Goal: Task Accomplishment & Management: Manage account settings

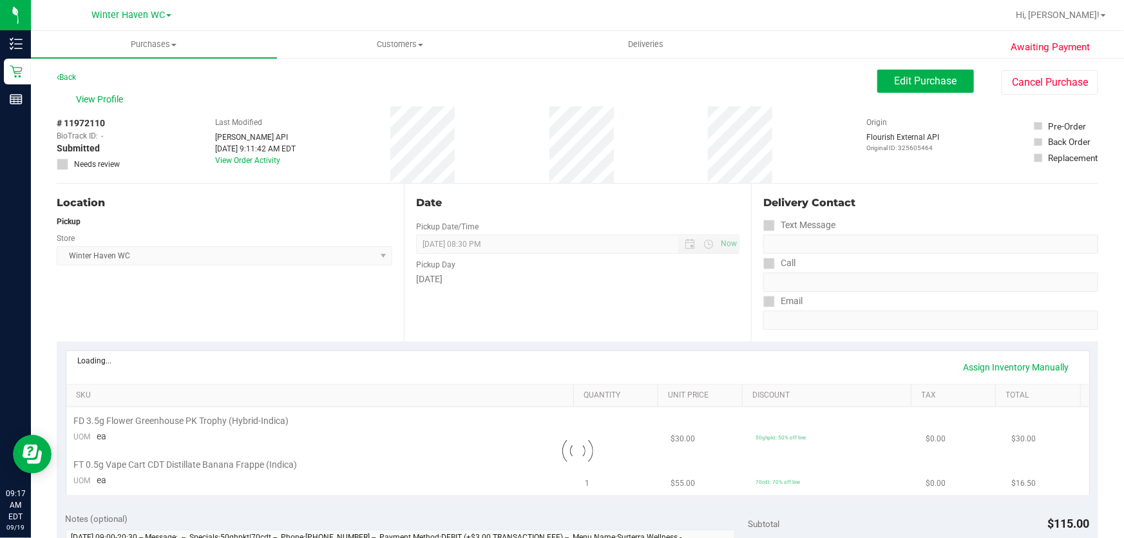
click at [455, 258] on div "Pickup Day" at bounding box center [577, 263] width 323 height 19
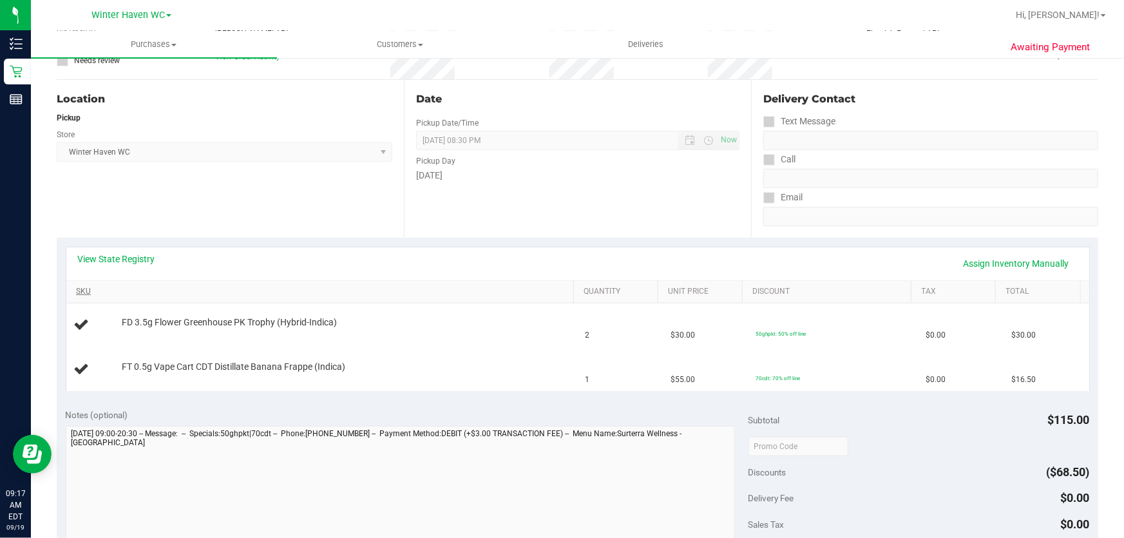
scroll to position [175, 0]
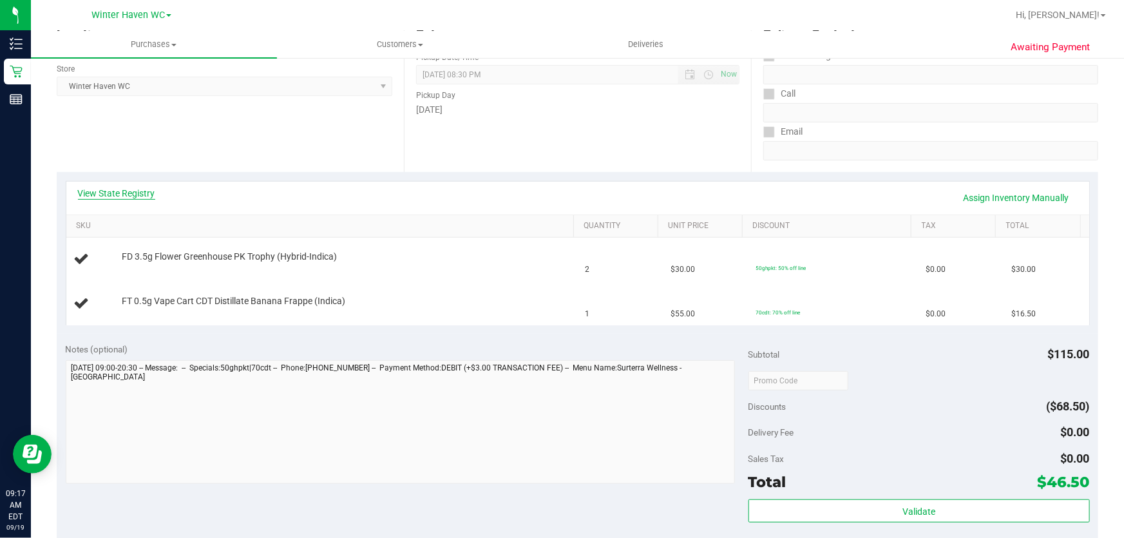
click at [133, 192] on link "View State Registry" at bounding box center [116, 193] width 77 height 13
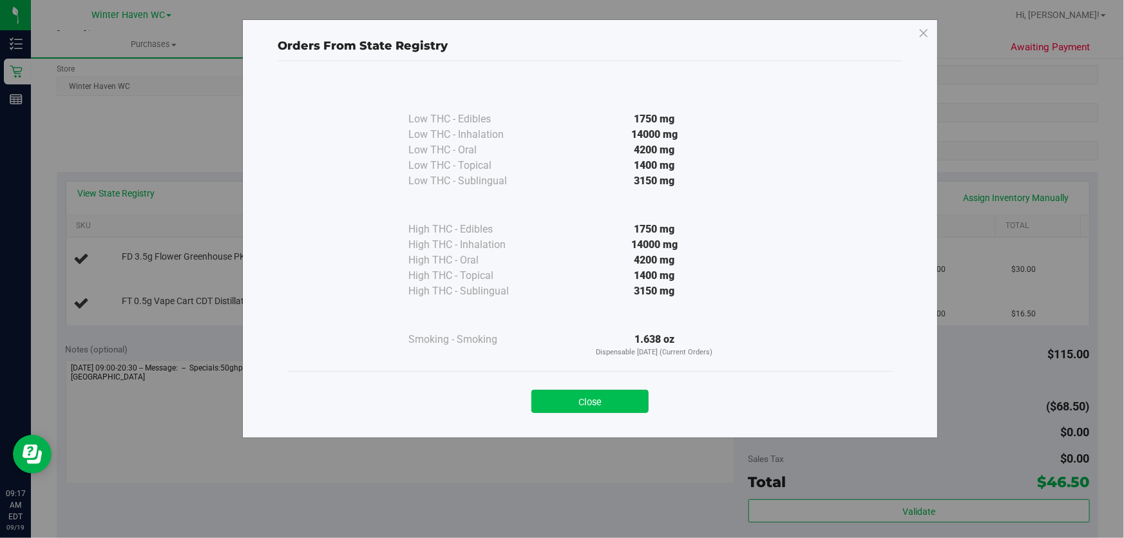
click at [598, 394] on button "Close" at bounding box center [589, 401] width 117 height 23
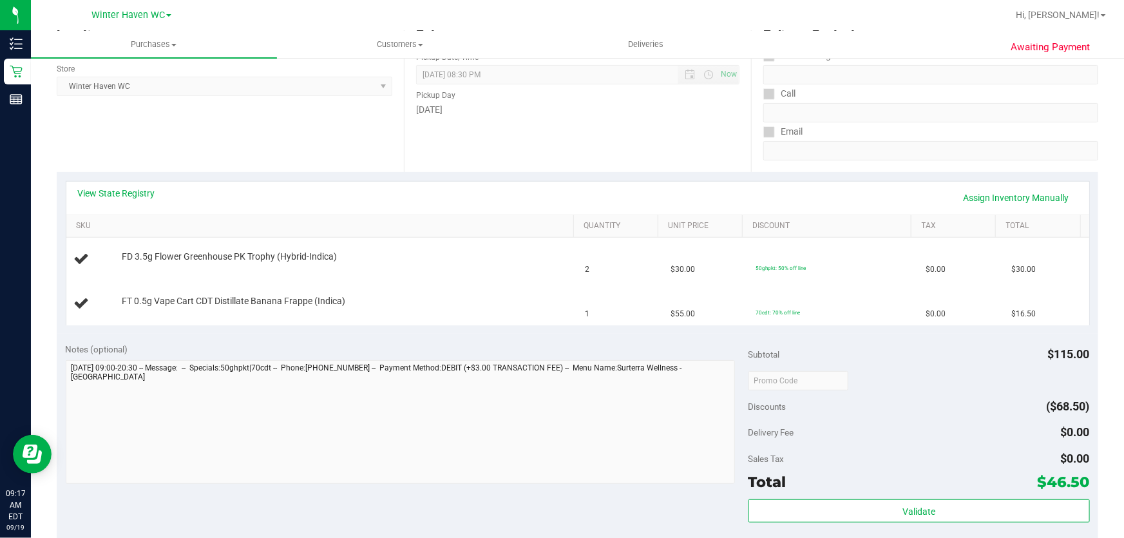
click at [400, 329] on div "View State Registry Assign Inventory Manually SKU Quantity Unit Price Discount …" at bounding box center [578, 253] width 1042 height 162
click at [504, 129] on div "Date Pickup Date/Time 09/19/2025 Now 09/19/2025 08:30 PM Now Pickup Day Friday" at bounding box center [577, 93] width 347 height 158
click at [489, 138] on div "Date Pickup Date/Time 09/19/2025 Now 09/19/2025 08:30 PM Now Pickup Day Friday" at bounding box center [577, 93] width 347 height 158
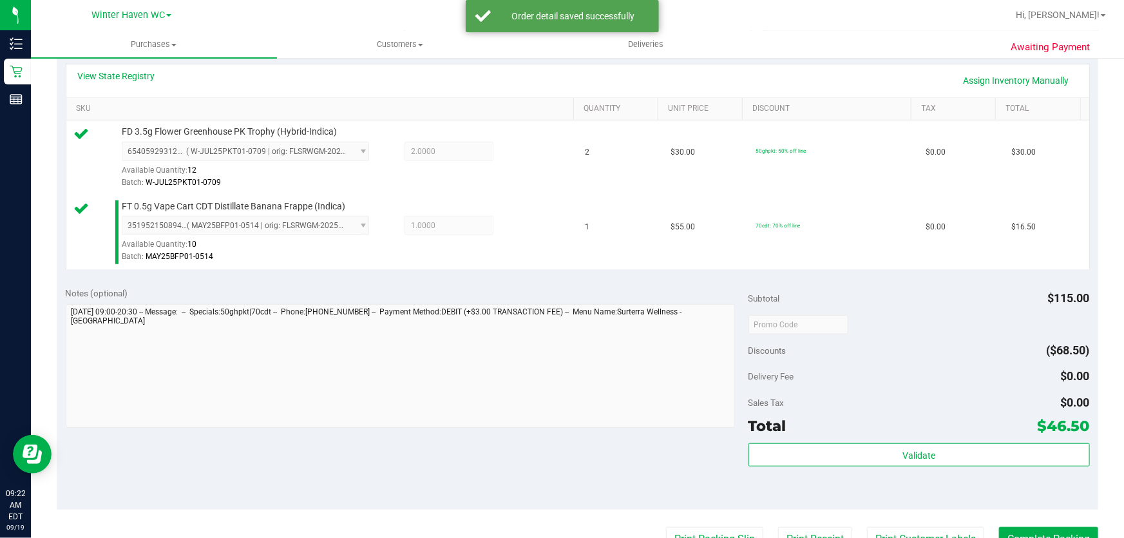
scroll to position [361, 0]
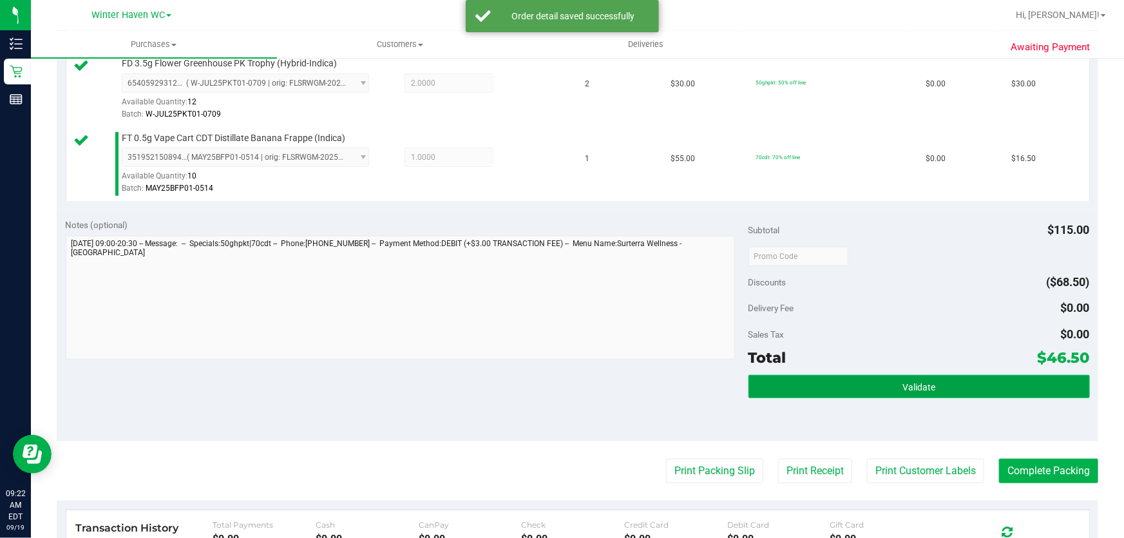
click at [964, 380] on button "Validate" at bounding box center [918, 386] width 341 height 23
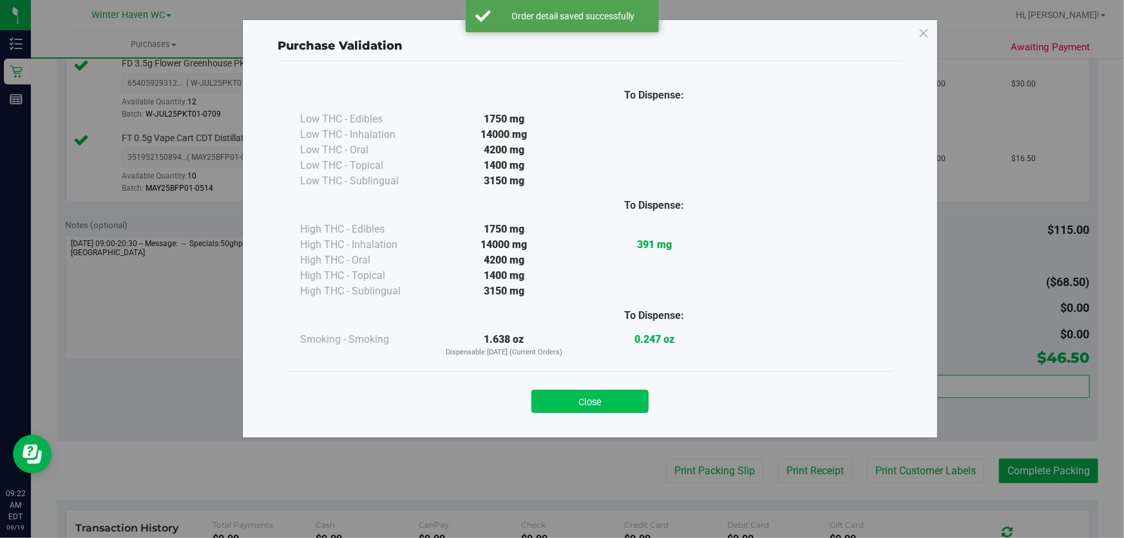
click at [590, 399] on button "Close" at bounding box center [589, 401] width 117 height 23
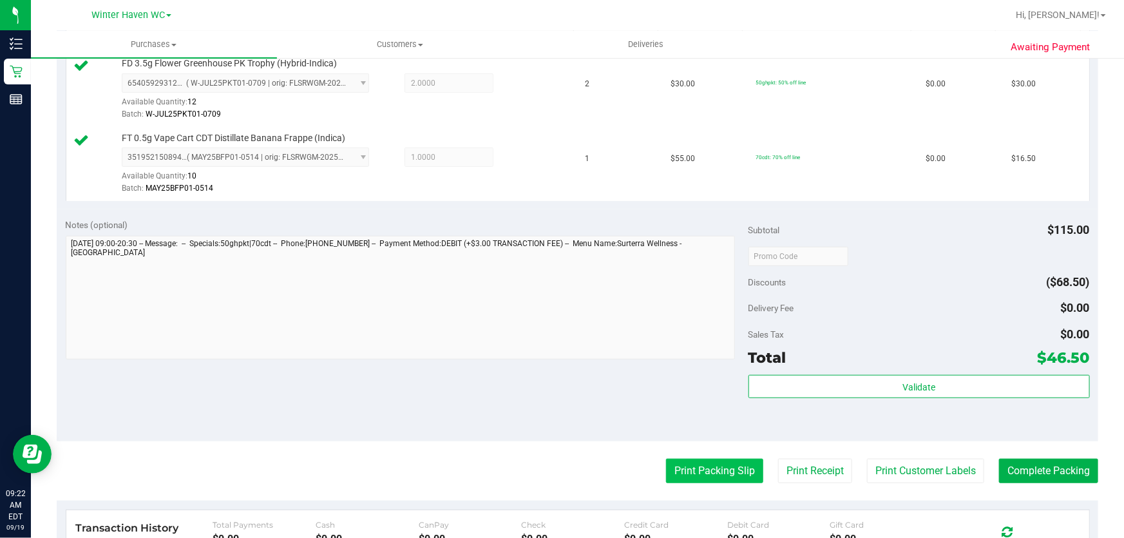
click at [710, 477] on button "Print Packing Slip" at bounding box center [714, 471] width 97 height 24
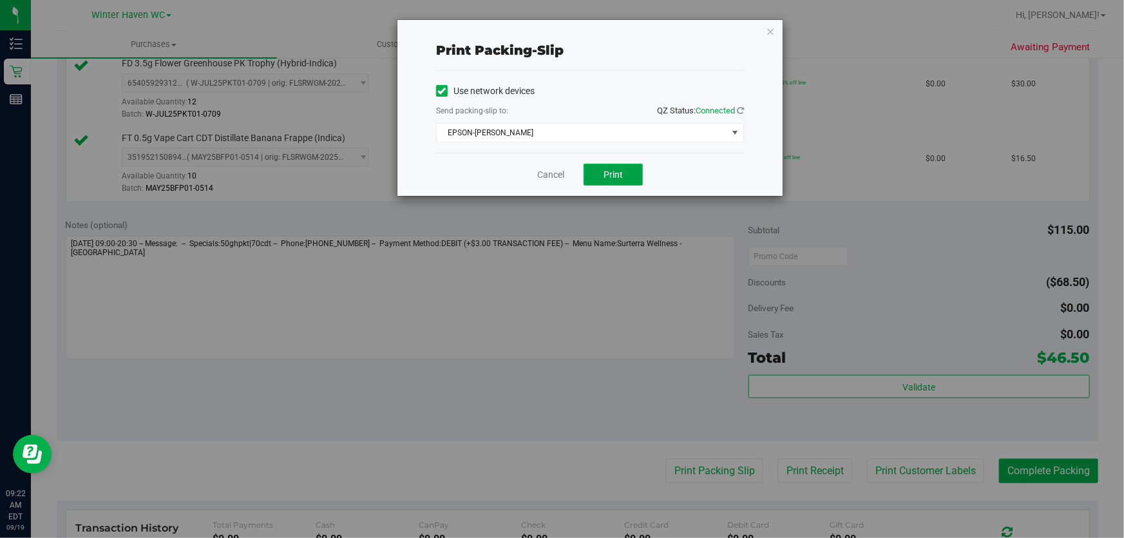
click at [616, 175] on span "Print" at bounding box center [613, 174] width 19 height 10
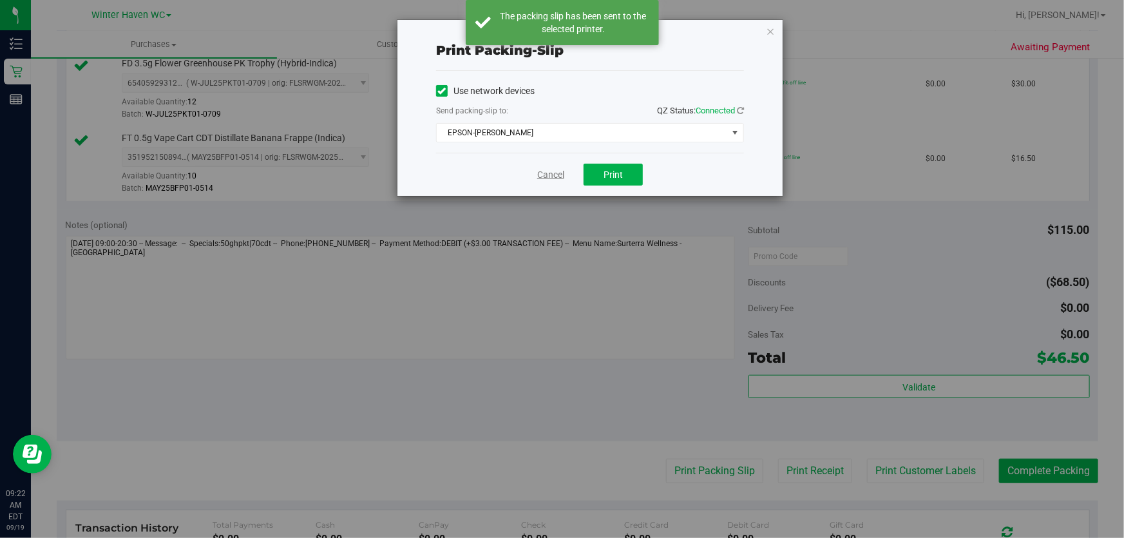
click at [548, 168] on link "Cancel" at bounding box center [550, 175] width 27 height 14
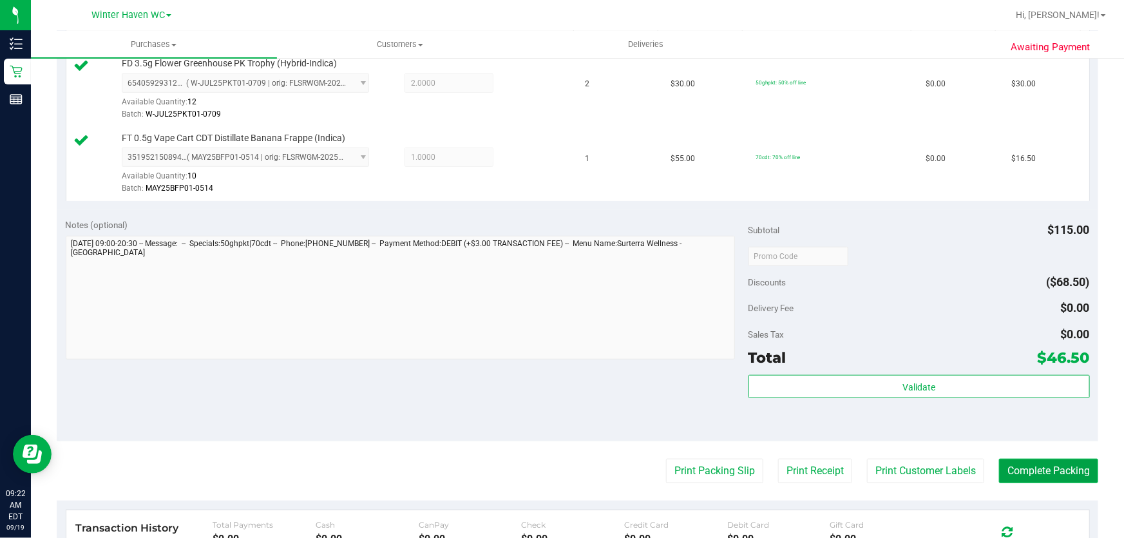
click at [1054, 477] on button "Complete Packing" at bounding box center [1048, 471] width 99 height 24
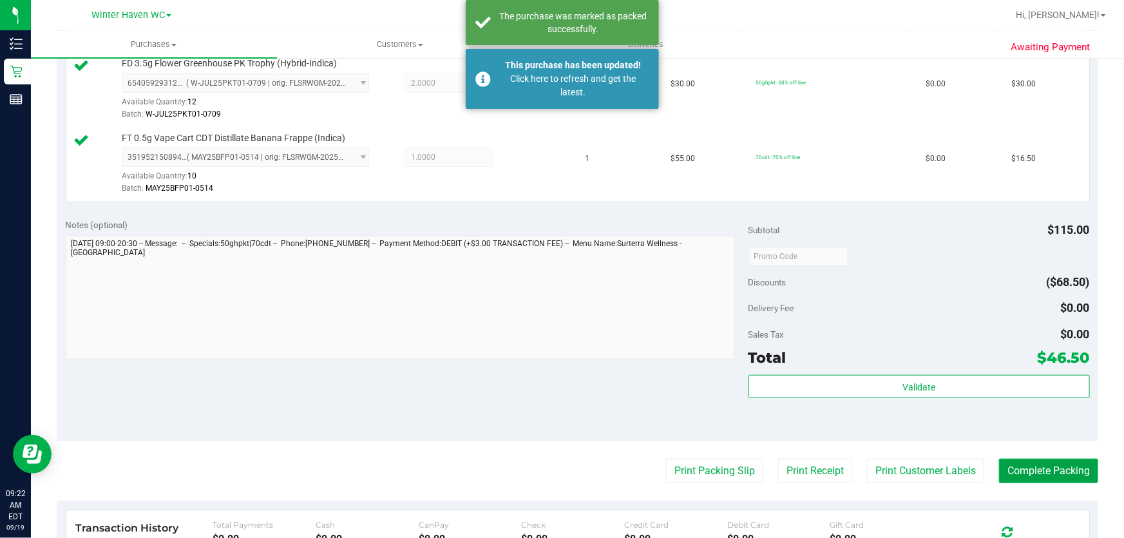
click at [1053, 470] on button "Complete Packing" at bounding box center [1048, 471] width 99 height 24
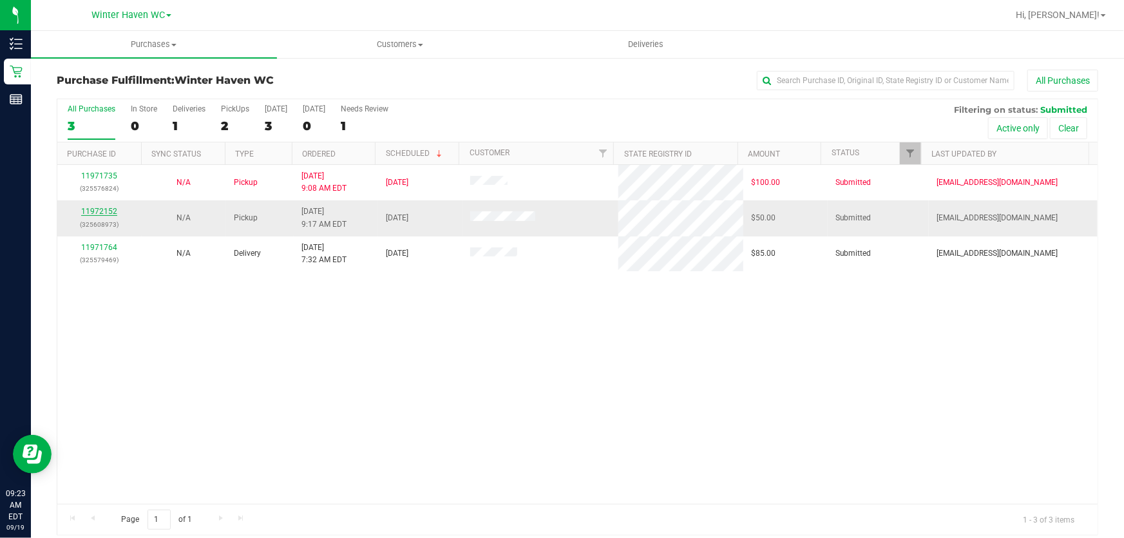
click at [106, 209] on link "11972152" at bounding box center [99, 211] width 36 height 9
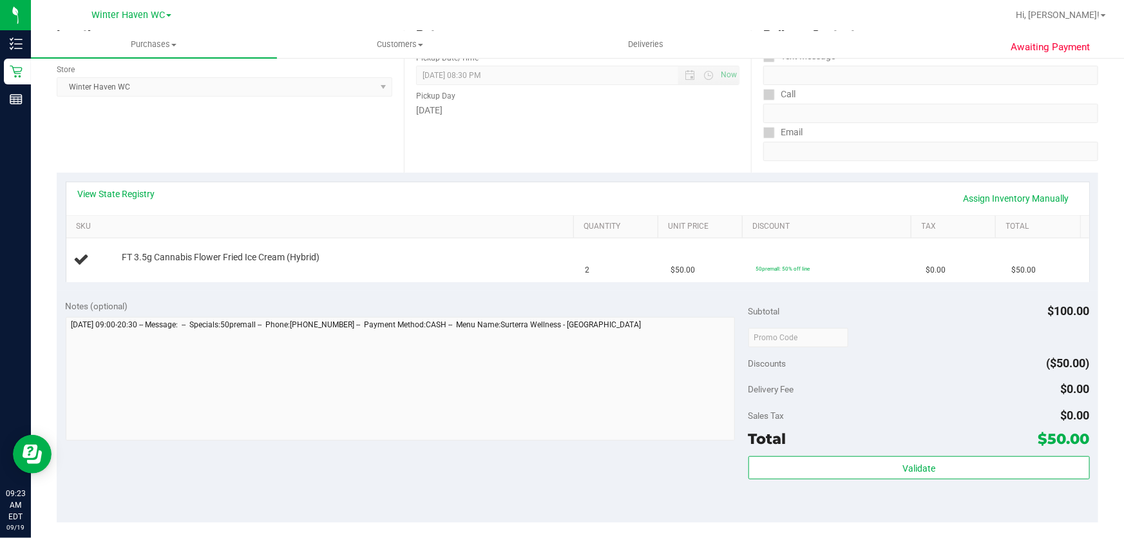
scroll to position [175, 0]
click at [143, 192] on link "View State Registry" at bounding box center [116, 193] width 77 height 13
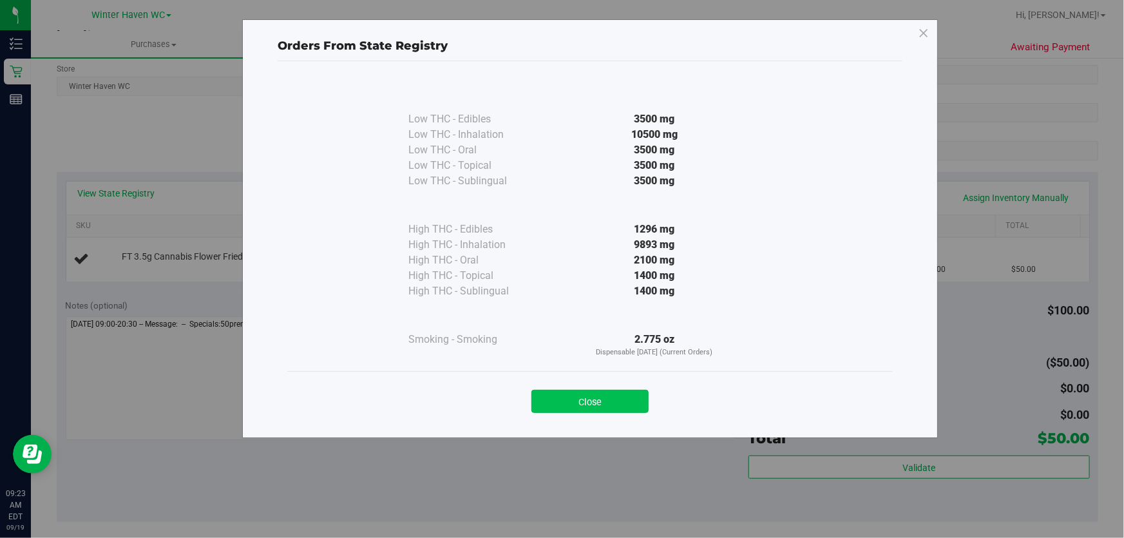
click at [624, 393] on button "Close" at bounding box center [589, 401] width 117 height 23
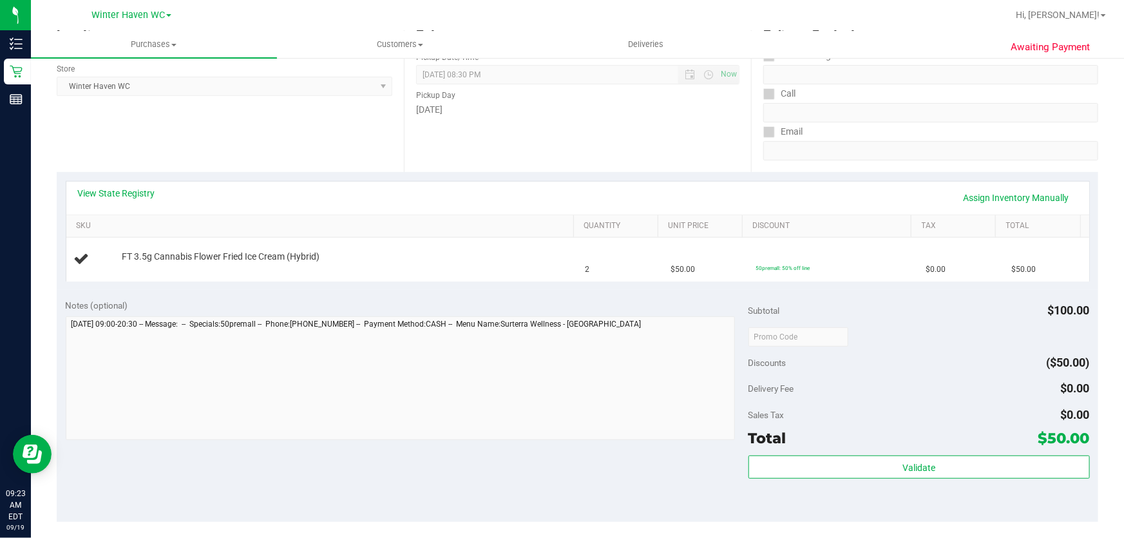
click at [417, 304] on div "Notes (optional)" at bounding box center [407, 305] width 683 height 13
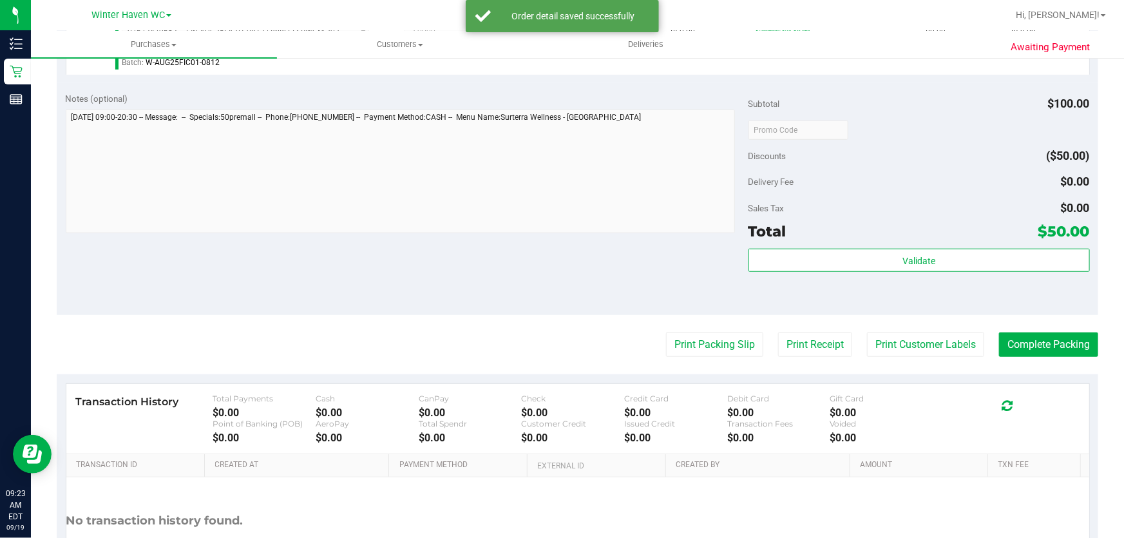
scroll to position [406, 0]
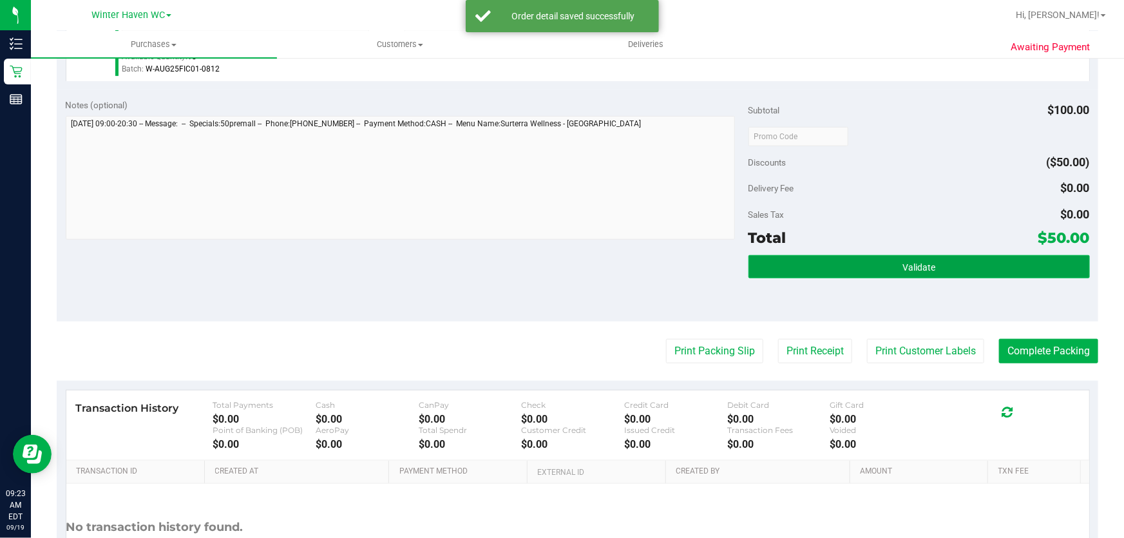
click at [956, 258] on button "Validate" at bounding box center [918, 266] width 341 height 23
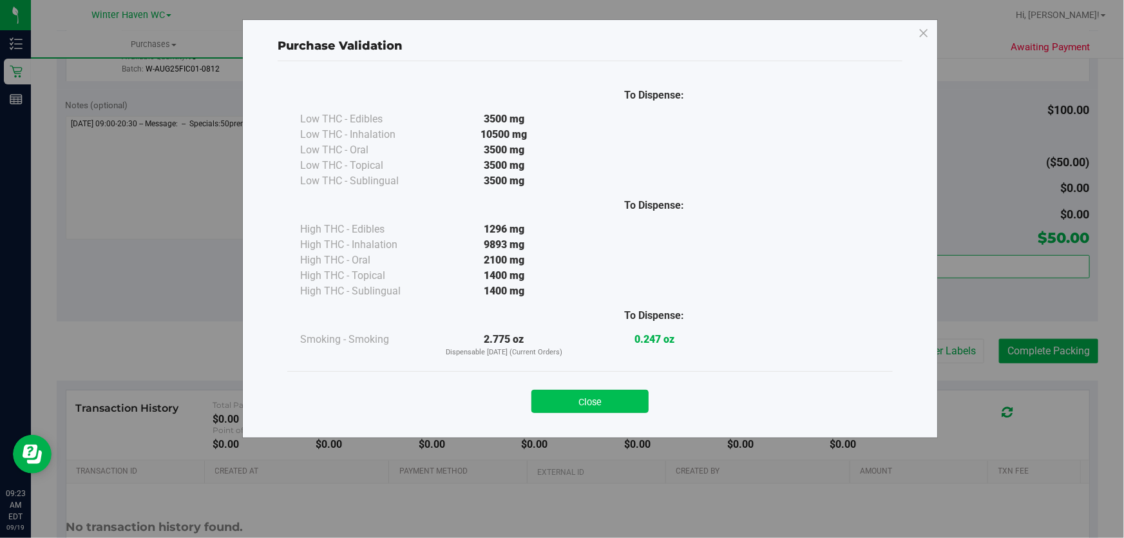
click at [611, 390] on button "Close" at bounding box center [589, 401] width 117 height 23
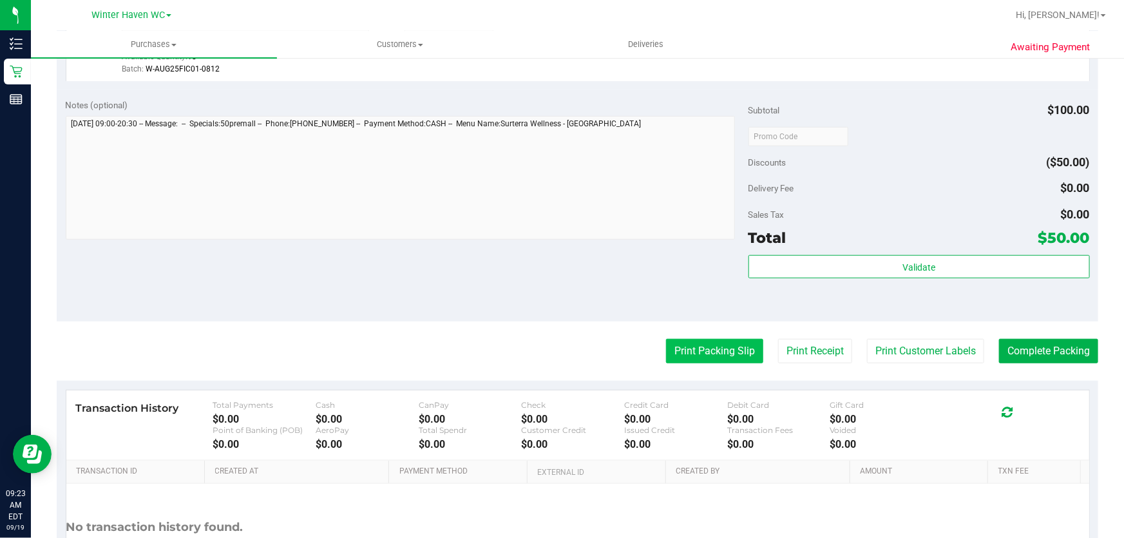
click at [696, 351] on button "Print Packing Slip" at bounding box center [714, 351] width 97 height 24
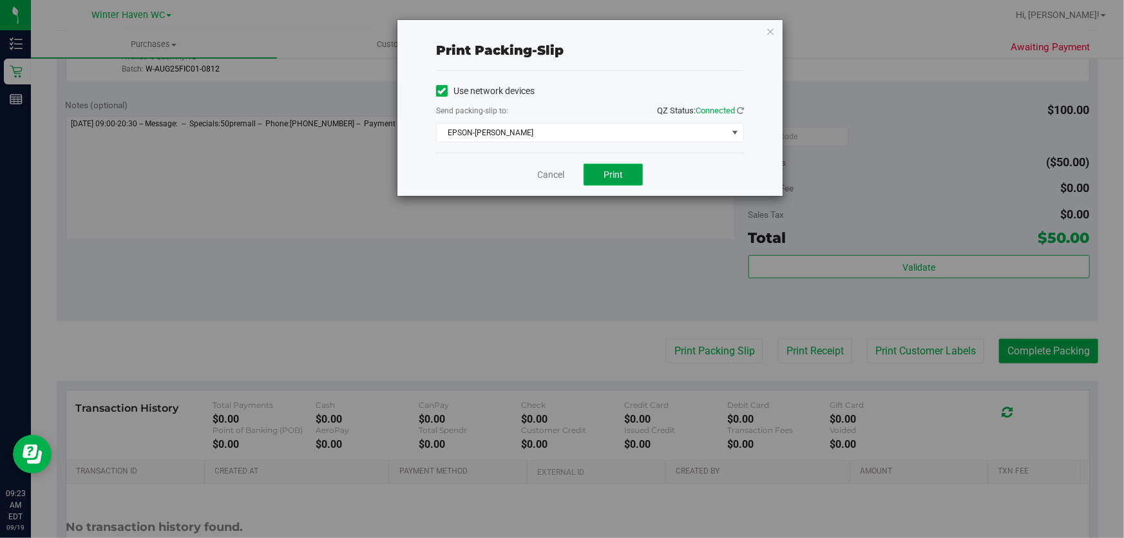
click at [612, 174] on span "Print" at bounding box center [613, 174] width 19 height 10
click at [560, 176] on link "Cancel" at bounding box center [550, 175] width 27 height 14
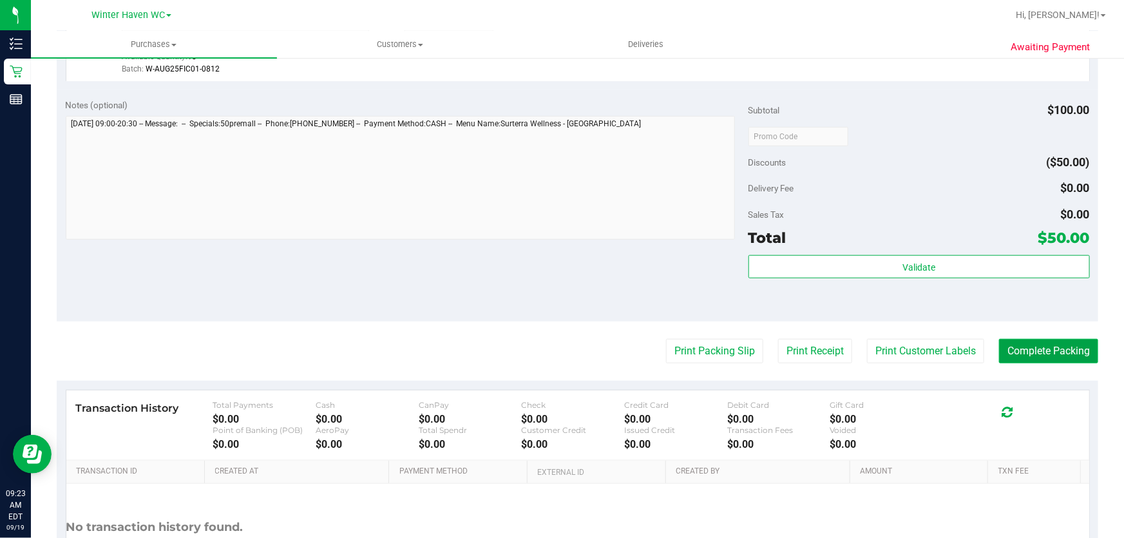
click at [1063, 341] on button "Complete Packing" at bounding box center [1048, 351] width 99 height 24
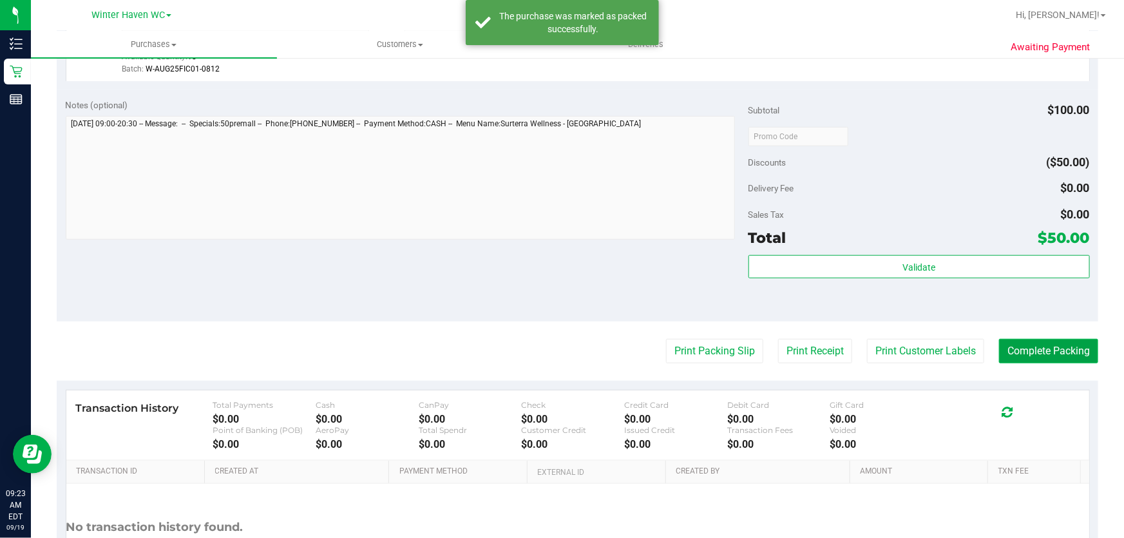
click at [1050, 354] on button "Complete Packing" at bounding box center [1048, 351] width 99 height 24
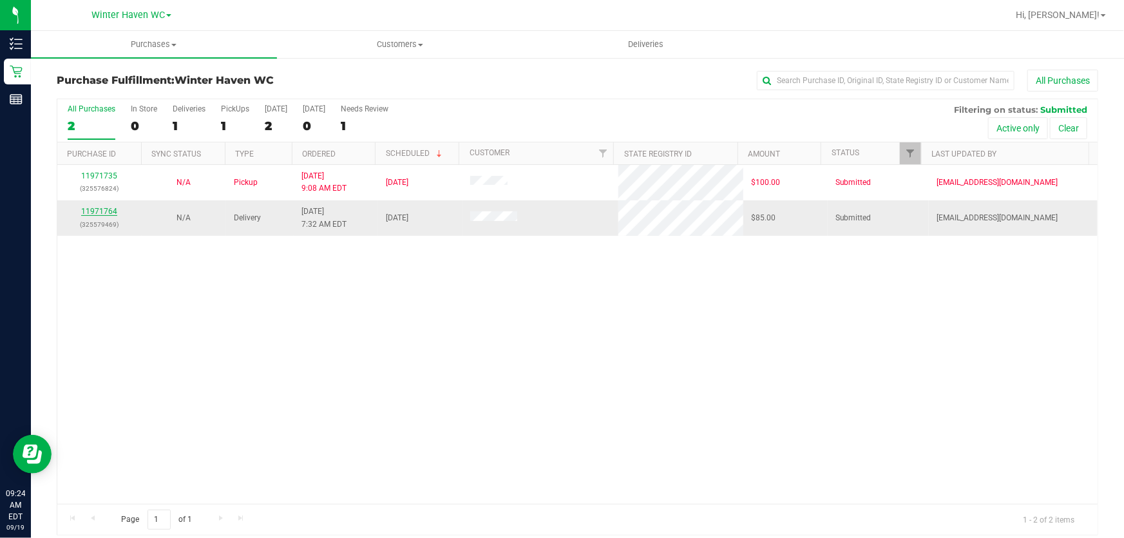
click at [101, 211] on link "11971764" at bounding box center [99, 211] width 36 height 9
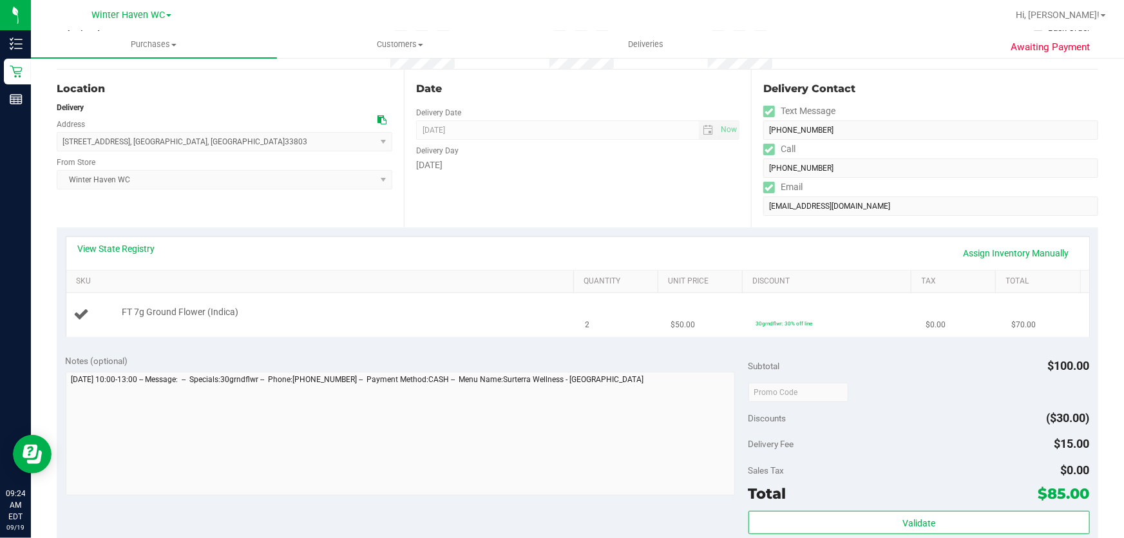
scroll to position [175, 0]
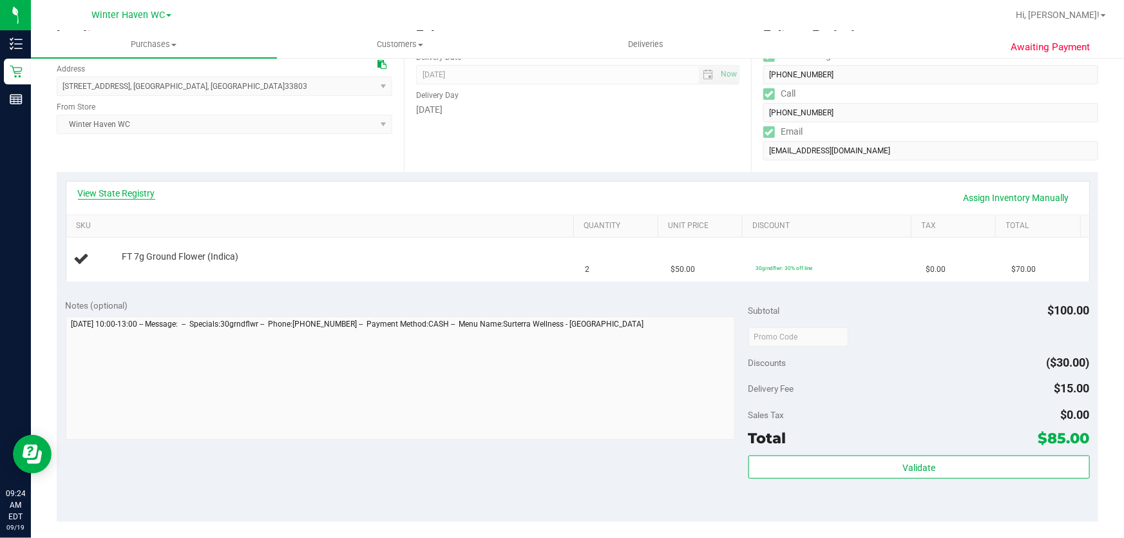
click at [140, 191] on link "View State Registry" at bounding box center [116, 193] width 77 height 13
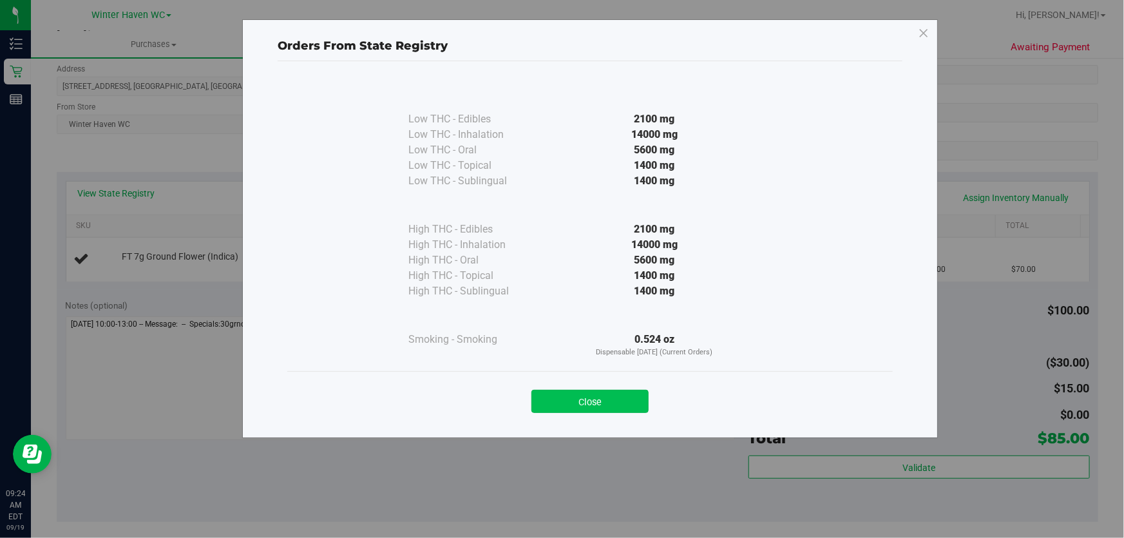
click at [574, 404] on button "Close" at bounding box center [589, 401] width 117 height 23
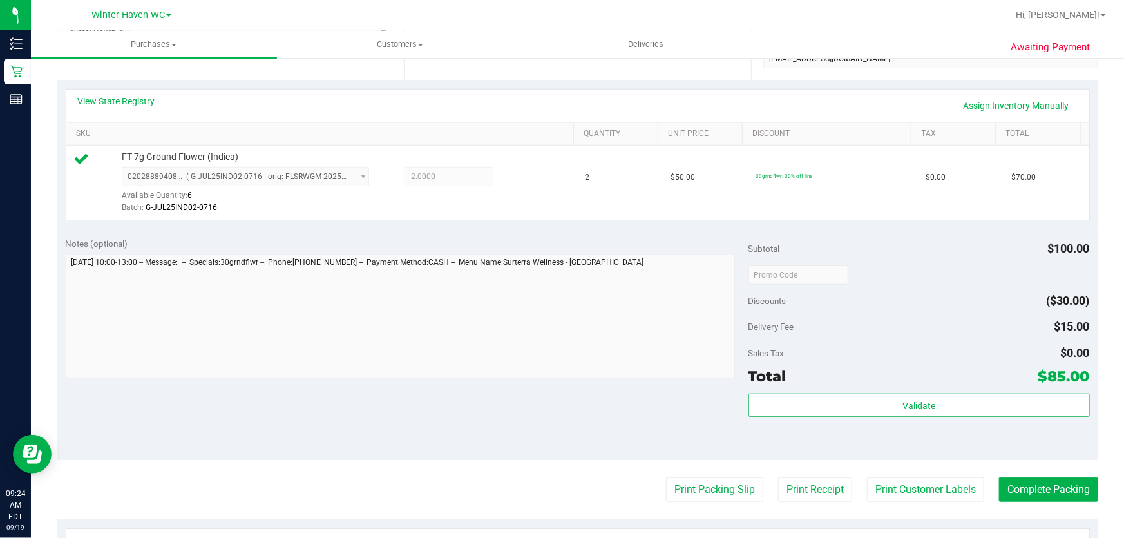
scroll to position [332, 0]
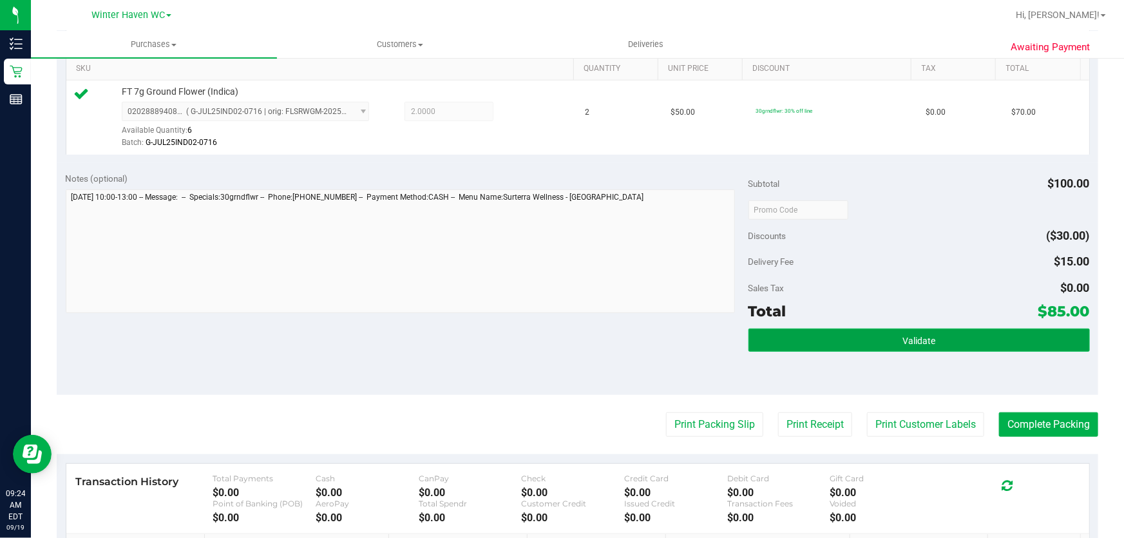
click at [967, 342] on button "Validate" at bounding box center [918, 340] width 341 height 23
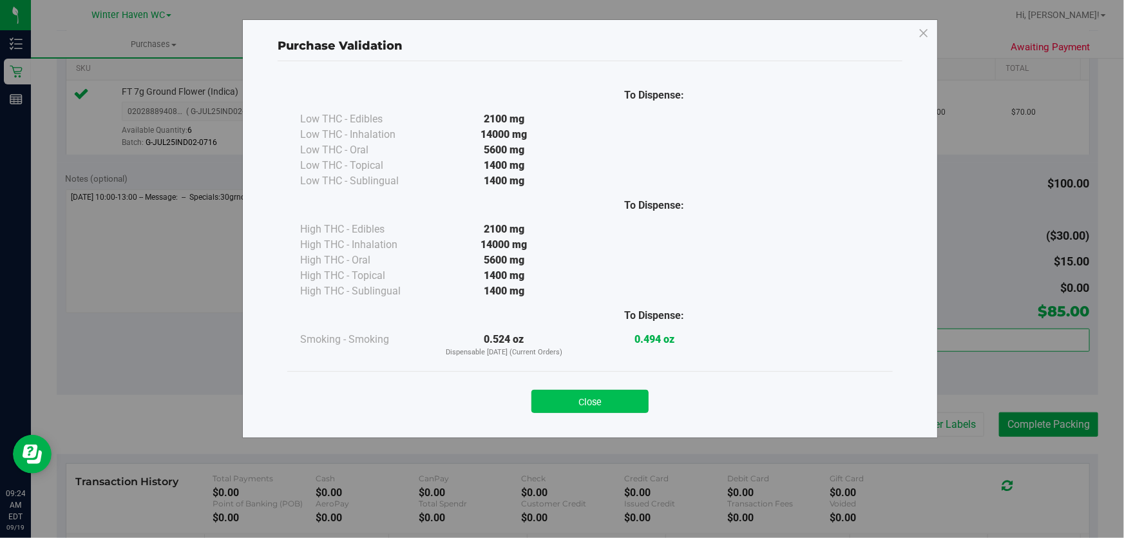
click at [591, 408] on button "Close" at bounding box center [589, 401] width 117 height 23
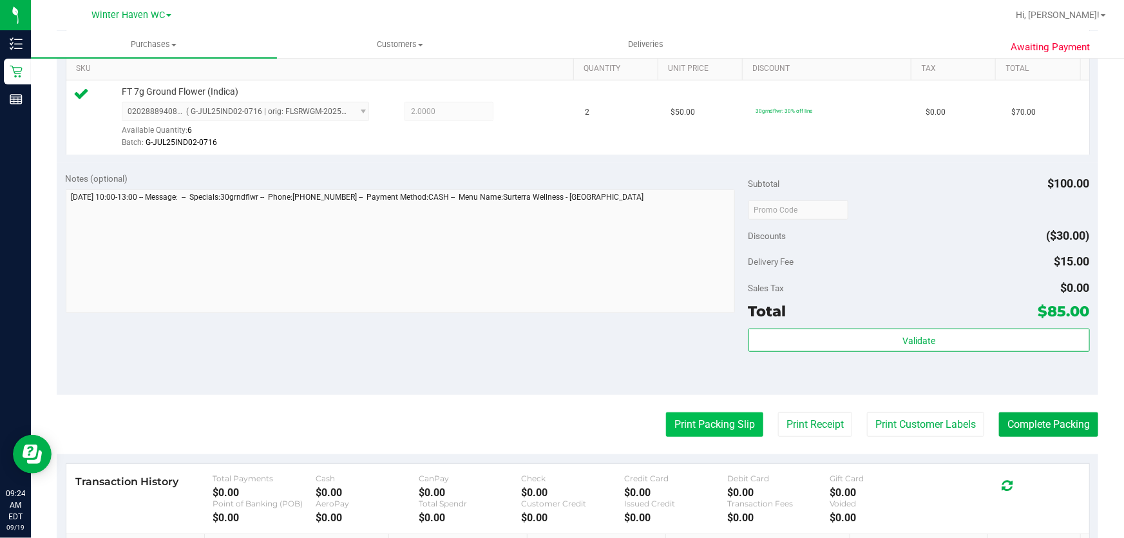
click at [716, 428] on button "Print Packing Slip" at bounding box center [714, 424] width 97 height 24
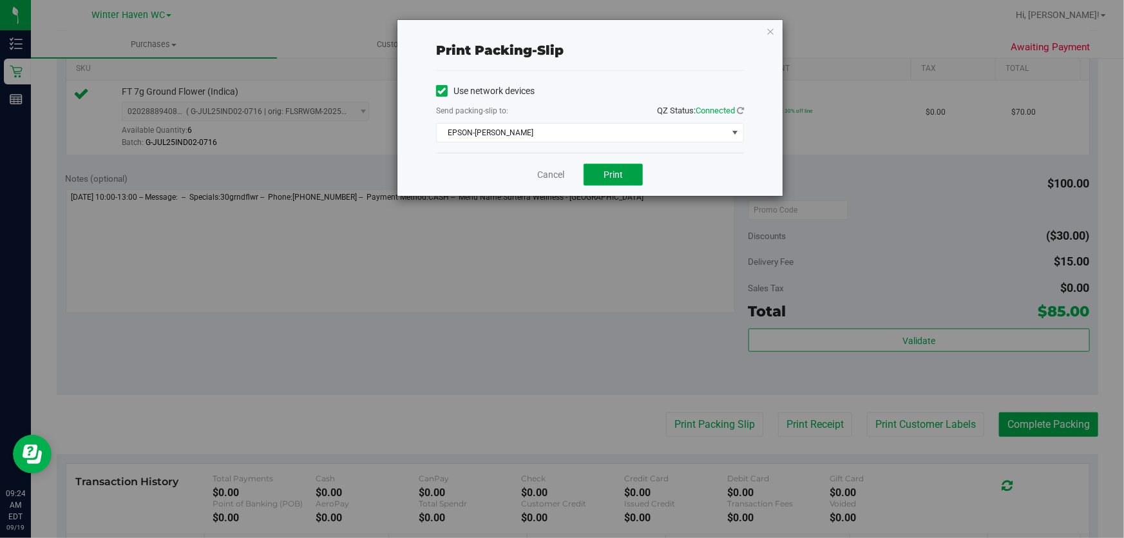
click at [622, 169] on span "Print" at bounding box center [613, 174] width 19 height 10
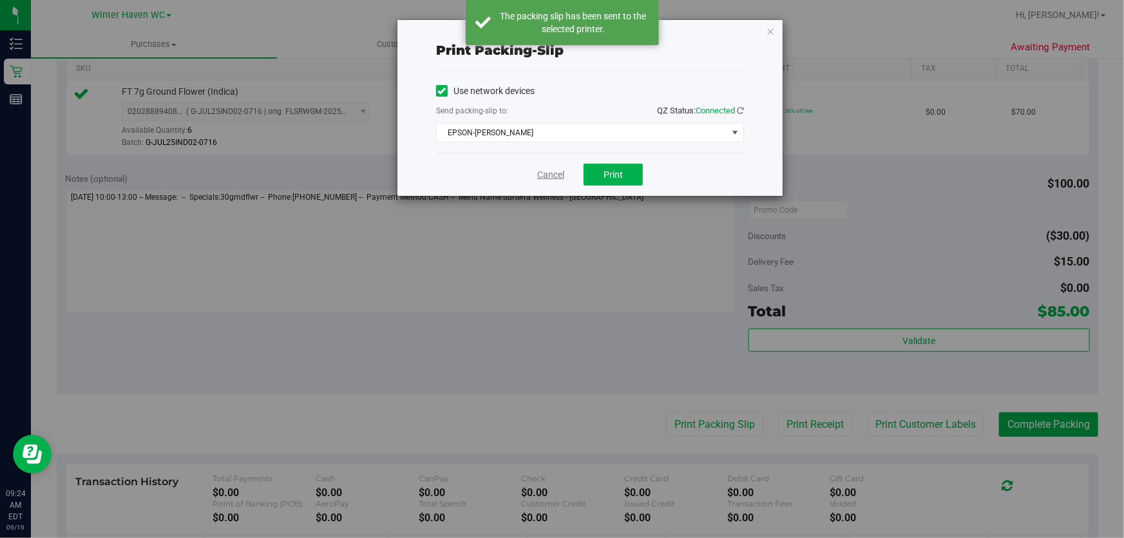
click at [548, 174] on link "Cancel" at bounding box center [550, 175] width 27 height 14
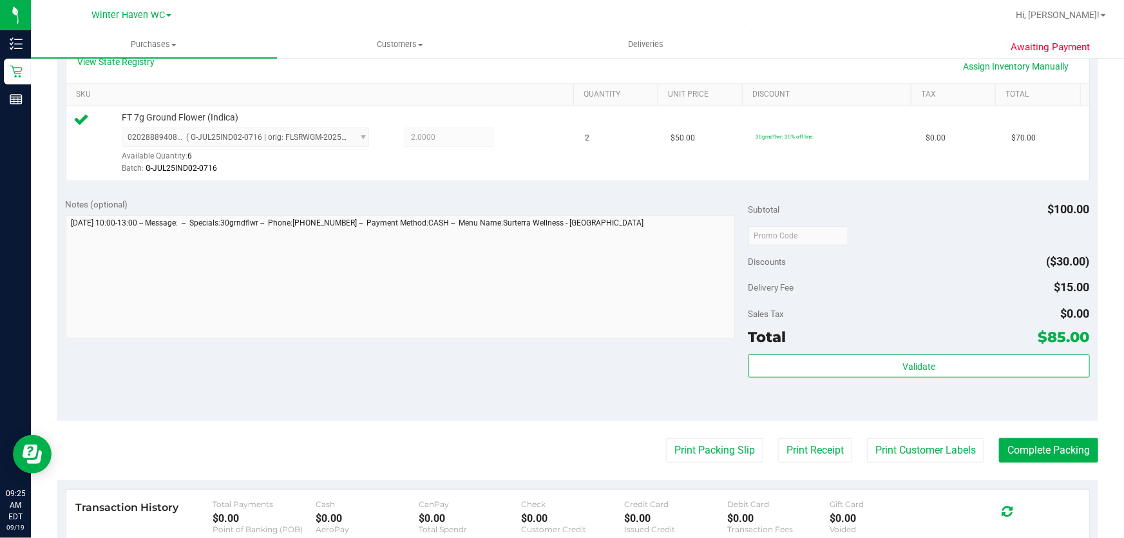
scroll to position [308, 0]
click at [1040, 455] on button "Complete Packing" at bounding box center [1048, 449] width 99 height 24
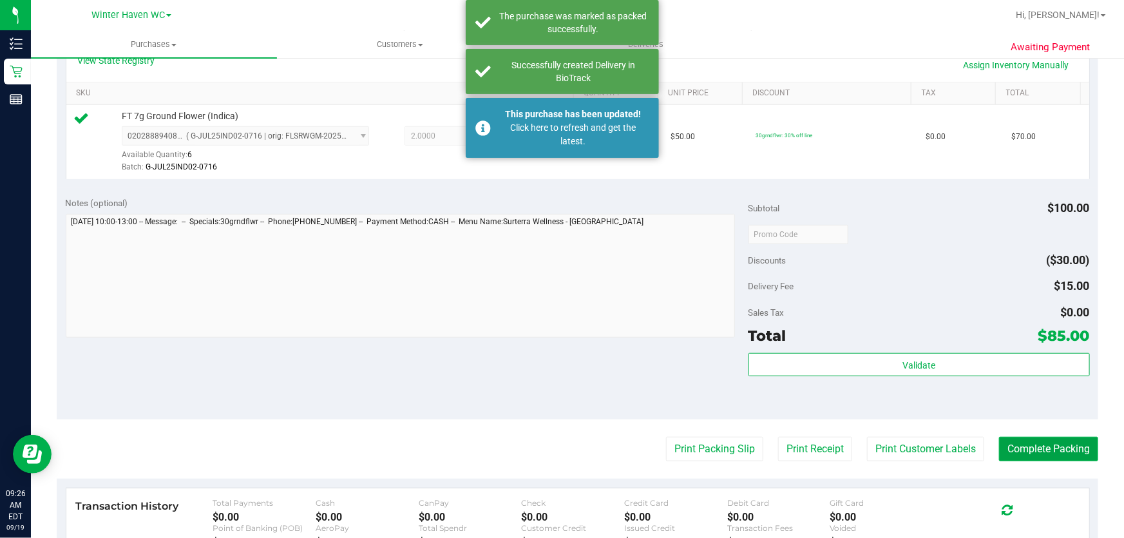
click at [1040, 455] on button "Complete Packing" at bounding box center [1048, 449] width 99 height 24
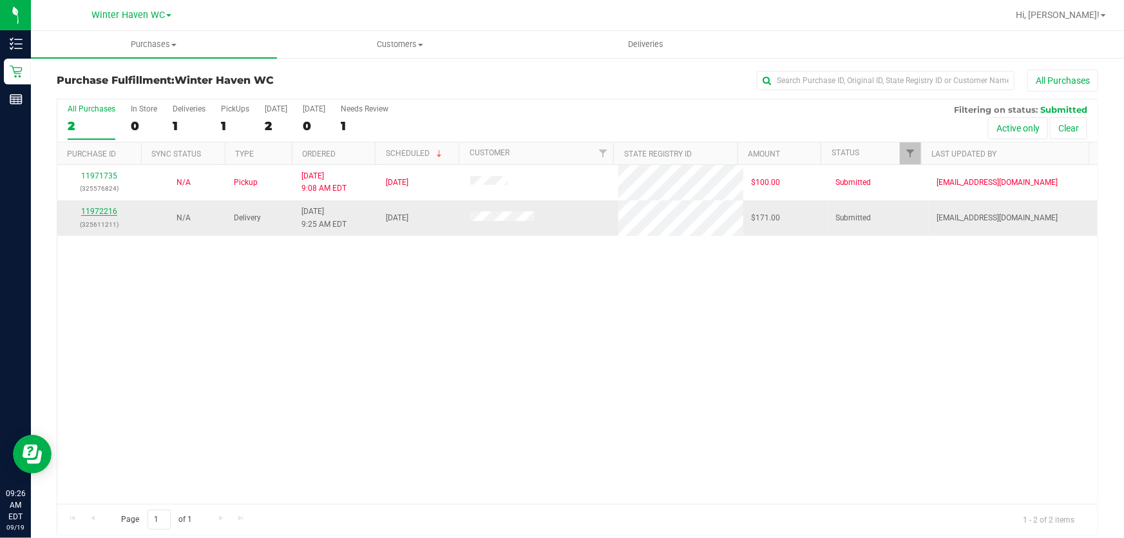
click at [99, 213] on link "11972216" at bounding box center [99, 211] width 36 height 9
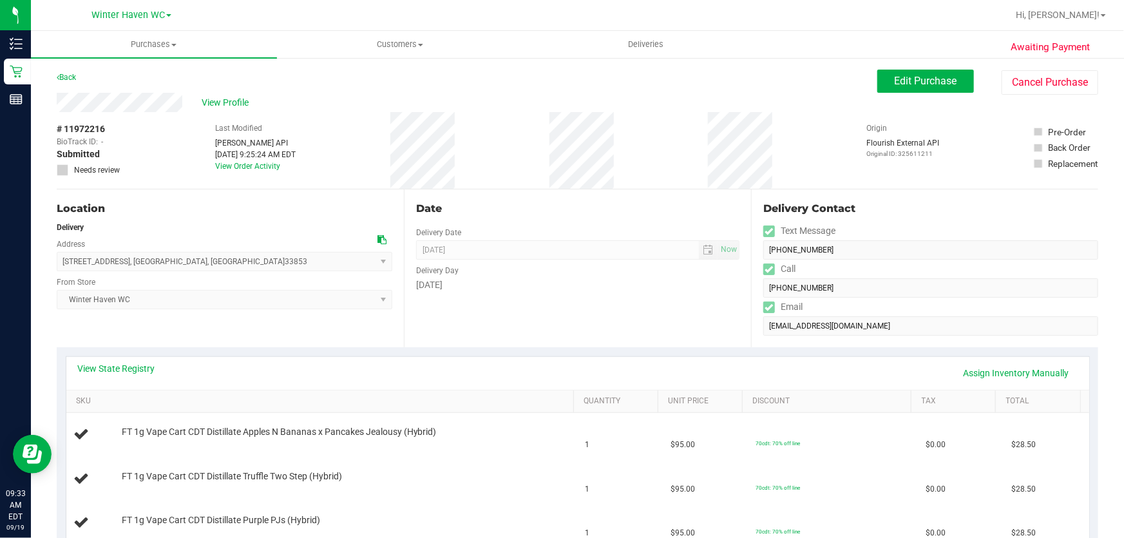
click at [332, 193] on div "Location Delivery Address 107 E Polk Ave , Lake Wales , FL 33853 Select address…" at bounding box center [230, 268] width 347 height 158
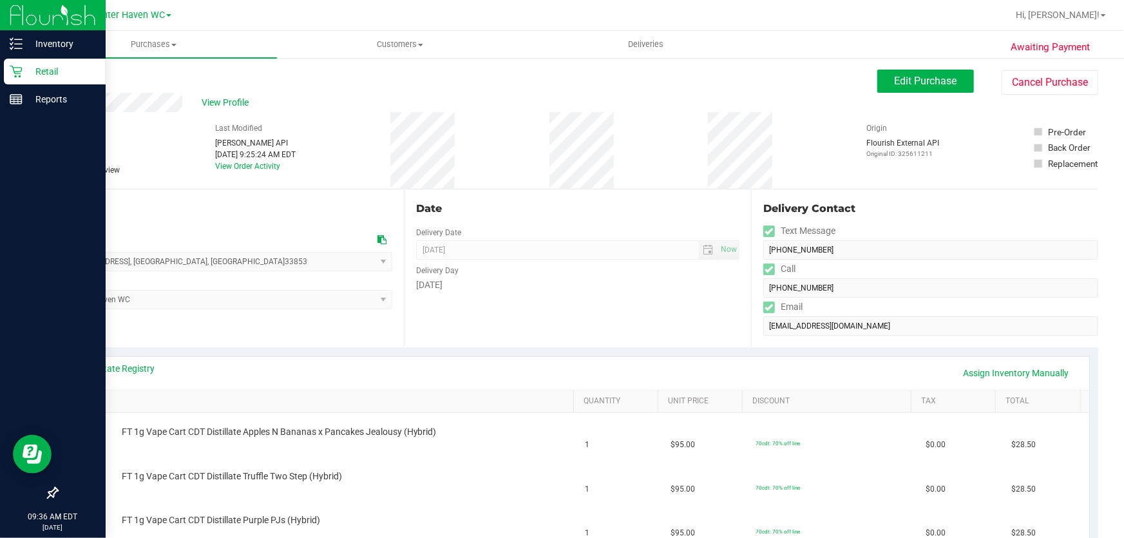
click at [50, 72] on p "Retail" at bounding box center [61, 71] width 77 height 15
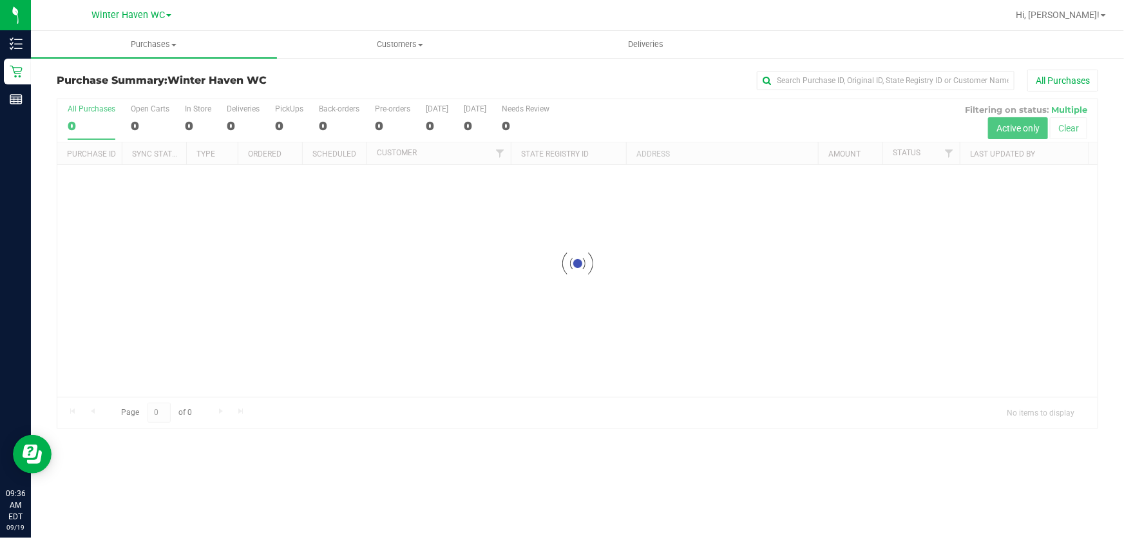
click at [652, 117] on div at bounding box center [577, 263] width 1040 height 329
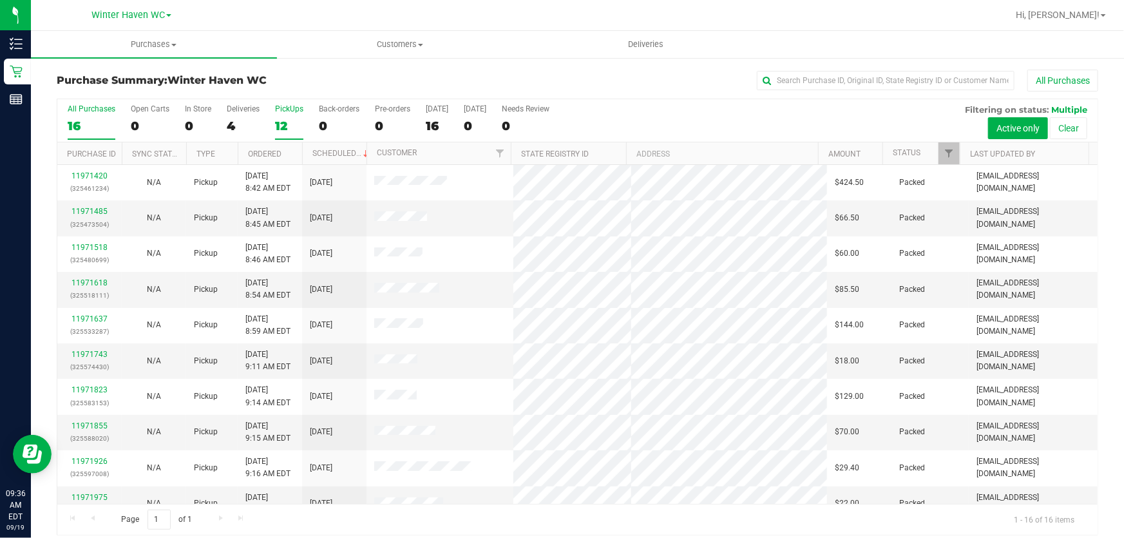
click at [283, 109] on div "PickUps" at bounding box center [289, 108] width 28 height 9
click at [0, 0] on input "PickUps 12" at bounding box center [0, 0] width 0 height 0
click at [258, 154] on link "Ordered" at bounding box center [264, 153] width 33 height 9
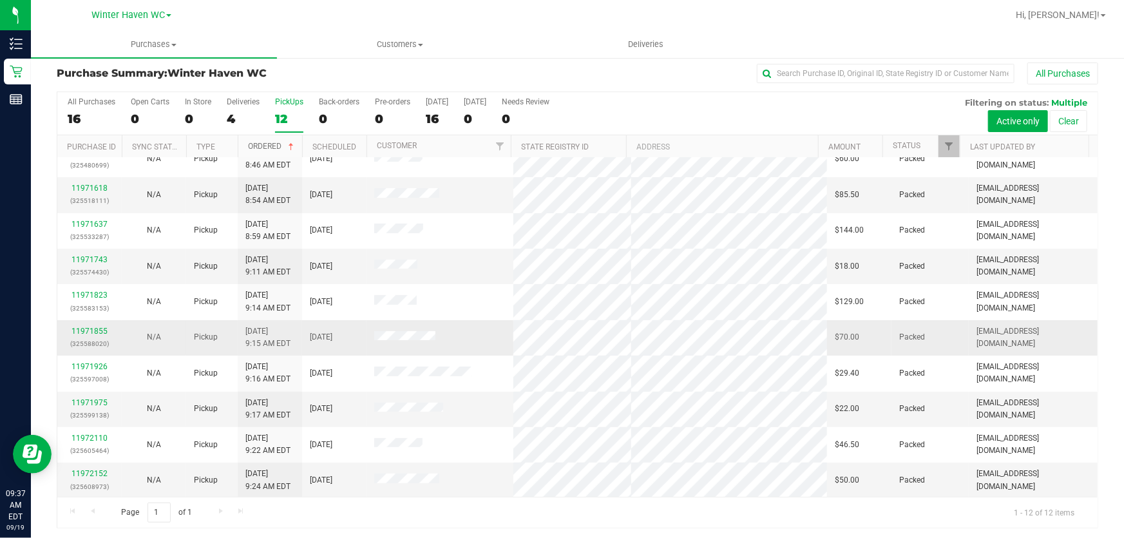
scroll to position [10, 0]
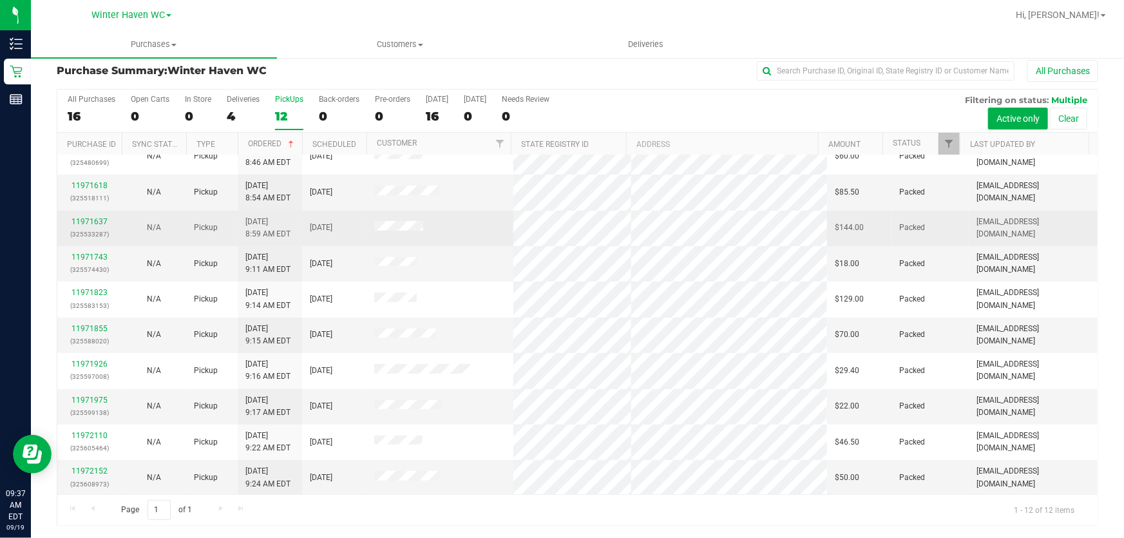
click at [174, 240] on td "N/A" at bounding box center [154, 228] width 64 height 35
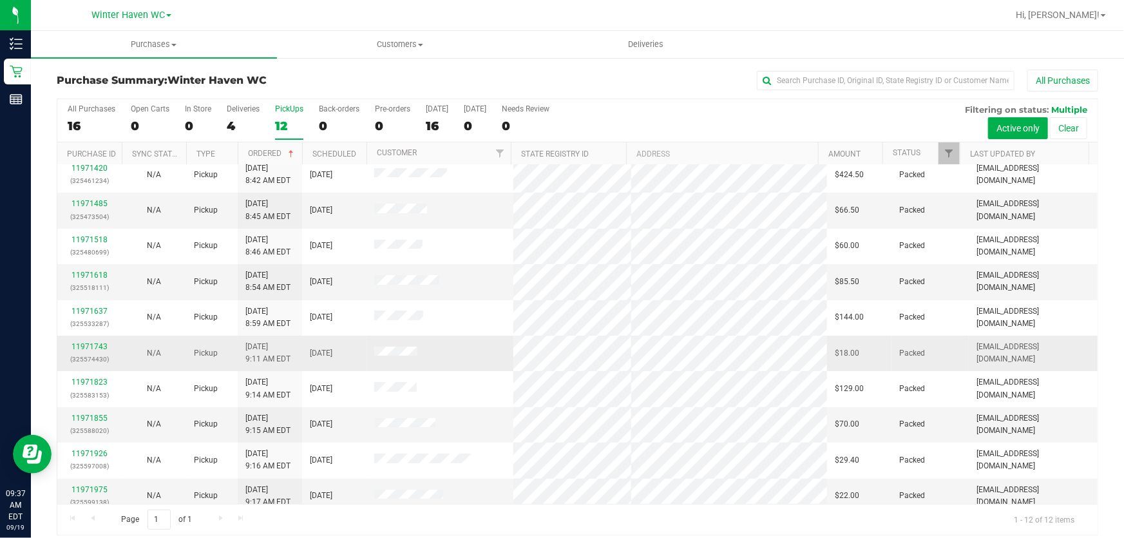
scroll to position [0, 0]
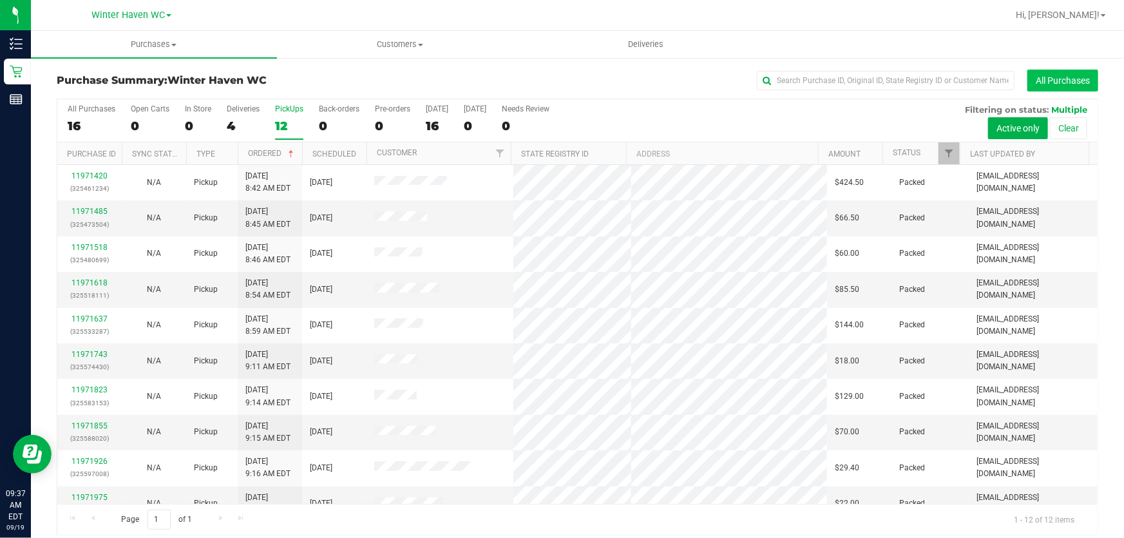
click at [1053, 78] on button "All Purchases" at bounding box center [1062, 81] width 71 height 22
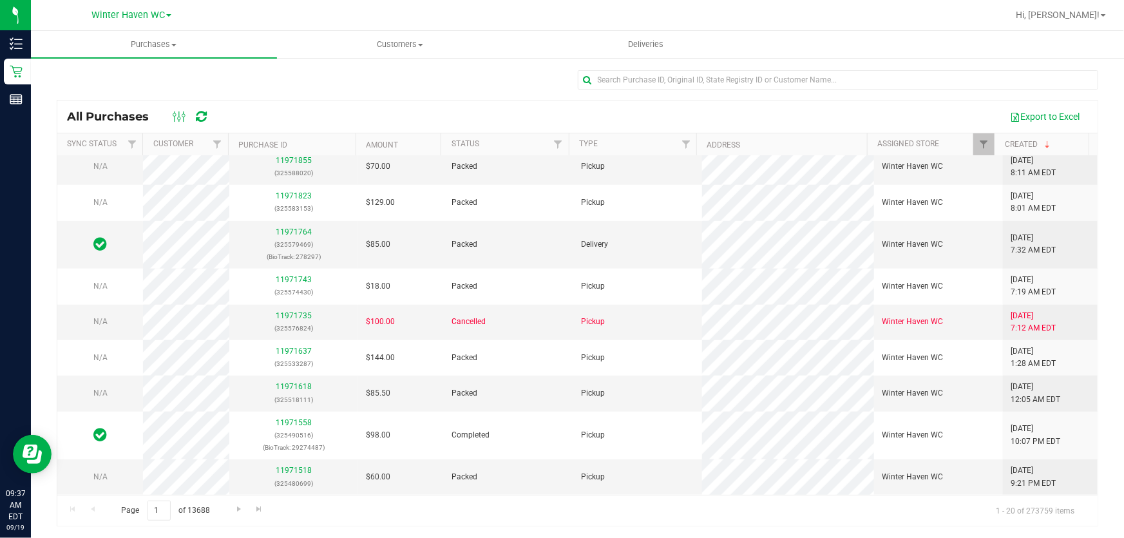
scroll to position [422, 0]
click at [289, 322] on p "(325576824)" at bounding box center [293, 328] width 113 height 12
click at [302, 311] on link "11971735" at bounding box center [294, 315] width 36 height 9
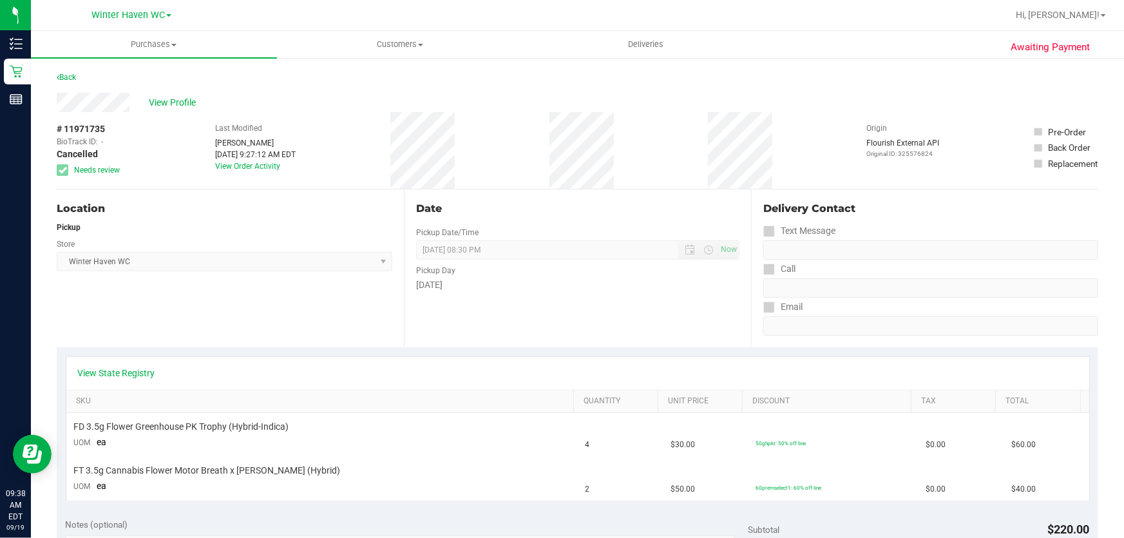
click at [663, 314] on div "Date Pickup Date/Time 09/19/2025 Now 09/19/2025 08:30 PM Now Pickup Day Friday" at bounding box center [577, 268] width 347 height 158
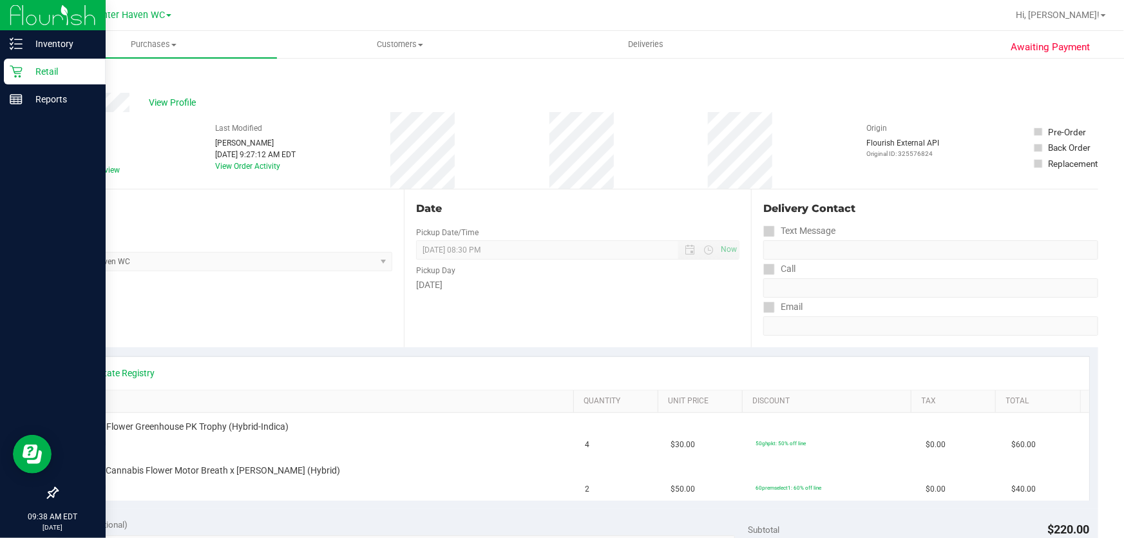
click at [42, 70] on p "Retail" at bounding box center [61, 71] width 77 height 15
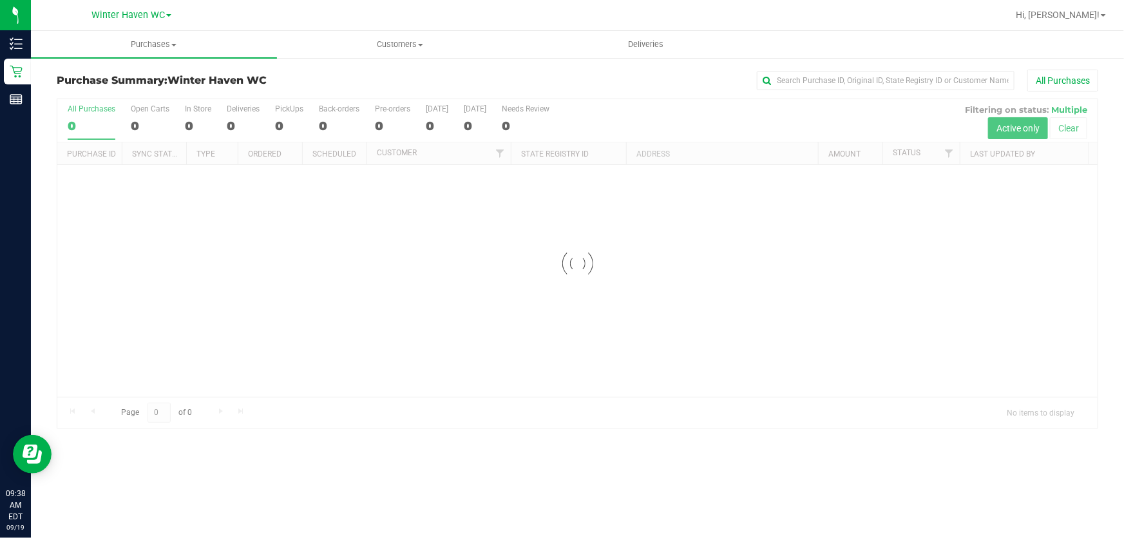
click at [681, 110] on div at bounding box center [577, 263] width 1040 height 329
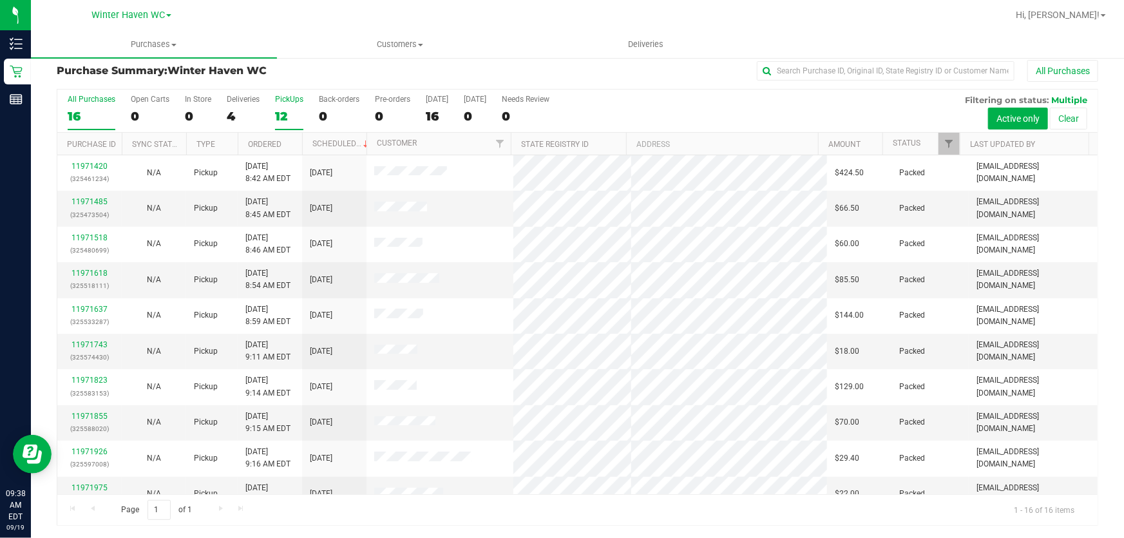
click at [276, 116] on div "12" at bounding box center [289, 116] width 28 height 15
click at [0, 0] on input "PickUps 12" at bounding box center [0, 0] width 0 height 0
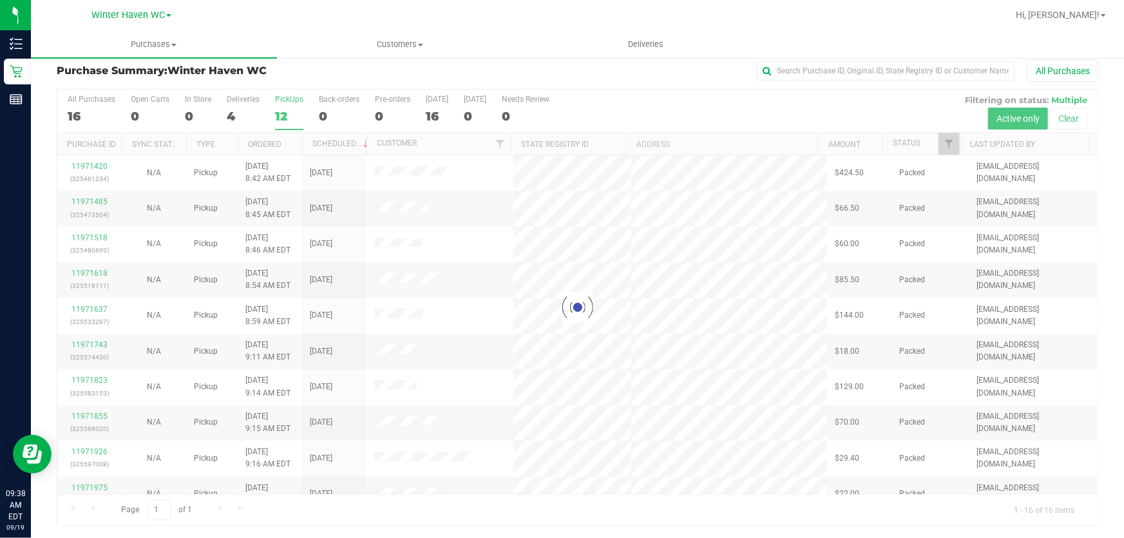
click at [660, 101] on div at bounding box center [577, 307] width 1040 height 435
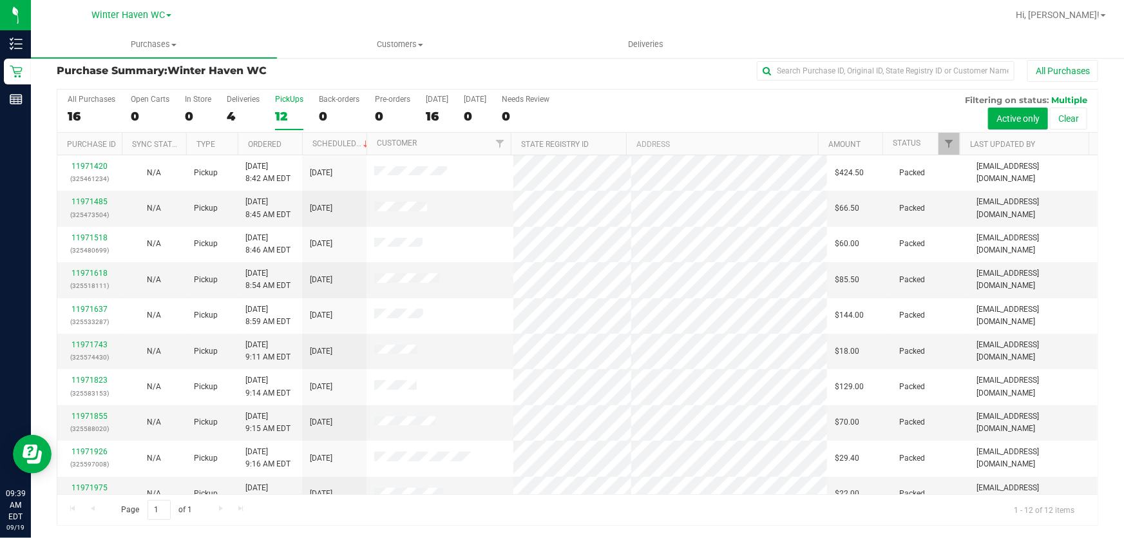
click at [660, 101] on div "All Purchases 16 Open Carts 0 In Store 0 Deliveries 4 PickUps 12 Back-orders 0 …" at bounding box center [577, 111] width 1040 height 43
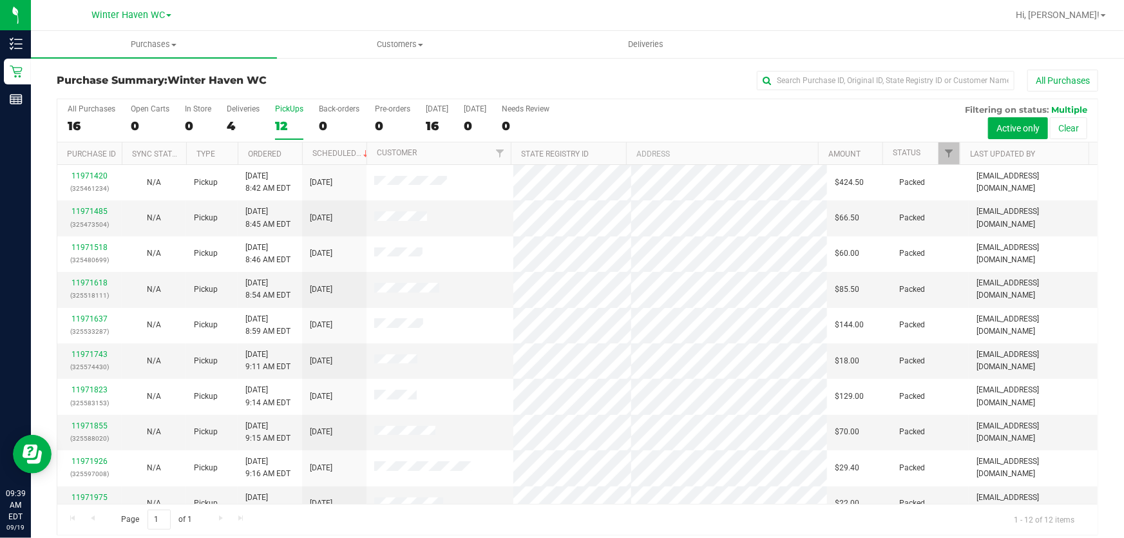
click at [767, 112] on div "All Purchases 16 Open Carts 0 In Store 0 Deliveries 4 PickUps 12 Back-orders 0 …" at bounding box center [577, 120] width 1040 height 43
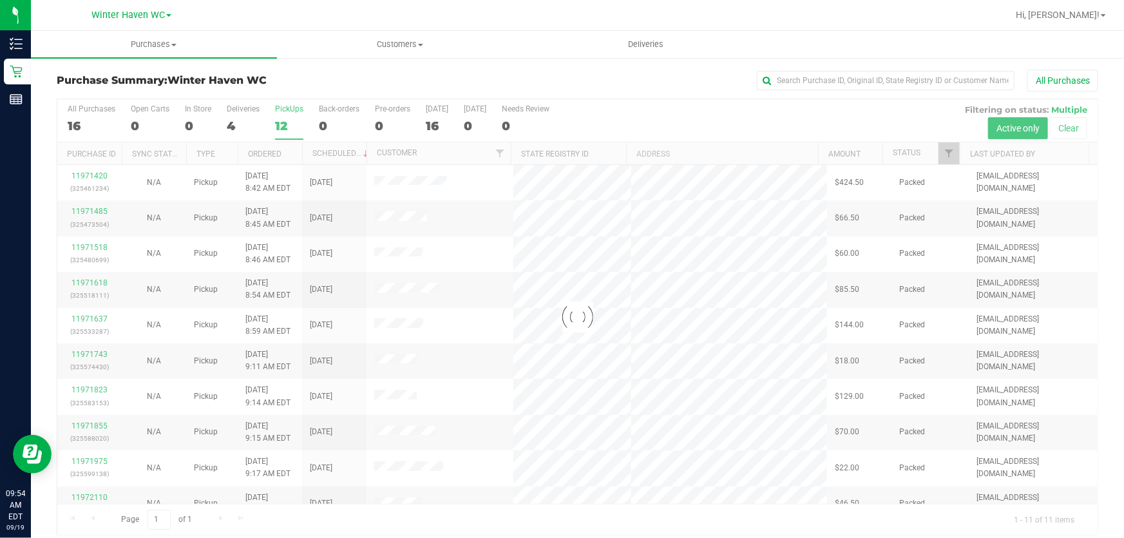
click at [672, 108] on div at bounding box center [577, 316] width 1040 height 435
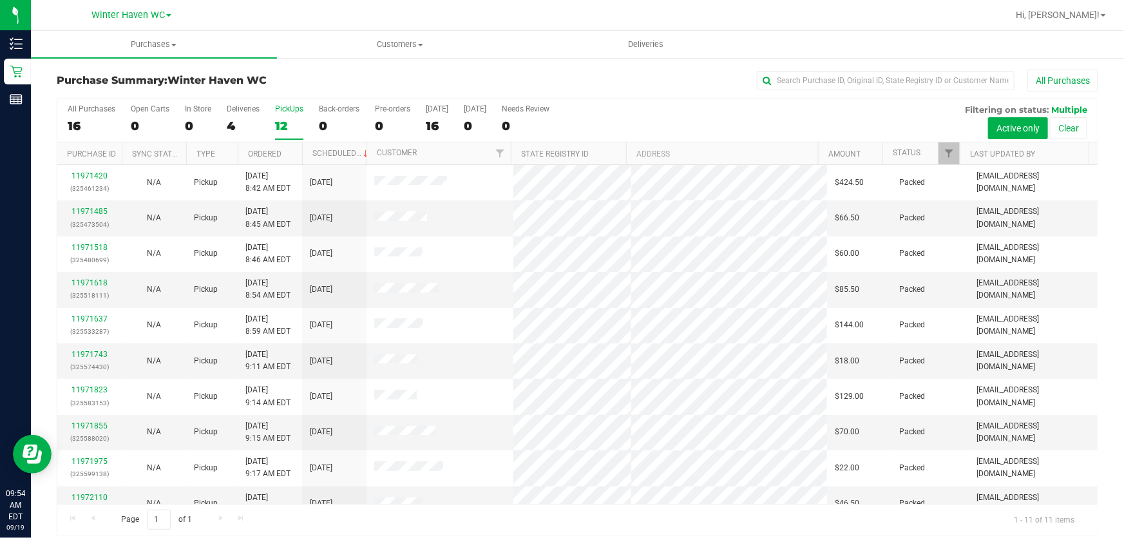
scroll to position [52, 0]
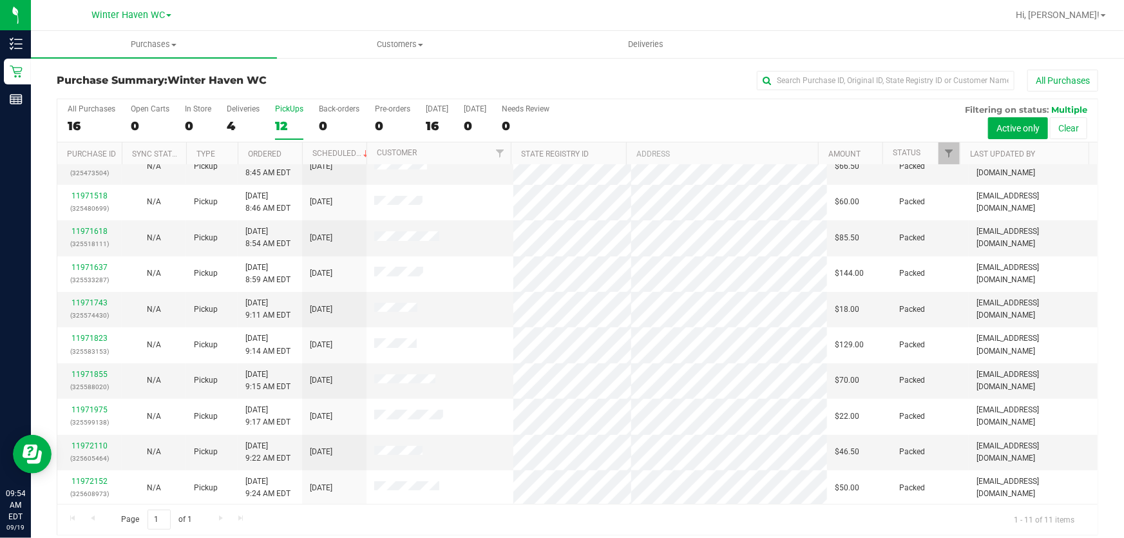
click at [287, 124] on div "12" at bounding box center [289, 126] width 28 height 15
click at [0, 0] on input "PickUps 12" at bounding box center [0, 0] width 0 height 0
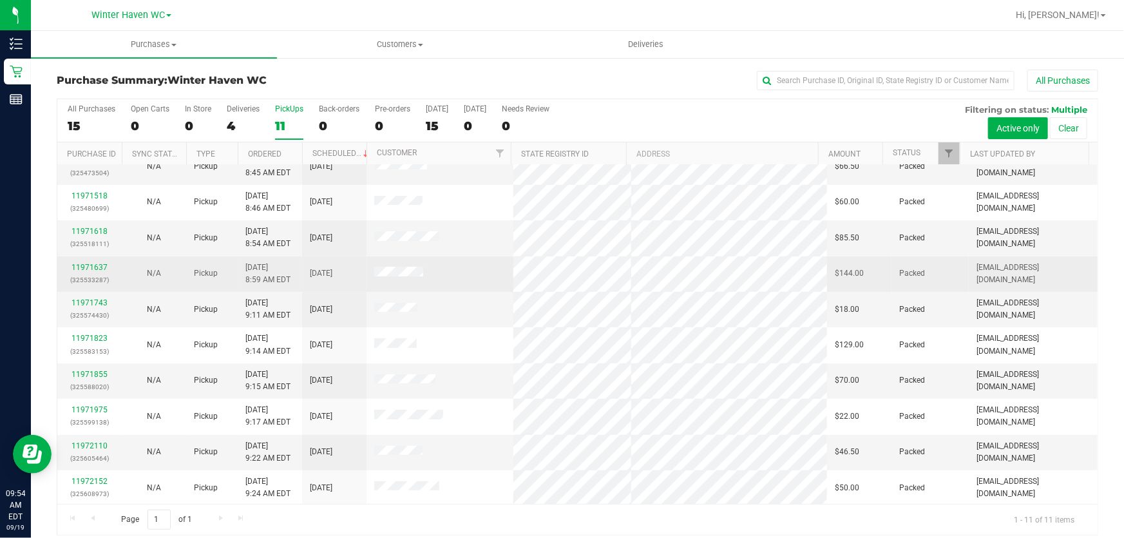
scroll to position [0, 0]
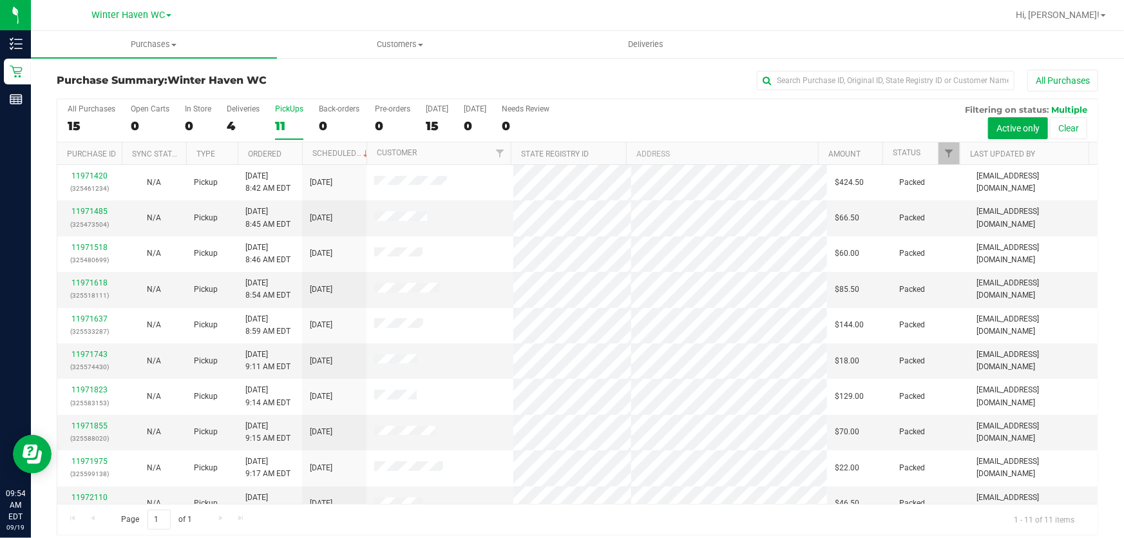
click at [578, 113] on div "All Purchases 15 Open Carts 0 In Store 0 Deliveries 4 PickUps 11 Back-orders 0 …" at bounding box center [577, 120] width 1040 height 43
drag, startPoint x: 783, startPoint y: 121, endPoint x: 772, endPoint y: 120, distance: 11.6
click at [783, 120] on div "All Purchases 15 Open Carts 0 In Store 0 Deliveries 4 PickUps 11 Back-orders 0 …" at bounding box center [577, 120] width 1040 height 43
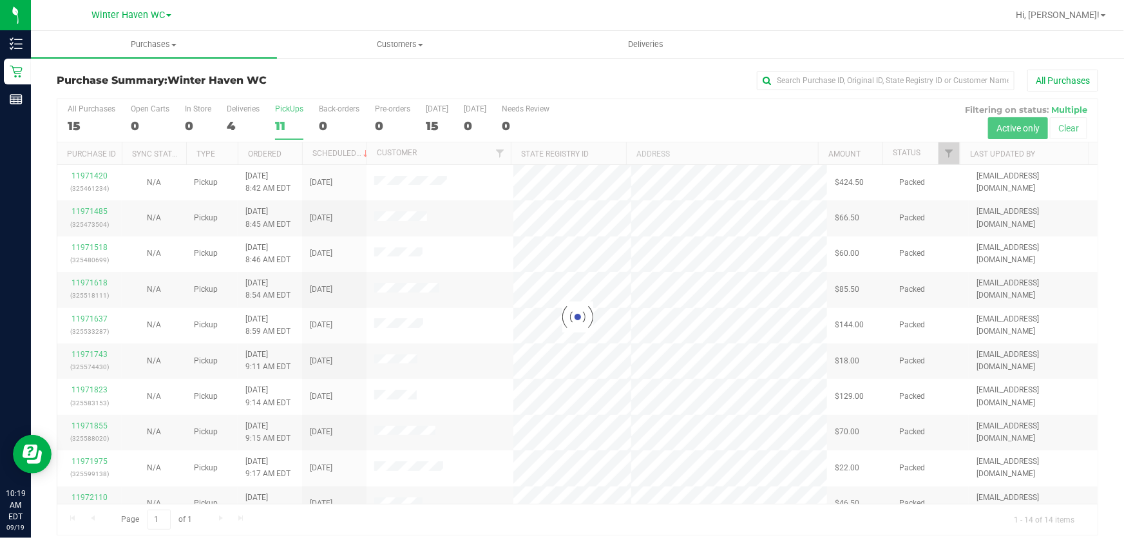
click at [709, 111] on div at bounding box center [577, 316] width 1040 height 435
click at [636, 107] on div at bounding box center [577, 316] width 1040 height 435
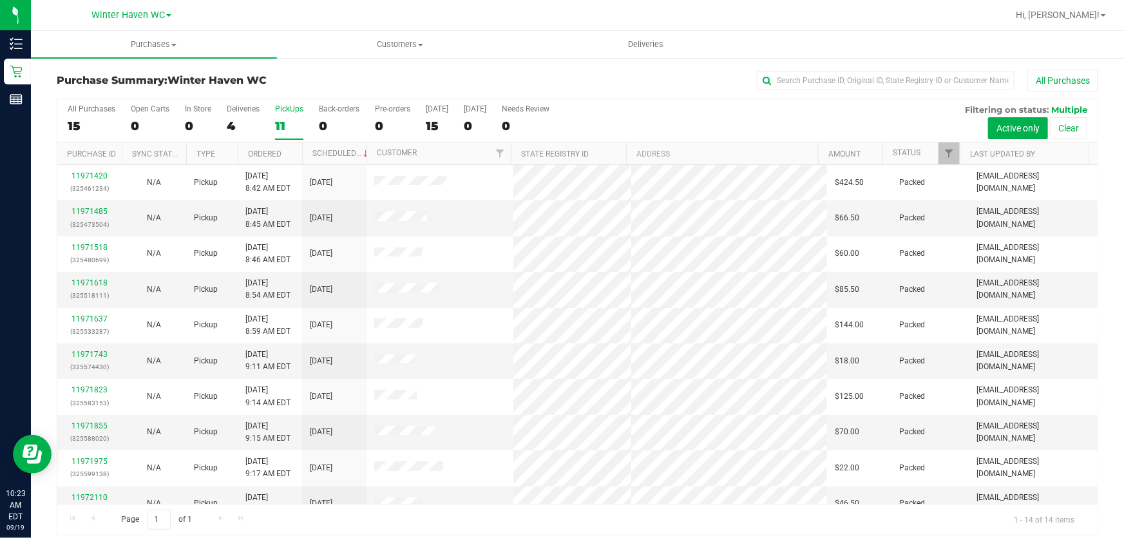
click at [722, 115] on div "All Purchases 15 Open Carts 0 In Store 0 Deliveries 4 PickUps 11 Back-orders 0 …" at bounding box center [577, 120] width 1040 height 43
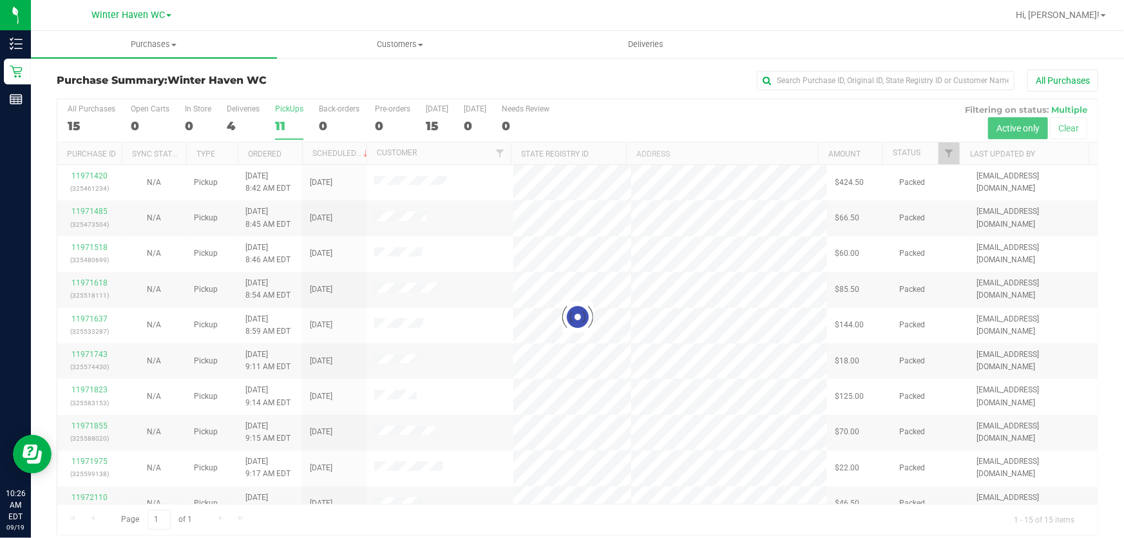
click at [647, 109] on div at bounding box center [577, 316] width 1040 height 435
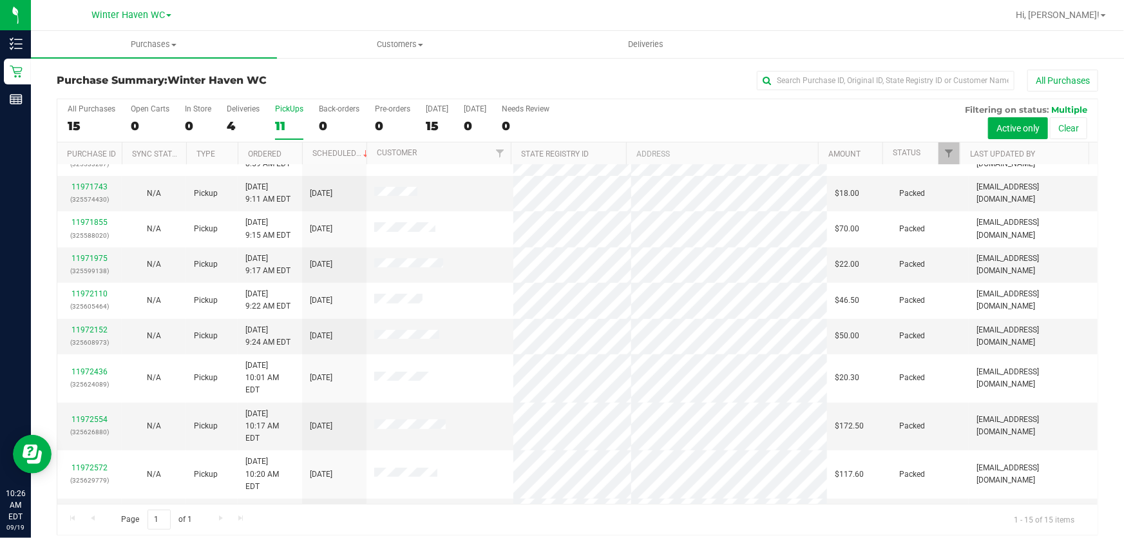
scroll to position [195, 0]
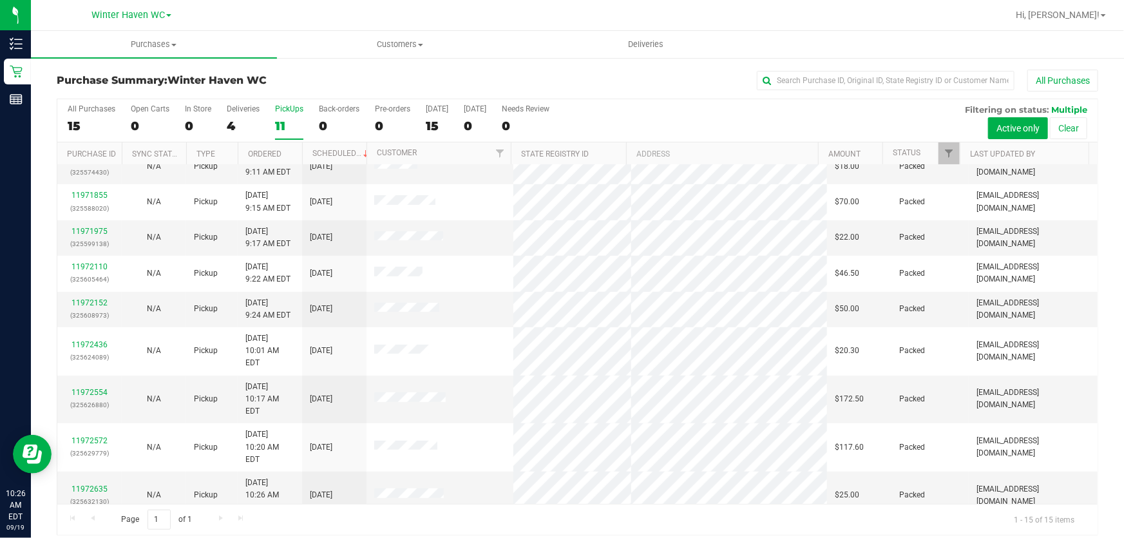
click at [86, 531] on div "11972651 (325632758)" at bounding box center [89, 543] width 49 height 24
click at [88, 532] on link "11972651" at bounding box center [89, 536] width 36 height 9
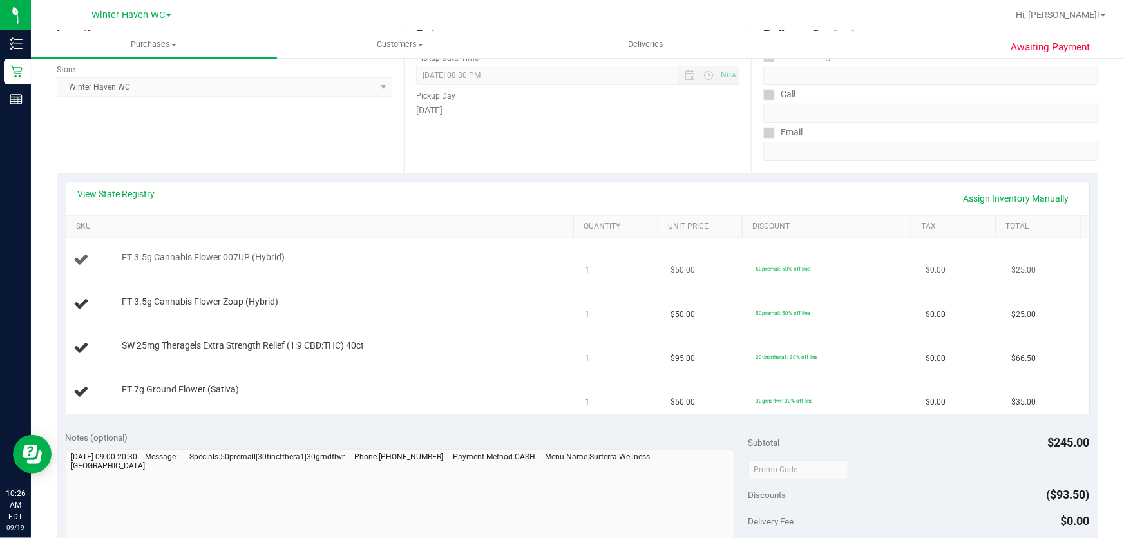
scroll to position [175, 0]
click at [113, 196] on link "View State Registry" at bounding box center [116, 193] width 77 height 13
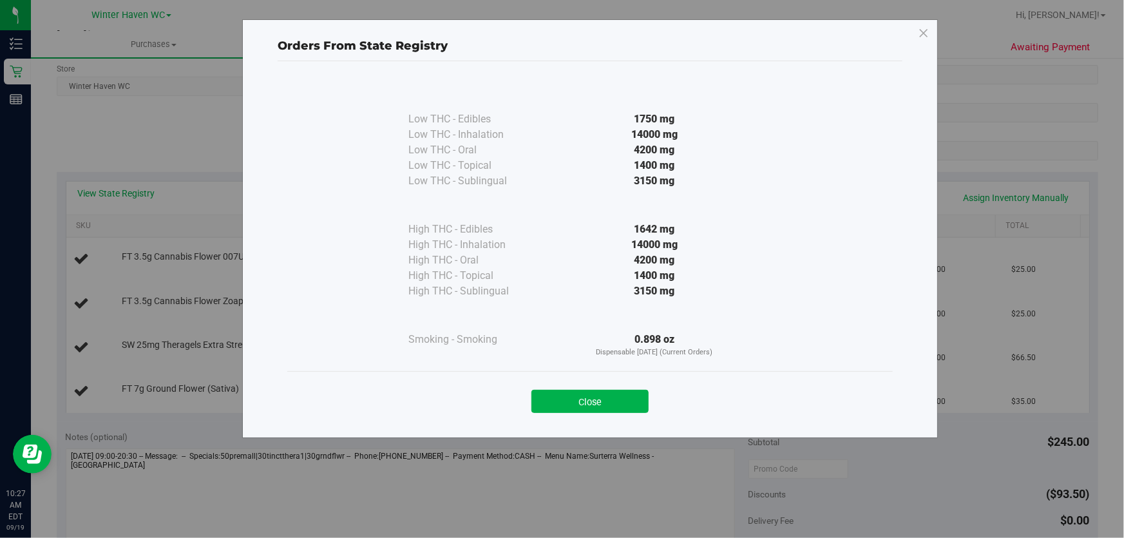
click at [547, 193] on div at bounding box center [654, 205] width 234 height 33
click at [607, 401] on button "Close" at bounding box center [589, 401] width 117 height 23
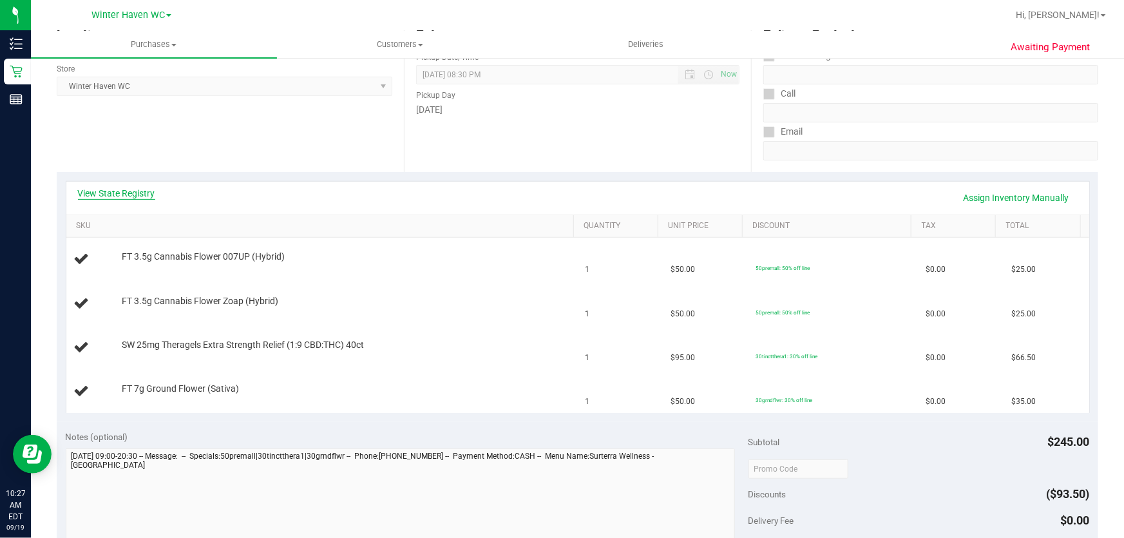
click at [129, 194] on link "View State Registry" at bounding box center [116, 193] width 77 height 13
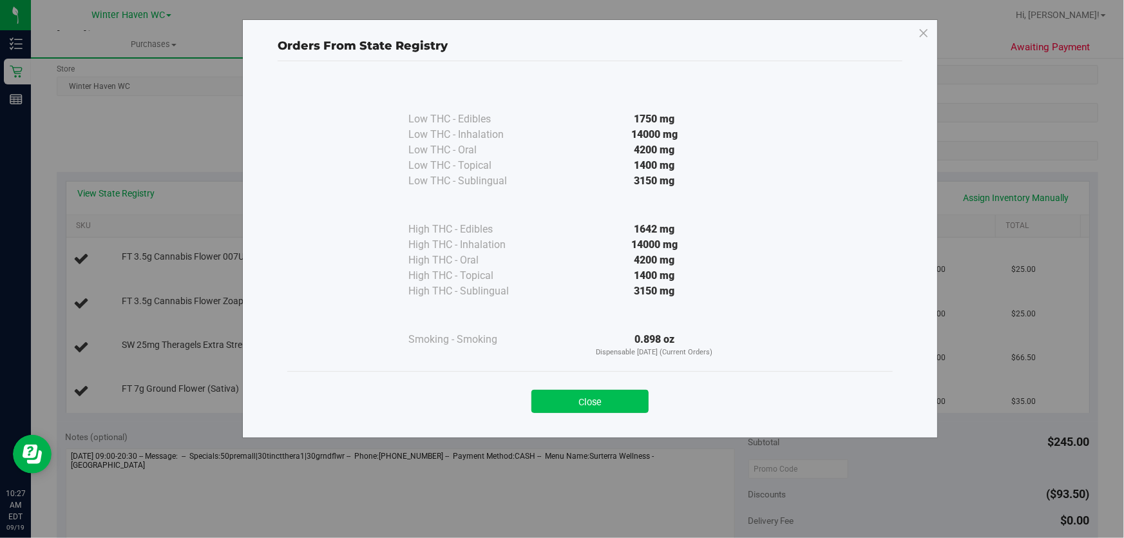
click at [578, 395] on button "Close" at bounding box center [589, 401] width 117 height 23
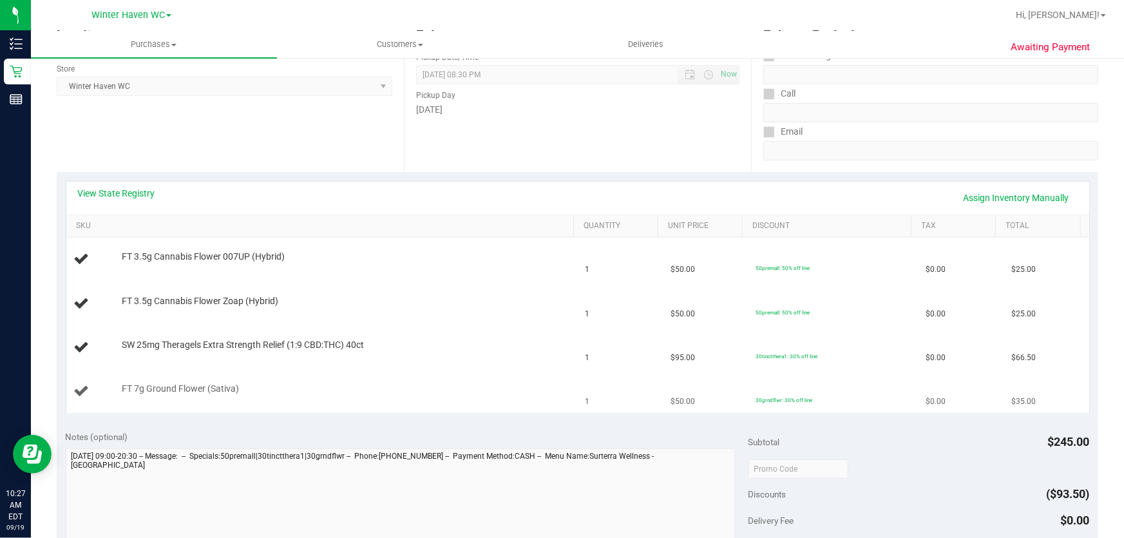
click at [367, 395] on div "FT 7g Ground Flower (Sativa)" at bounding box center [322, 391] width 496 height 17
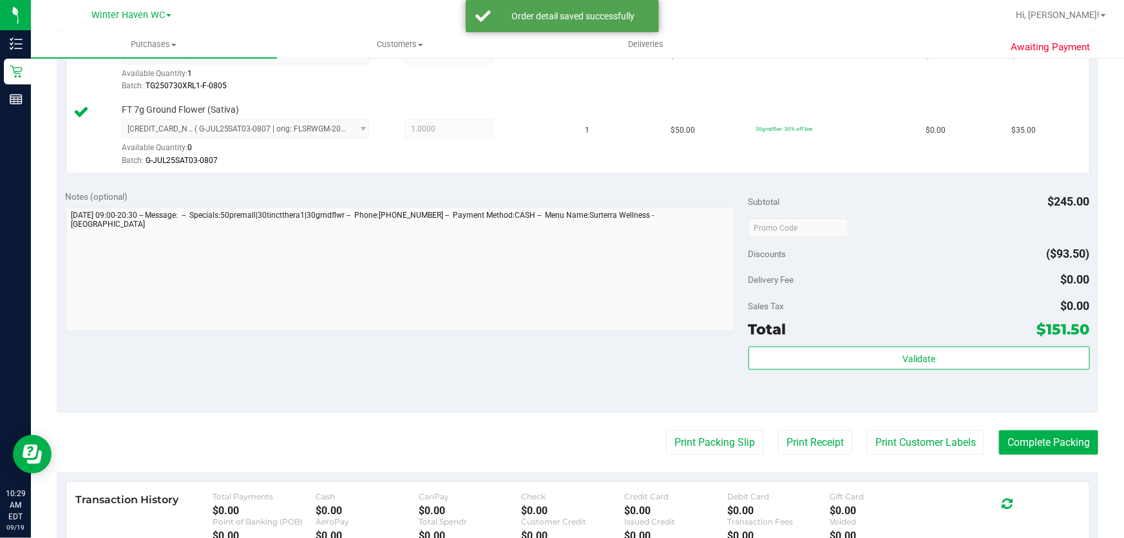
scroll to position [573, 0]
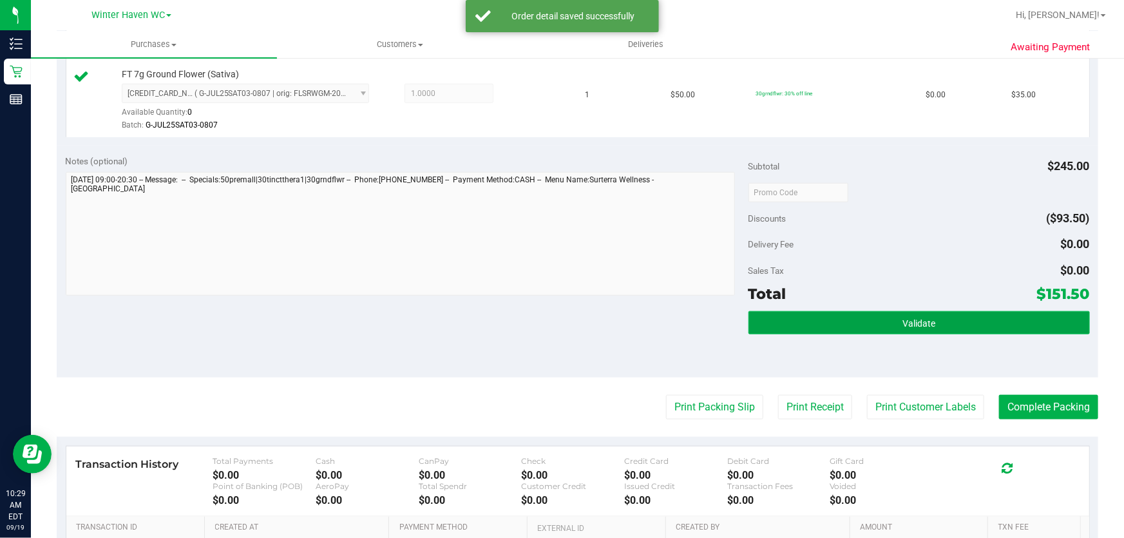
click at [961, 320] on button "Validate" at bounding box center [918, 322] width 341 height 23
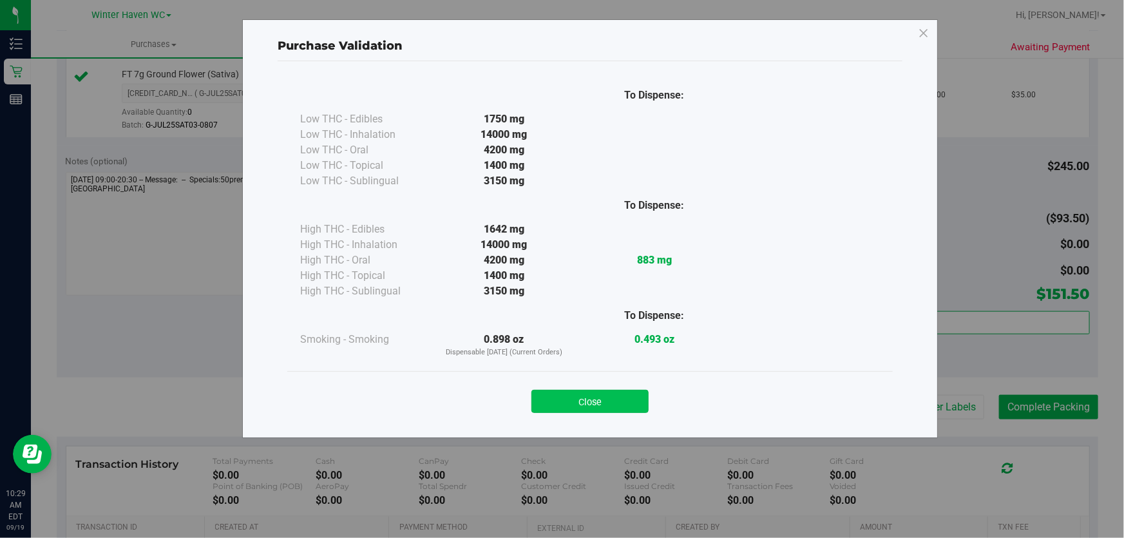
click at [603, 401] on button "Close" at bounding box center [589, 401] width 117 height 23
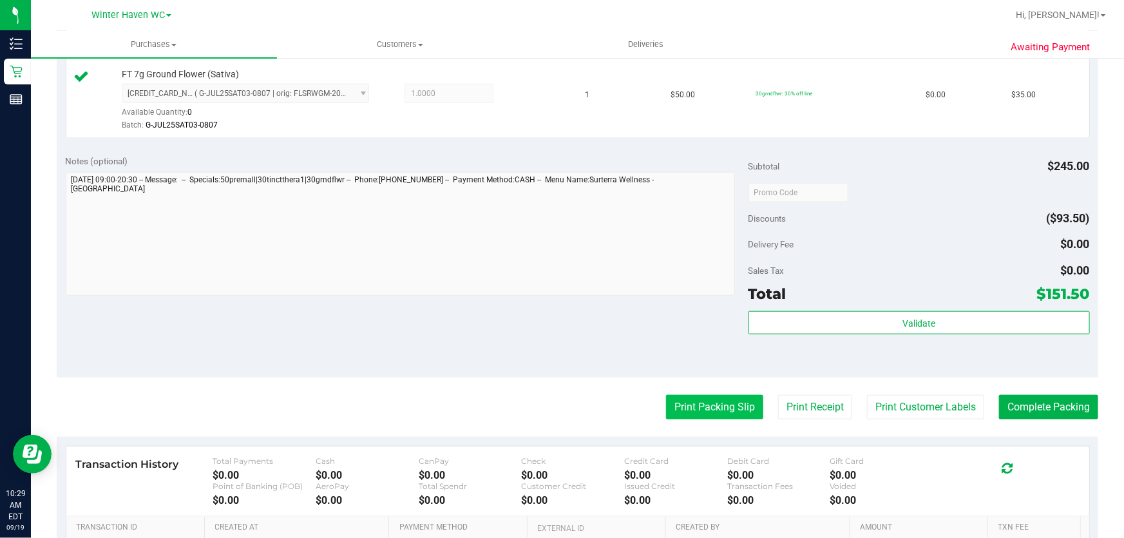
click at [712, 408] on button "Print Packing Slip" at bounding box center [714, 407] width 97 height 24
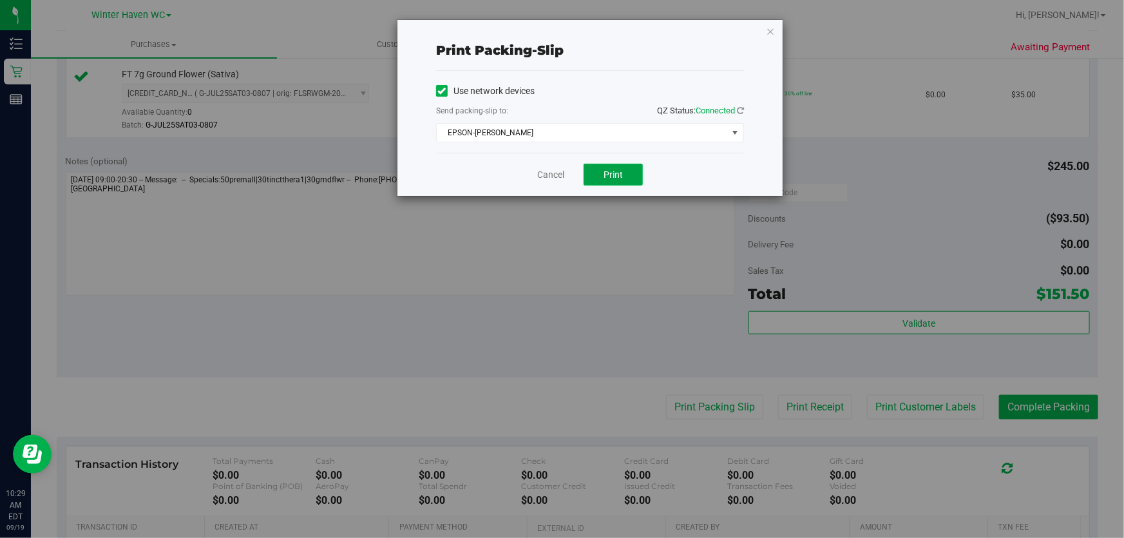
click at [606, 175] on span "Print" at bounding box center [613, 174] width 19 height 10
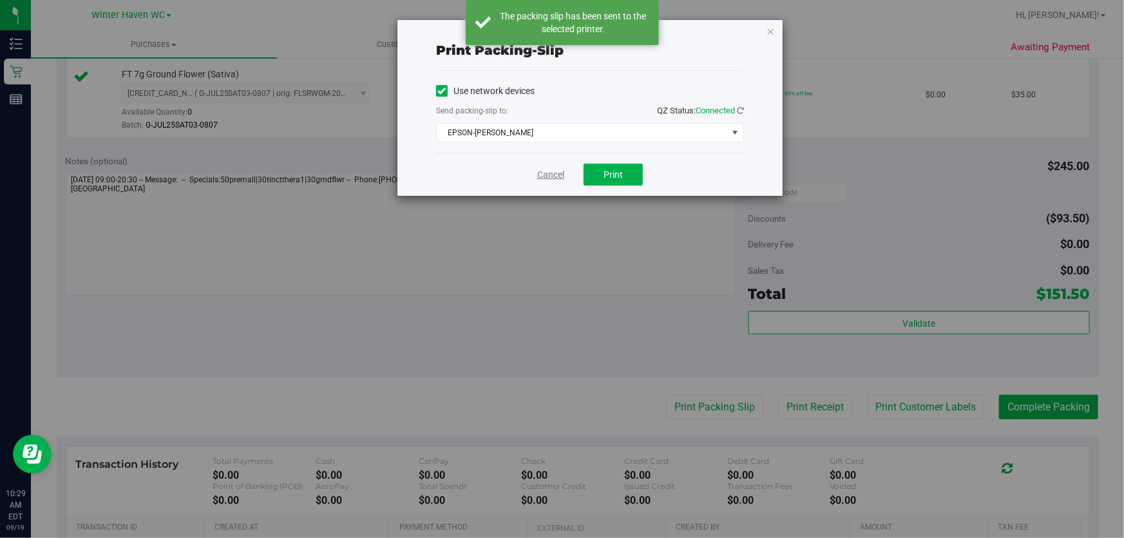
click at [548, 171] on link "Cancel" at bounding box center [550, 175] width 27 height 14
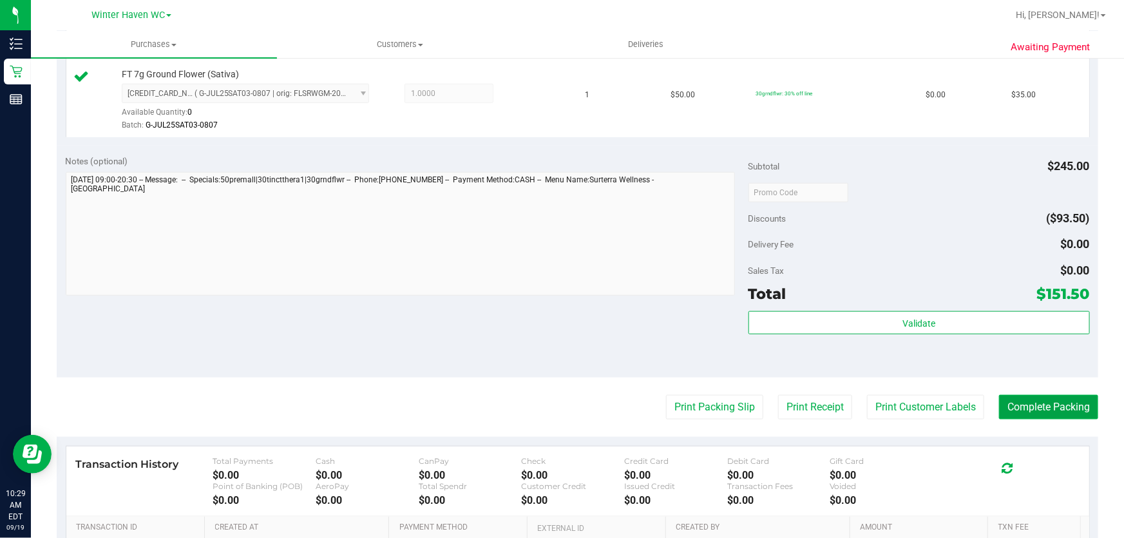
click at [1054, 414] on button "Complete Packing" at bounding box center [1048, 407] width 99 height 24
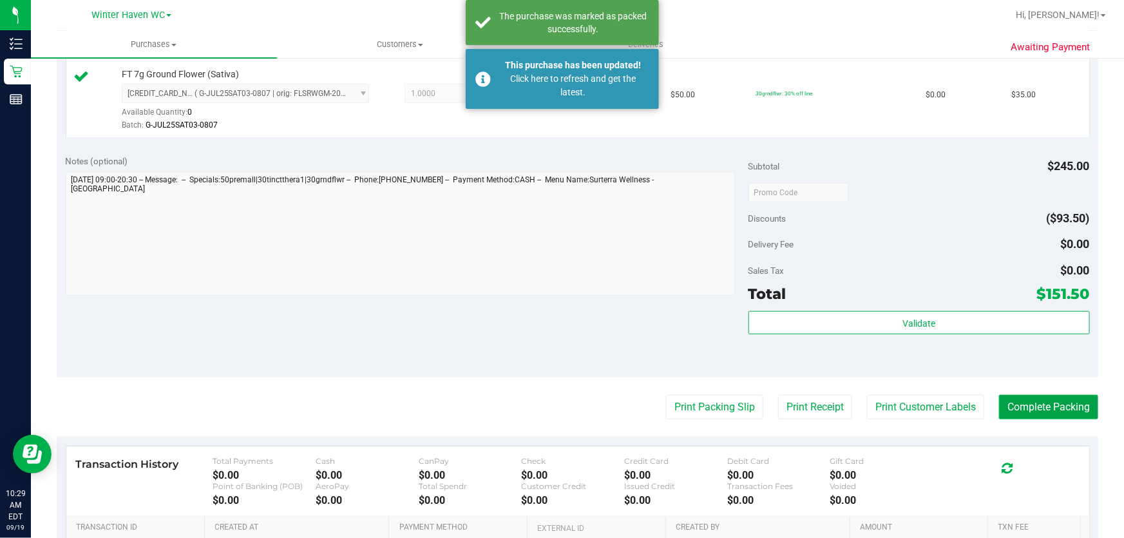
click at [1054, 399] on button "Complete Packing" at bounding box center [1048, 407] width 99 height 24
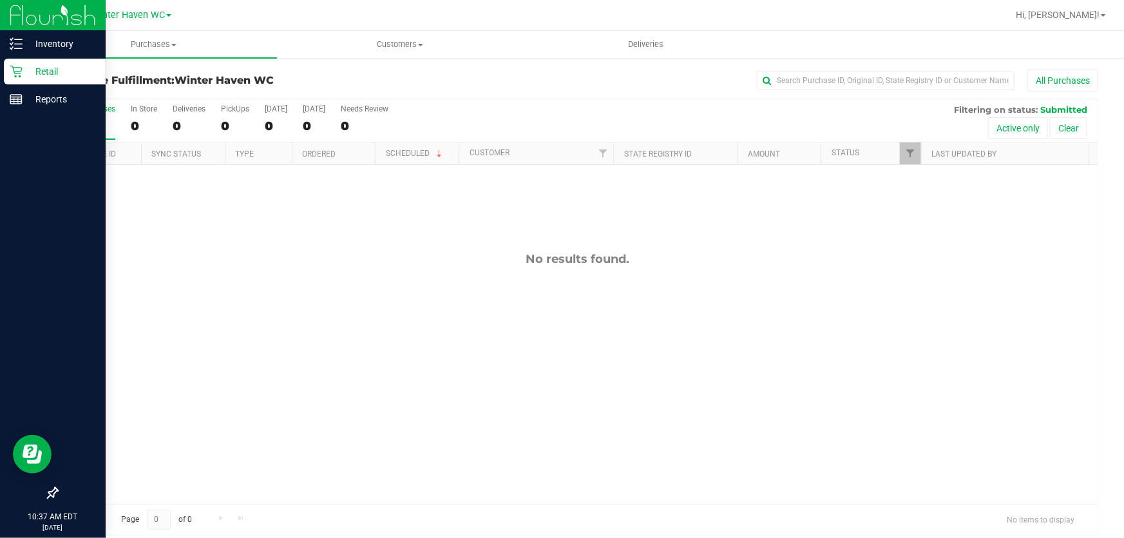
click at [44, 65] on p "Retail" at bounding box center [61, 71] width 77 height 15
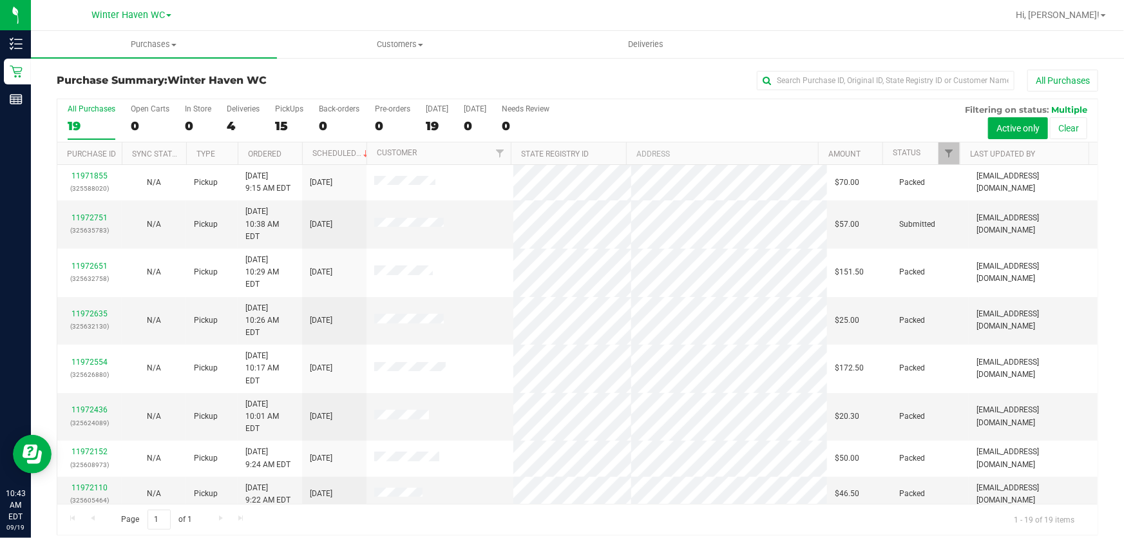
click at [587, 132] on div "All Purchases 19 Open Carts 0 In Store 0 Deliveries 4 PickUps 15 Back-orders 0 …" at bounding box center [577, 120] width 1040 height 43
click at [97, 213] on link "11972751" at bounding box center [89, 217] width 36 height 9
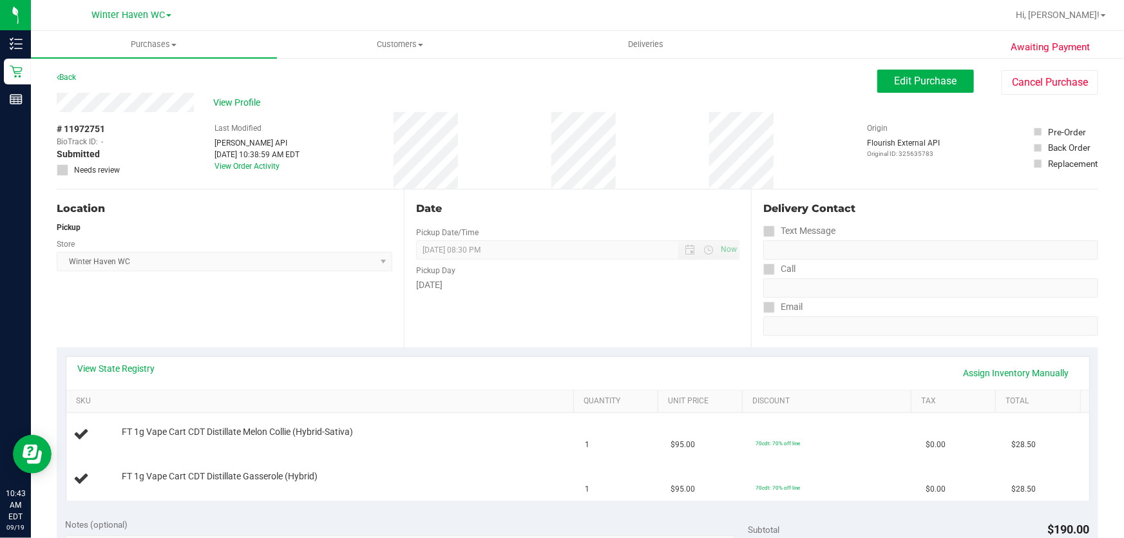
click at [548, 294] on div "Date Pickup Date/Time 09/19/2025 Now 09/19/2025 08:30 PM Now Pickup Day Friday" at bounding box center [577, 268] width 347 height 158
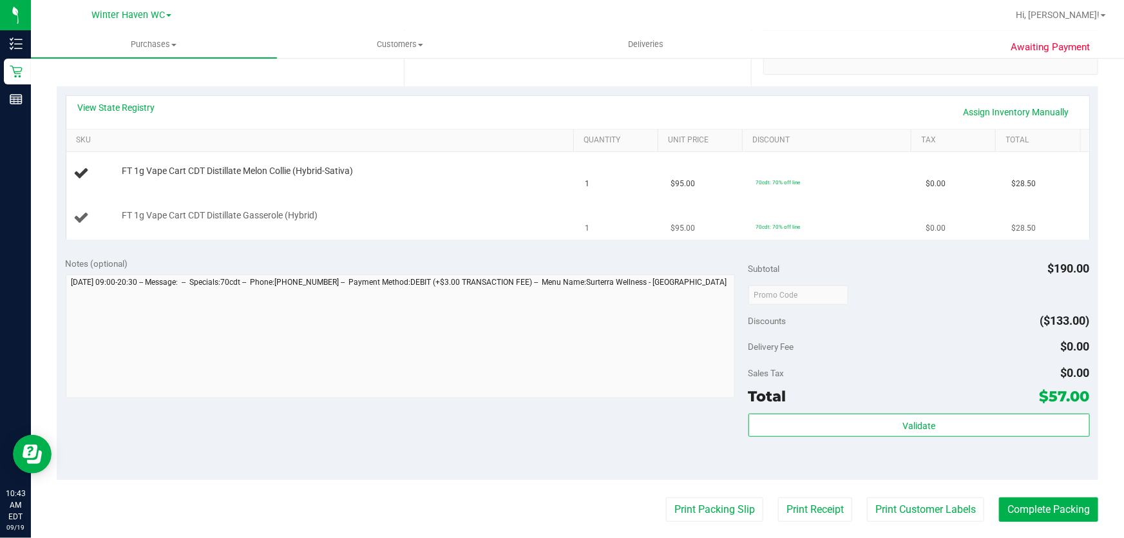
scroll to position [234, 0]
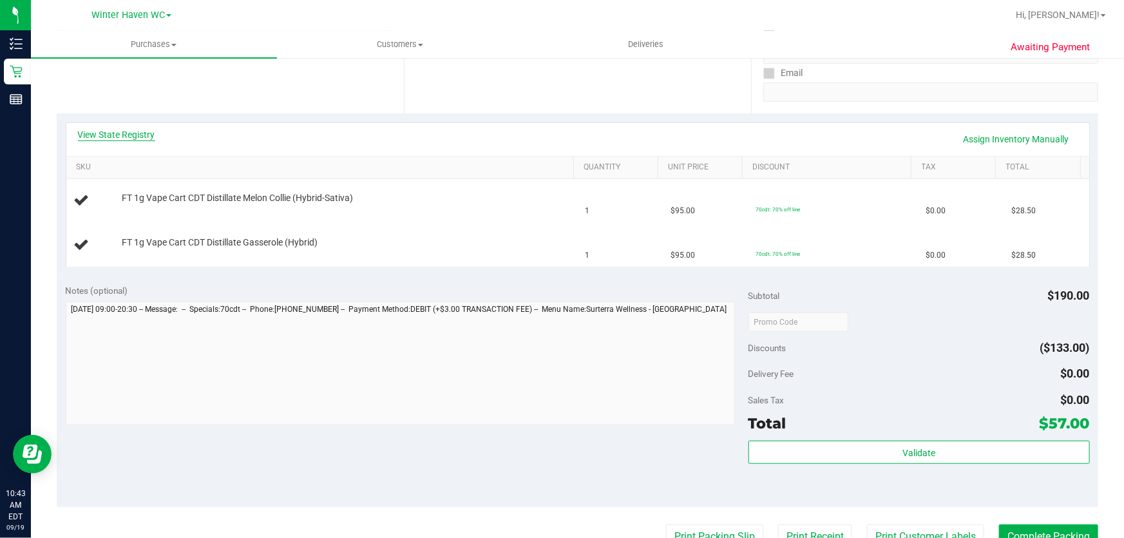
click at [127, 129] on link "View State Registry" at bounding box center [116, 134] width 77 height 13
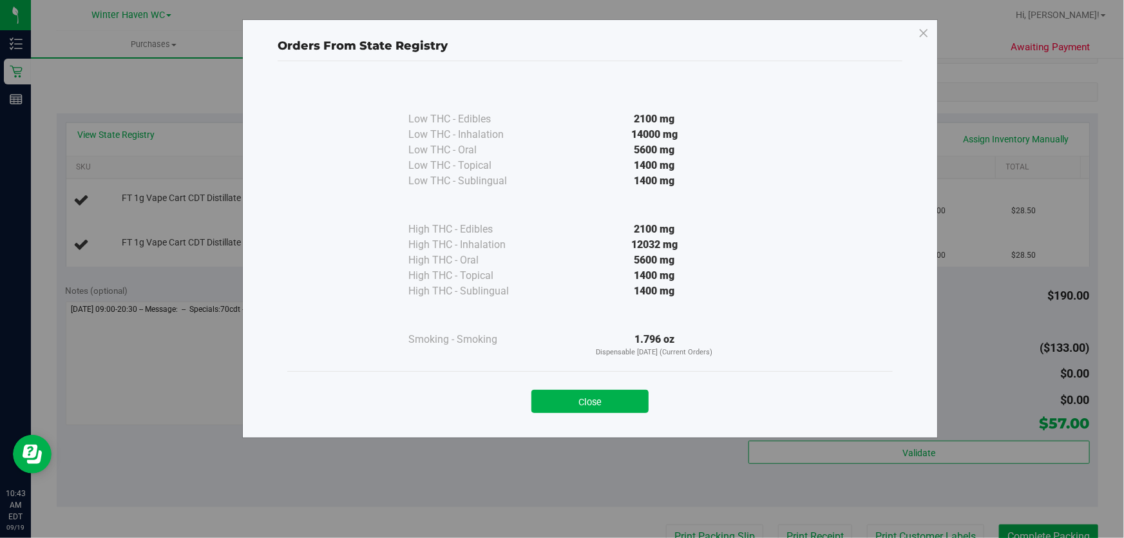
click at [600, 252] on div "5600 mg" at bounding box center [654, 259] width 234 height 15
click at [577, 403] on button "Close" at bounding box center [589, 401] width 117 height 23
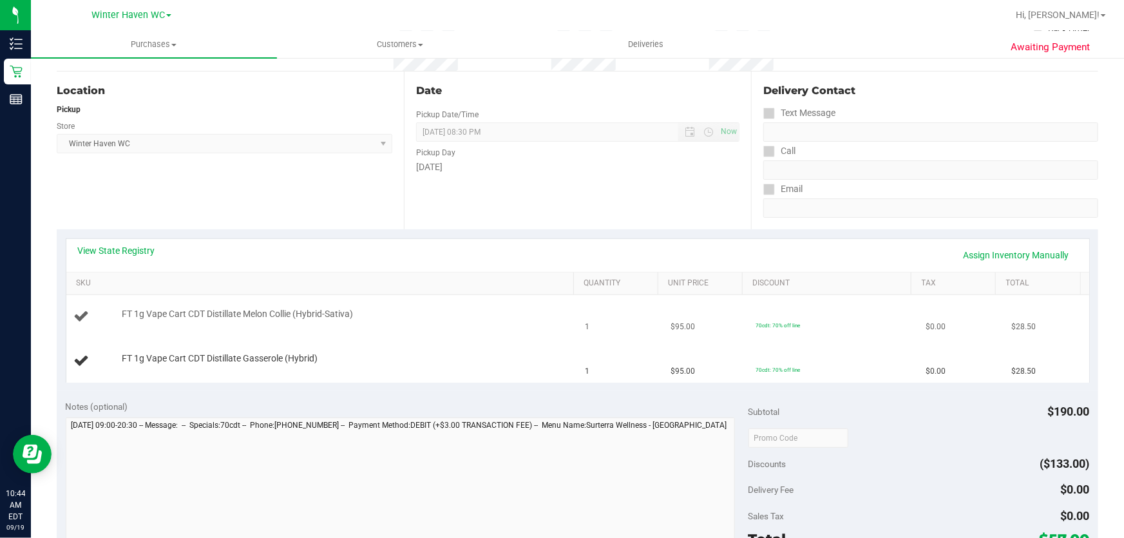
scroll to position [117, 0]
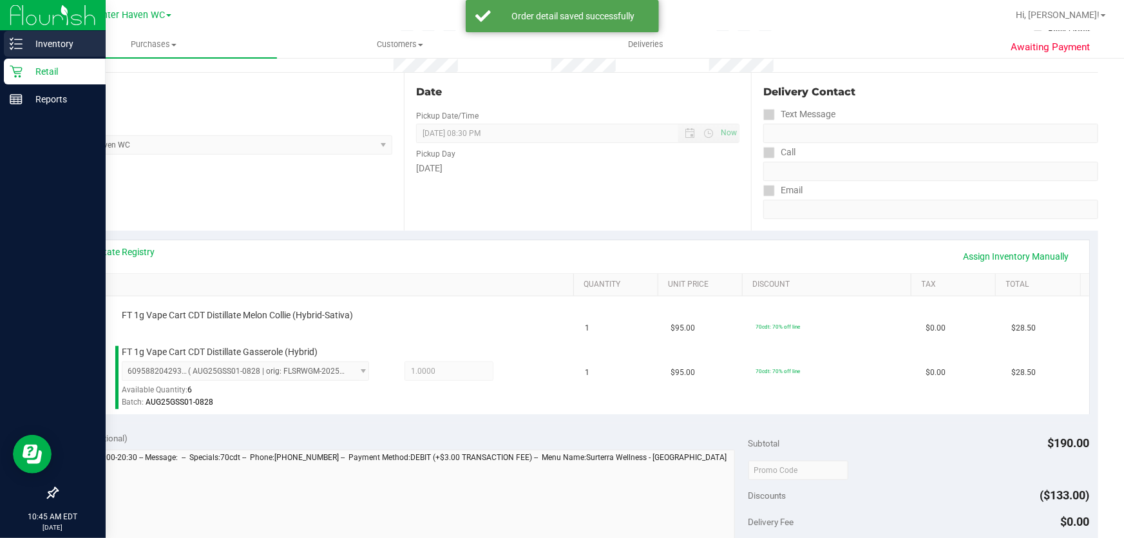
click at [49, 41] on p "Inventory" at bounding box center [61, 43] width 77 height 15
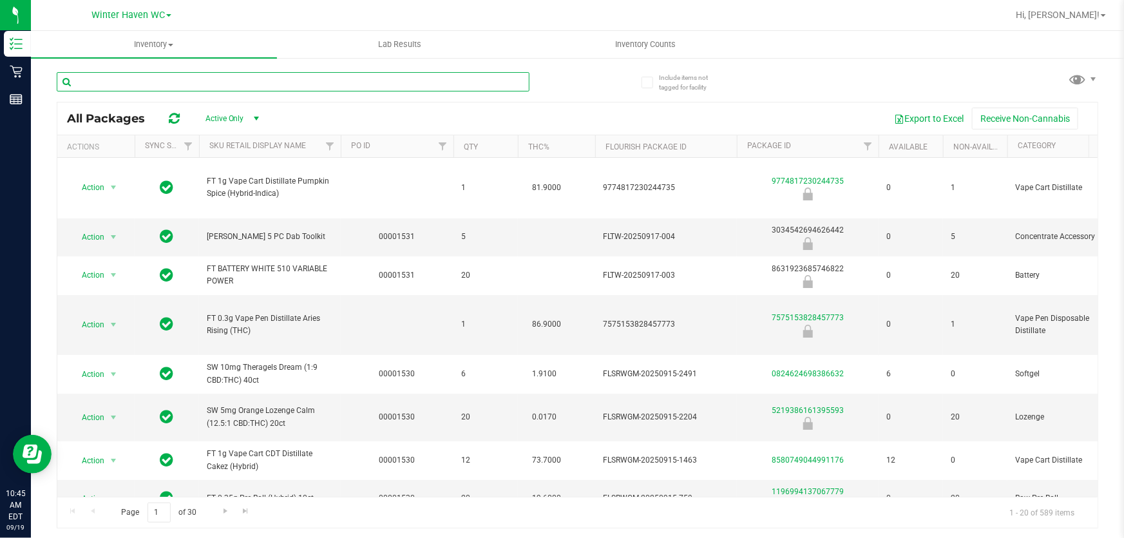
click at [468, 82] on input "text" at bounding box center [293, 81] width 473 height 19
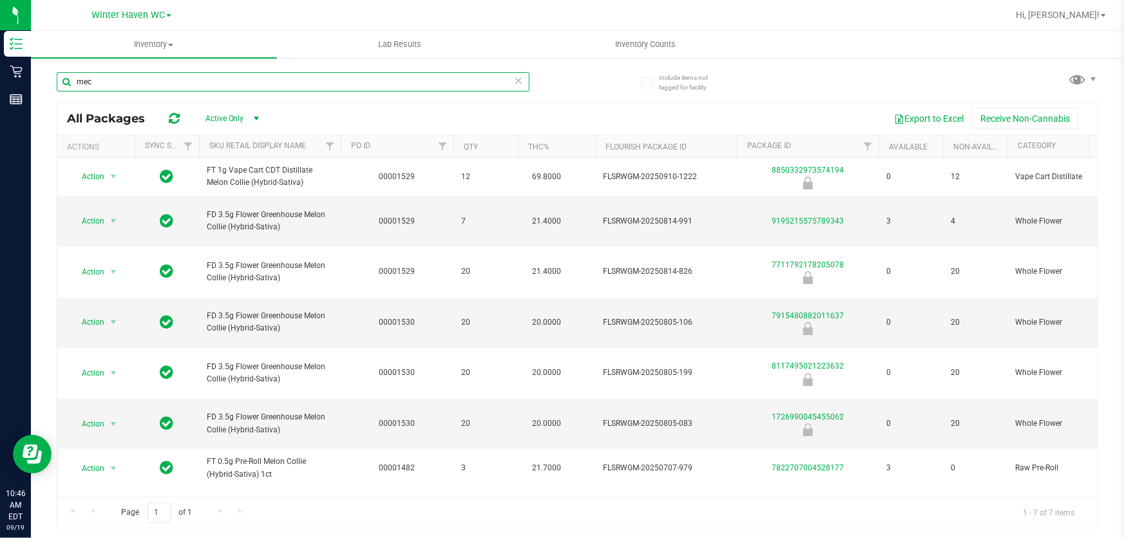
type input "mec"
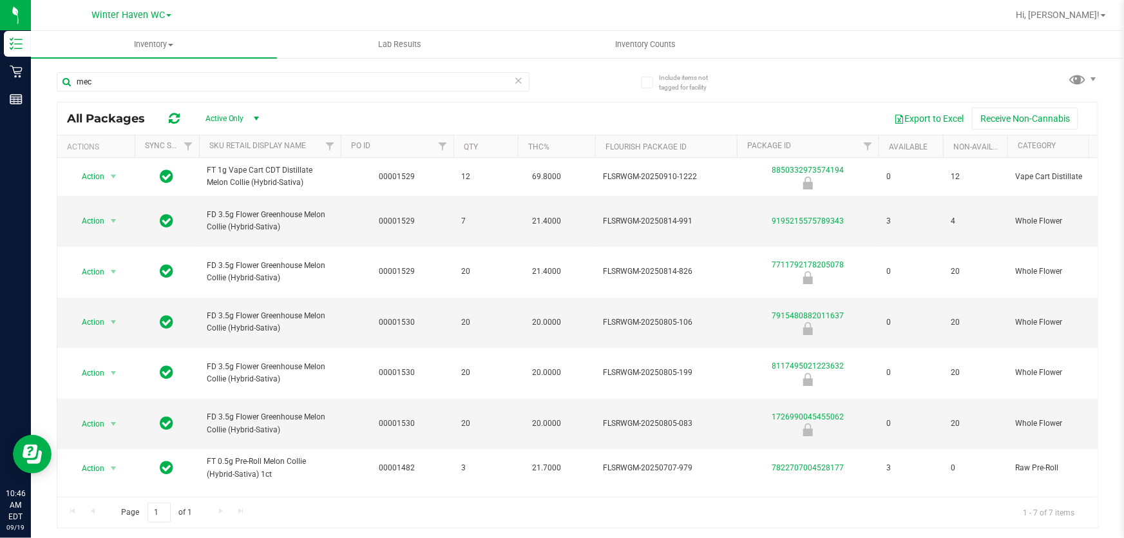
click at [800, 115] on div "Export to Excel Receive Non-Cannabis" at bounding box center [681, 119] width 814 height 22
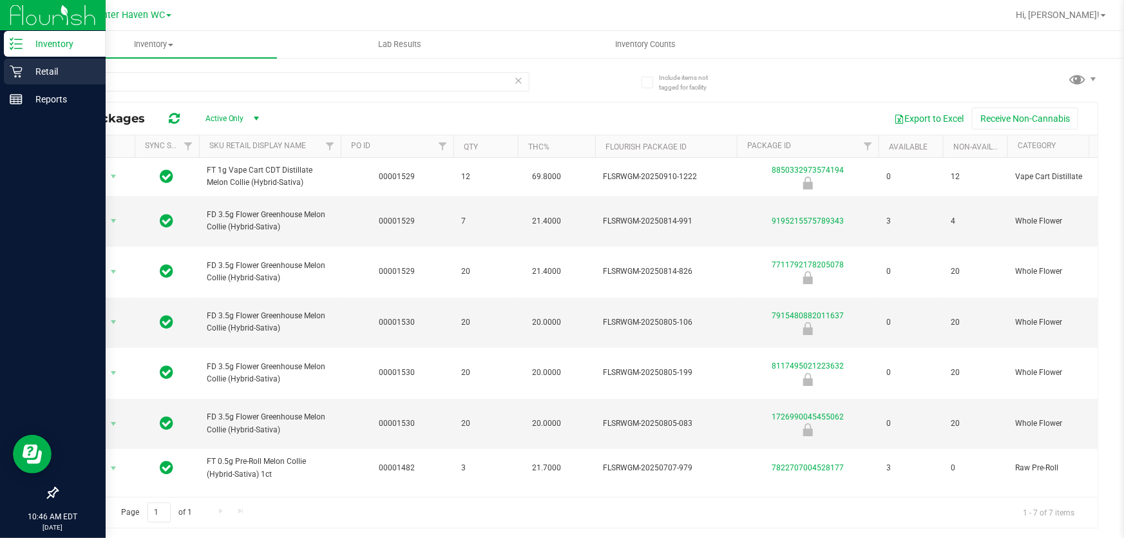
click at [52, 68] on p "Retail" at bounding box center [61, 71] width 77 height 15
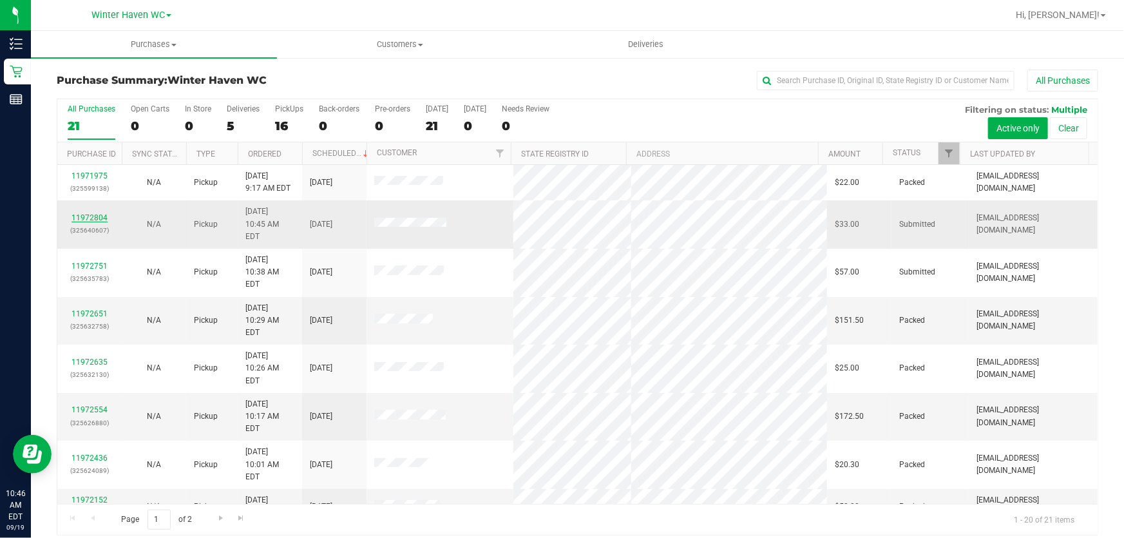
click at [85, 213] on link "11972804" at bounding box center [89, 217] width 36 height 9
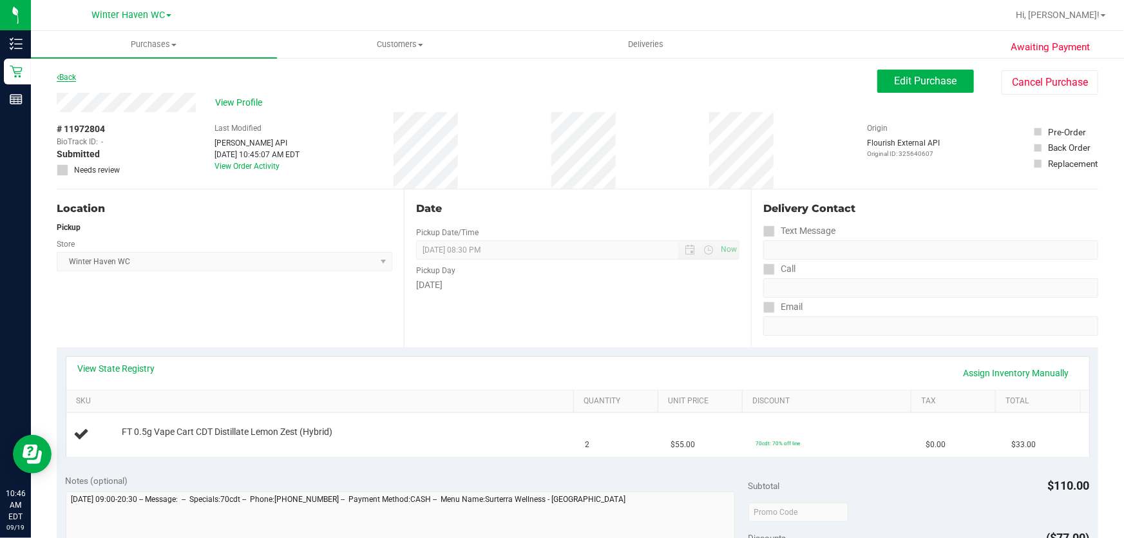
click at [69, 77] on link "Back" at bounding box center [66, 77] width 19 height 9
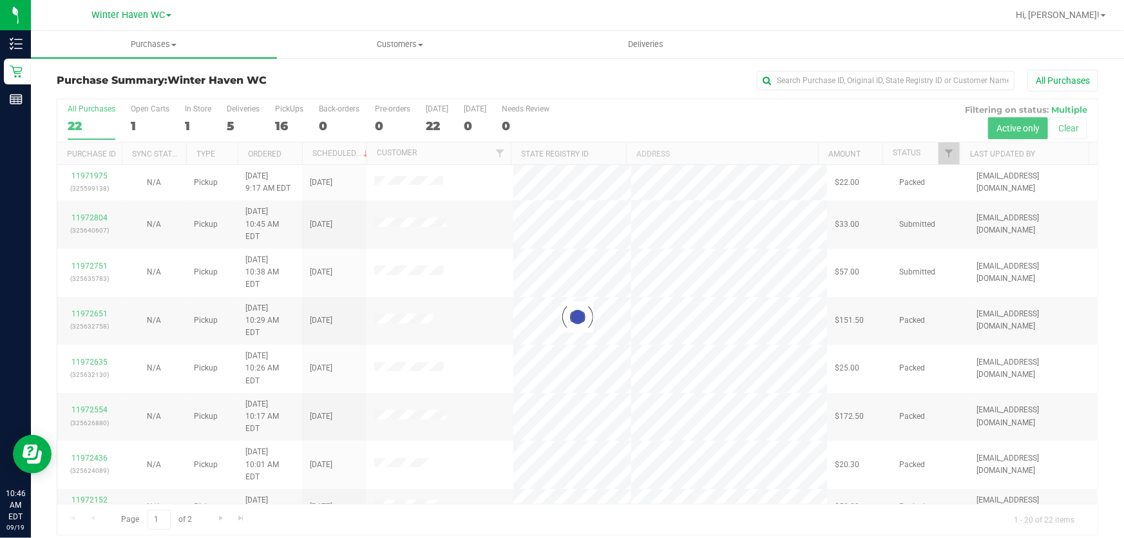
click at [287, 116] on div at bounding box center [577, 316] width 1040 height 435
click at [283, 129] on div at bounding box center [577, 316] width 1040 height 435
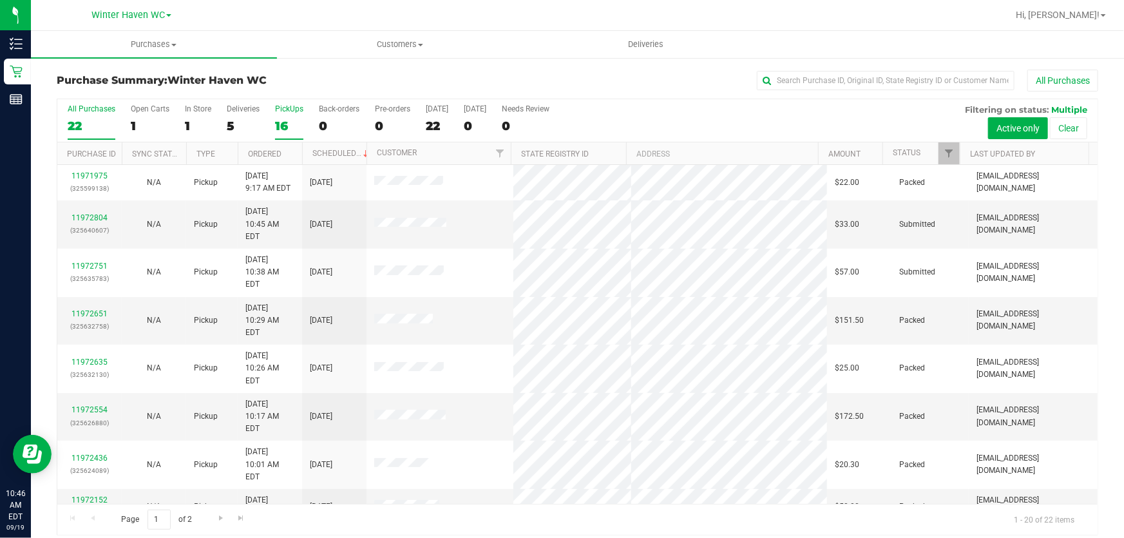
click at [282, 129] on div "16" at bounding box center [289, 126] width 28 height 15
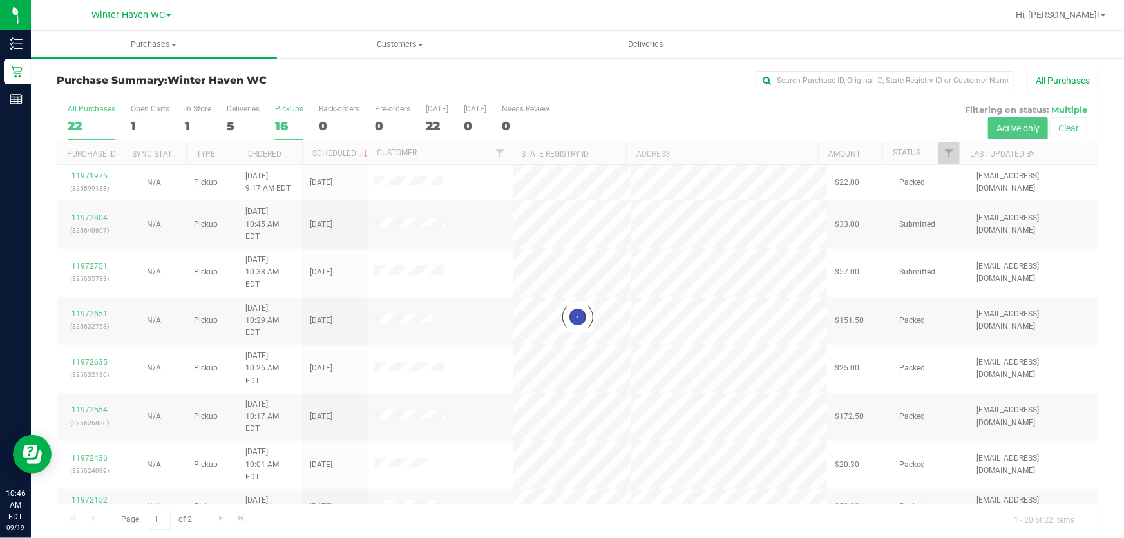
click at [281, 129] on div at bounding box center [577, 316] width 1040 height 435
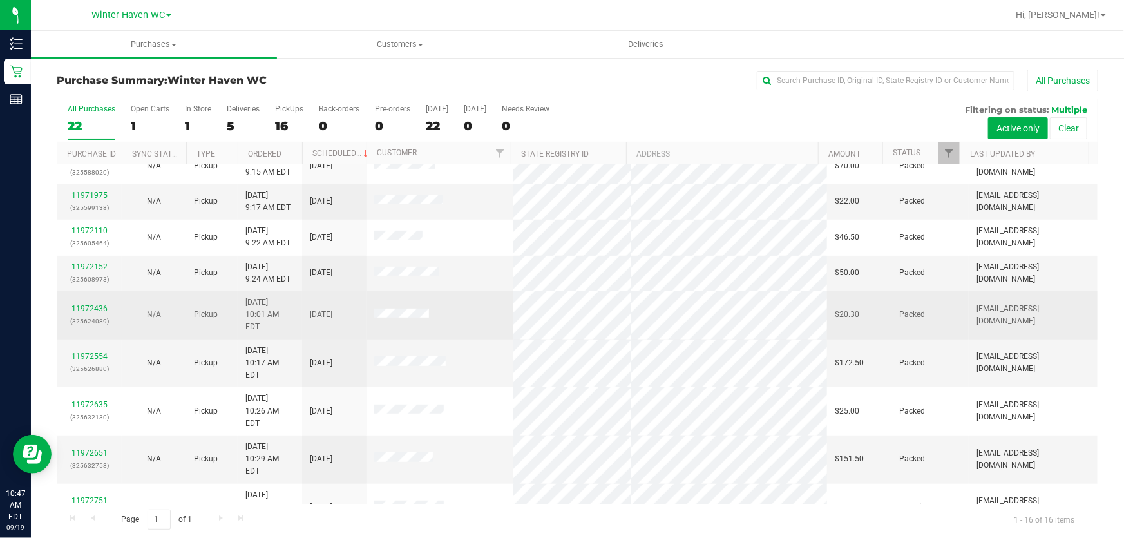
scroll to position [10, 0]
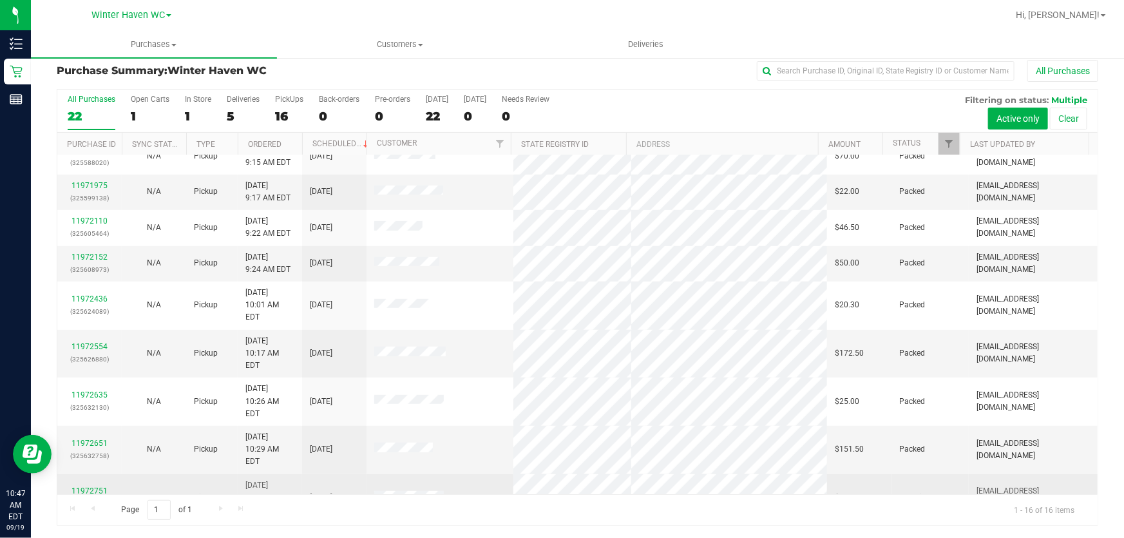
click at [91, 486] on link "11972751" at bounding box center [89, 490] width 36 height 9
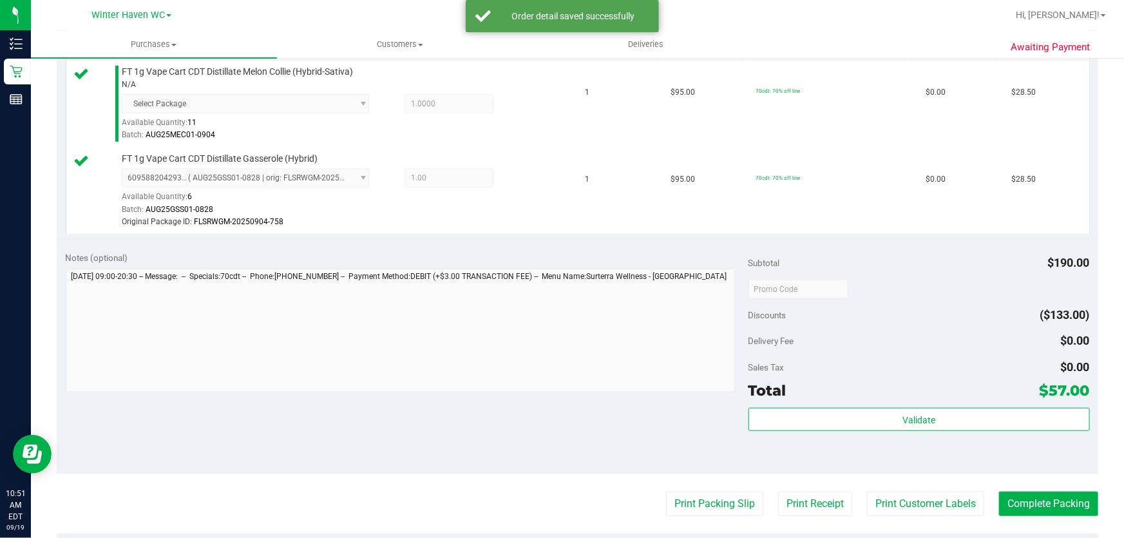
scroll to position [446, 0]
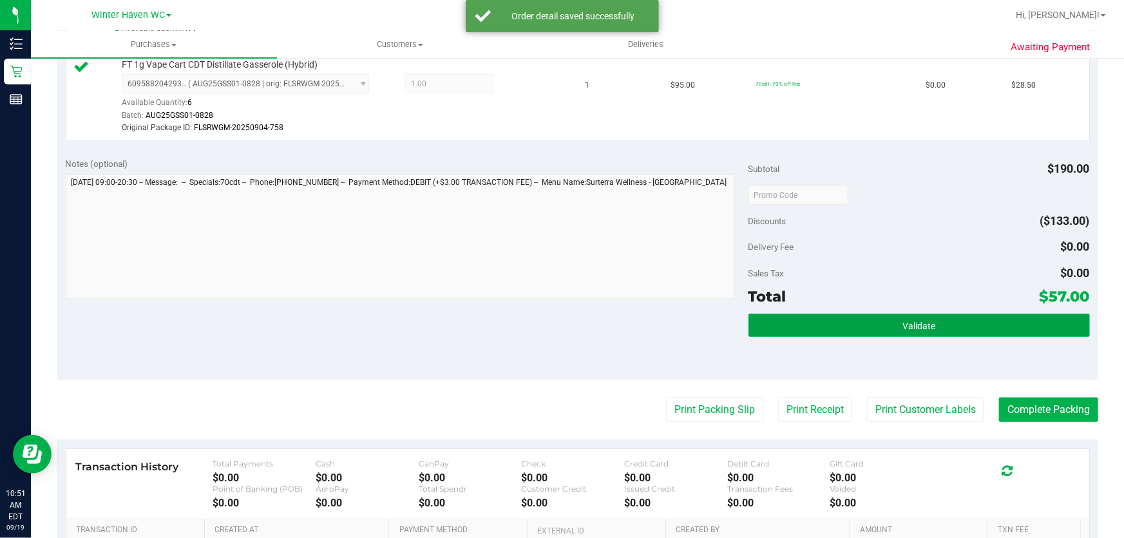
click at [956, 331] on button "Validate" at bounding box center [918, 325] width 341 height 23
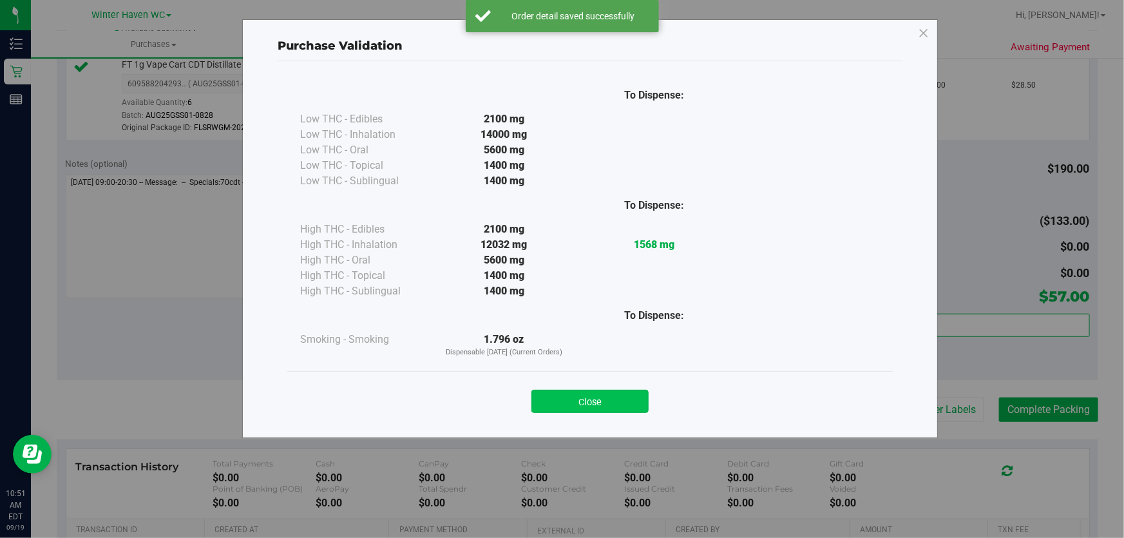
click at [591, 403] on button "Close" at bounding box center [589, 401] width 117 height 23
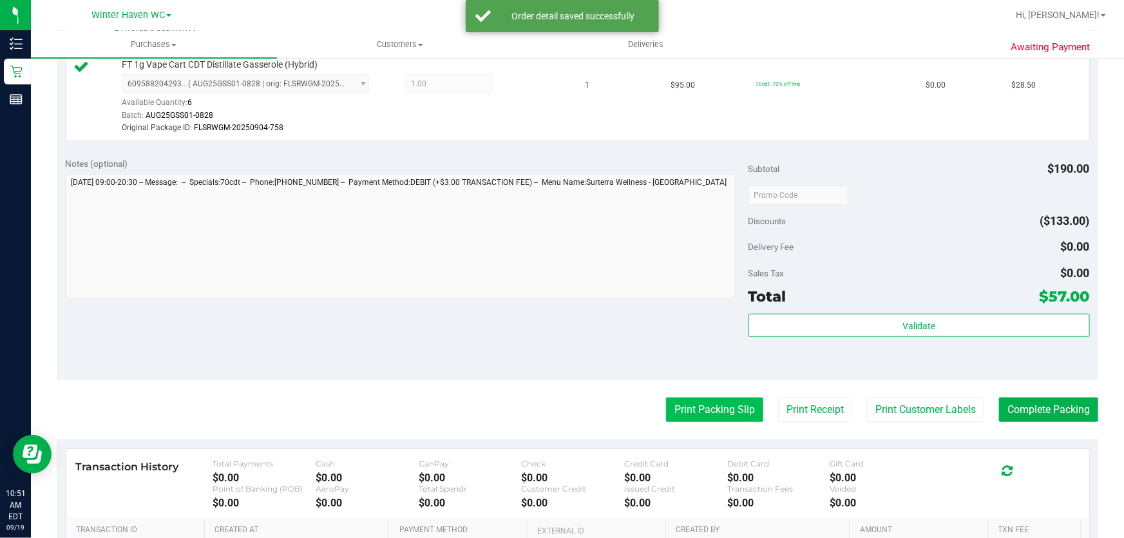
click at [702, 414] on button "Print Packing Slip" at bounding box center [714, 409] width 97 height 24
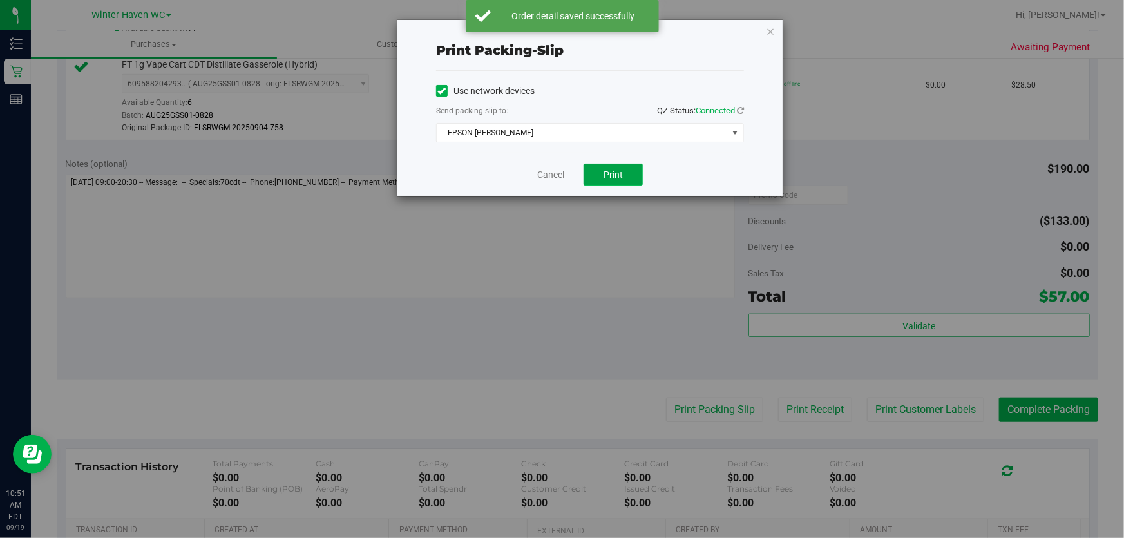
click at [620, 175] on span "Print" at bounding box center [613, 174] width 19 height 10
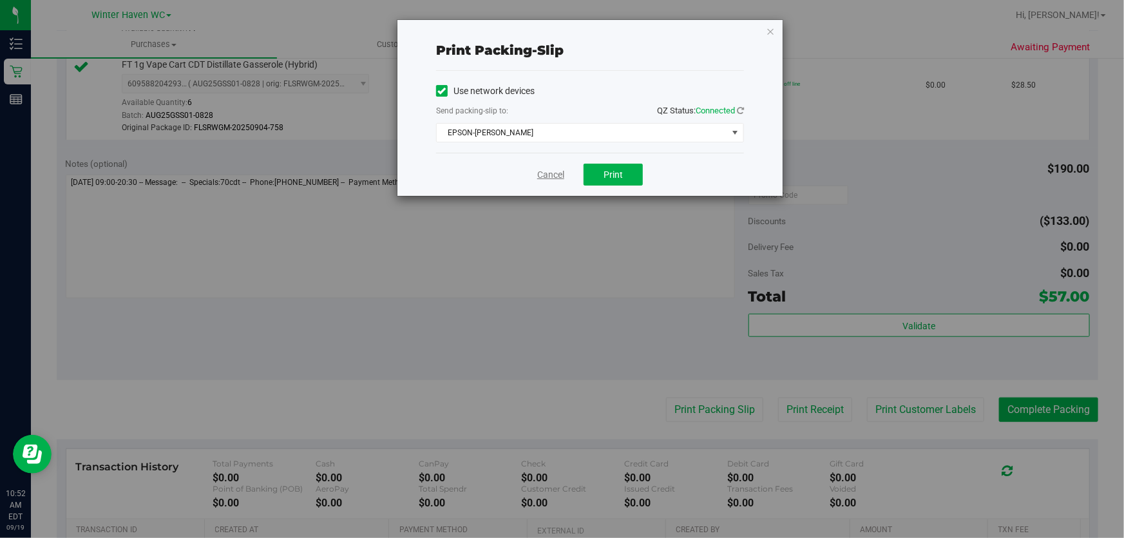
click at [549, 173] on link "Cancel" at bounding box center [550, 175] width 27 height 14
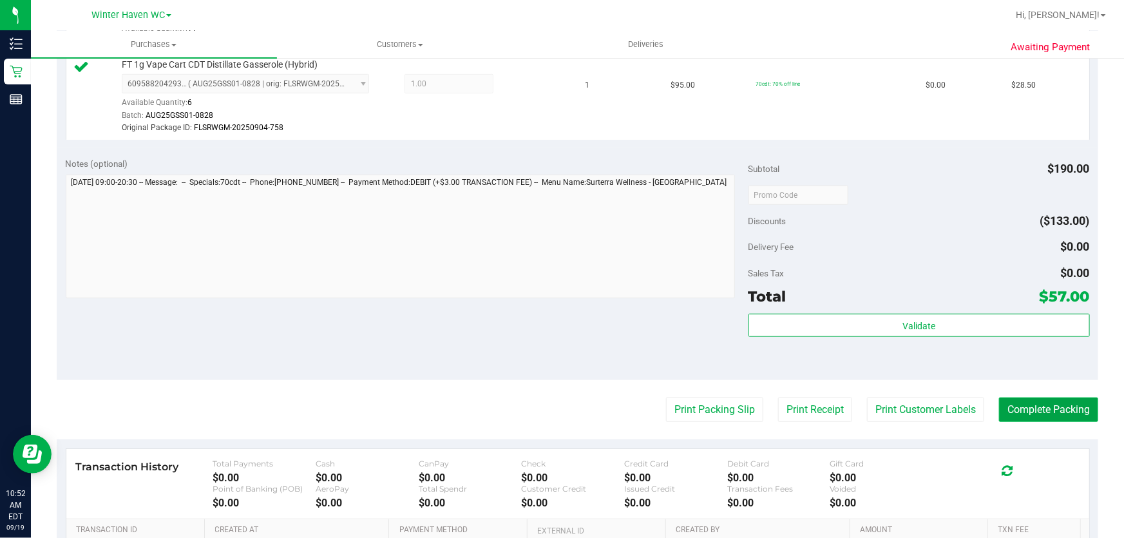
click at [1067, 398] on button "Complete Packing" at bounding box center [1048, 409] width 99 height 24
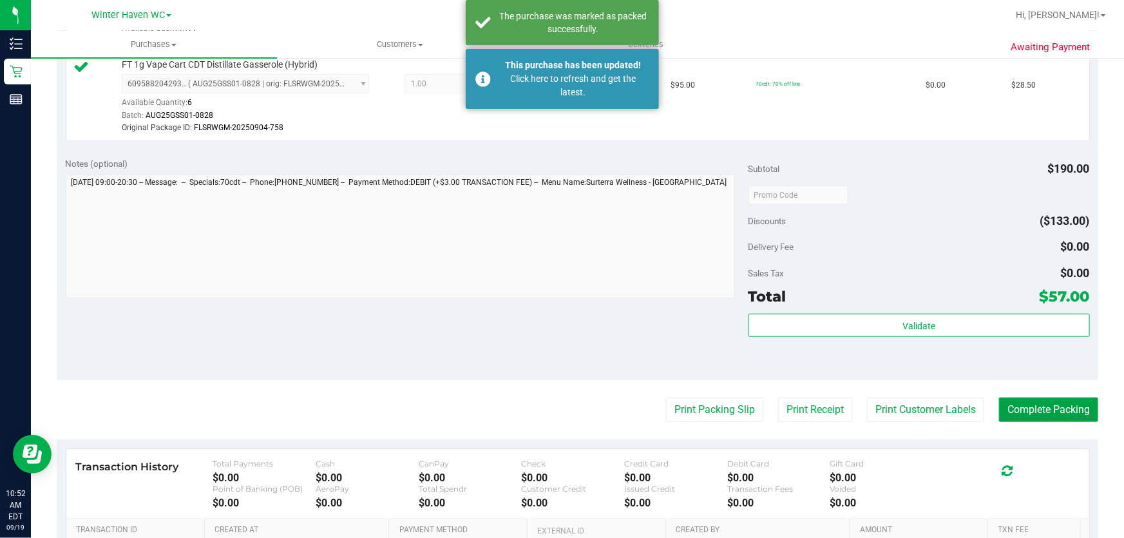
click at [1055, 397] on button "Complete Packing" at bounding box center [1048, 409] width 99 height 24
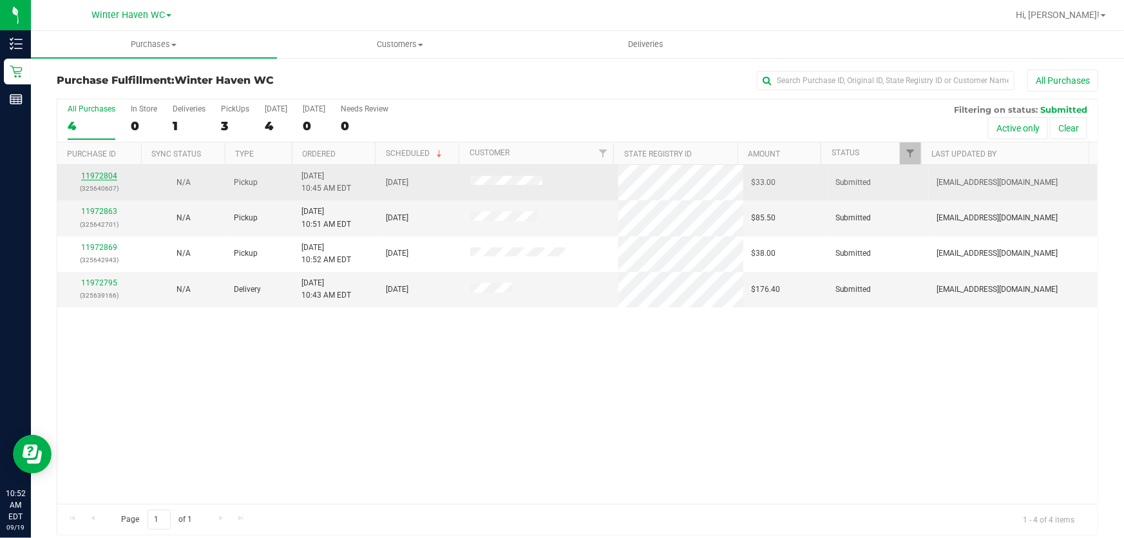
click at [107, 172] on link "11972804" at bounding box center [99, 175] width 36 height 9
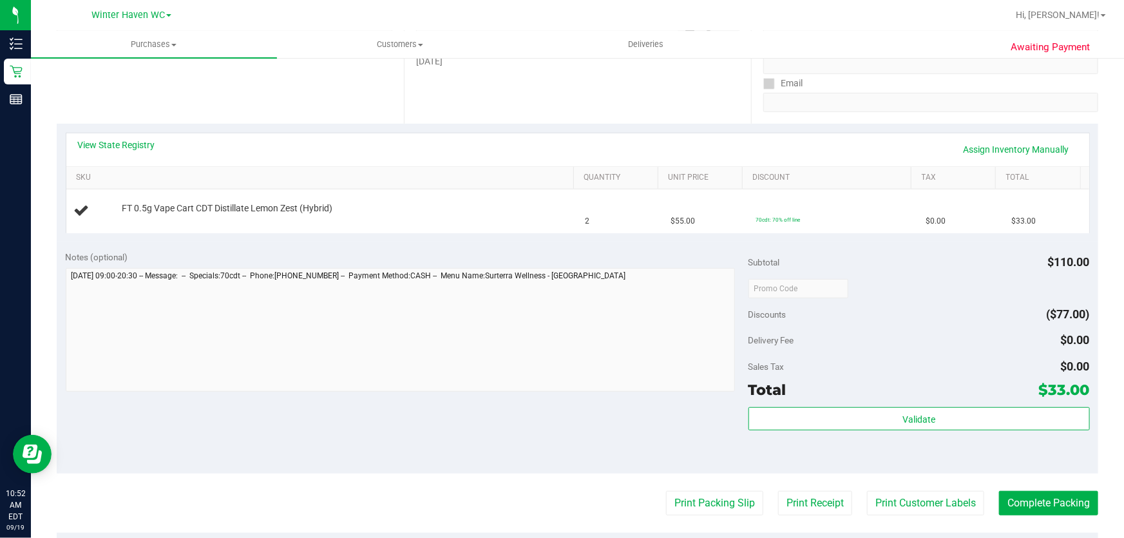
scroll to position [222, 0]
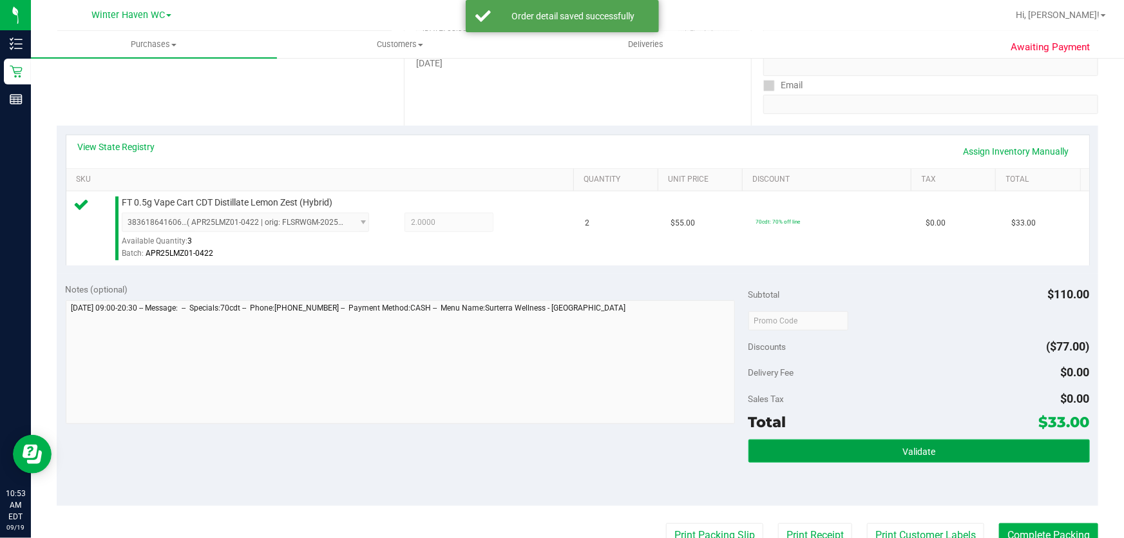
click at [951, 461] on button "Validate" at bounding box center [918, 450] width 341 height 23
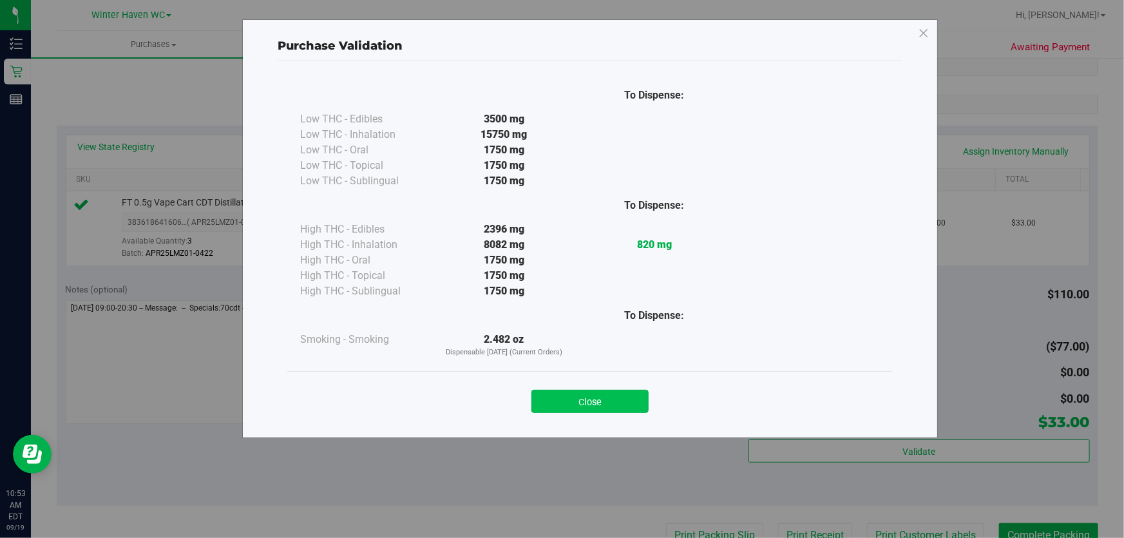
click at [591, 392] on button "Close" at bounding box center [589, 401] width 117 height 23
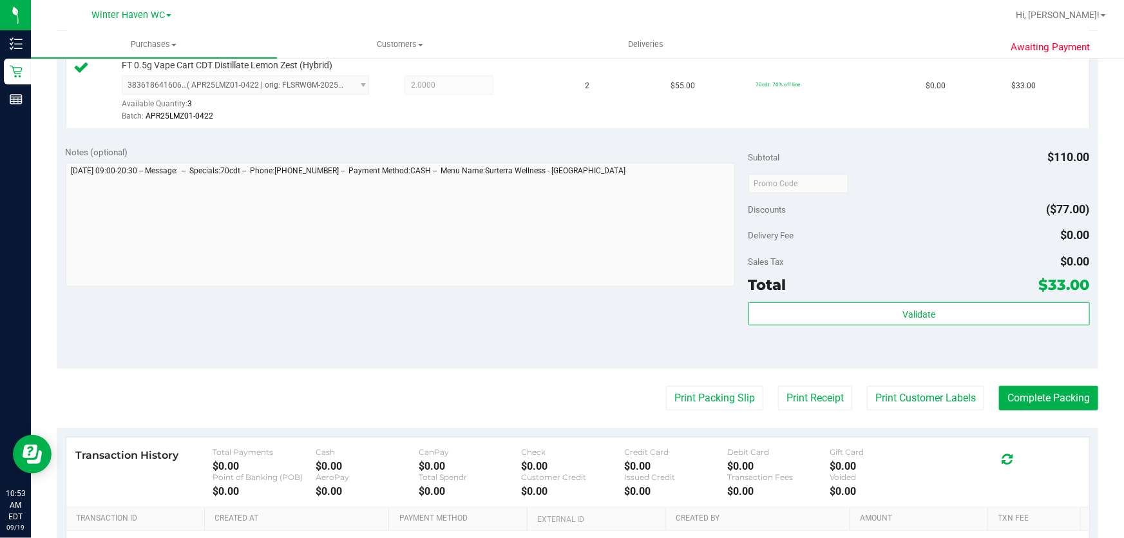
scroll to position [435, 0]
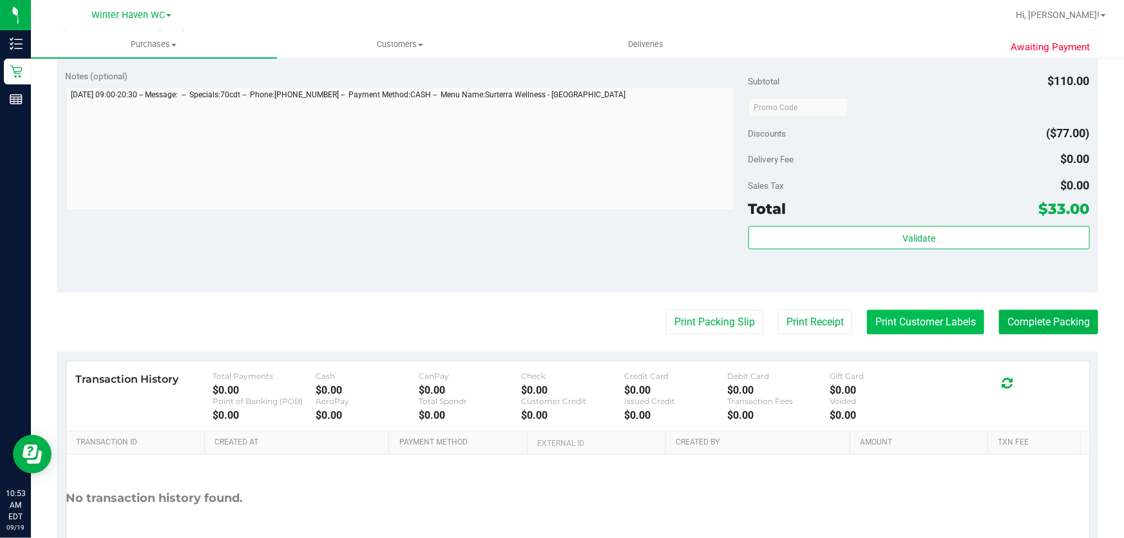
click at [957, 311] on button "Print Customer Labels" at bounding box center [925, 322] width 117 height 24
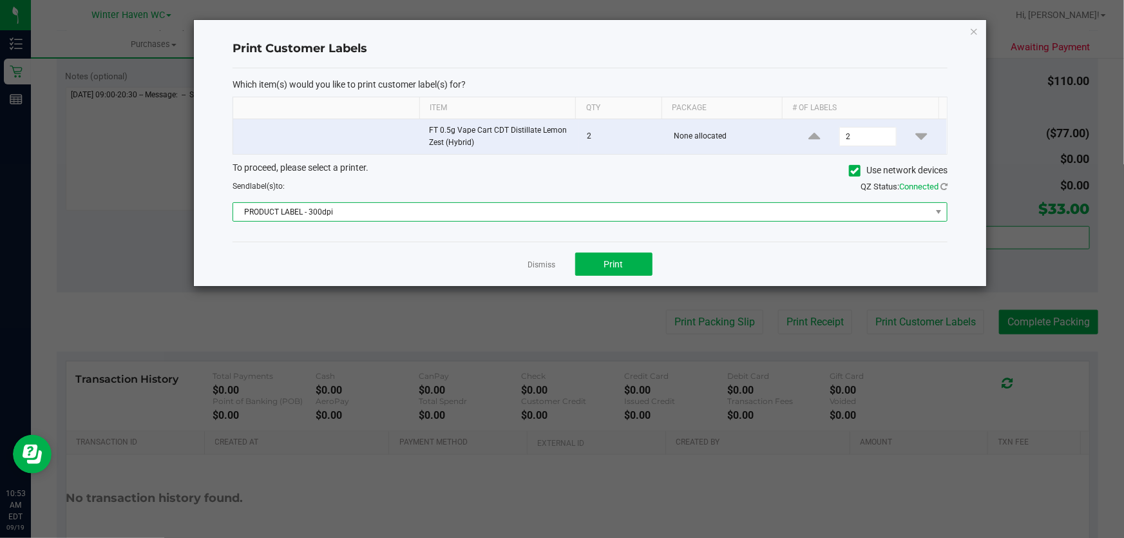
click at [547, 204] on span "PRODUCT LABEL - 300dpi" at bounding box center [582, 212] width 698 height 18
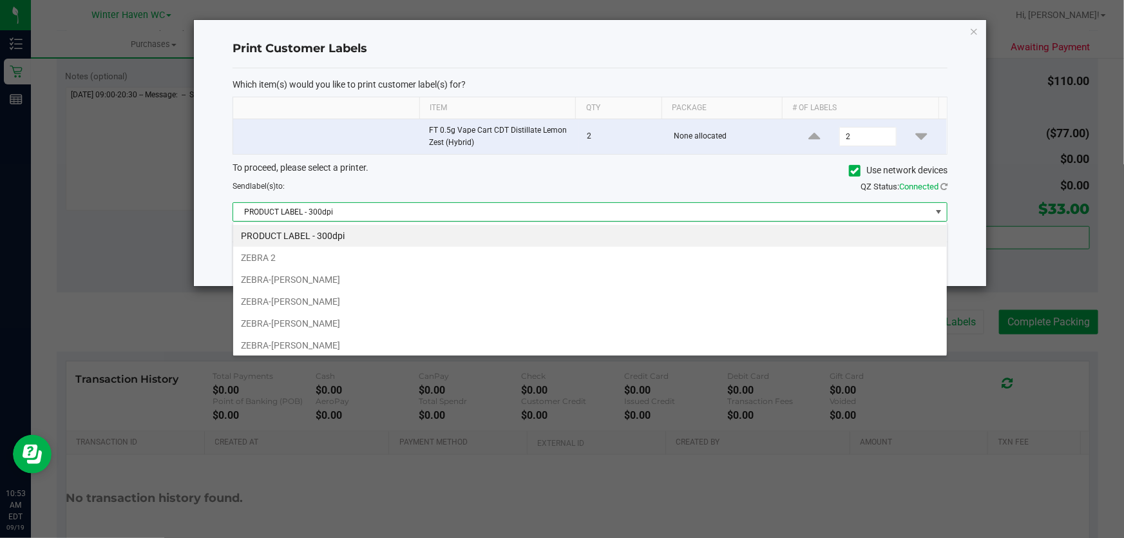
scroll to position [19, 715]
click at [303, 345] on li "ZEBRA-JEAN-YU" at bounding box center [590, 345] width 714 height 22
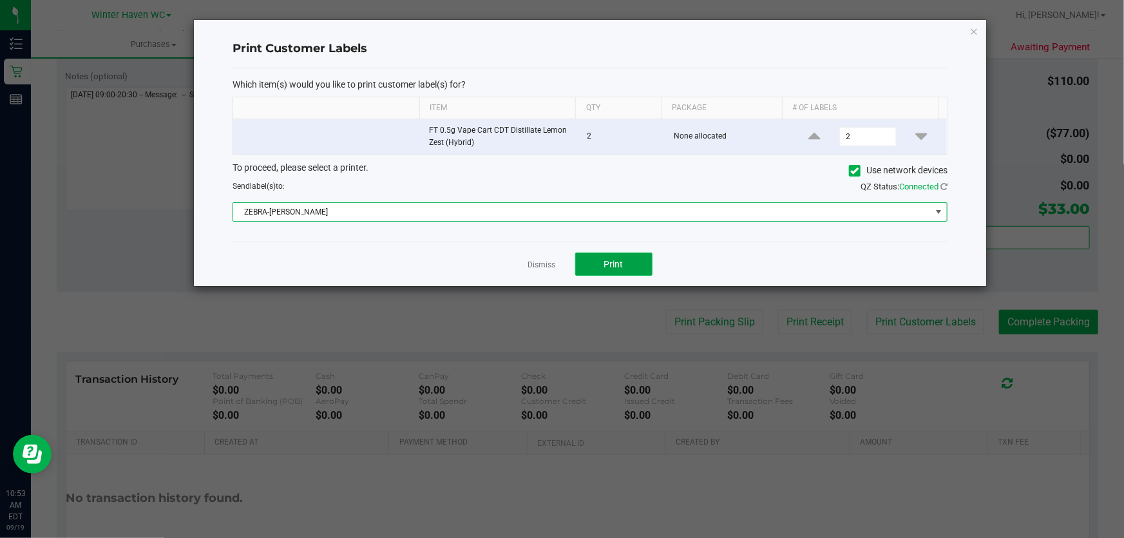
click at [623, 265] on button "Print" at bounding box center [613, 263] width 77 height 23
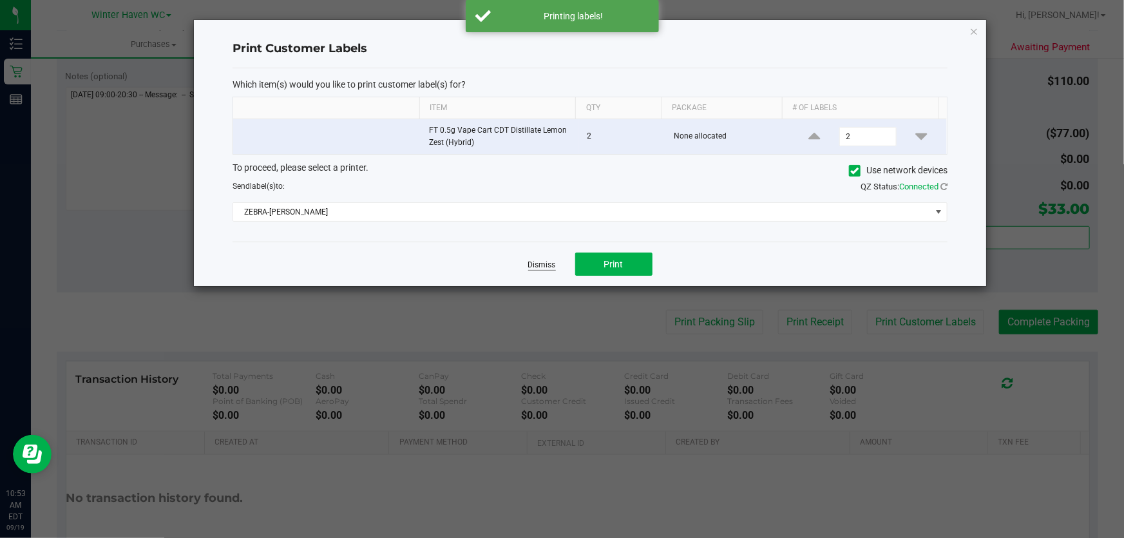
click at [531, 264] on link "Dismiss" at bounding box center [542, 265] width 28 height 11
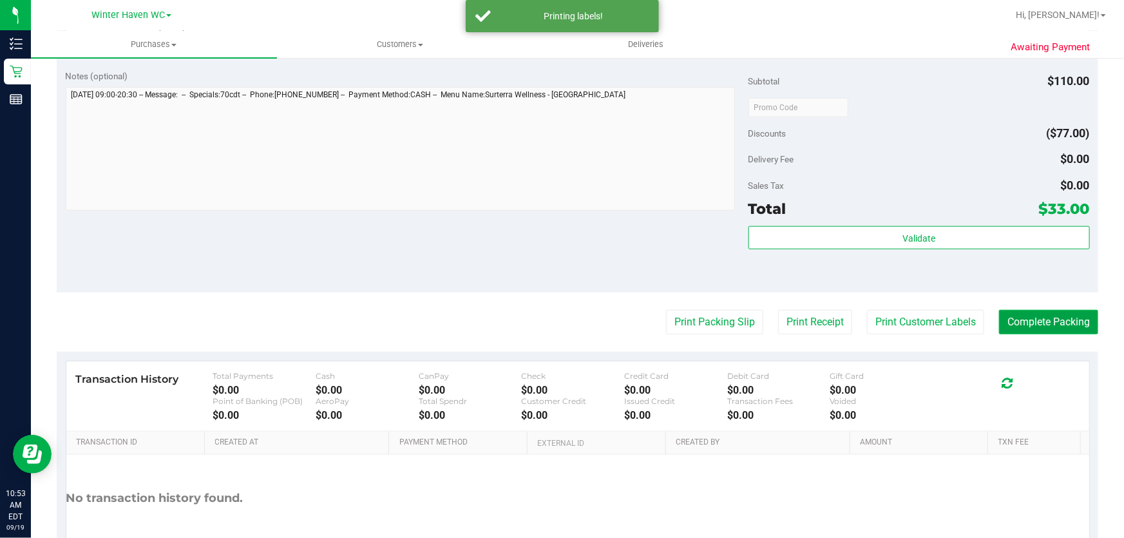
click at [1056, 320] on button "Complete Packing" at bounding box center [1048, 322] width 99 height 24
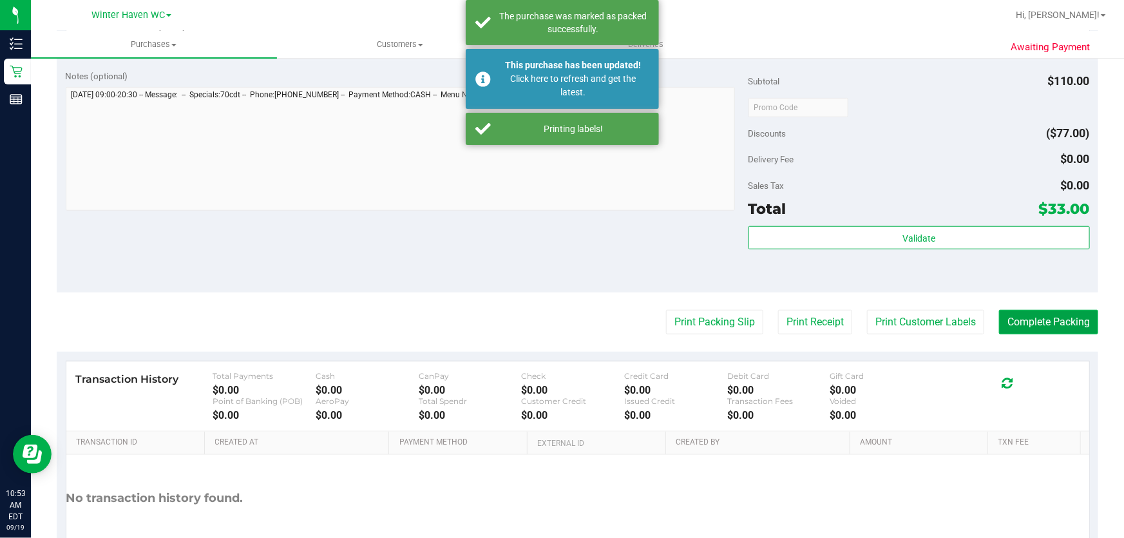
click at [1068, 321] on button "Complete Packing" at bounding box center [1048, 322] width 99 height 24
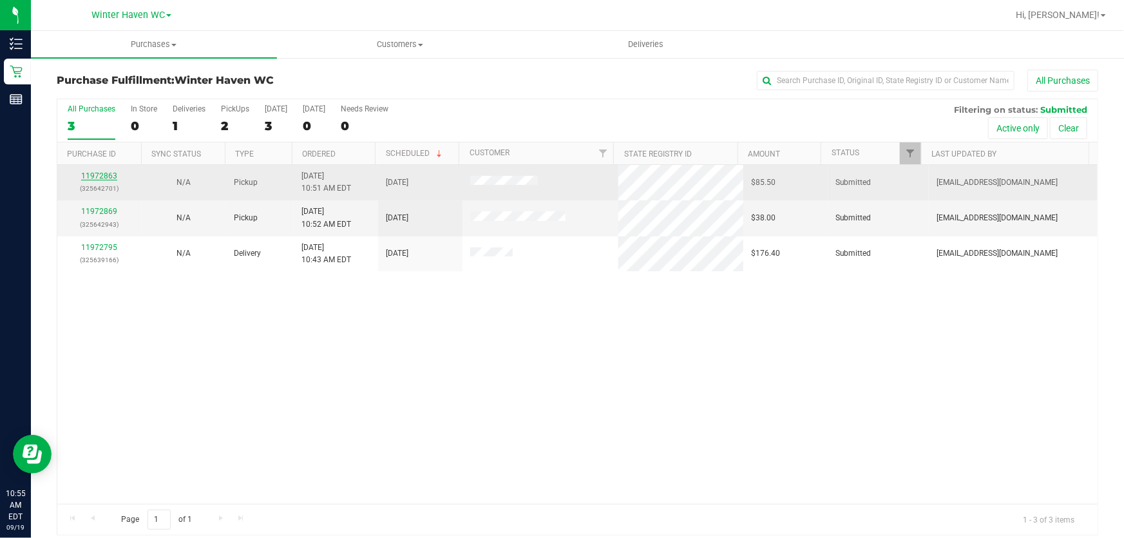
click at [106, 175] on link "11972863" at bounding box center [99, 175] width 36 height 9
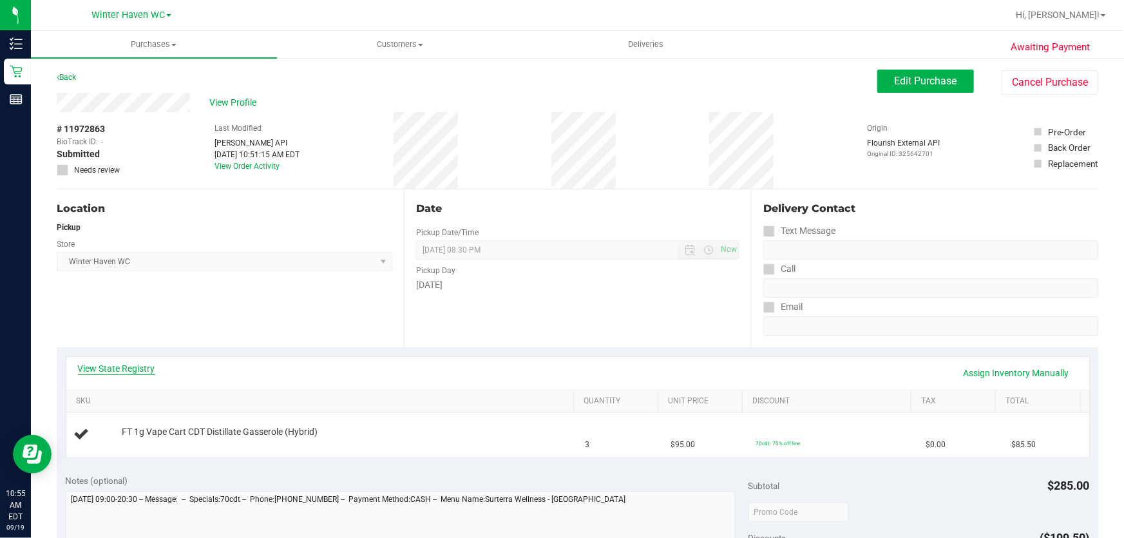
click at [133, 372] on link "View State Registry" at bounding box center [116, 368] width 77 height 13
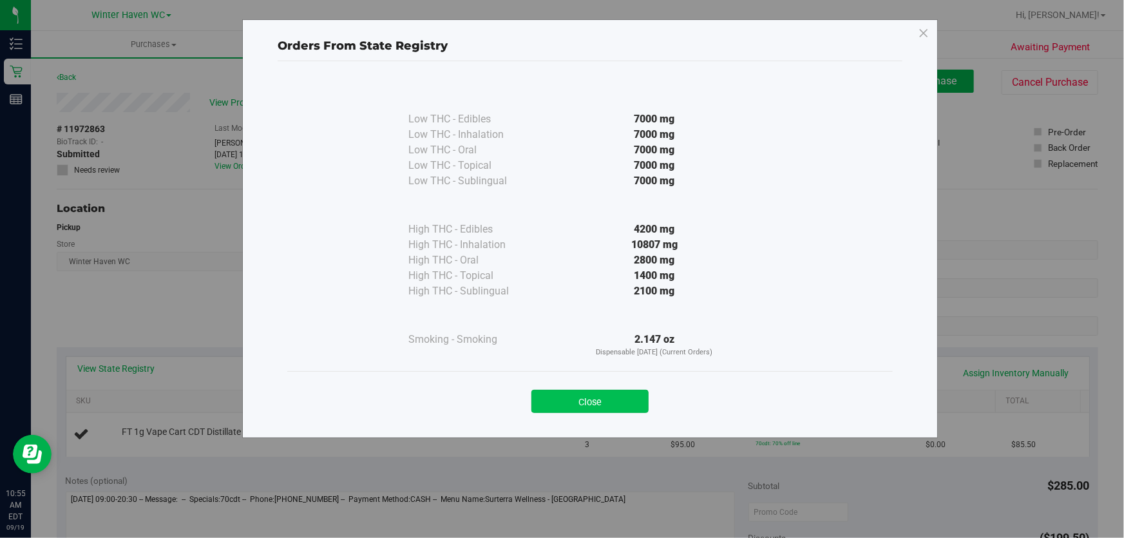
click at [592, 399] on button "Close" at bounding box center [589, 401] width 117 height 23
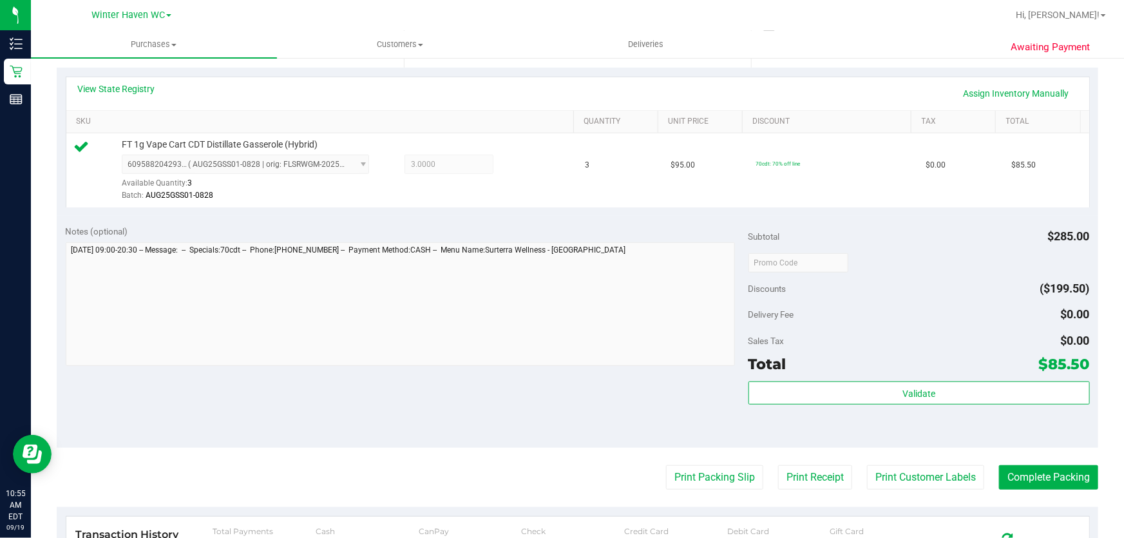
scroll to position [325, 0]
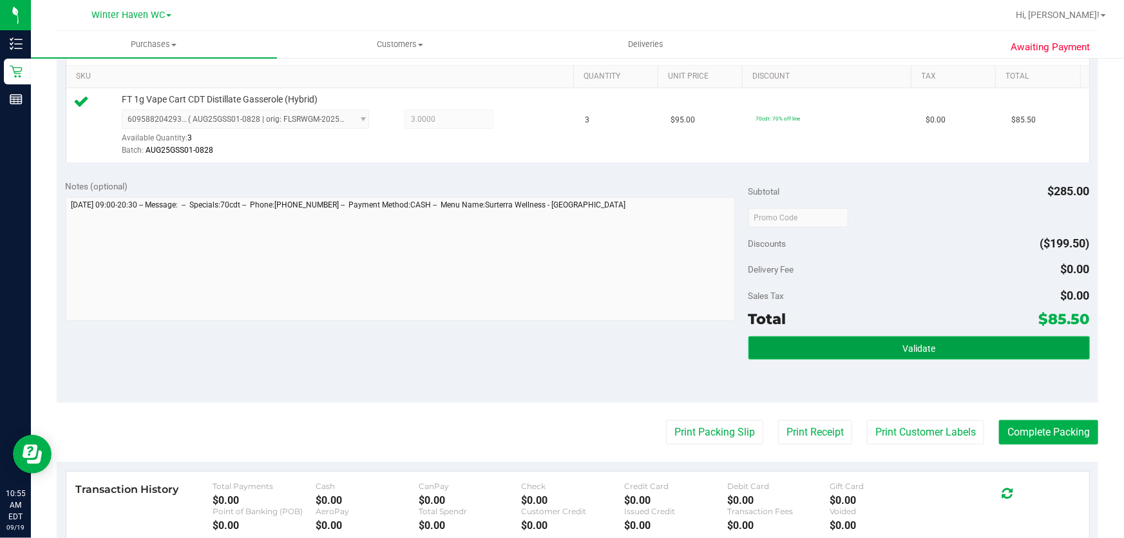
click at [971, 347] on button "Validate" at bounding box center [918, 347] width 341 height 23
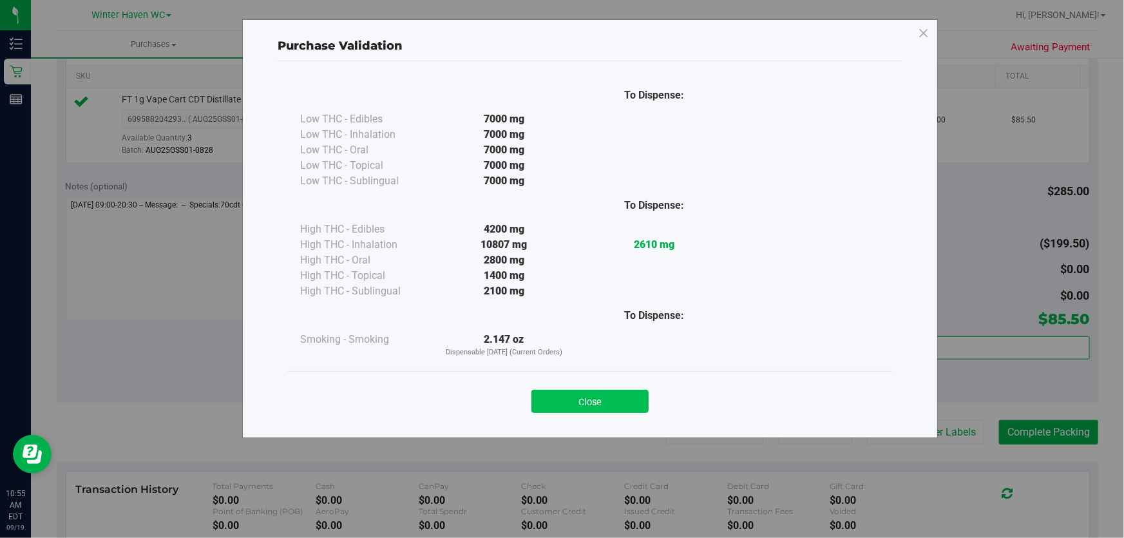
click at [586, 393] on button "Close" at bounding box center [589, 401] width 117 height 23
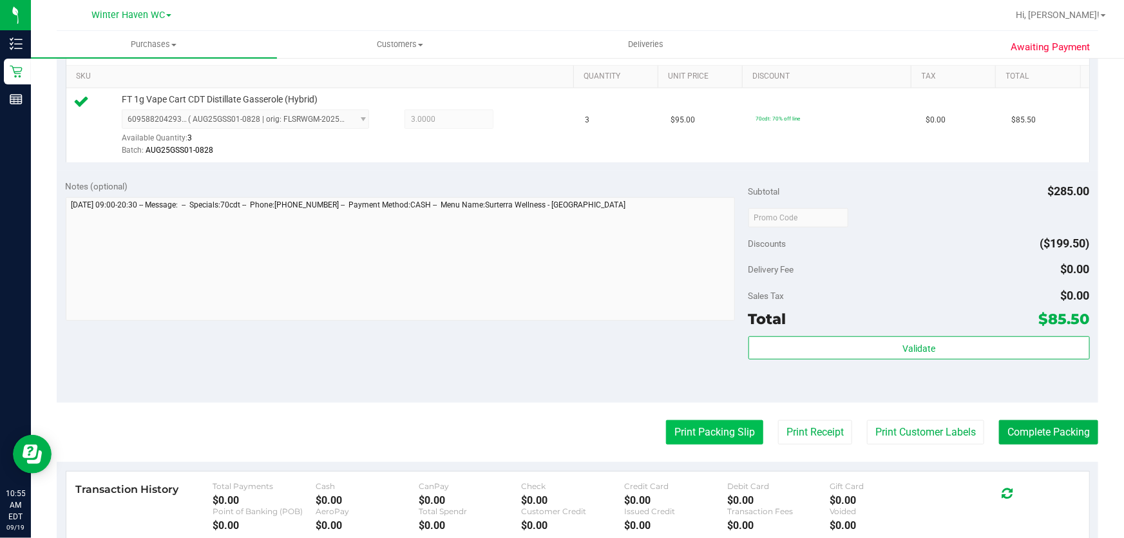
click at [709, 435] on button "Print Packing Slip" at bounding box center [714, 432] width 97 height 24
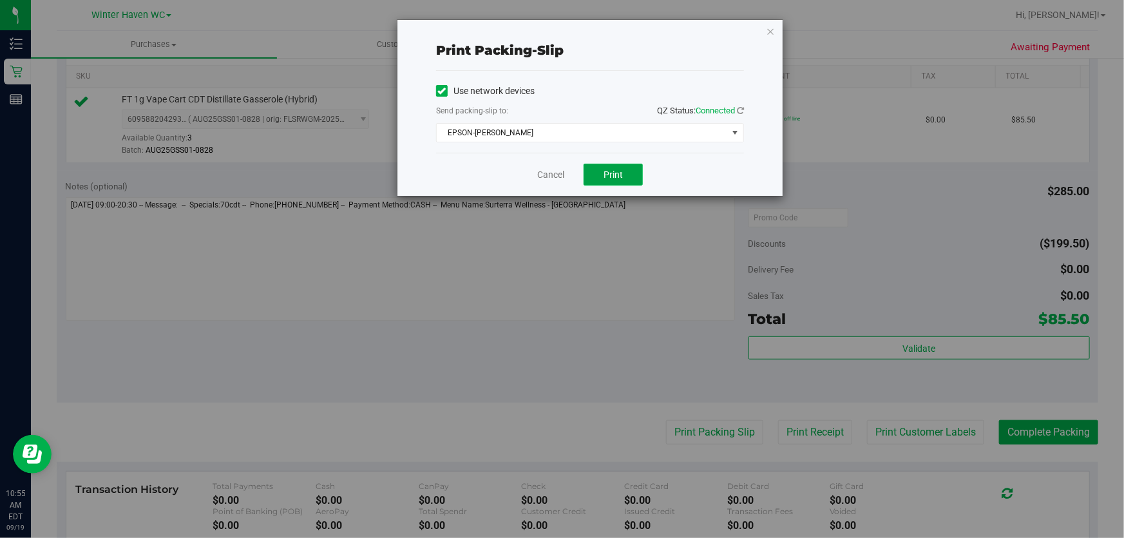
click at [618, 178] on span "Print" at bounding box center [613, 174] width 19 height 10
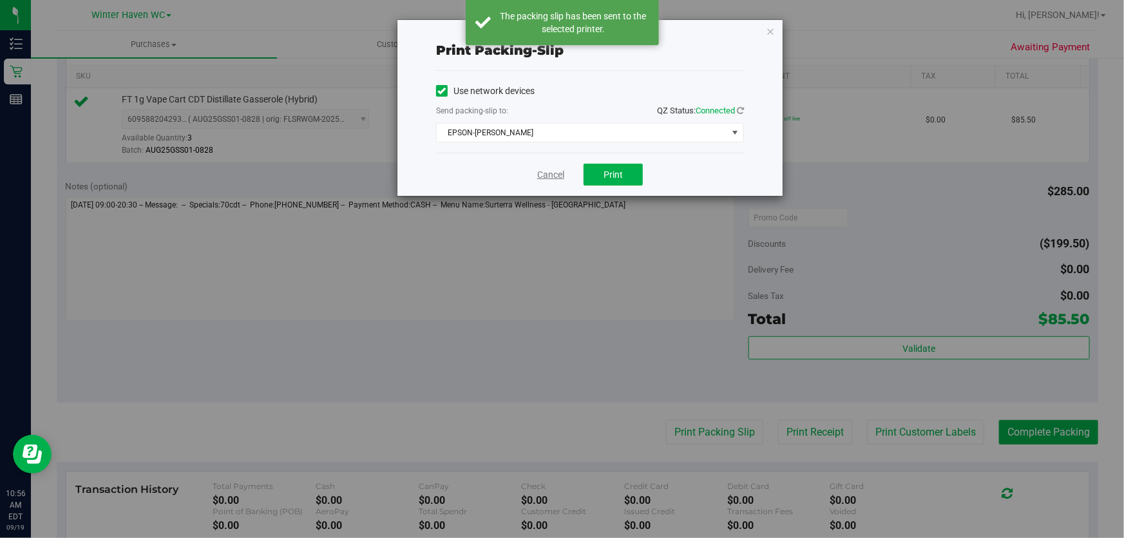
click at [553, 169] on link "Cancel" at bounding box center [550, 175] width 27 height 14
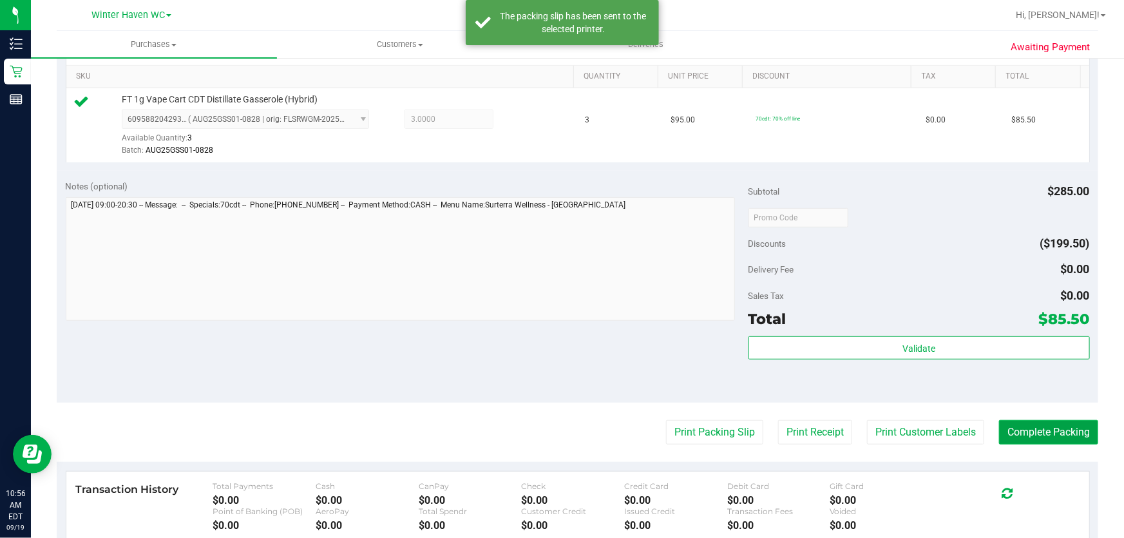
click at [1059, 421] on button "Complete Packing" at bounding box center [1048, 432] width 99 height 24
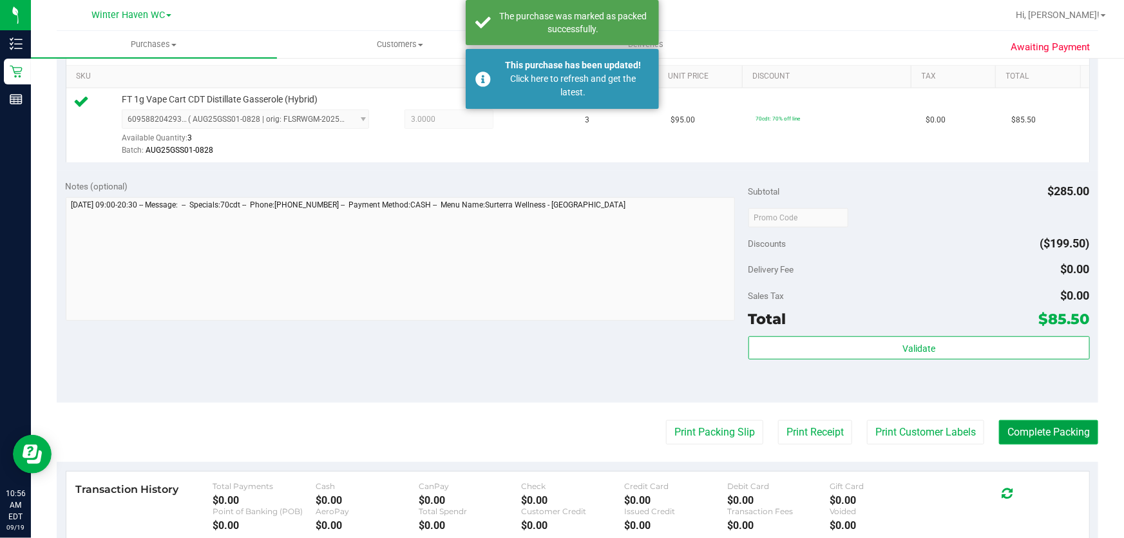
click at [1043, 430] on button "Complete Packing" at bounding box center [1048, 432] width 99 height 24
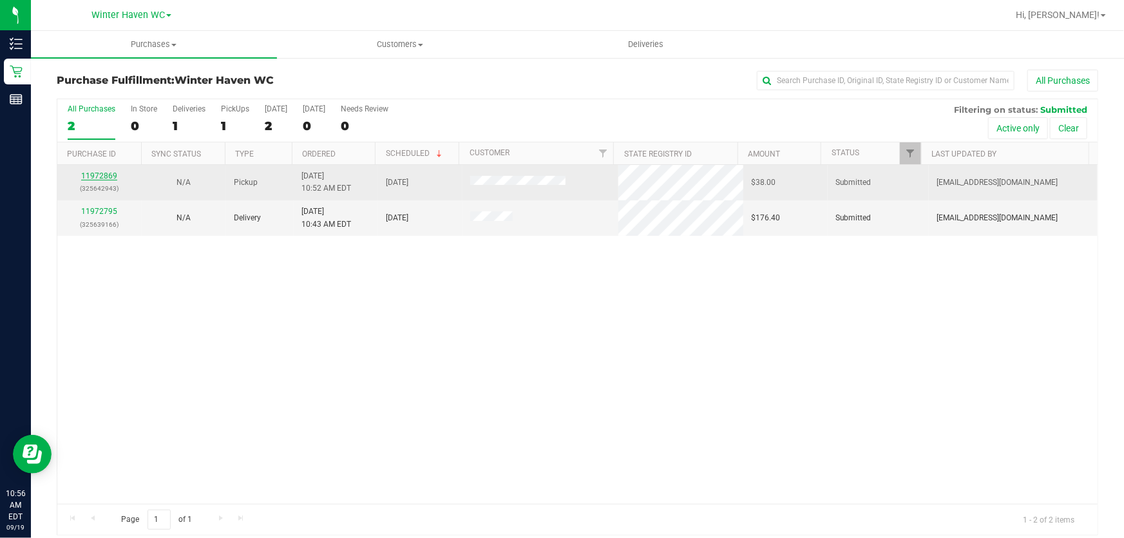
click at [110, 179] on link "11972869" at bounding box center [99, 175] width 36 height 9
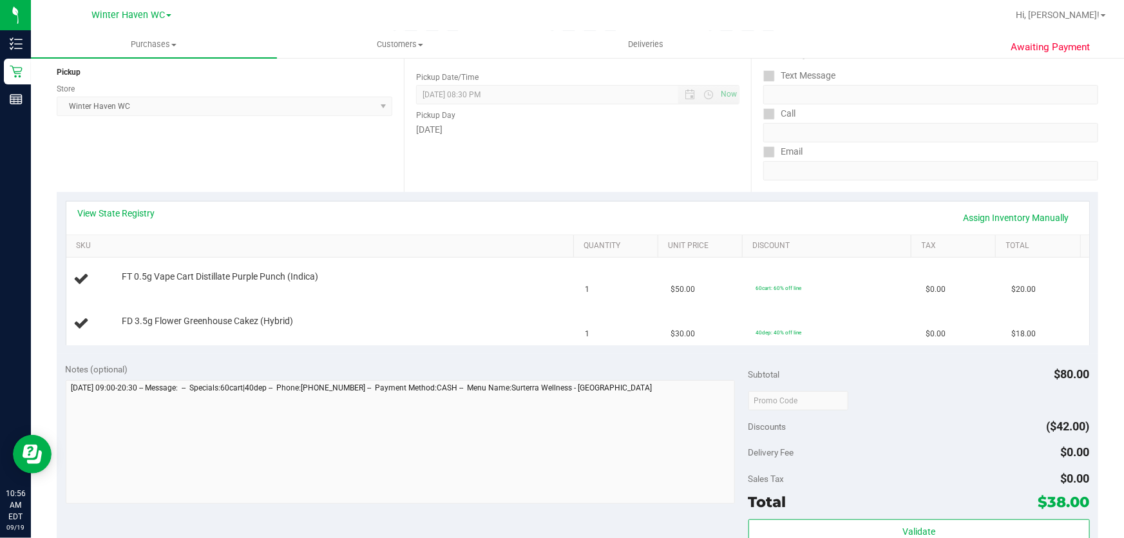
scroll to position [117, 0]
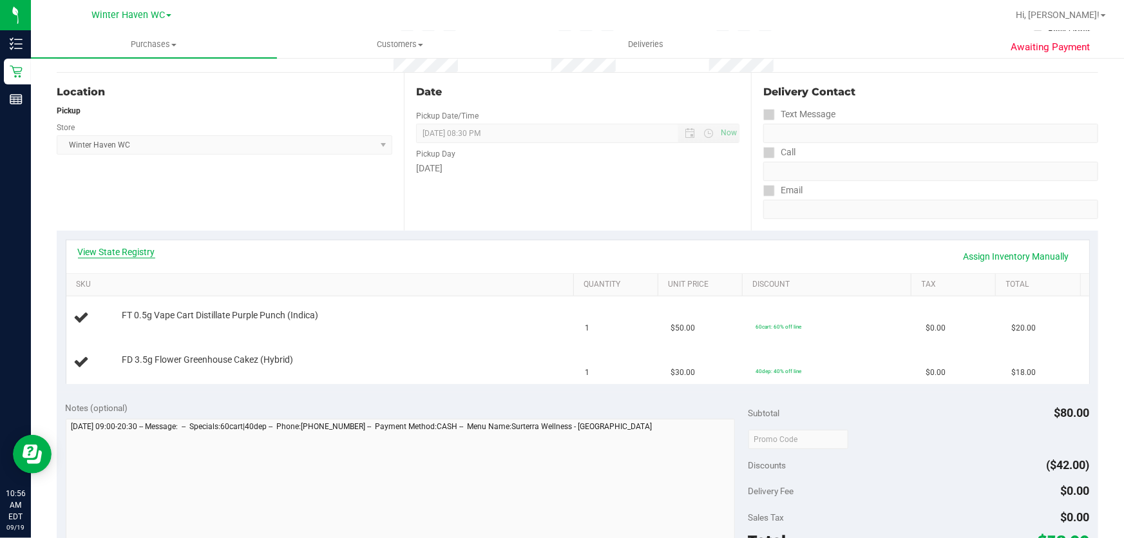
click at [128, 251] on link "View State Registry" at bounding box center [116, 251] width 77 height 13
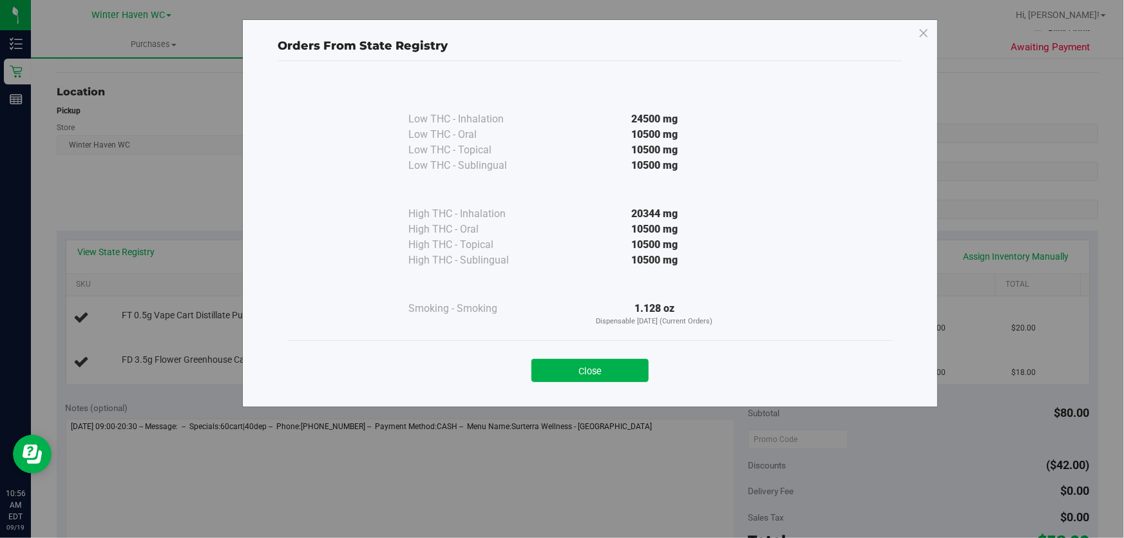
click at [571, 263] on div "10500 mg" at bounding box center [654, 259] width 234 height 15
click at [586, 362] on button "Close" at bounding box center [589, 370] width 117 height 23
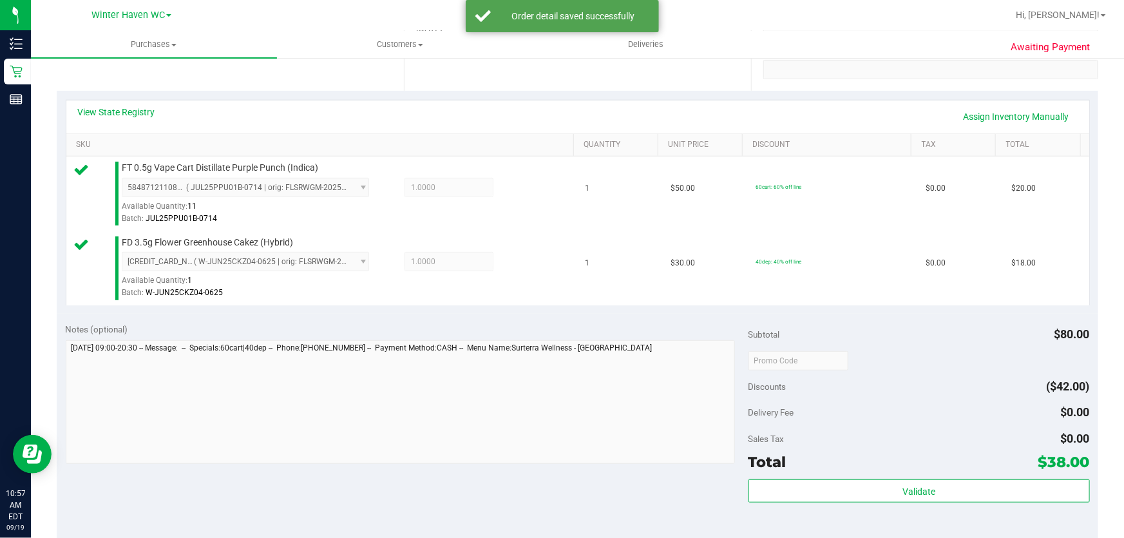
scroll to position [405, 0]
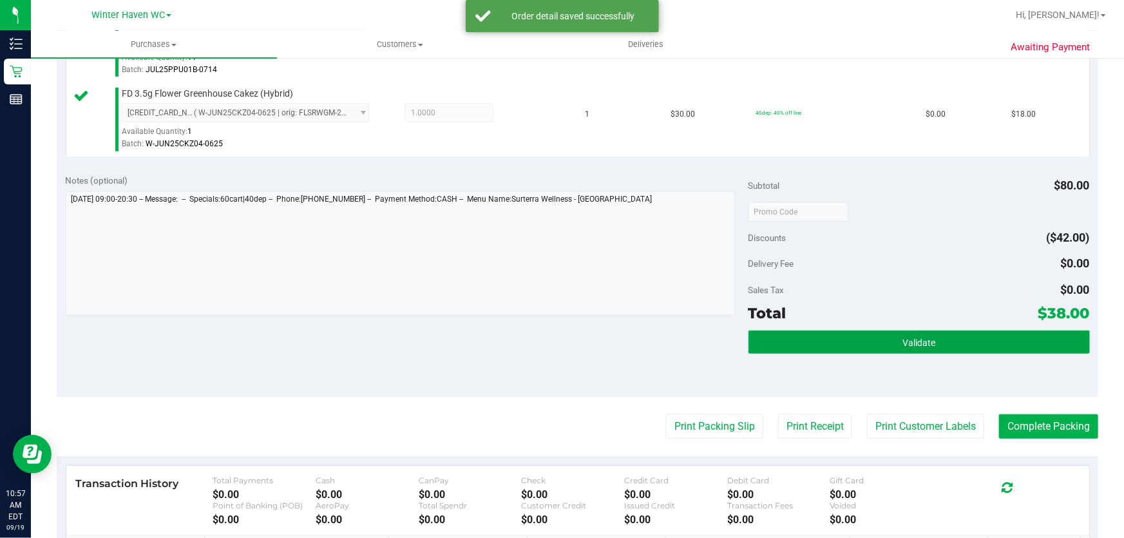
click at [955, 336] on button "Validate" at bounding box center [918, 341] width 341 height 23
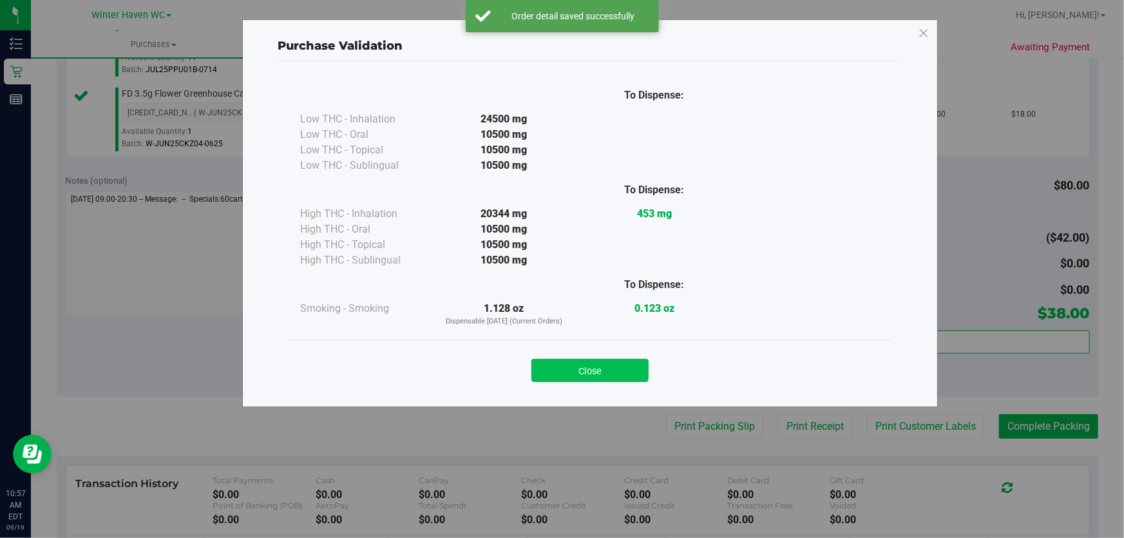
click at [589, 361] on button "Close" at bounding box center [589, 370] width 117 height 23
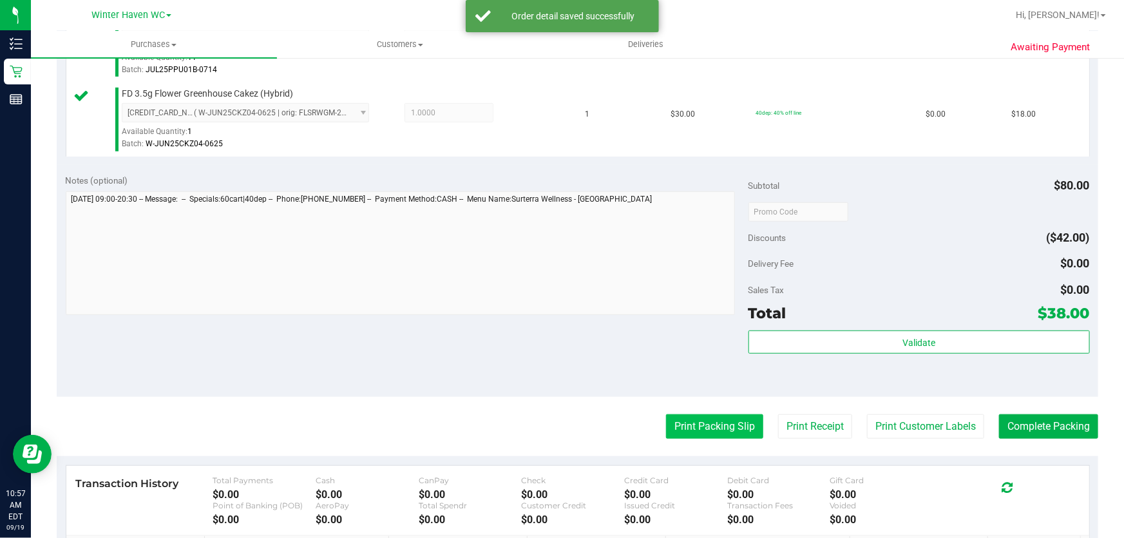
click at [689, 435] on button "Print Packing Slip" at bounding box center [714, 426] width 97 height 24
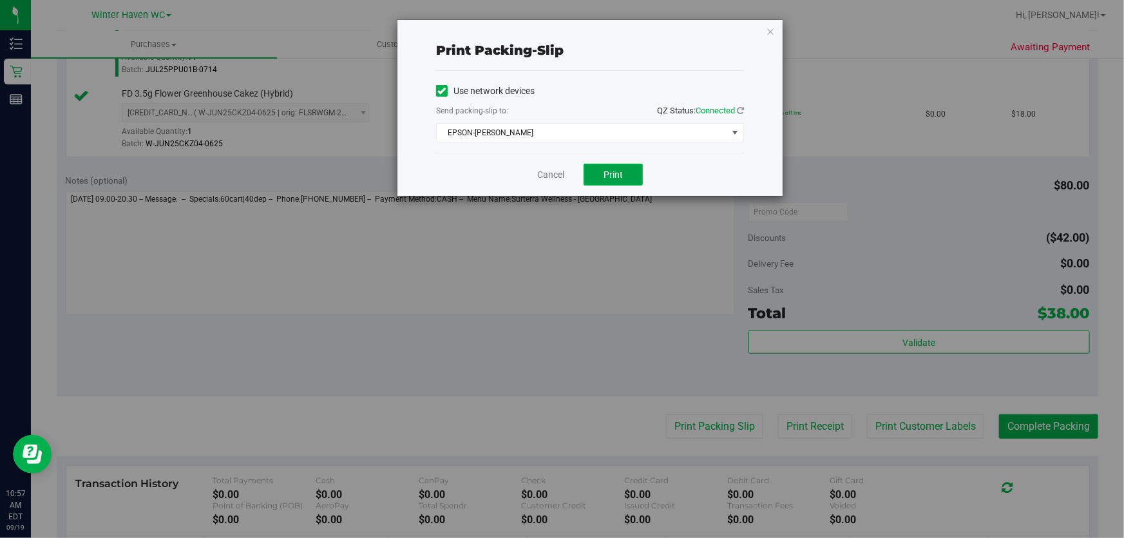
click at [618, 175] on span "Print" at bounding box center [613, 174] width 19 height 10
click at [544, 173] on link "Cancel" at bounding box center [550, 175] width 27 height 14
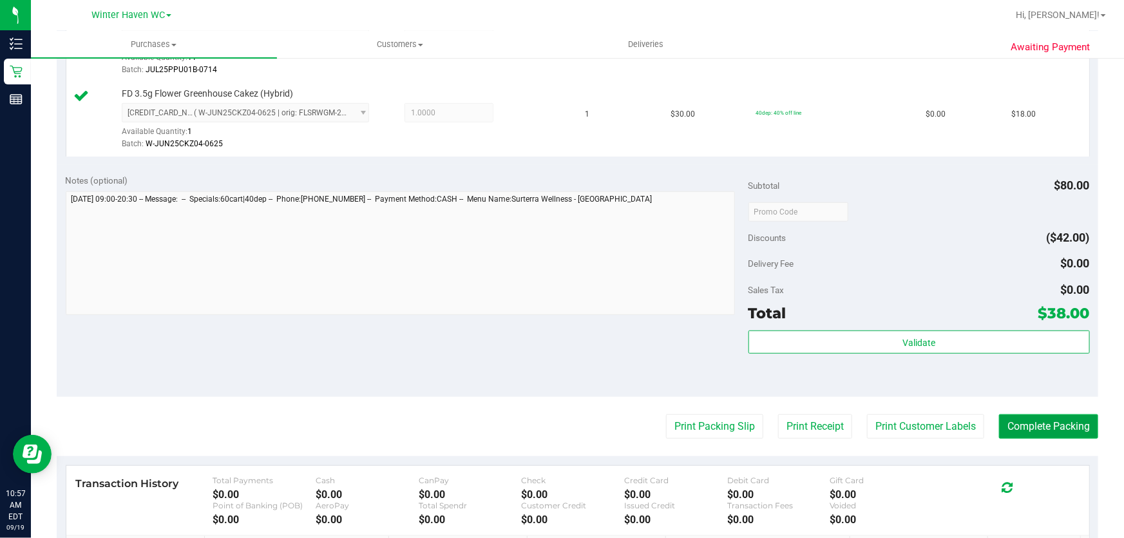
click at [1054, 421] on button "Complete Packing" at bounding box center [1048, 426] width 99 height 24
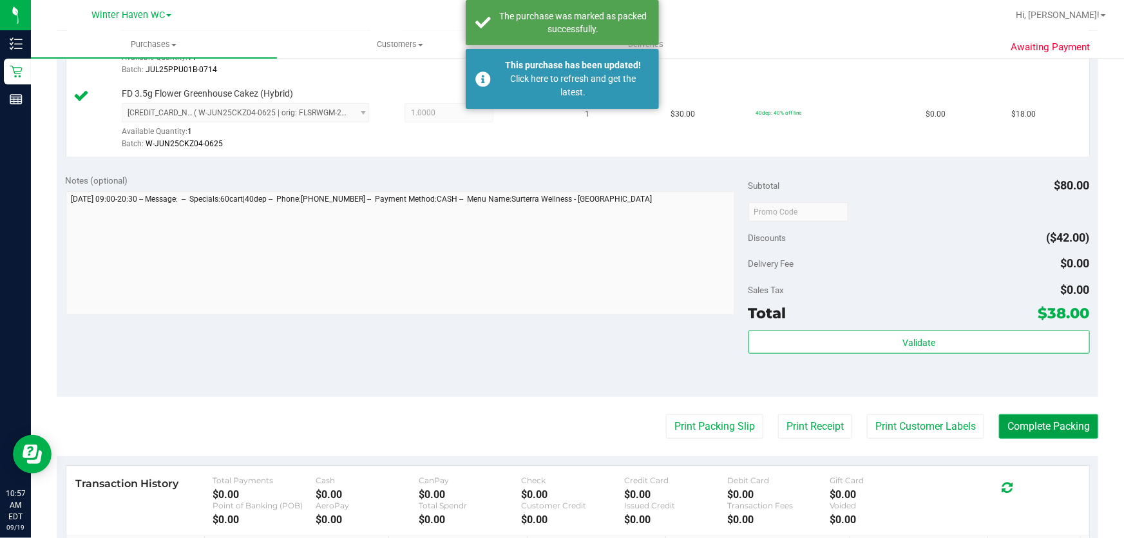
click at [1051, 425] on button "Complete Packing" at bounding box center [1048, 426] width 99 height 24
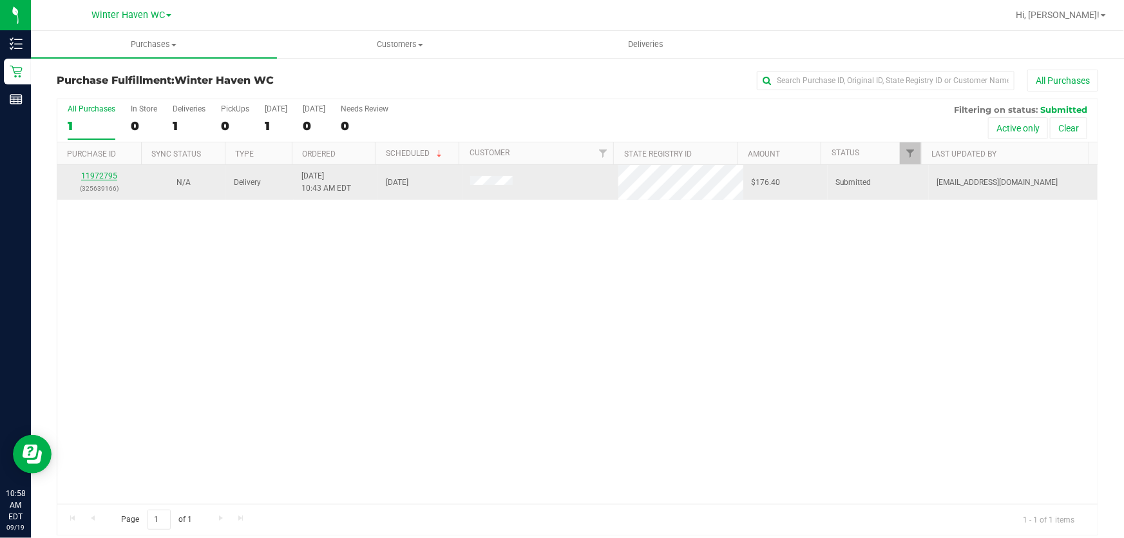
click at [104, 174] on link "11972795" at bounding box center [99, 175] width 36 height 9
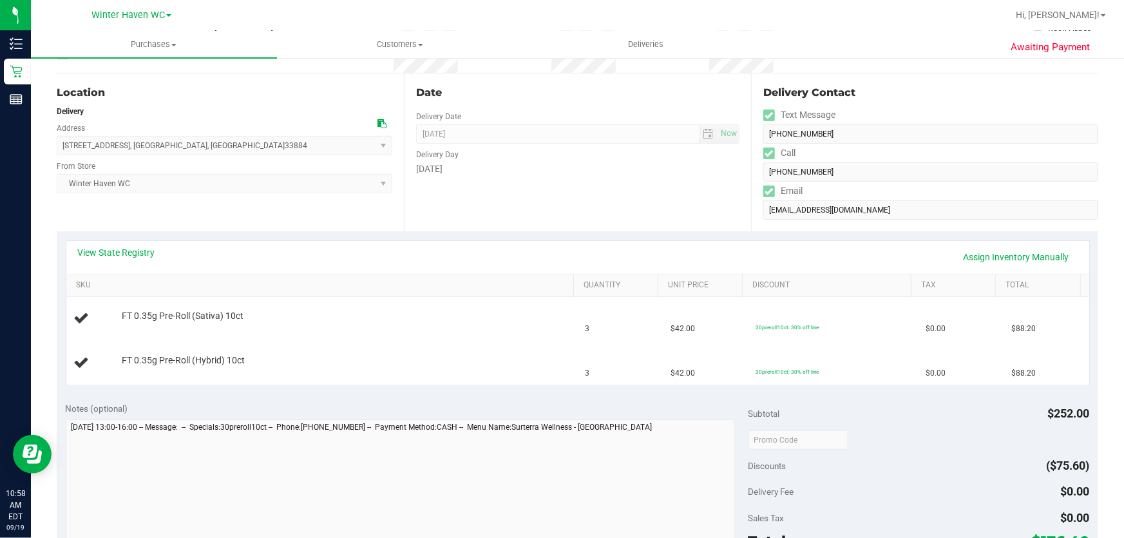
scroll to position [175, 0]
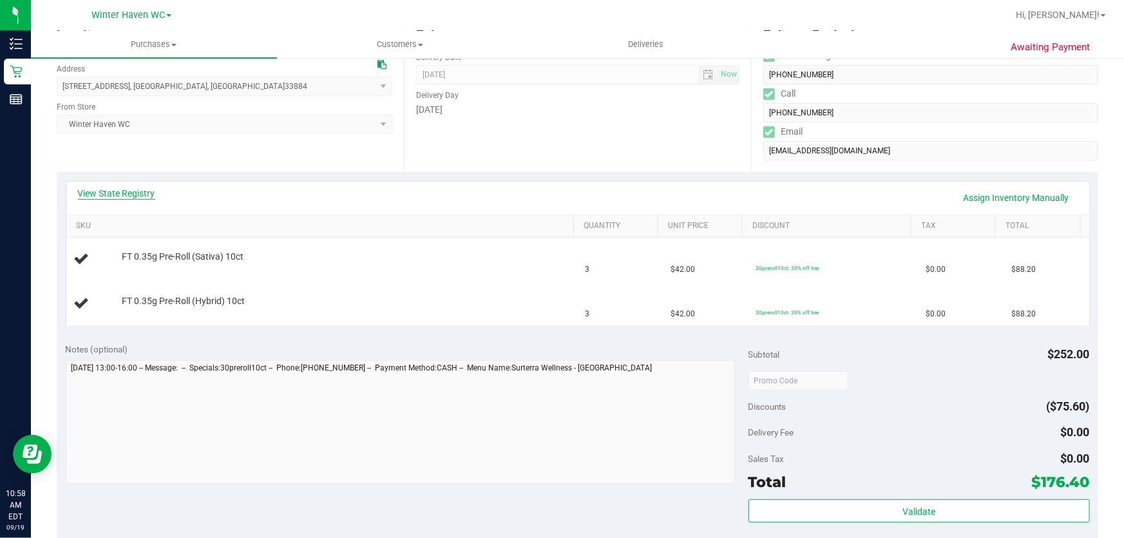
click at [132, 194] on link "View State Registry" at bounding box center [116, 193] width 77 height 13
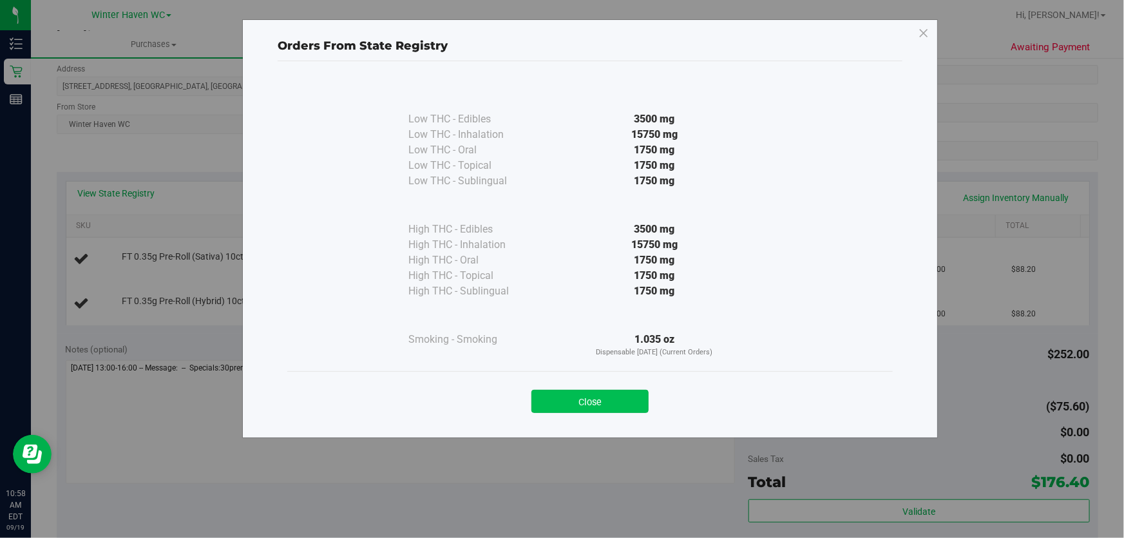
click at [558, 399] on button "Close" at bounding box center [589, 401] width 117 height 23
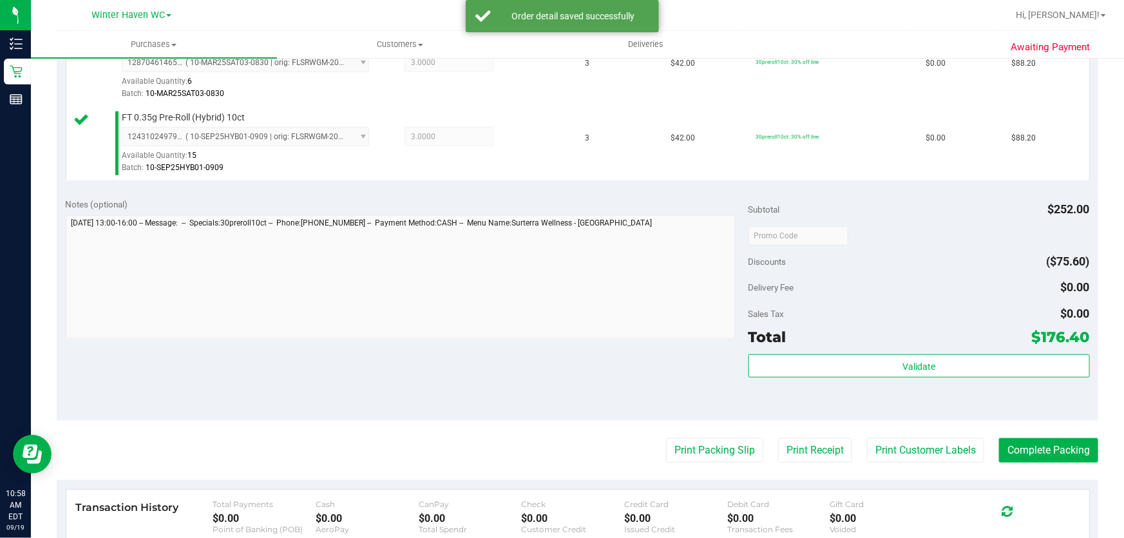
scroll to position [410, 0]
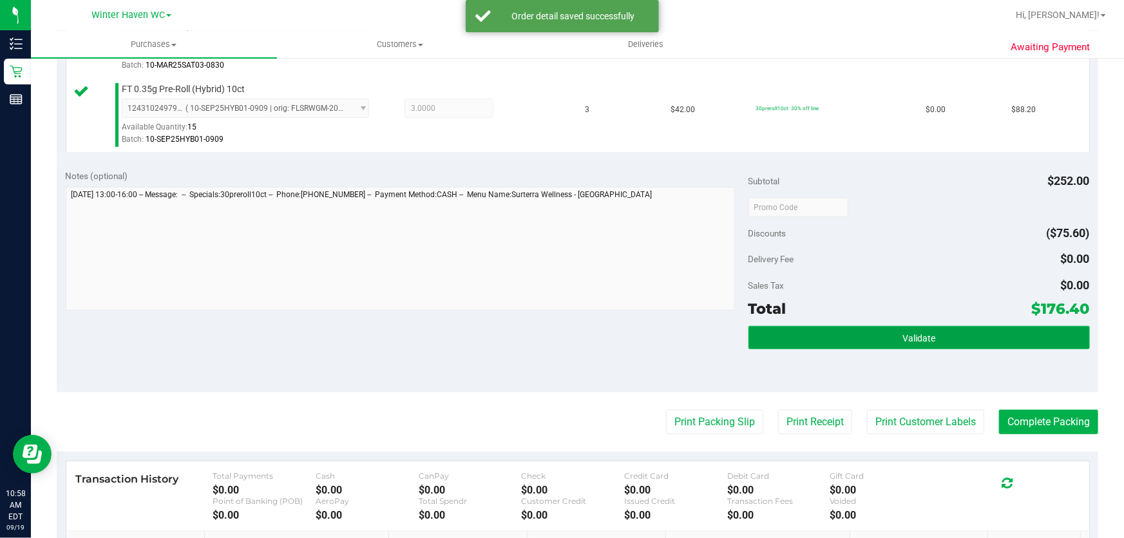
click at [920, 333] on span "Validate" at bounding box center [918, 338] width 33 height 10
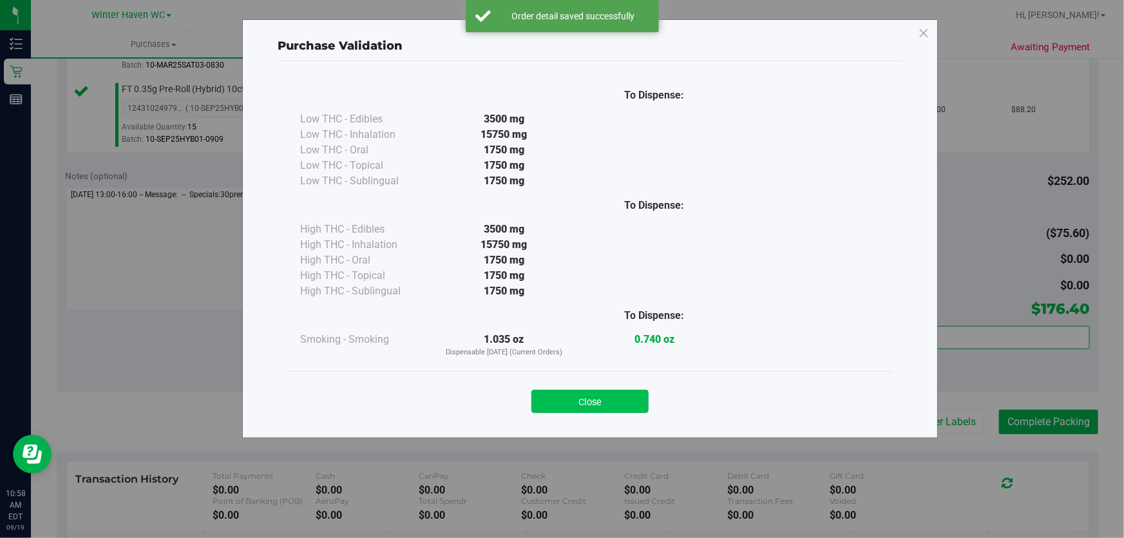
click at [614, 391] on button "Close" at bounding box center [589, 401] width 117 height 23
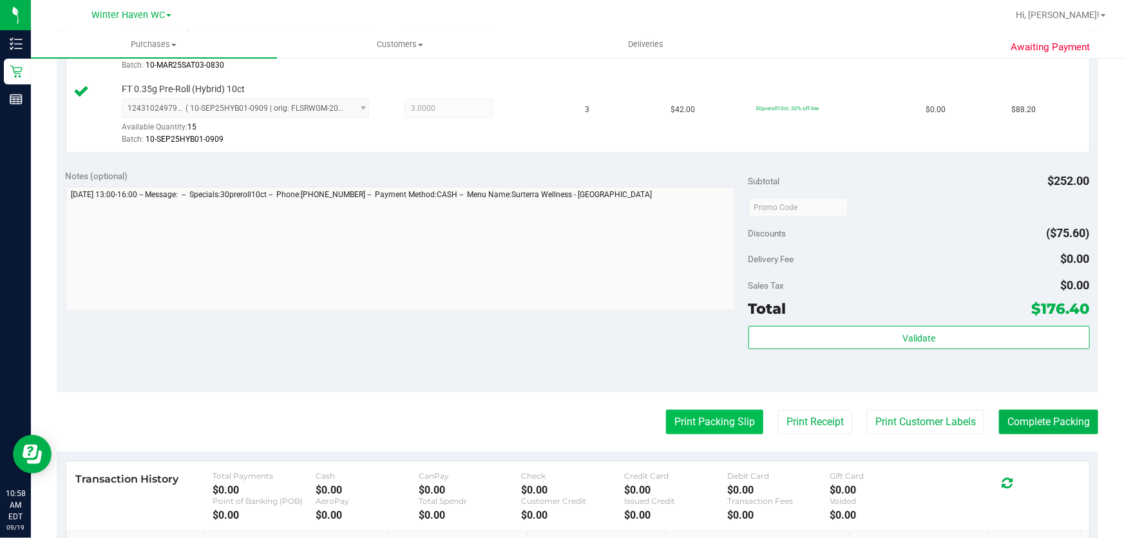
click at [695, 417] on button "Print Packing Slip" at bounding box center [714, 422] width 97 height 24
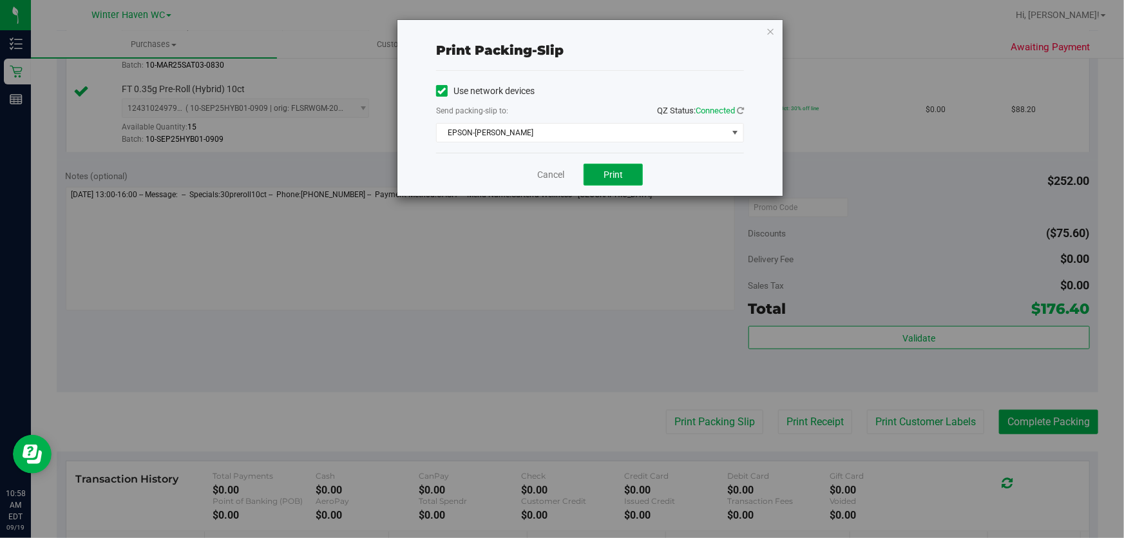
click at [618, 175] on span "Print" at bounding box center [613, 174] width 19 height 10
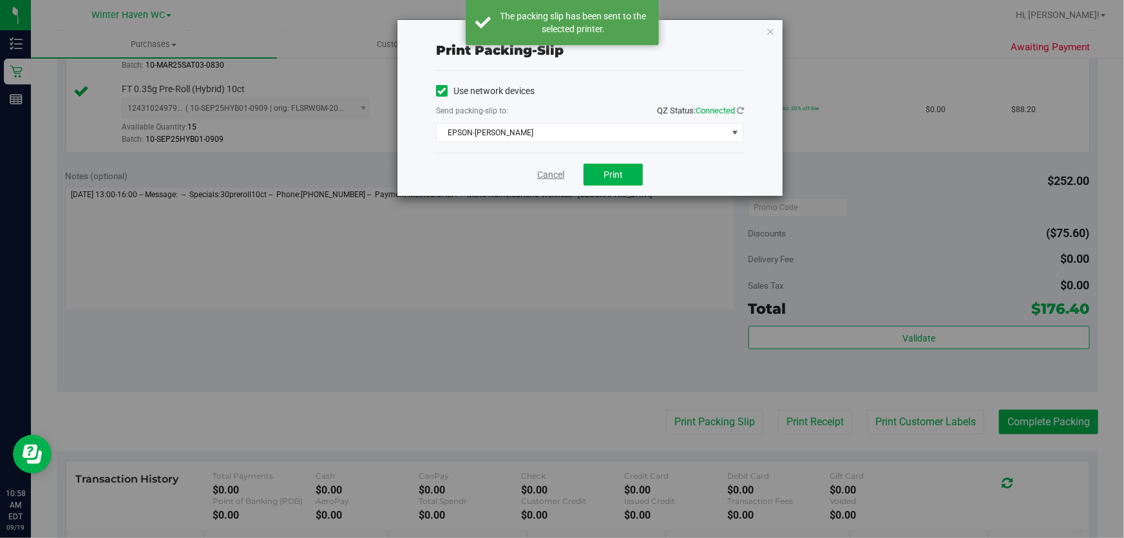
click at [551, 176] on link "Cancel" at bounding box center [550, 175] width 27 height 14
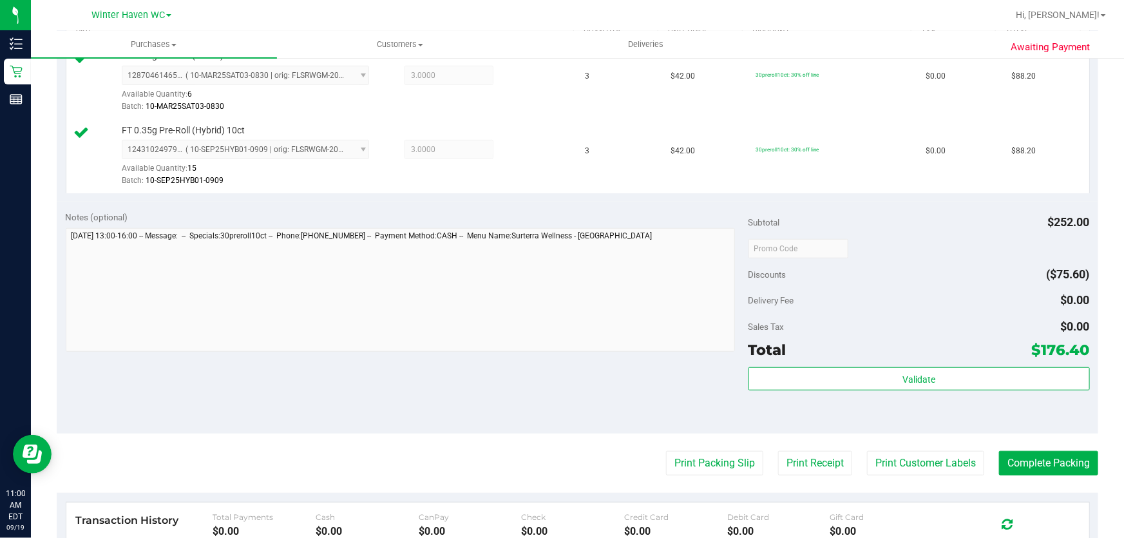
scroll to position [368, 0]
click at [1052, 470] on button "Complete Packing" at bounding box center [1048, 464] width 99 height 24
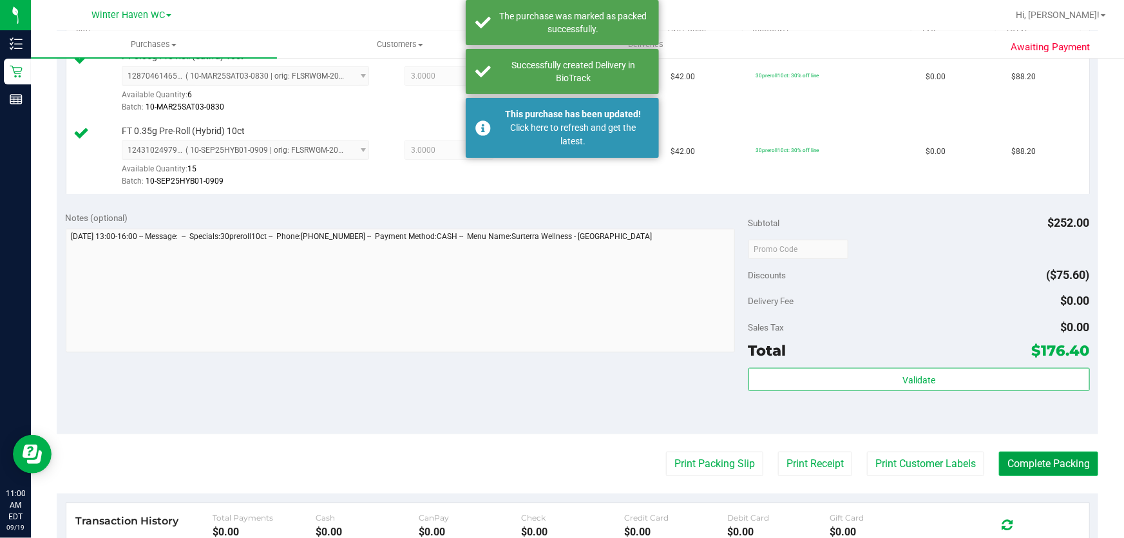
click at [1045, 469] on button "Complete Packing" at bounding box center [1048, 464] width 99 height 24
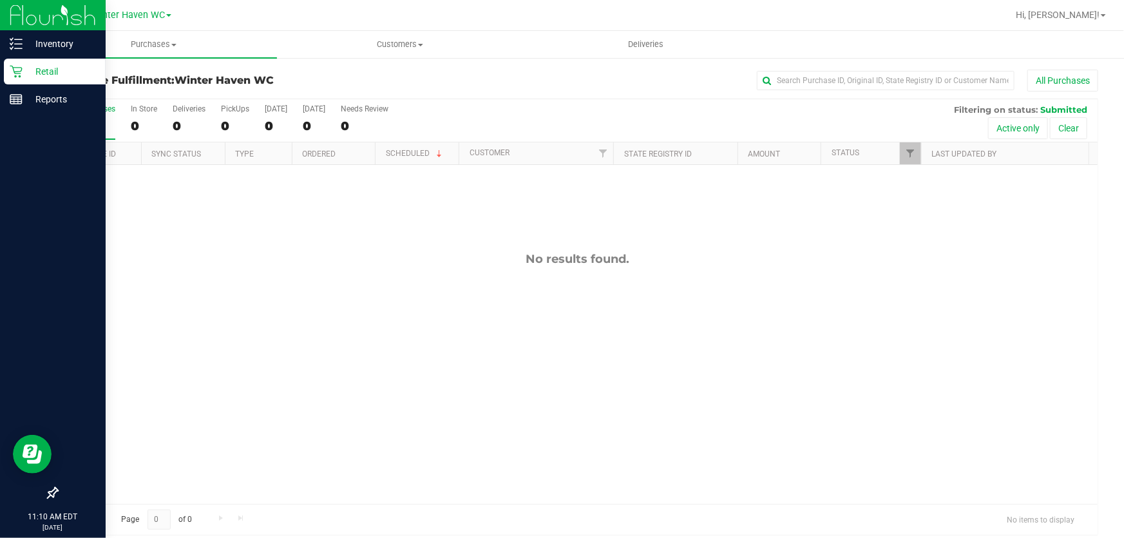
click at [45, 68] on p "Retail" at bounding box center [61, 71] width 77 height 15
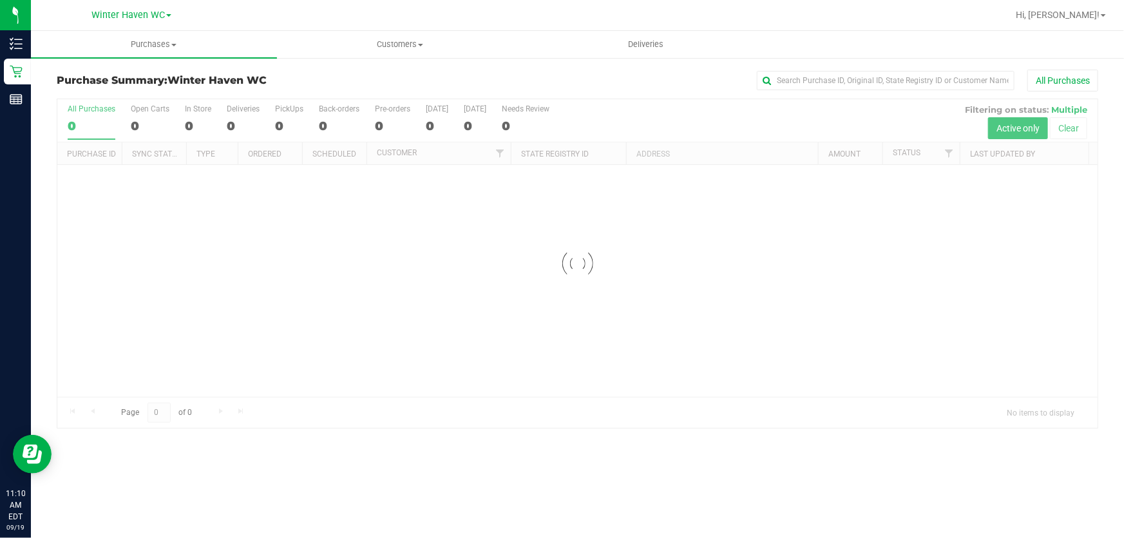
click at [710, 116] on div at bounding box center [577, 263] width 1040 height 329
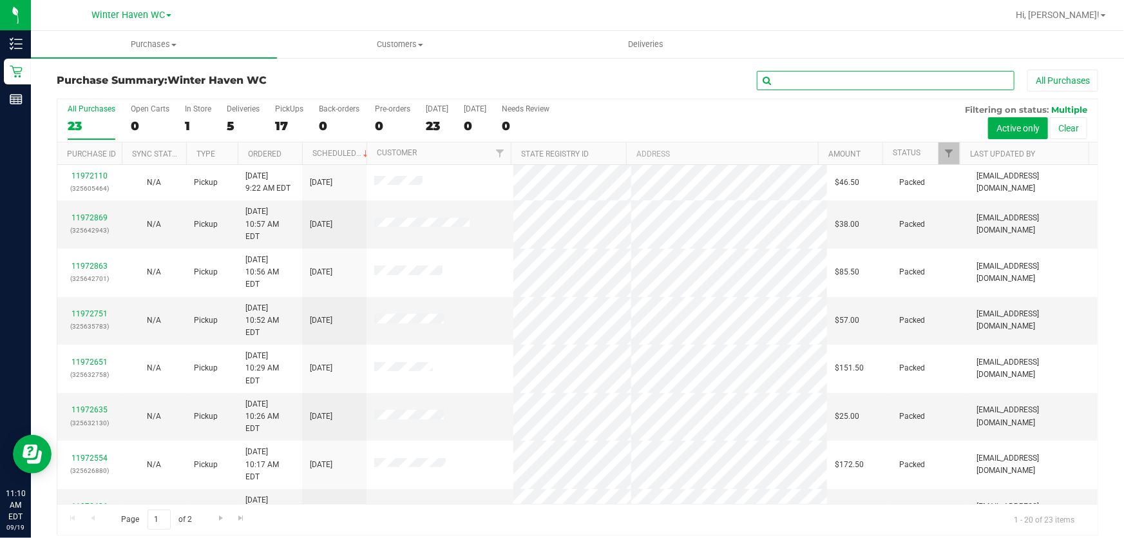
click at [848, 75] on input "text" at bounding box center [886, 80] width 258 height 19
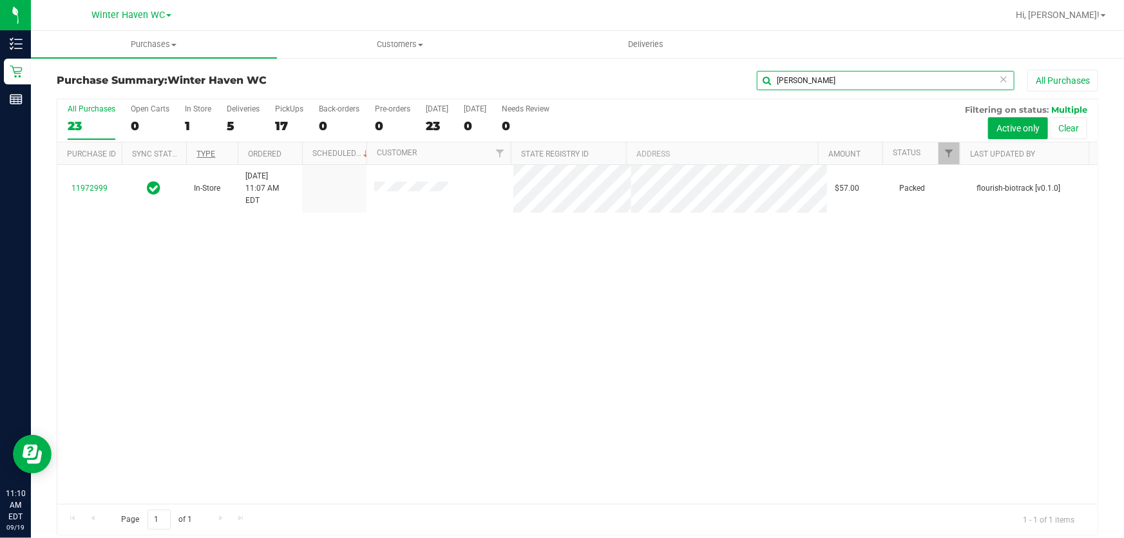
type input "cole"
click at [205, 154] on link "Type" at bounding box center [205, 153] width 19 height 9
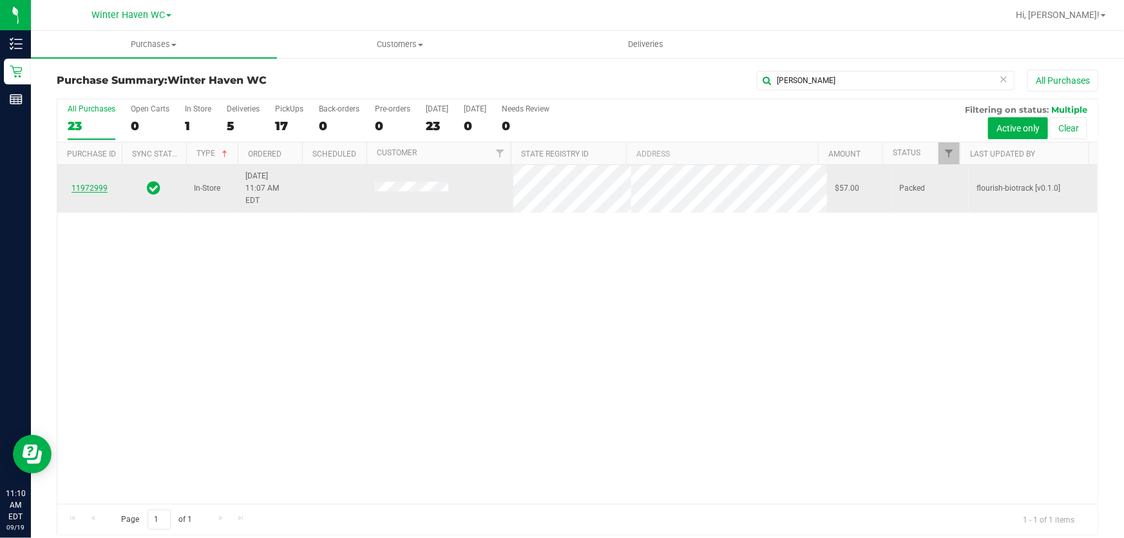
click at [88, 184] on link "11972999" at bounding box center [89, 188] width 36 height 9
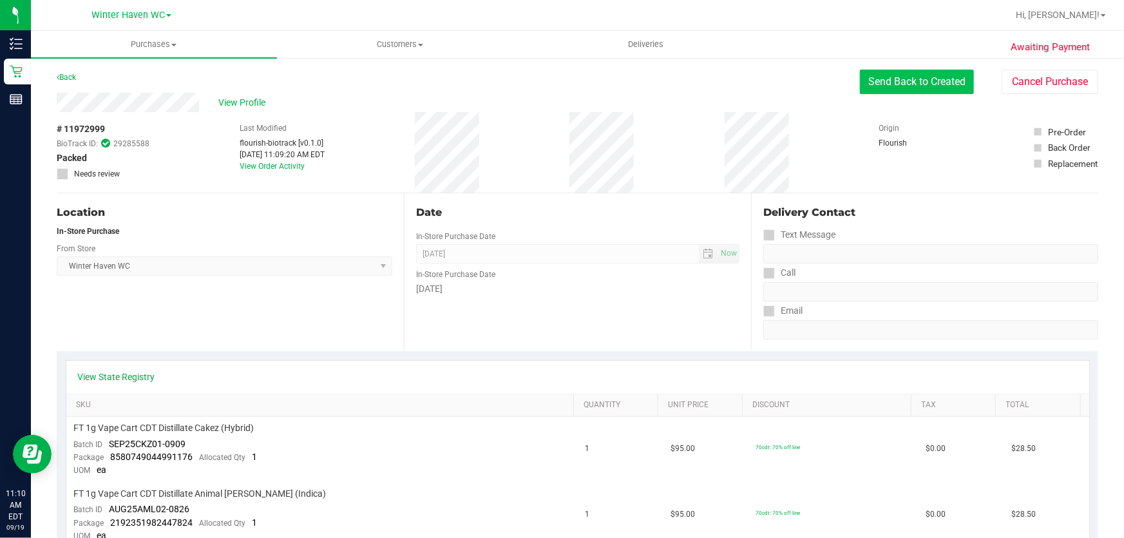
click at [938, 83] on button "Send Back to Created" at bounding box center [917, 82] width 114 height 24
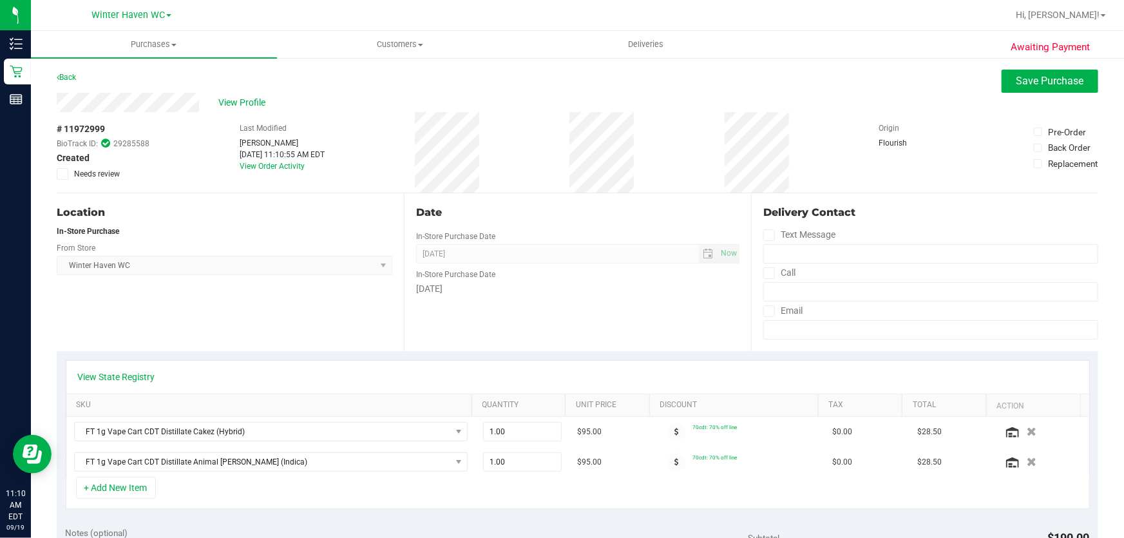
click at [361, 321] on div "Location In-Store Purchase From Store Winter Haven WC Select Store Bonita Sprin…" at bounding box center [230, 272] width 347 height 158
click at [377, 260] on span "Winter Haven WC Select Store Bonita Springs WC Boynton Beach WC Bradenton WC Br…" at bounding box center [225, 265] width 336 height 19
click at [374, 280] on div "Location In-Store Purchase From Store Winter Haven WC Select Store Bonita Sprin…" at bounding box center [230, 272] width 347 height 158
click at [727, 252] on span "Sep 19, 2025 Now" at bounding box center [577, 253] width 323 height 19
click at [714, 270] on div "In-Store Purchase Date" at bounding box center [577, 272] width 323 height 19
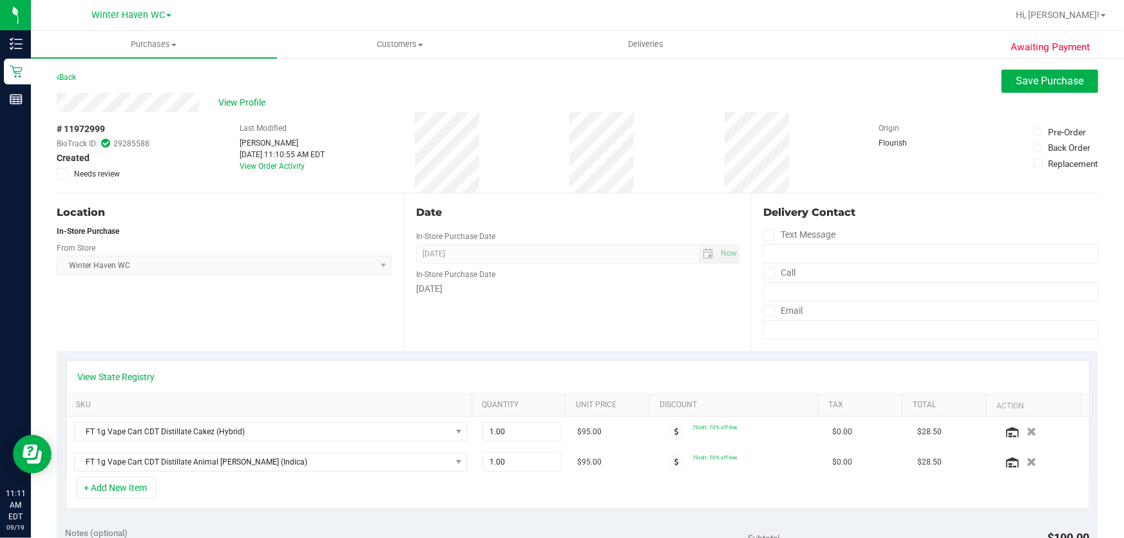
click at [711, 275] on div "In-Store Purchase Date" at bounding box center [577, 272] width 323 height 19
click at [549, 176] on div "# 11972999 BioTrack ID: 29285588 Created Needs review Last Modified Abigail Bal…" at bounding box center [578, 152] width 1042 height 81
click at [399, 41] on span "Customers" at bounding box center [400, 45] width 245 height 12
click at [396, 75] on li "All customers" at bounding box center [400, 77] width 246 height 15
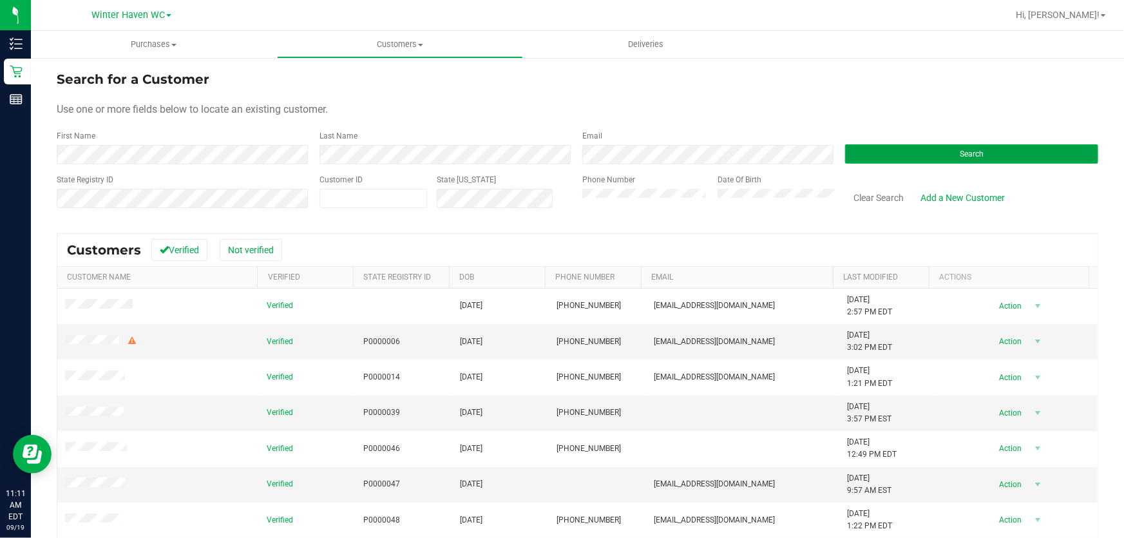
click at [973, 148] on button "Search" at bounding box center [971, 153] width 253 height 19
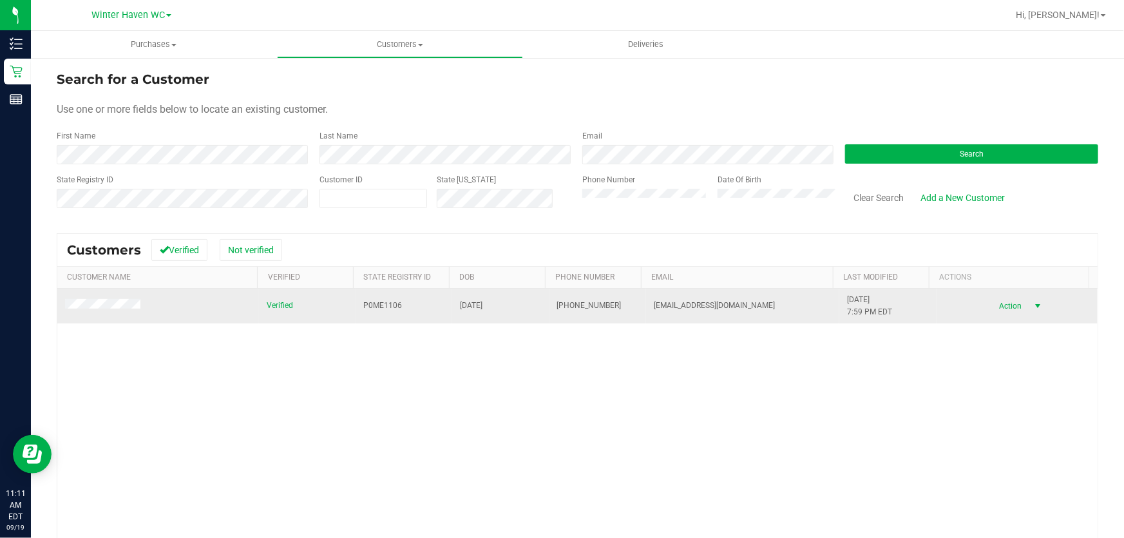
click at [1033, 306] on span "select" at bounding box center [1038, 306] width 10 height 10
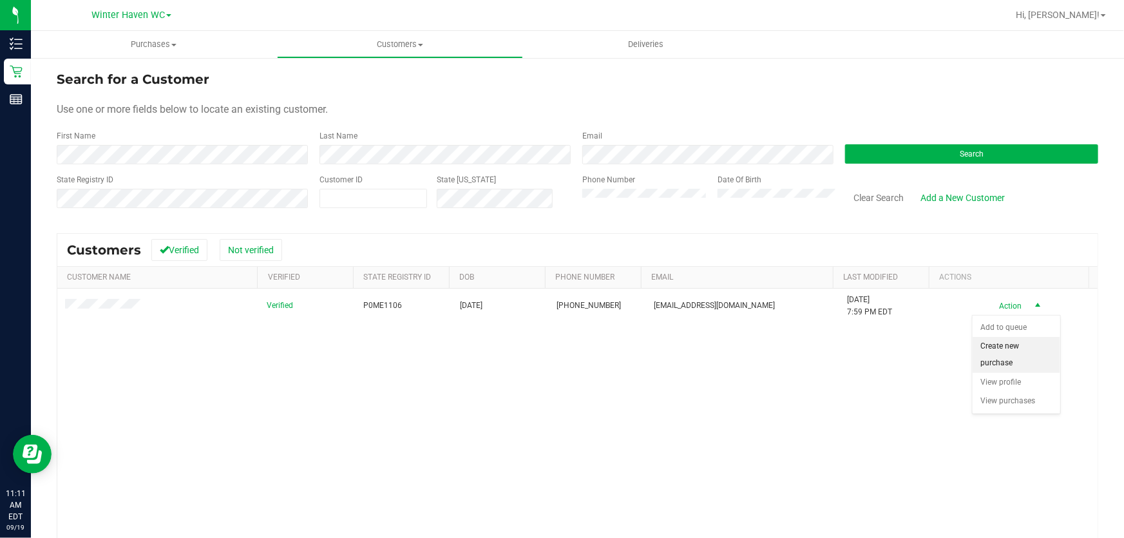
click at [1020, 345] on li "Create new purchase" at bounding box center [1017, 354] width 88 height 35
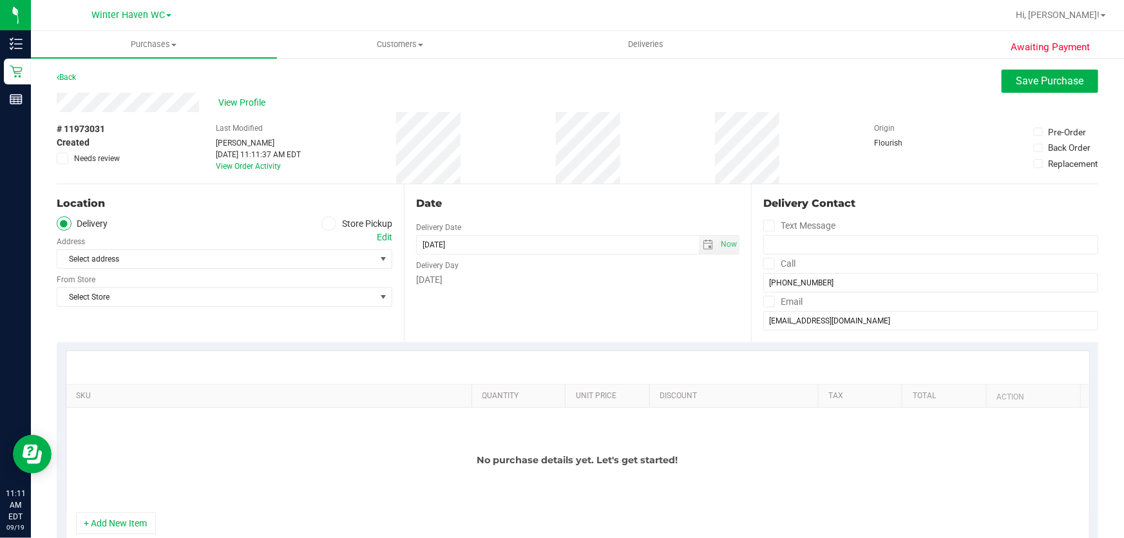
click at [329, 218] on span at bounding box center [328, 223] width 15 height 15
click at [0, 0] on input "Store Pickup" at bounding box center [0, 0] width 0 height 0
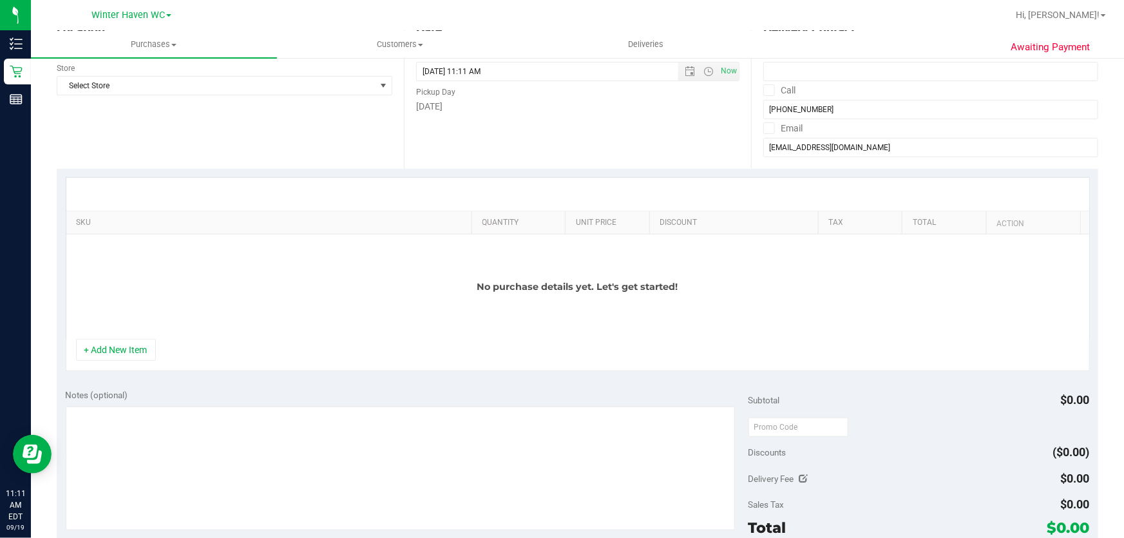
scroll to position [175, 0]
click at [134, 345] on button "+ Add New Item" at bounding box center [116, 348] width 80 height 22
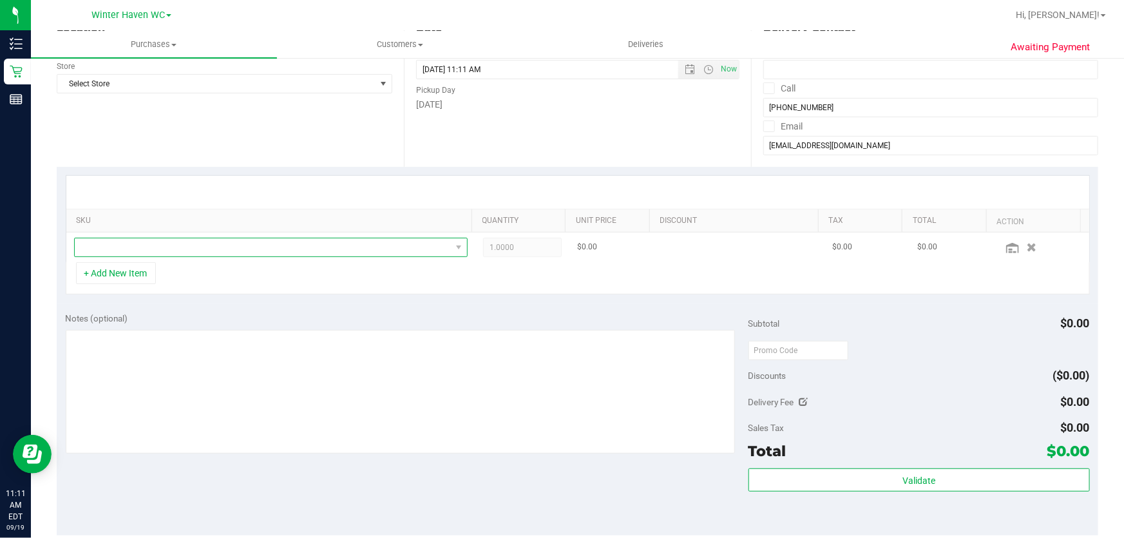
click at [328, 244] on span "NO DATA FOUND" at bounding box center [263, 247] width 376 height 18
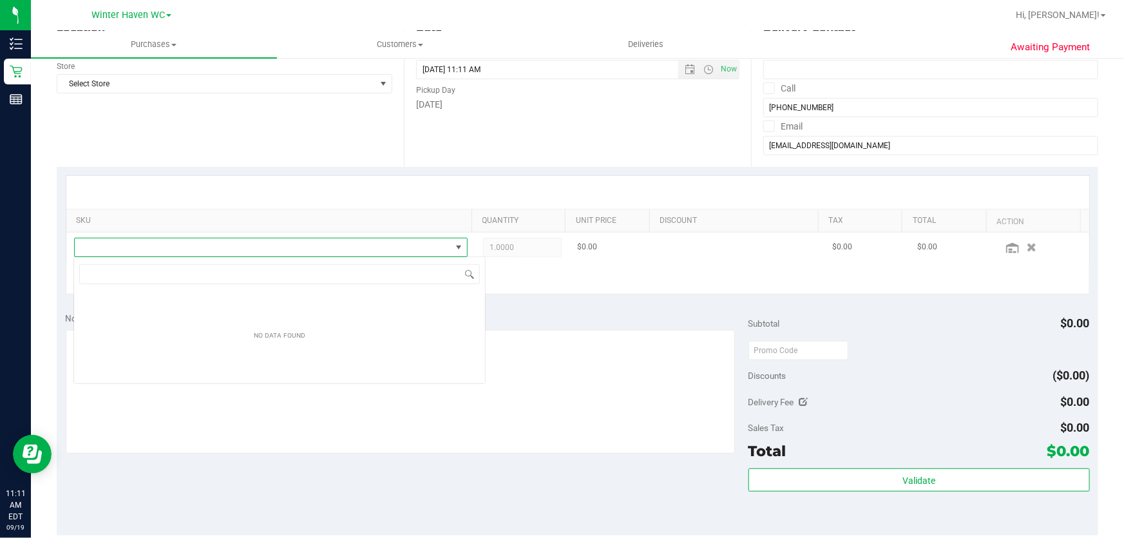
scroll to position [19, 386]
type input "animal"
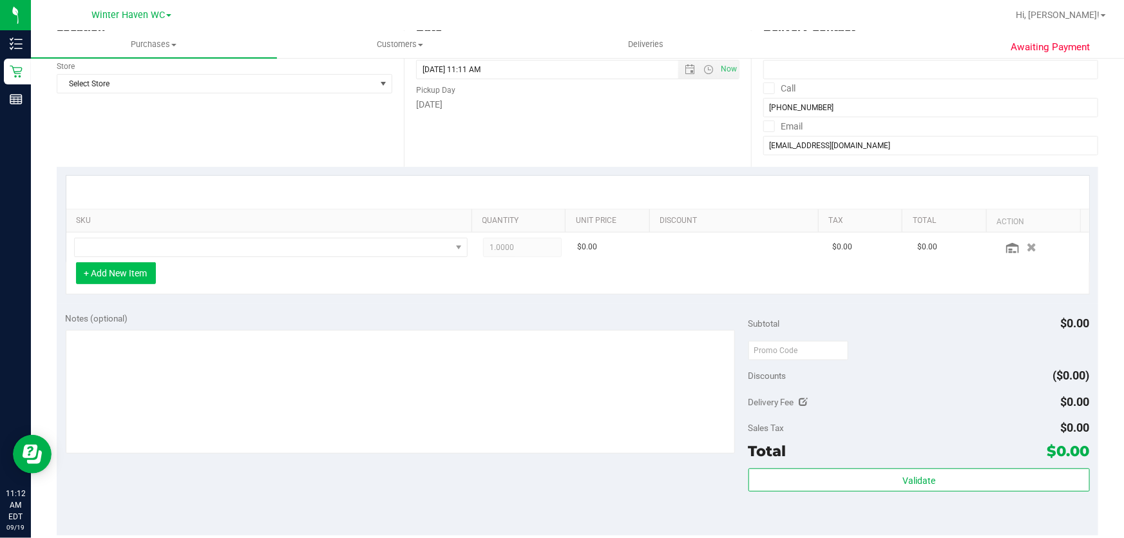
click at [110, 273] on button "+ Add New Item" at bounding box center [116, 273] width 80 height 22
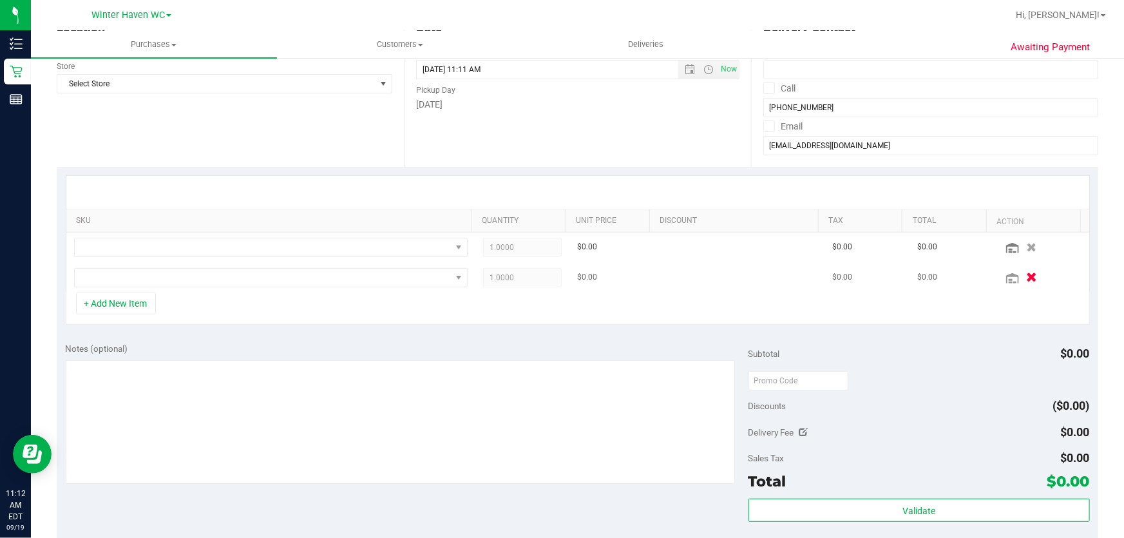
click at [1026, 275] on icon "button" at bounding box center [1031, 277] width 11 height 10
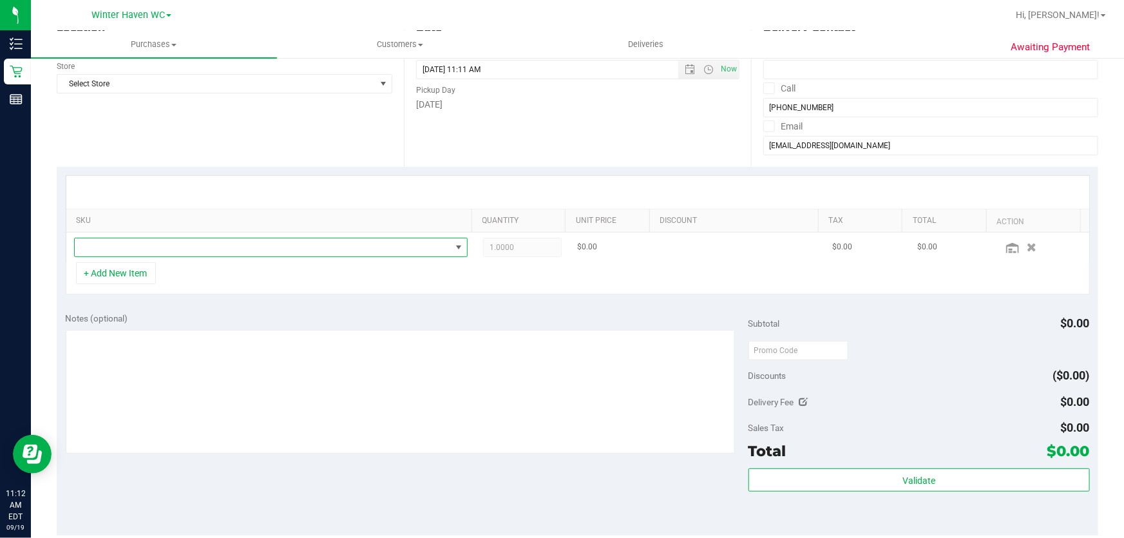
click at [122, 251] on span "NO DATA FOUND" at bounding box center [263, 247] width 376 height 18
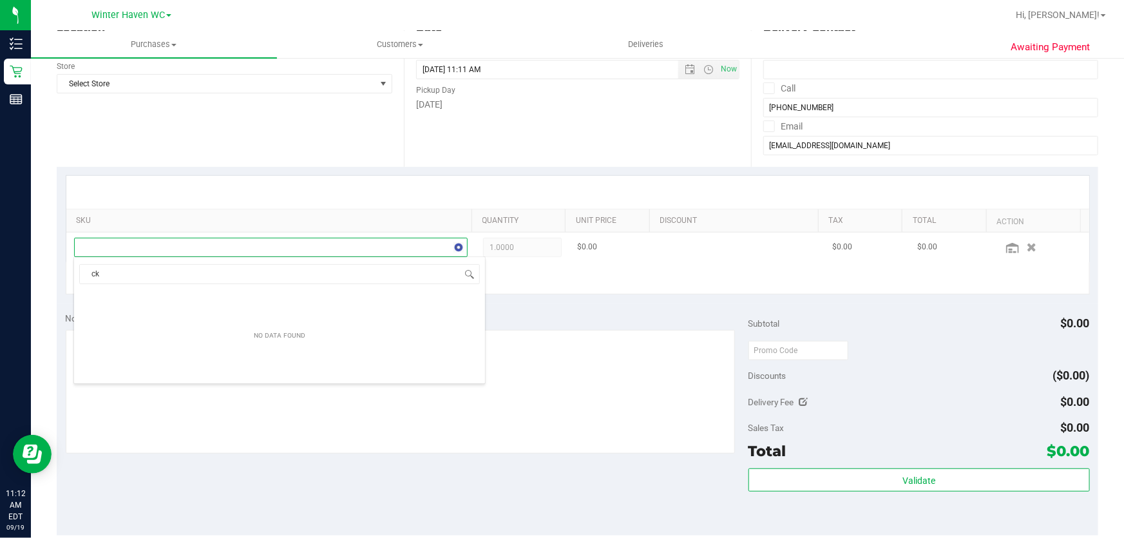
type input "c"
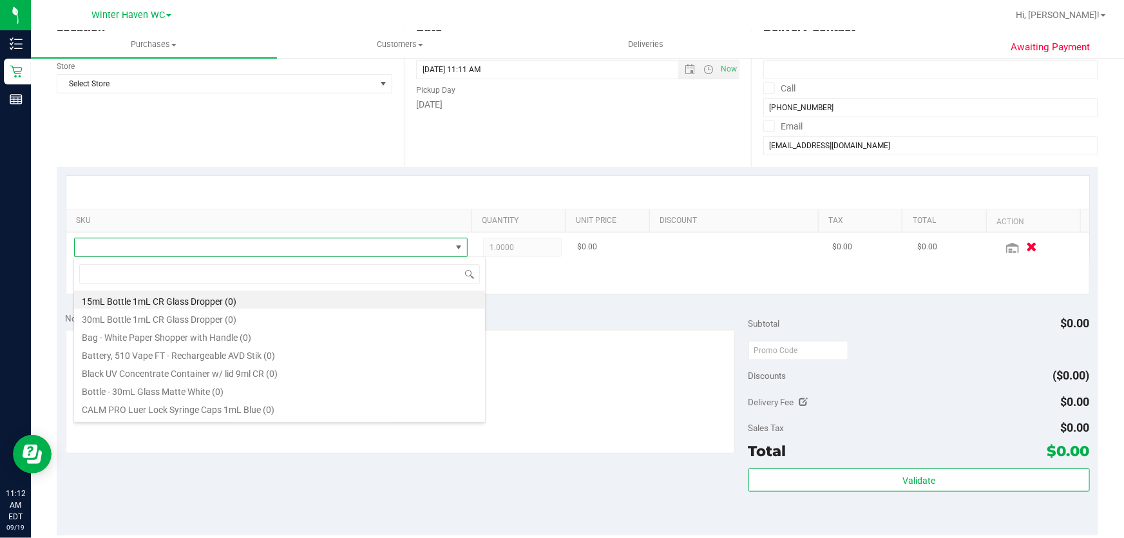
click at [1026, 245] on icon "button" at bounding box center [1031, 247] width 11 height 10
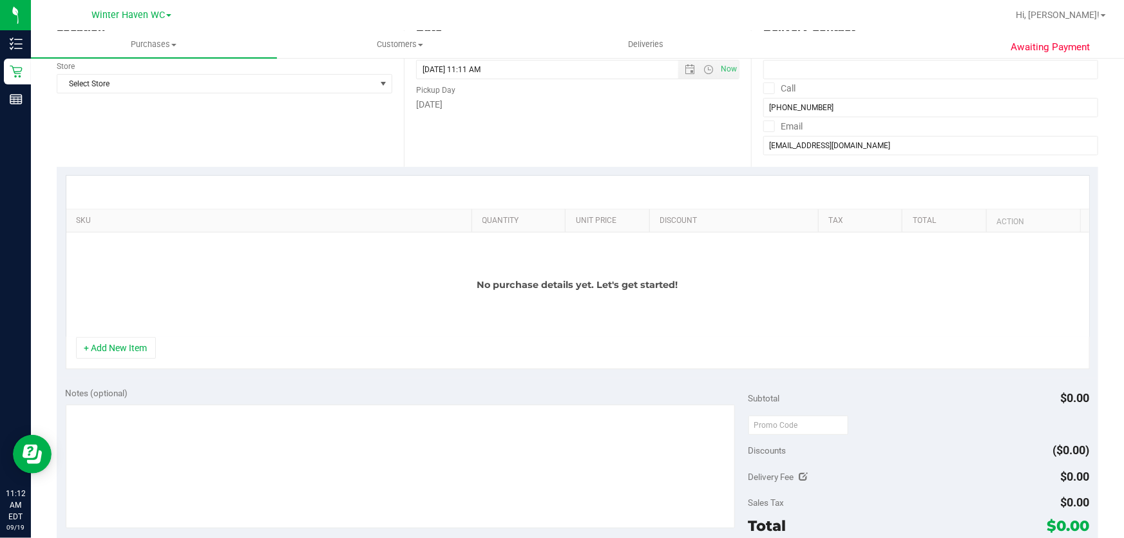
click at [789, 330] on div "No purchase details yet. Let's get started!" at bounding box center [577, 285] width 1023 height 104
click at [124, 347] on button "+ Add New Item" at bounding box center [116, 348] width 80 height 22
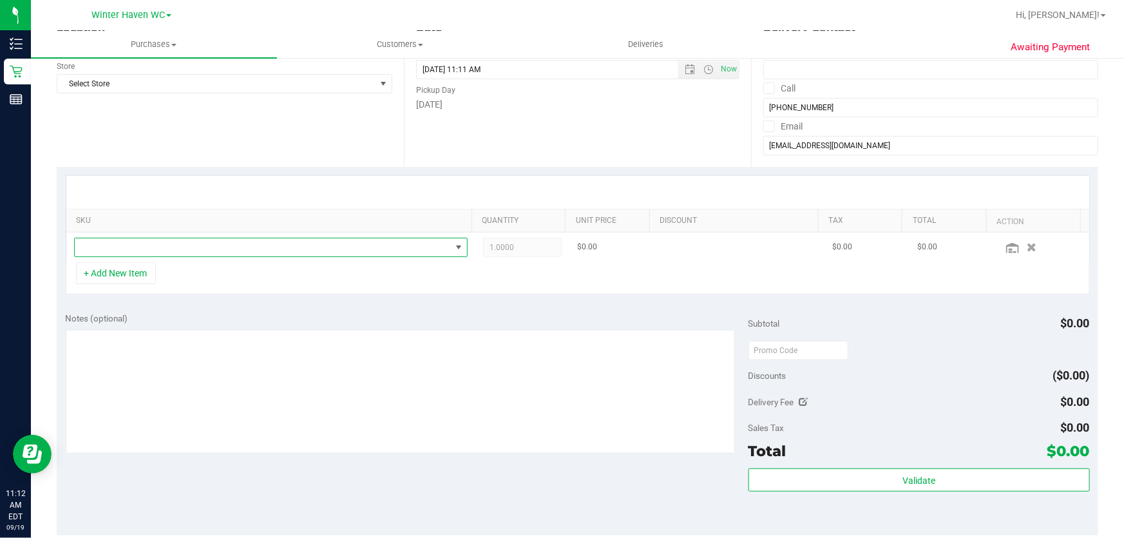
click at [137, 242] on span "NO DATA FOUND" at bounding box center [263, 247] width 376 height 18
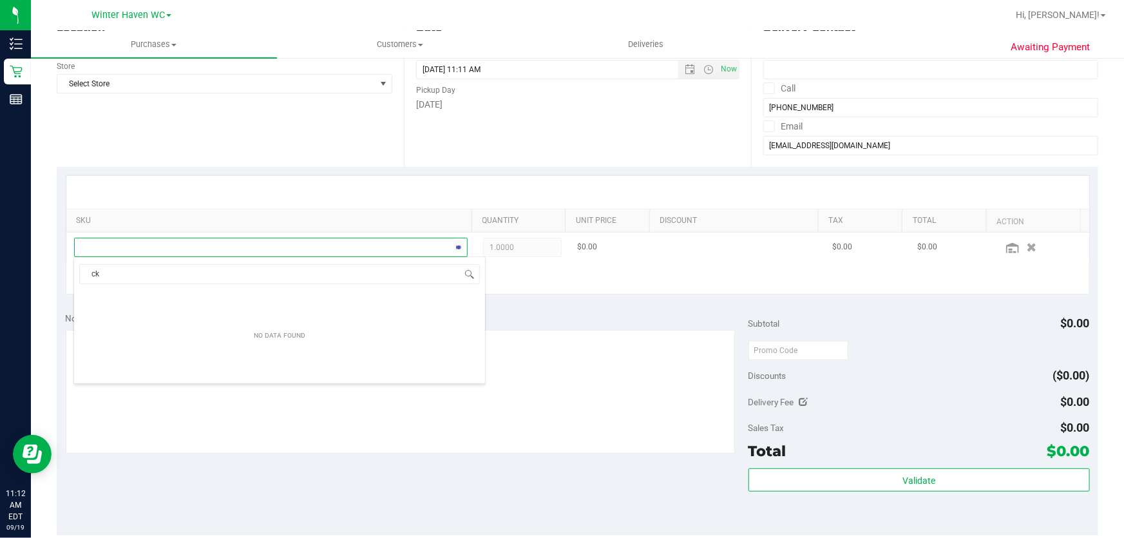
type input "c"
type input "cakez"
click at [137, 242] on span "NO DATA FOUND" at bounding box center [263, 247] width 376 height 18
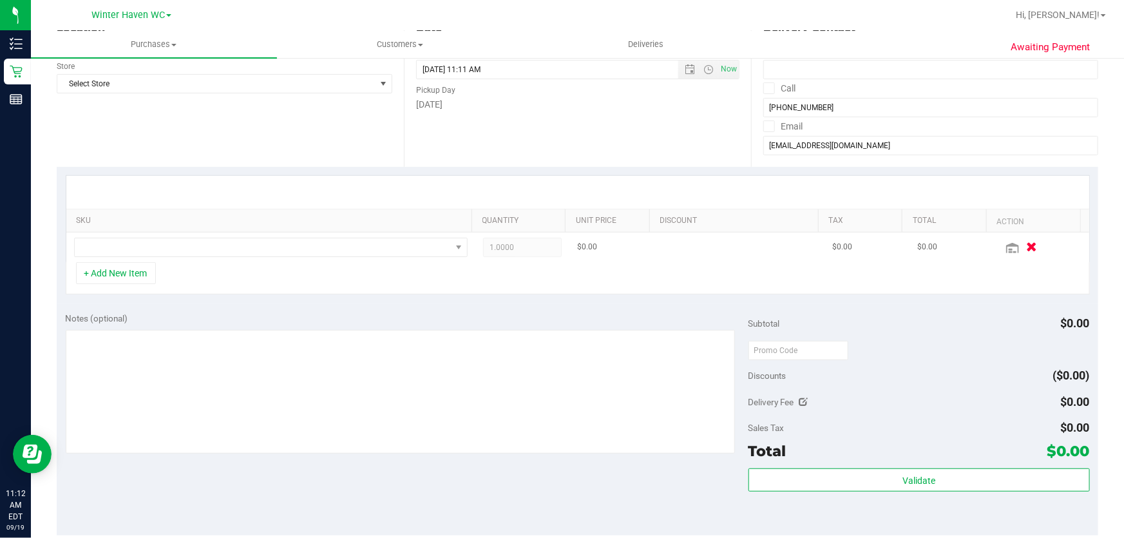
click at [1026, 245] on icon "button" at bounding box center [1031, 247] width 11 height 10
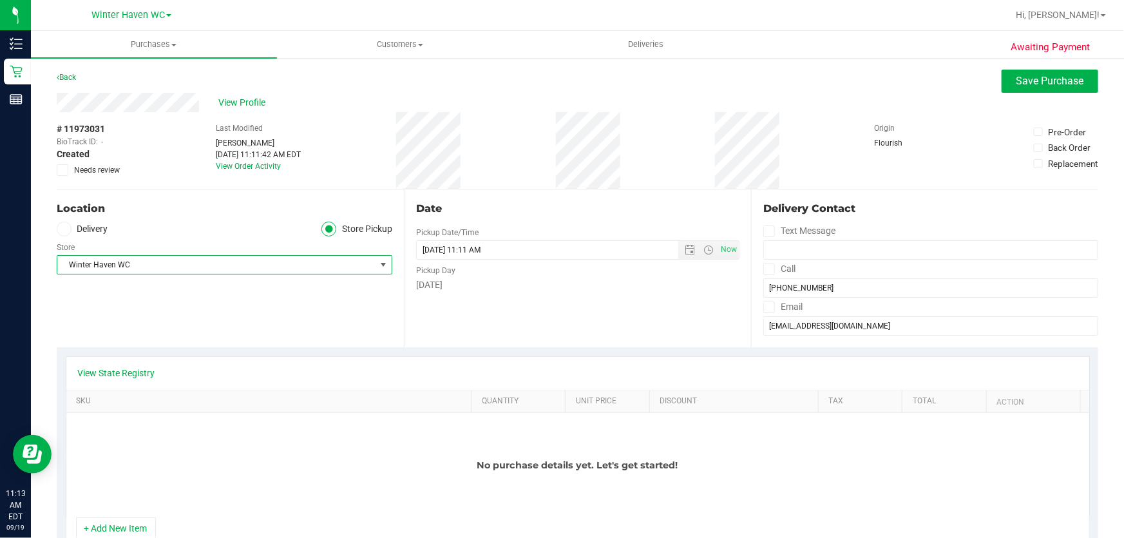
click at [245, 263] on span "Winter Haven WC" at bounding box center [216, 265] width 318 height 18
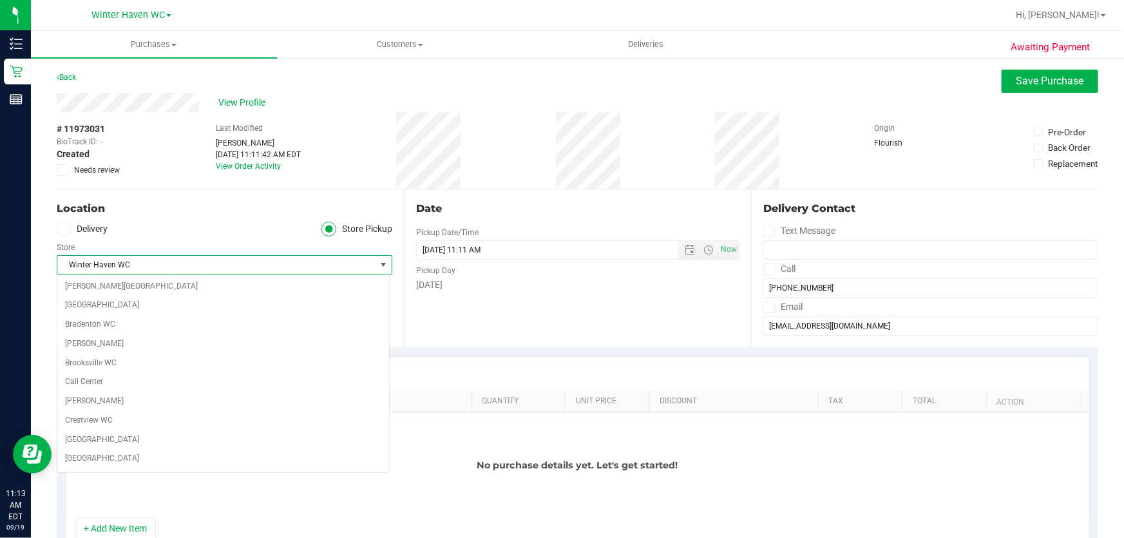
scroll to position [890, 0]
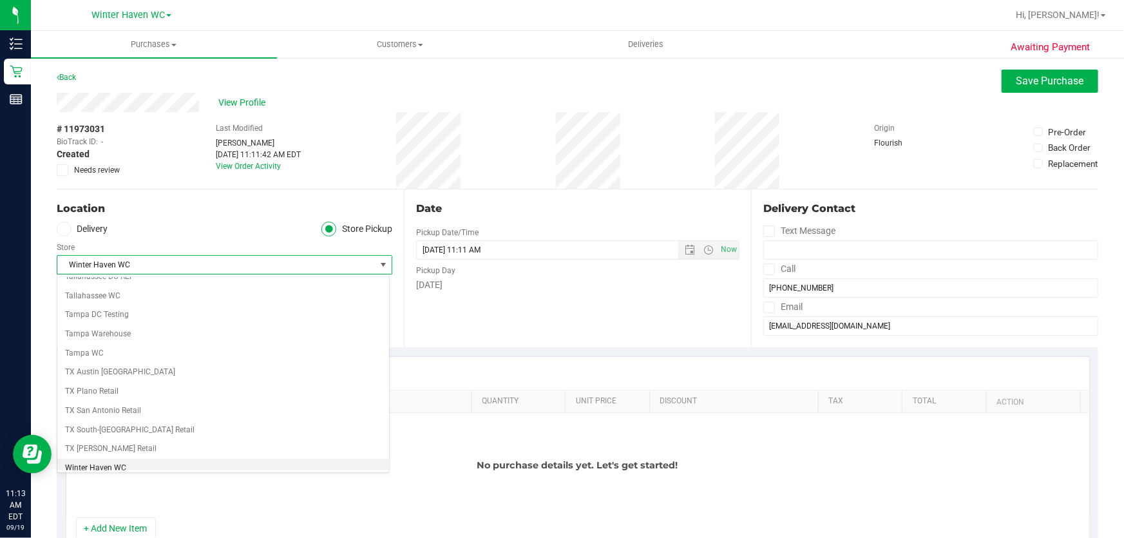
click at [245, 263] on span "Winter Haven WC" at bounding box center [216, 265] width 318 height 18
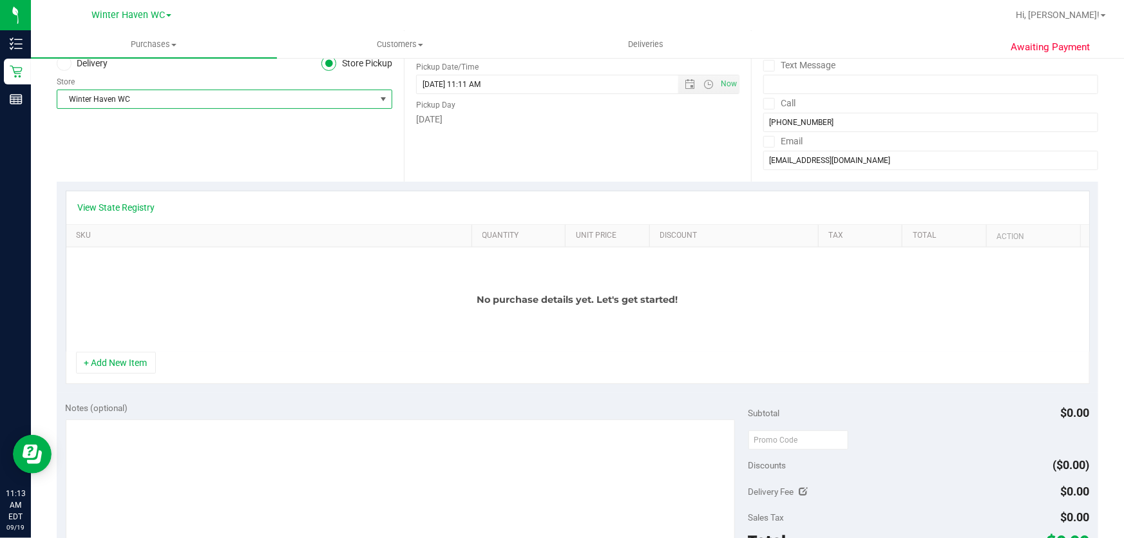
scroll to position [175, 0]
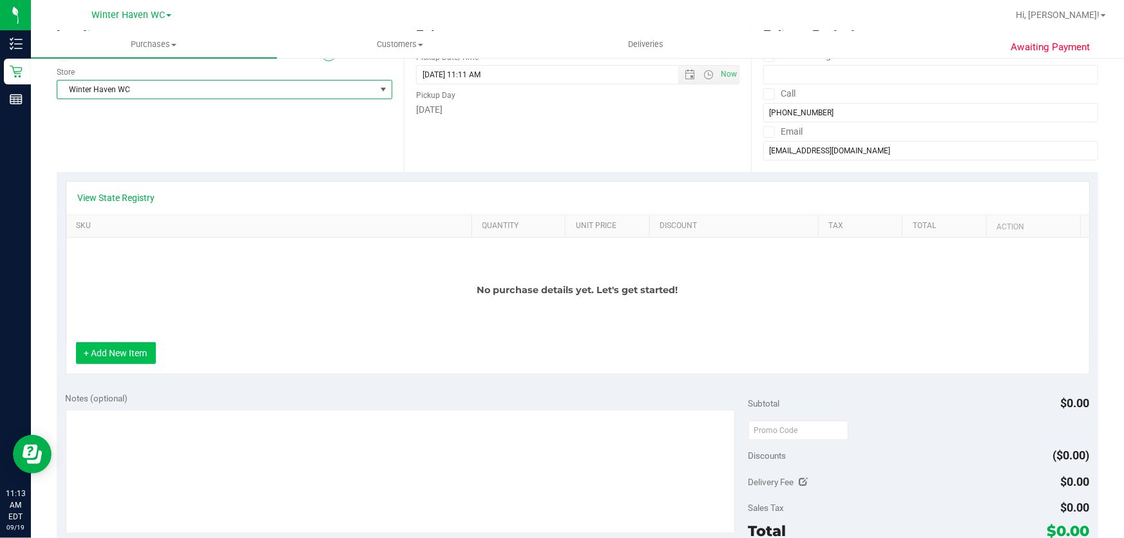
click at [122, 352] on button "+ Add New Item" at bounding box center [116, 353] width 80 height 22
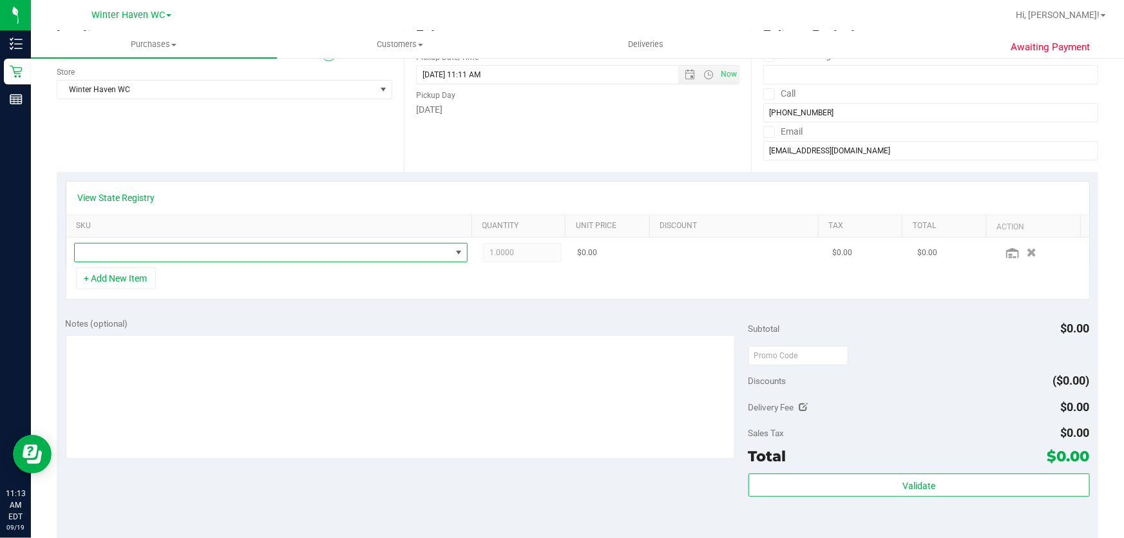
click at [165, 249] on span "NO DATA FOUND" at bounding box center [263, 252] width 376 height 18
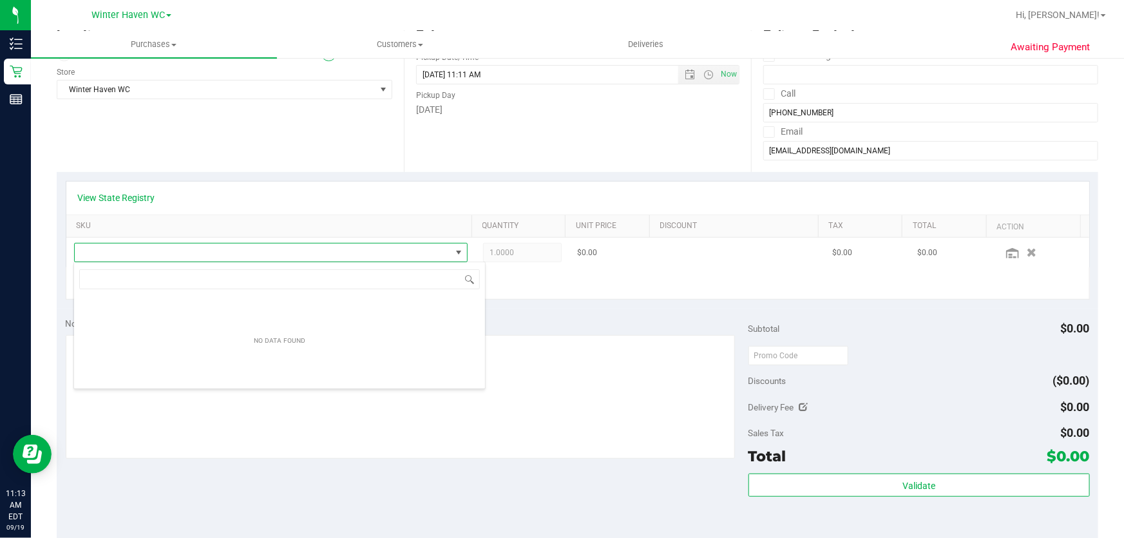
scroll to position [19, 386]
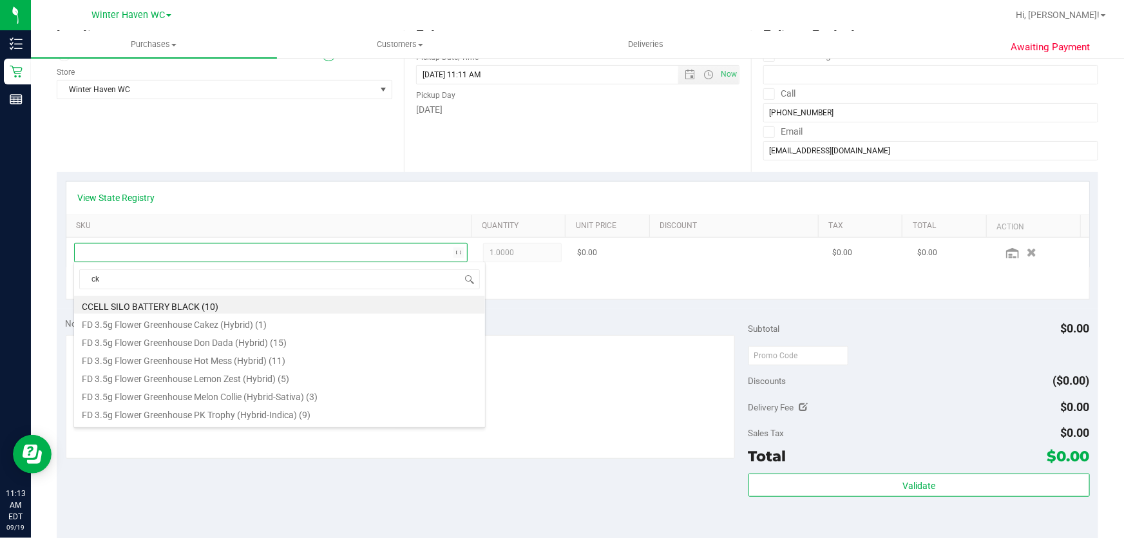
type input "ckz"
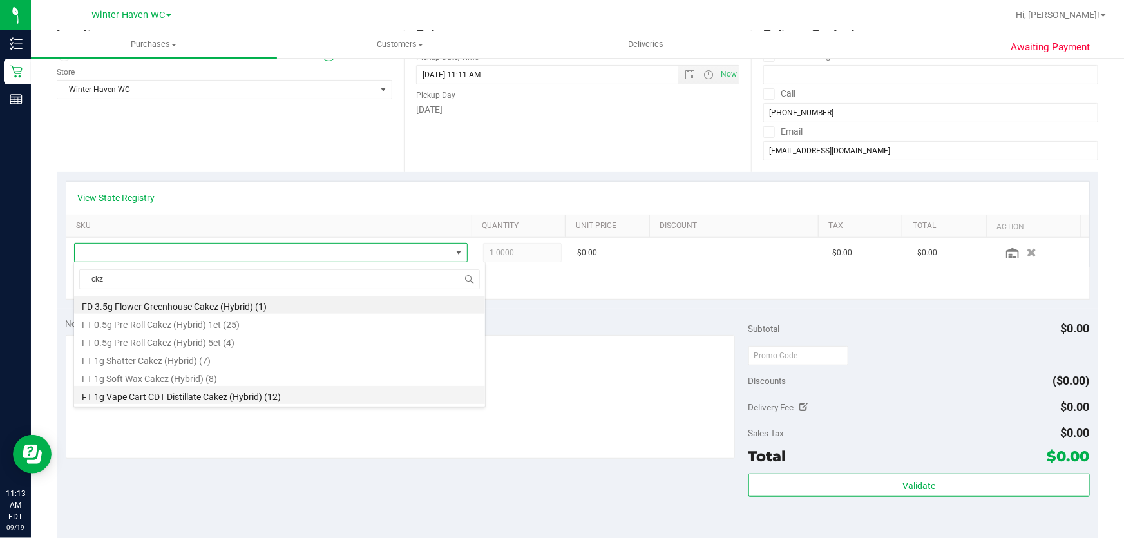
click at [205, 394] on li "FT 1g Vape Cart CDT Distillate Cakez (Hybrid) (12)" at bounding box center [279, 395] width 411 height 18
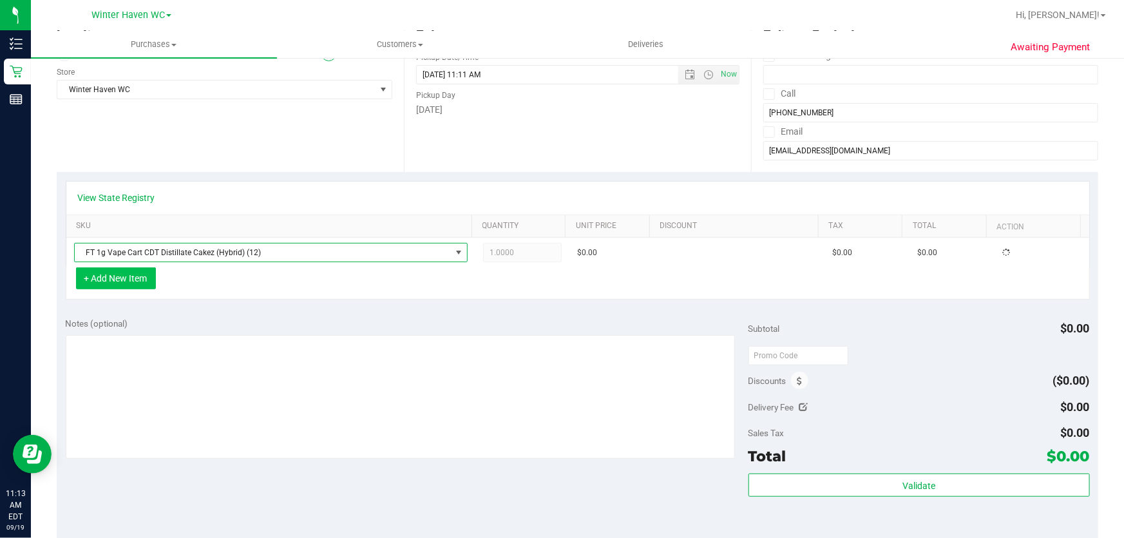
click at [133, 276] on button "+ Add New Item" at bounding box center [116, 278] width 80 height 22
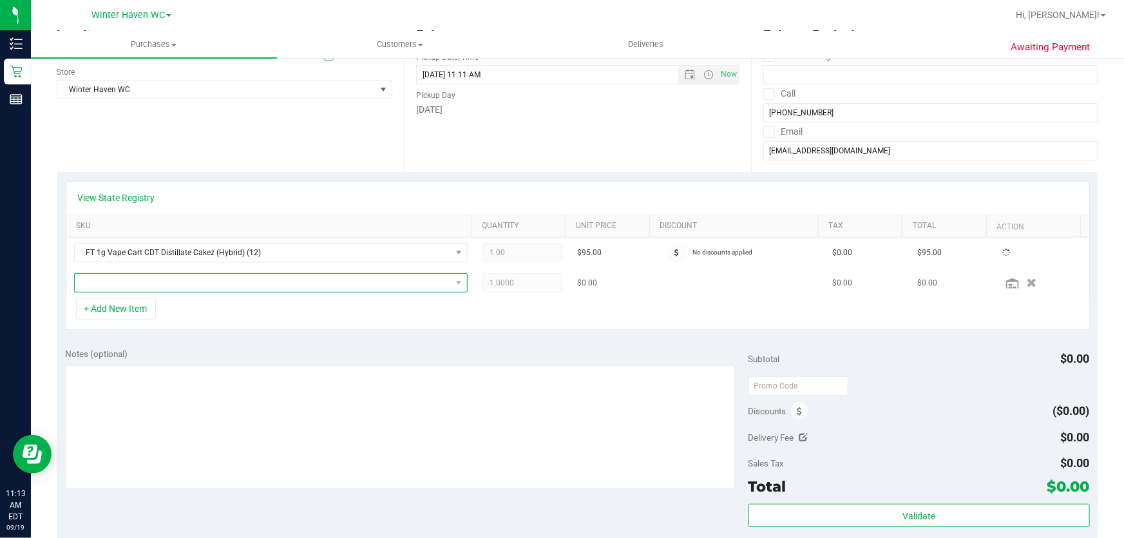
click at [256, 283] on span "NO DATA FOUND" at bounding box center [263, 283] width 376 height 18
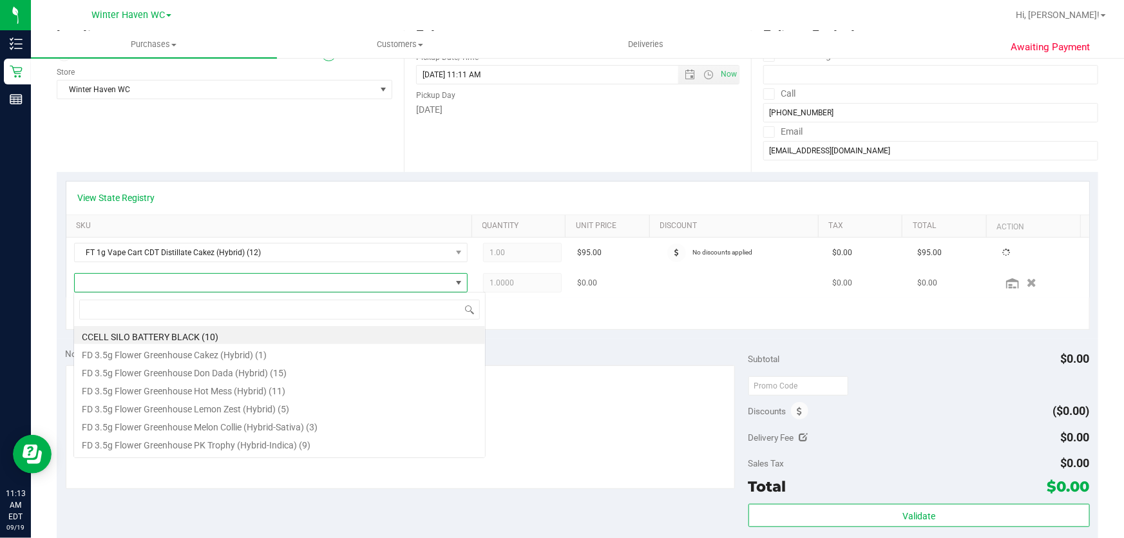
scroll to position [19, 383]
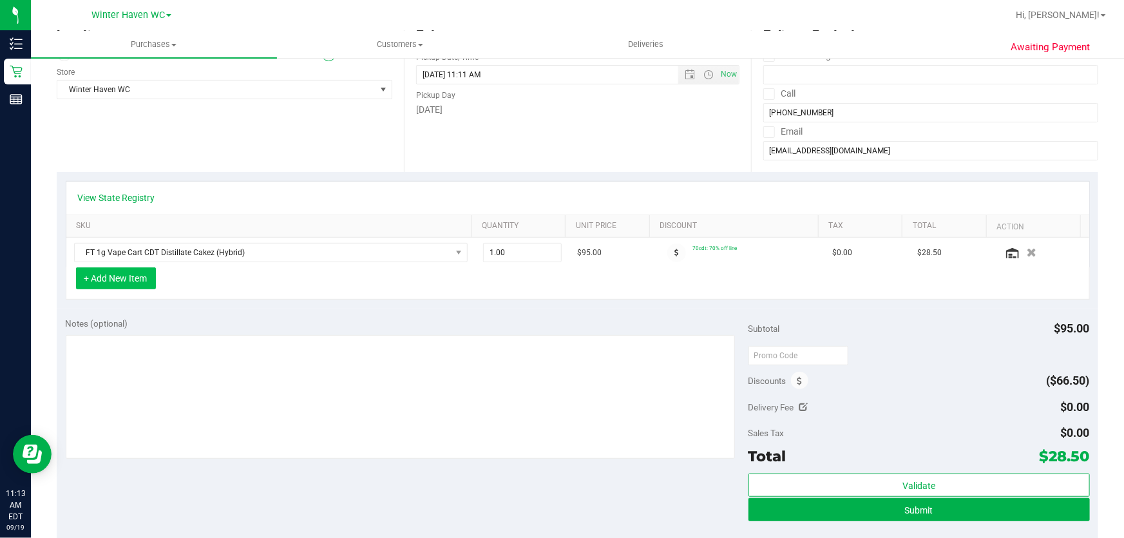
click at [148, 275] on button "+ Add New Item" at bounding box center [116, 278] width 80 height 22
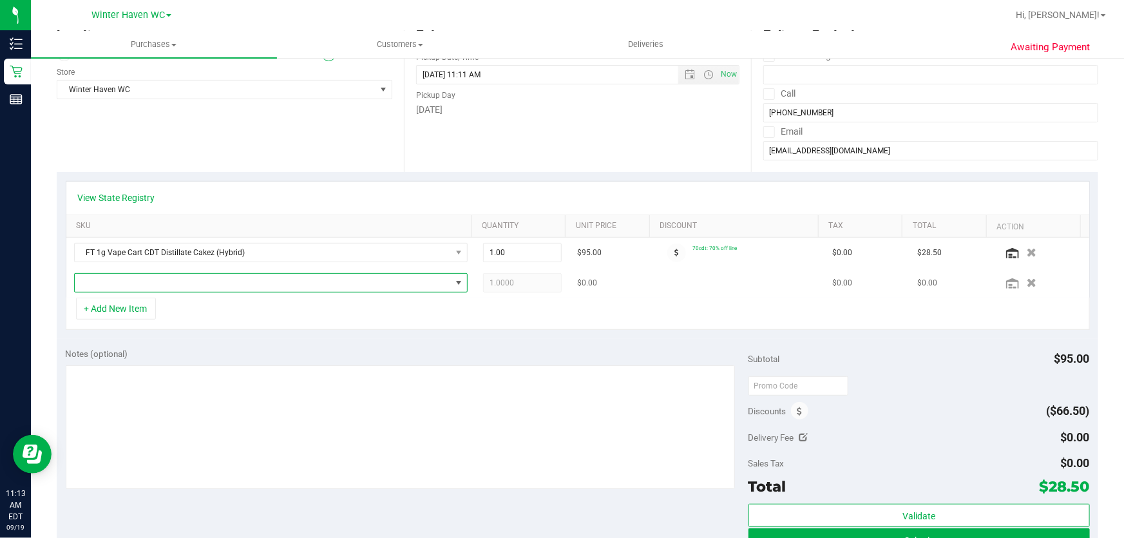
click at [193, 277] on span "NO DATA FOUND" at bounding box center [263, 283] width 376 height 18
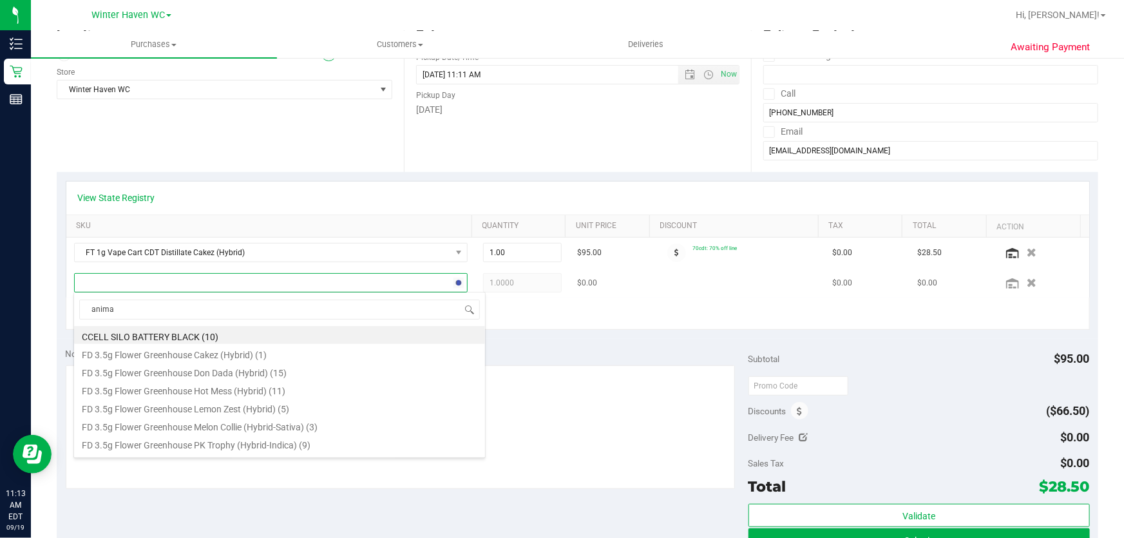
type input "animal"
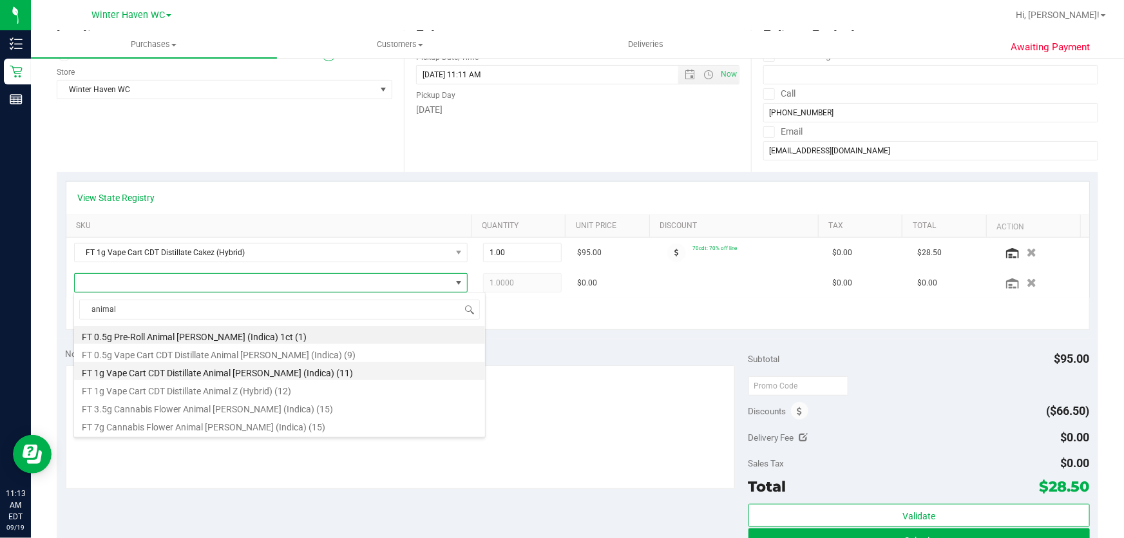
click at [248, 368] on li "FT 1g Vape Cart CDT Distillate Animal Larry (Indica) (11)" at bounding box center [279, 371] width 411 height 18
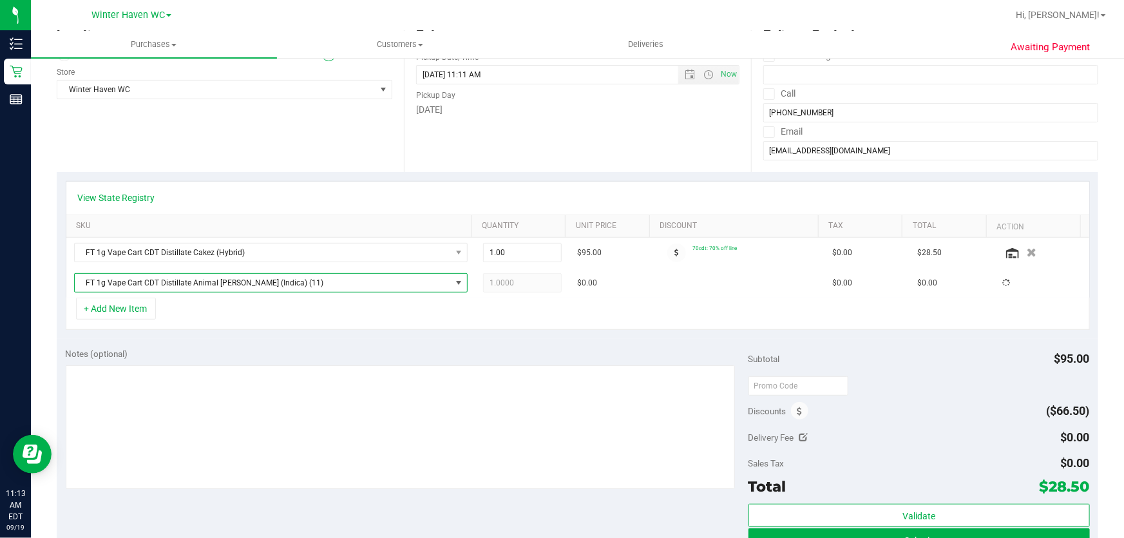
click at [639, 322] on div "+ Add New Item" at bounding box center [578, 314] width 1024 height 32
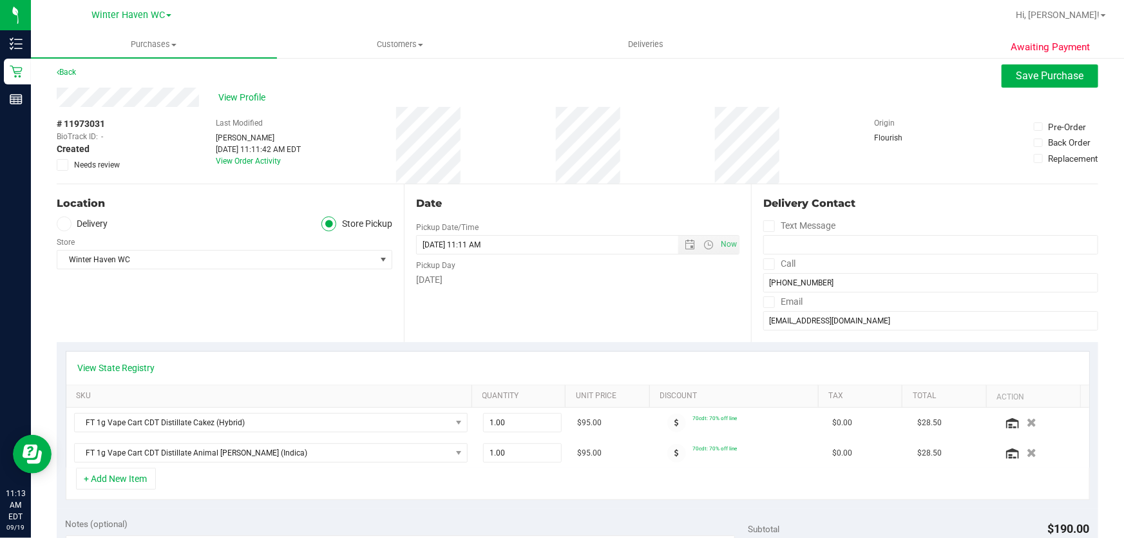
scroll to position [0, 0]
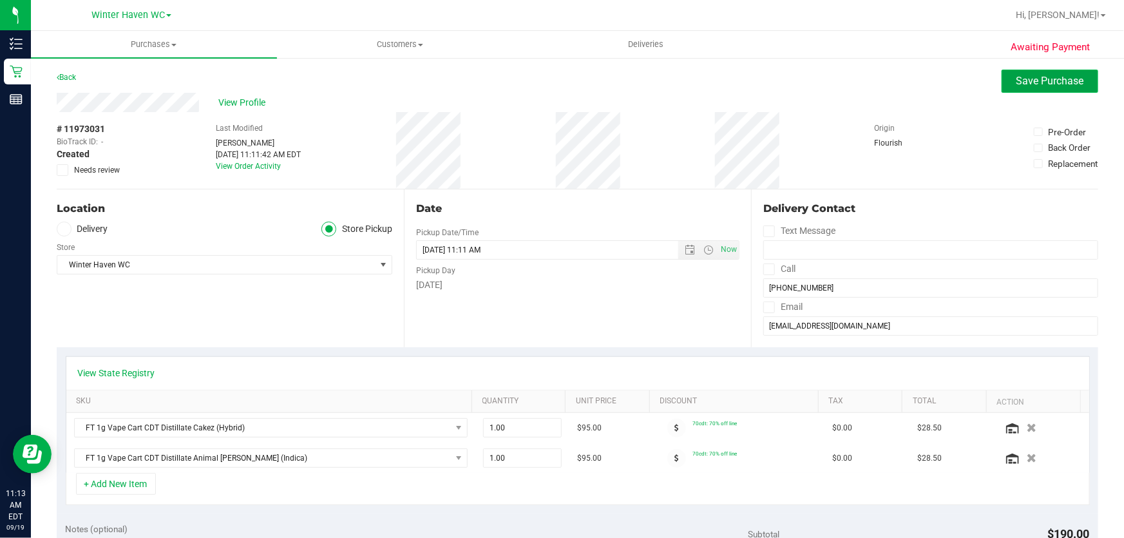
click at [1054, 79] on span "Save Purchase" at bounding box center [1050, 81] width 68 height 12
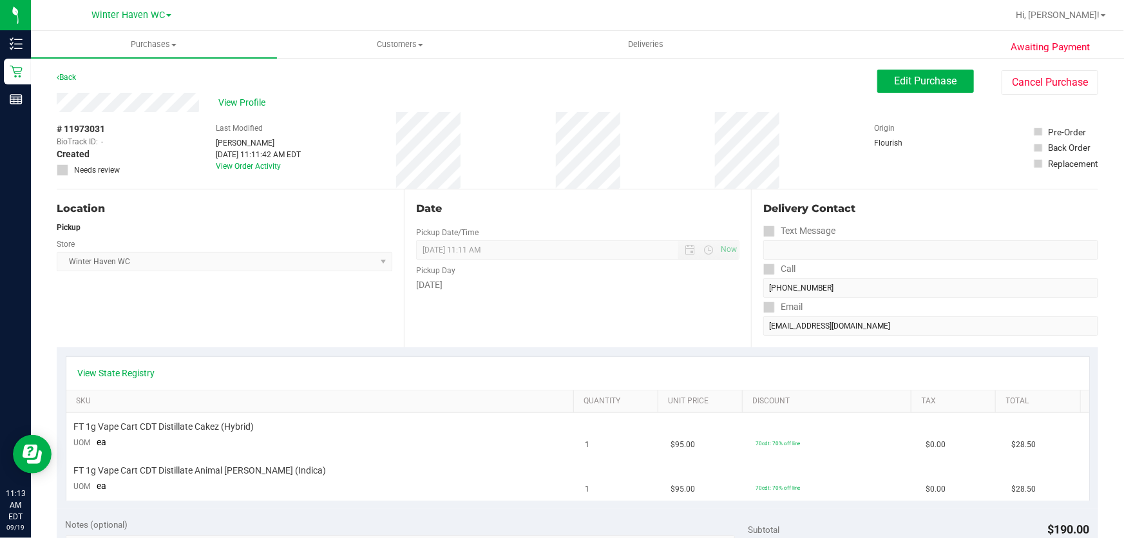
click at [640, 290] on div "Friday" at bounding box center [577, 285] width 323 height 14
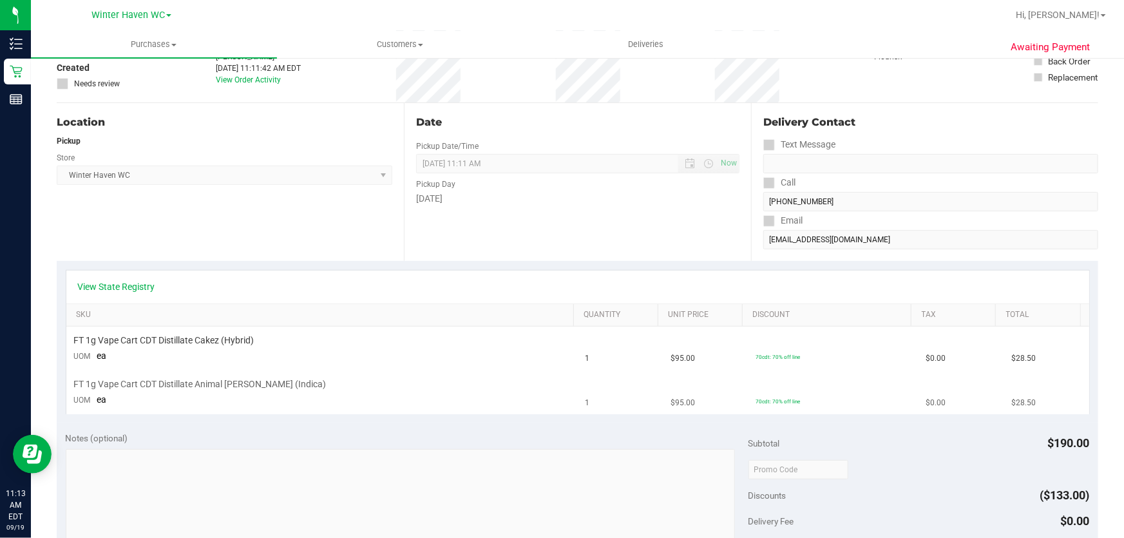
scroll to position [351, 0]
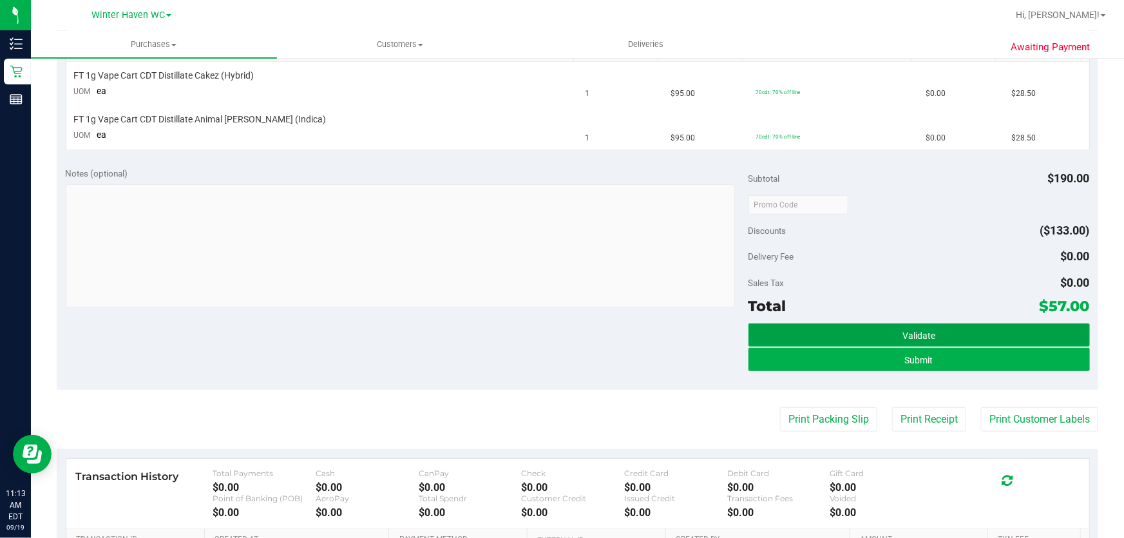
click at [978, 329] on button "Validate" at bounding box center [918, 334] width 341 height 23
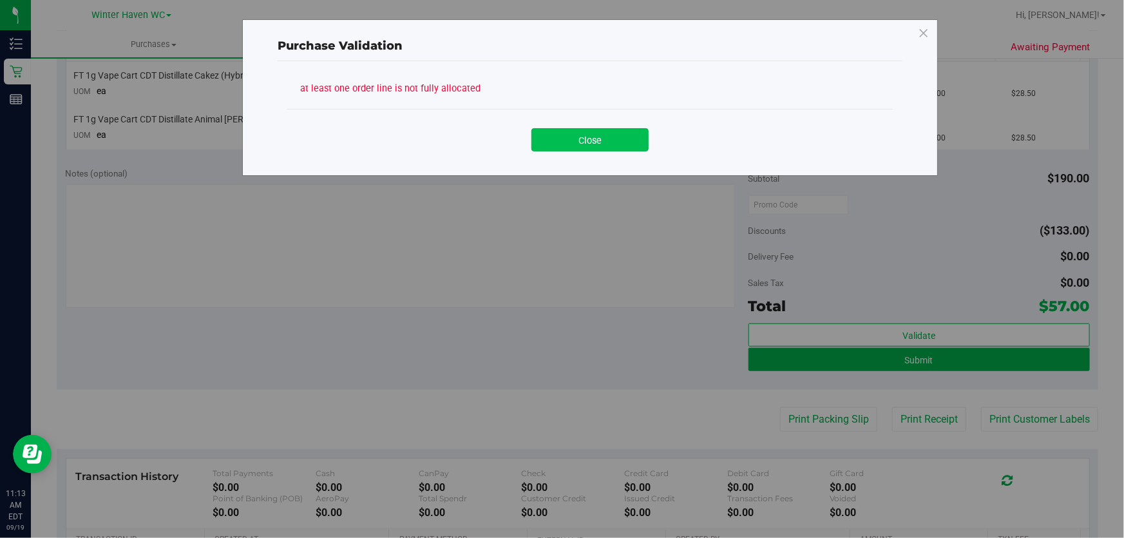
click at [591, 142] on button "Close" at bounding box center [589, 139] width 117 height 23
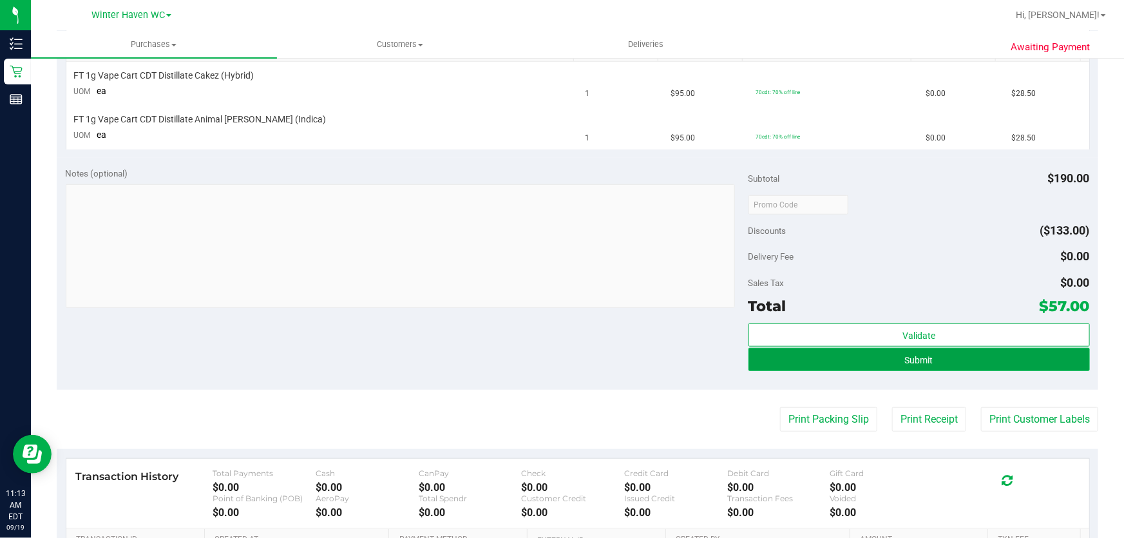
click at [844, 362] on button "Submit" at bounding box center [918, 359] width 341 height 23
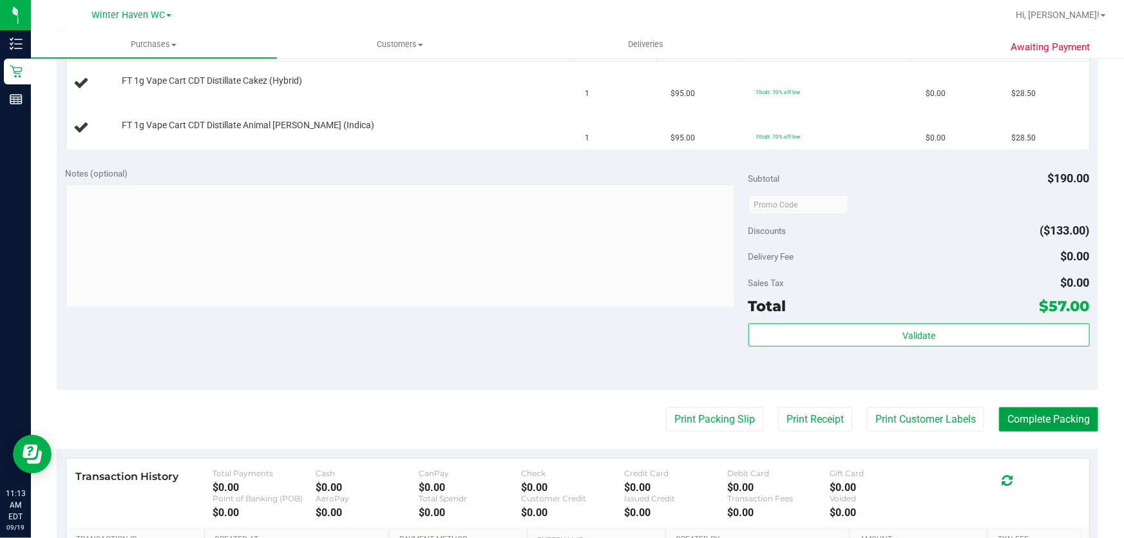
click at [1031, 418] on button "Complete Packing" at bounding box center [1048, 419] width 99 height 24
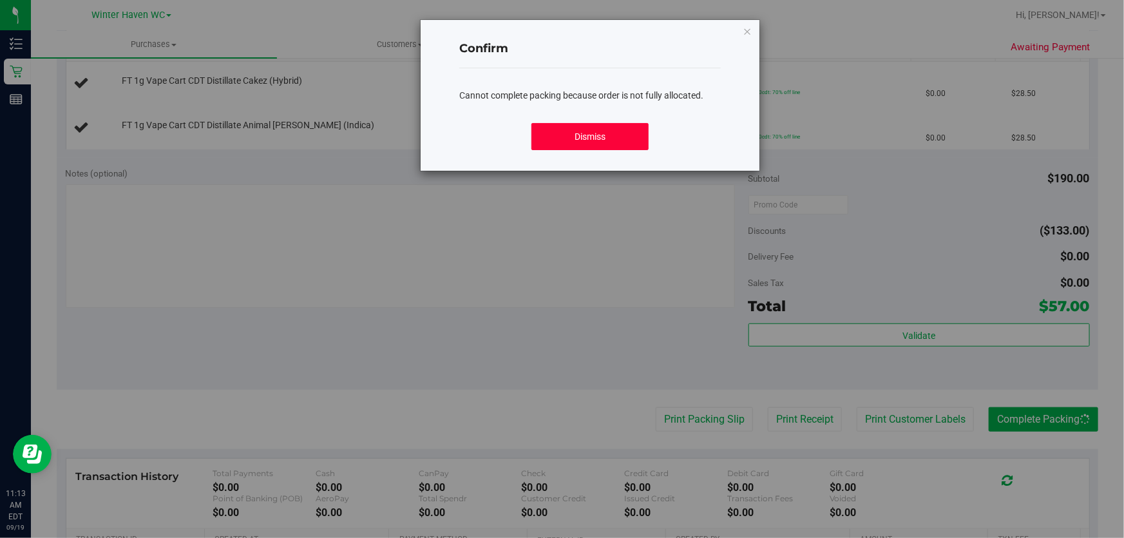
click at [577, 129] on button "Dismiss" at bounding box center [590, 136] width 118 height 27
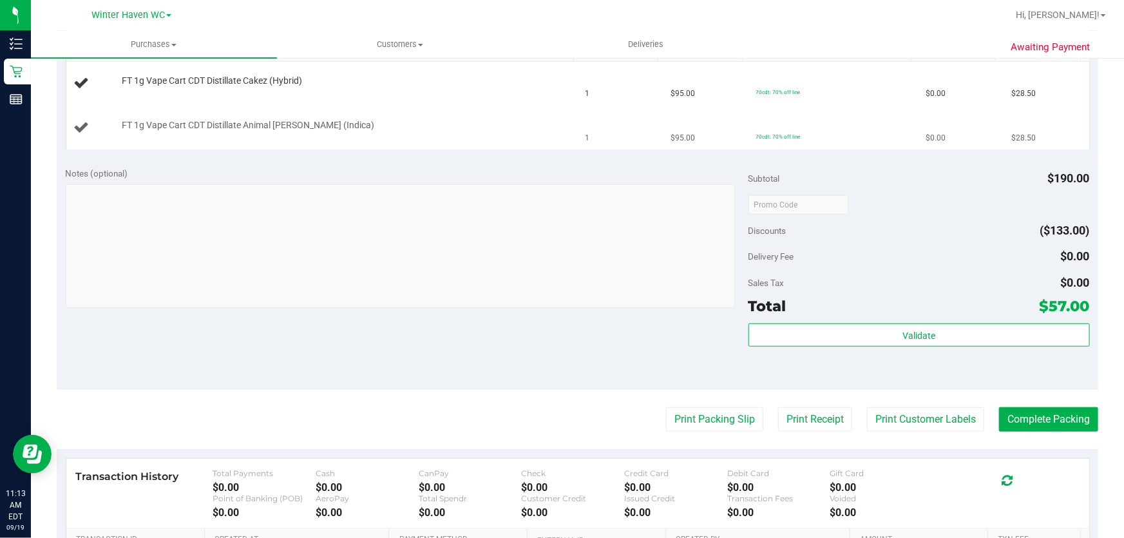
click at [586, 132] on span "1" at bounding box center [588, 138] width 5 height 12
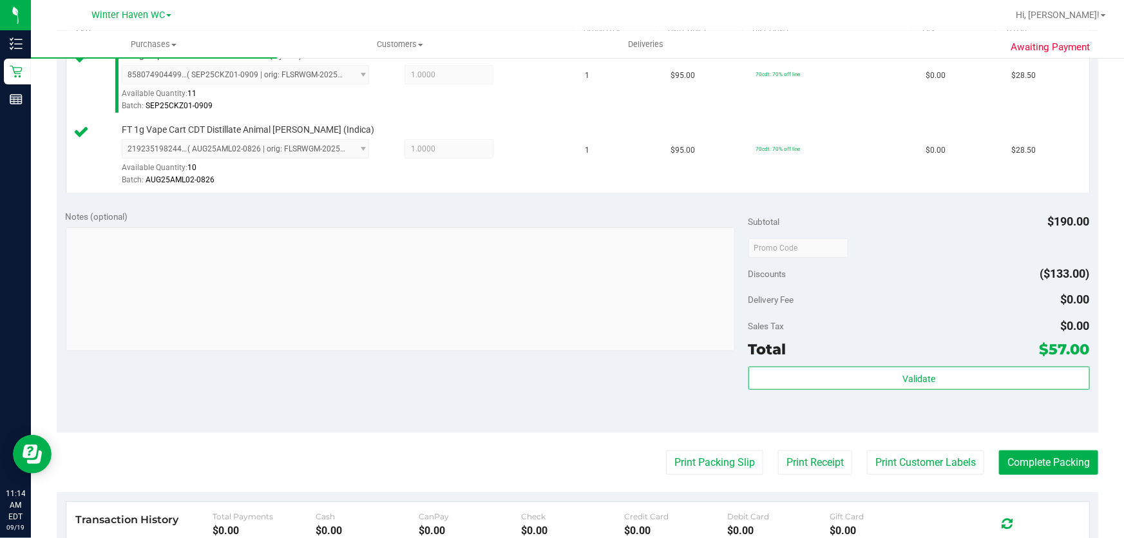
scroll to position [468, 0]
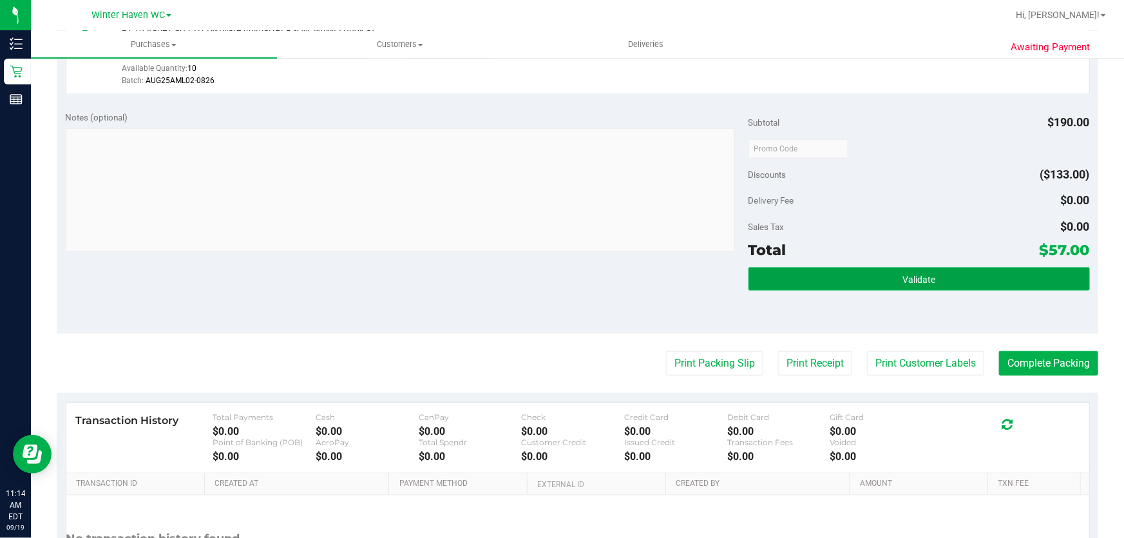
click at [904, 280] on span "Validate" at bounding box center [918, 279] width 33 height 10
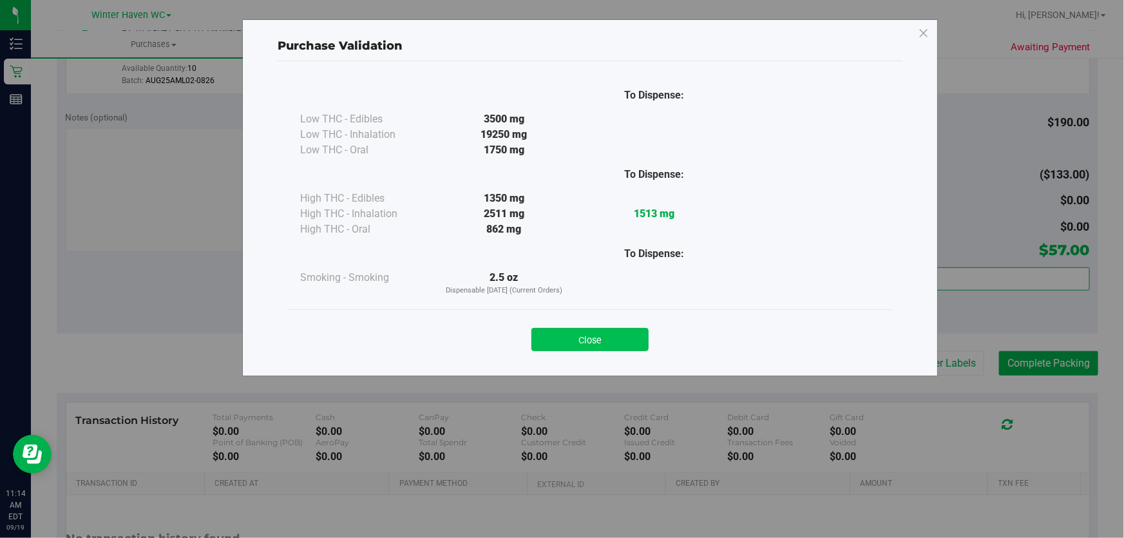
click at [608, 338] on button "Close" at bounding box center [589, 339] width 117 height 23
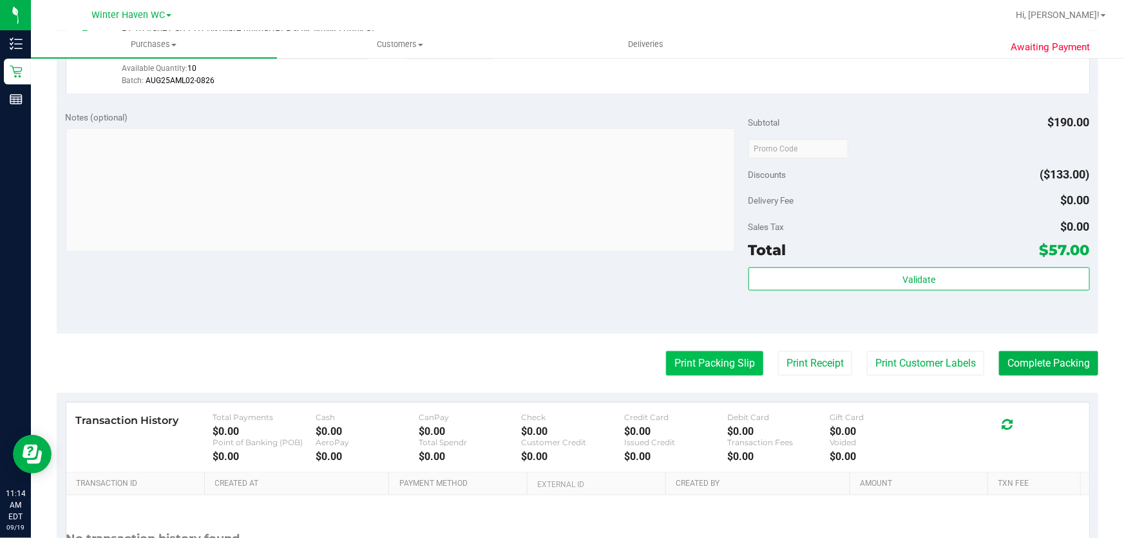
click at [683, 363] on button "Print Packing Slip" at bounding box center [714, 363] width 97 height 24
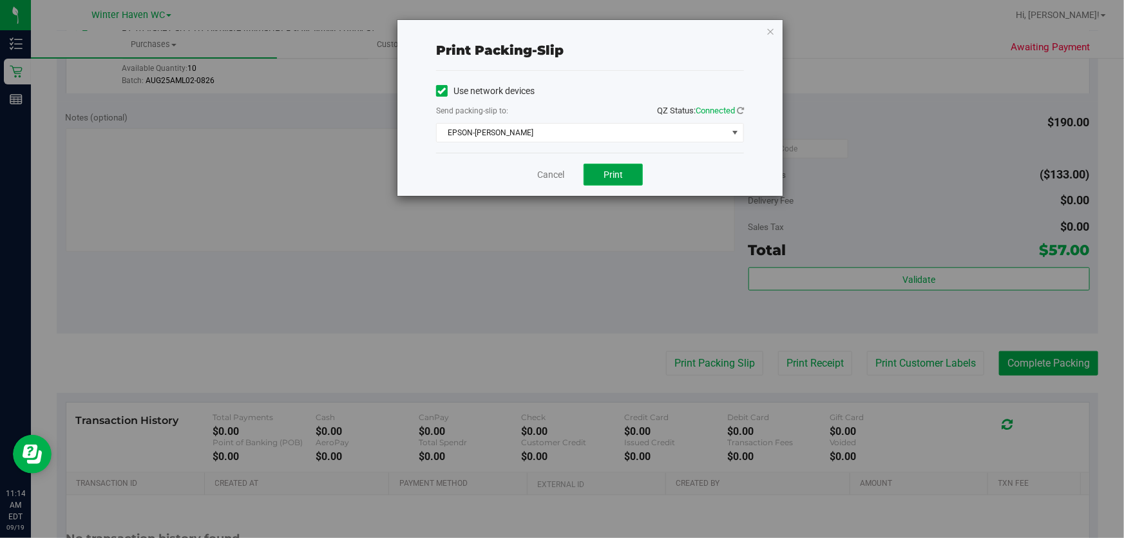
click at [615, 174] on span "Print" at bounding box center [613, 174] width 19 height 10
click at [544, 176] on link "Cancel" at bounding box center [550, 175] width 27 height 14
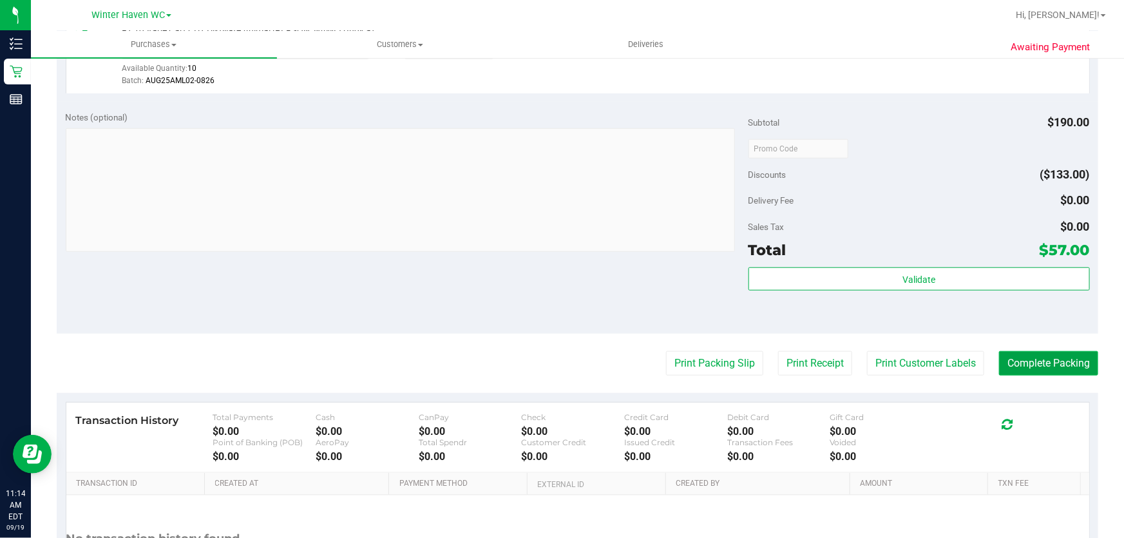
click at [1020, 359] on button "Complete Packing" at bounding box center [1048, 363] width 99 height 24
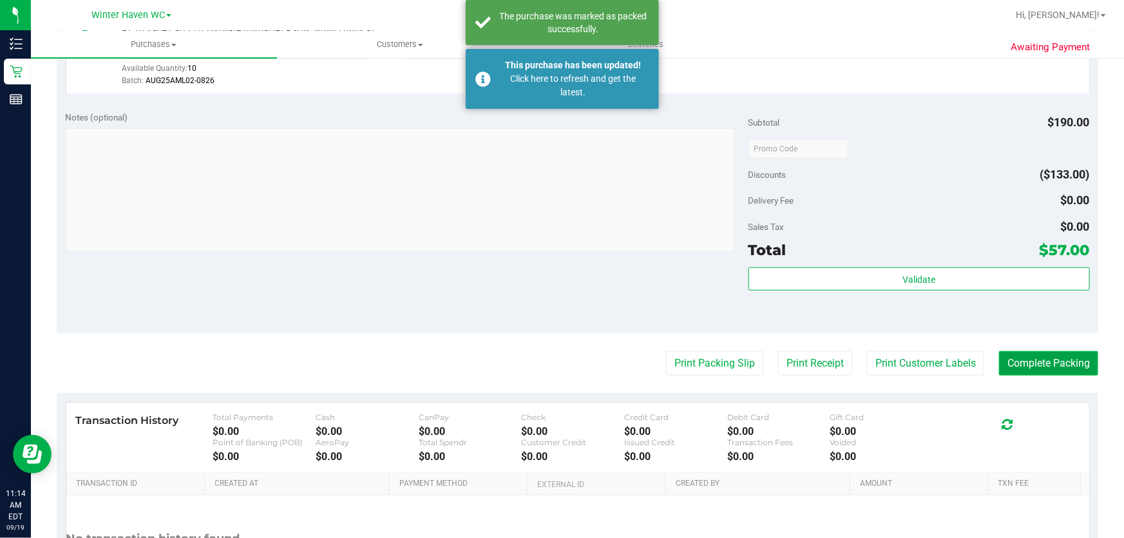
click at [1020, 359] on button "Complete Packing" at bounding box center [1048, 363] width 99 height 24
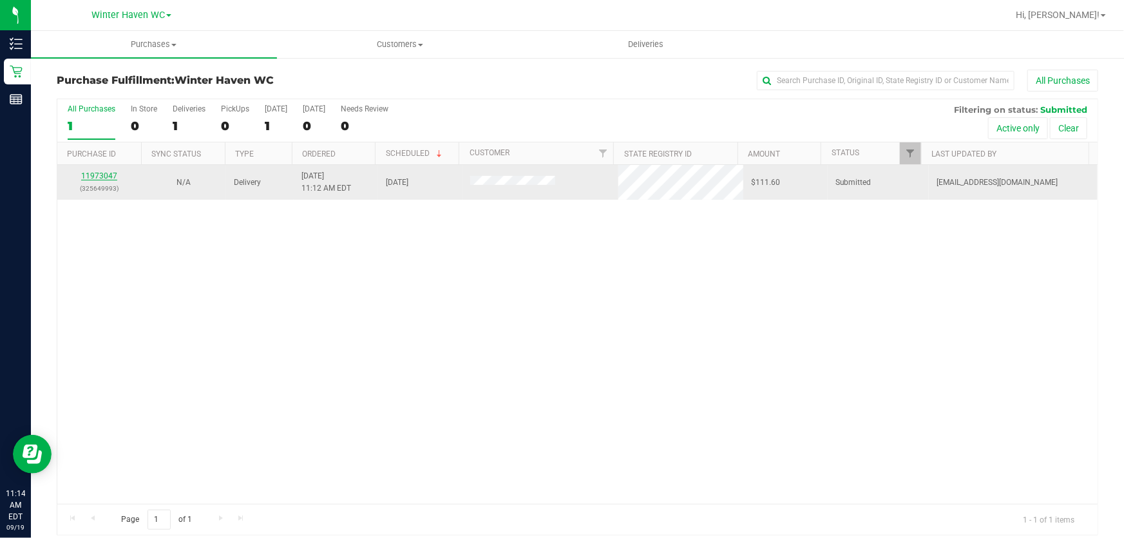
click at [99, 175] on link "11973047" at bounding box center [99, 175] width 36 height 9
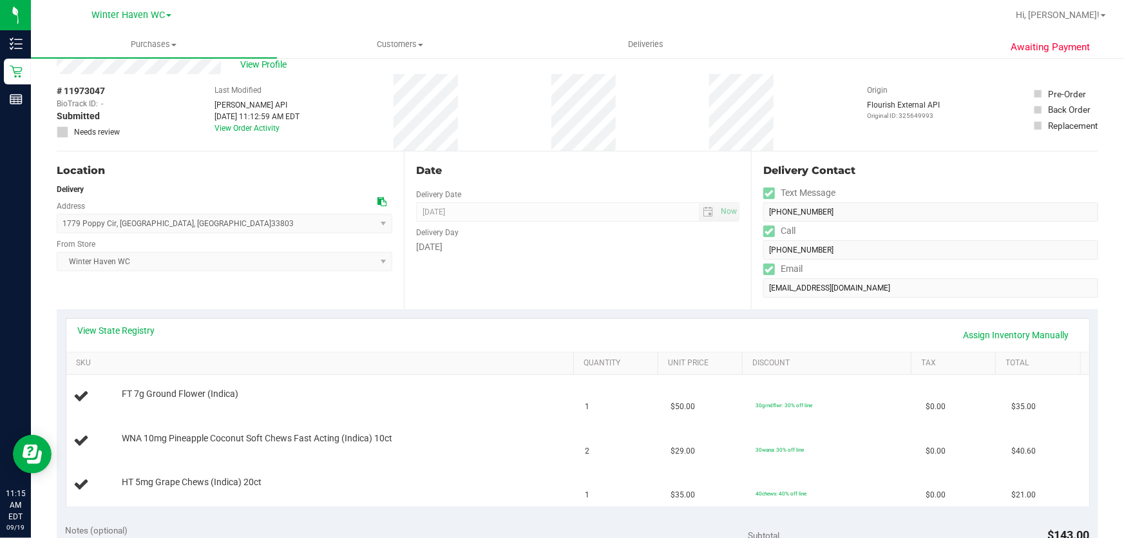
scroll to position [175, 0]
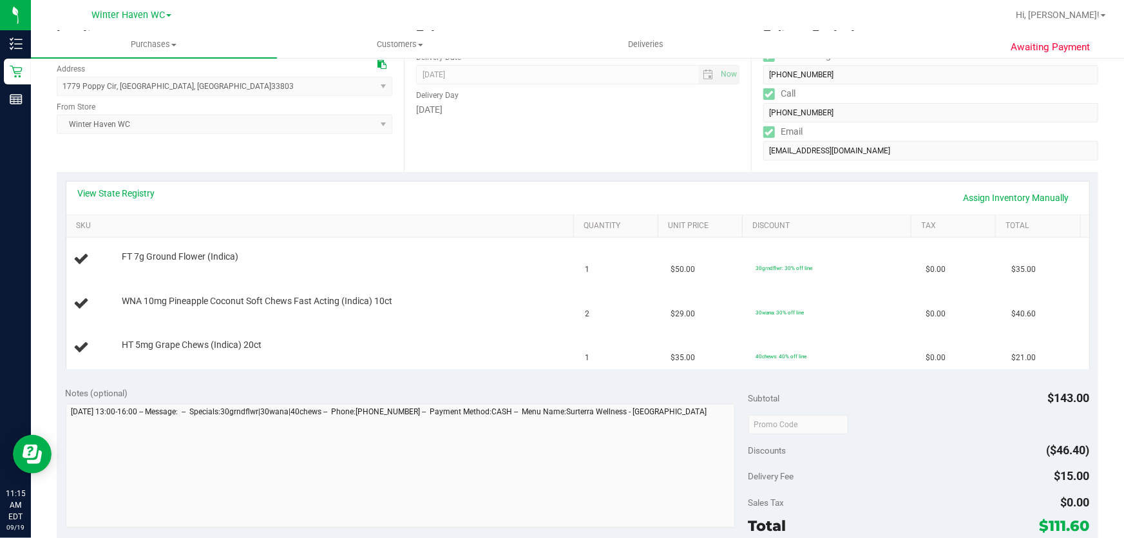
click at [330, 146] on div "Location Delivery Address 1779 Poppy Cir , Lakeland , FL 33803 Select address 1…" at bounding box center [230, 93] width 347 height 158
click at [121, 196] on link "View State Registry" at bounding box center [116, 193] width 77 height 13
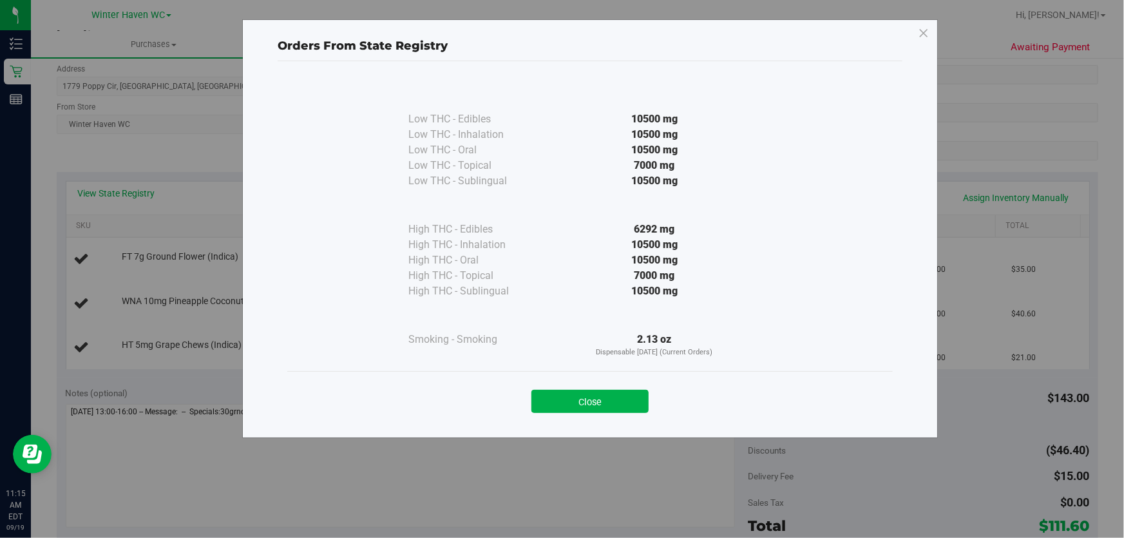
click at [557, 163] on div "7000 mg" at bounding box center [654, 165] width 234 height 15
click at [613, 405] on button "Close" at bounding box center [589, 401] width 117 height 23
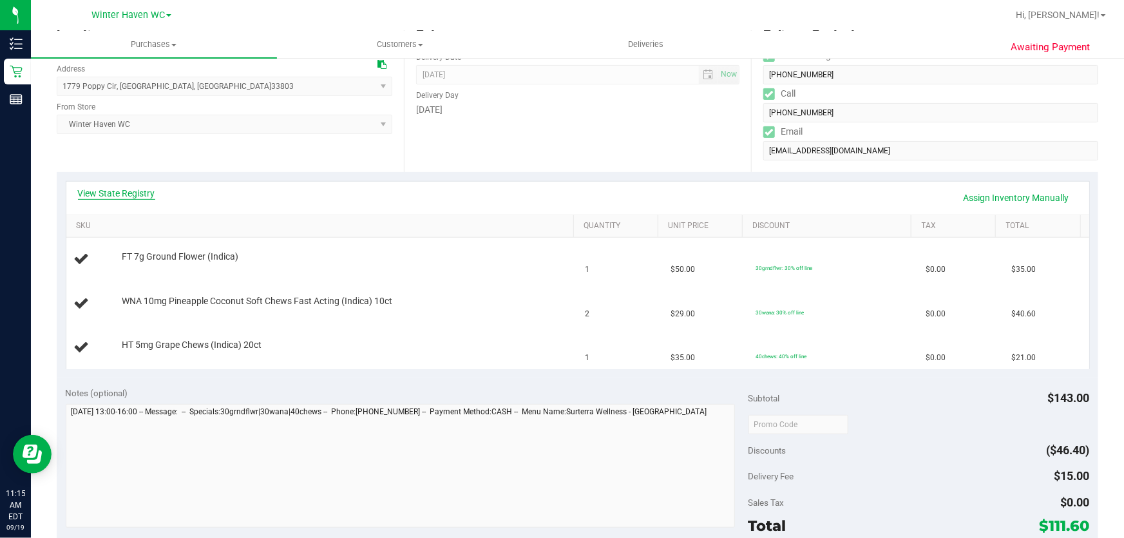
click at [135, 193] on link "View State Registry" at bounding box center [116, 193] width 77 height 13
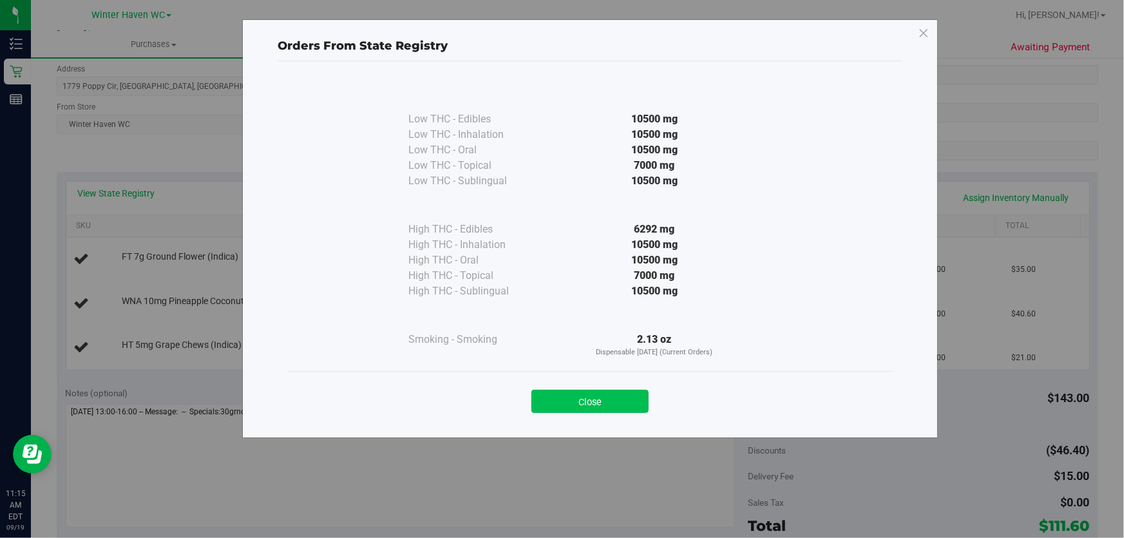
click at [618, 408] on button "Close" at bounding box center [589, 401] width 117 height 23
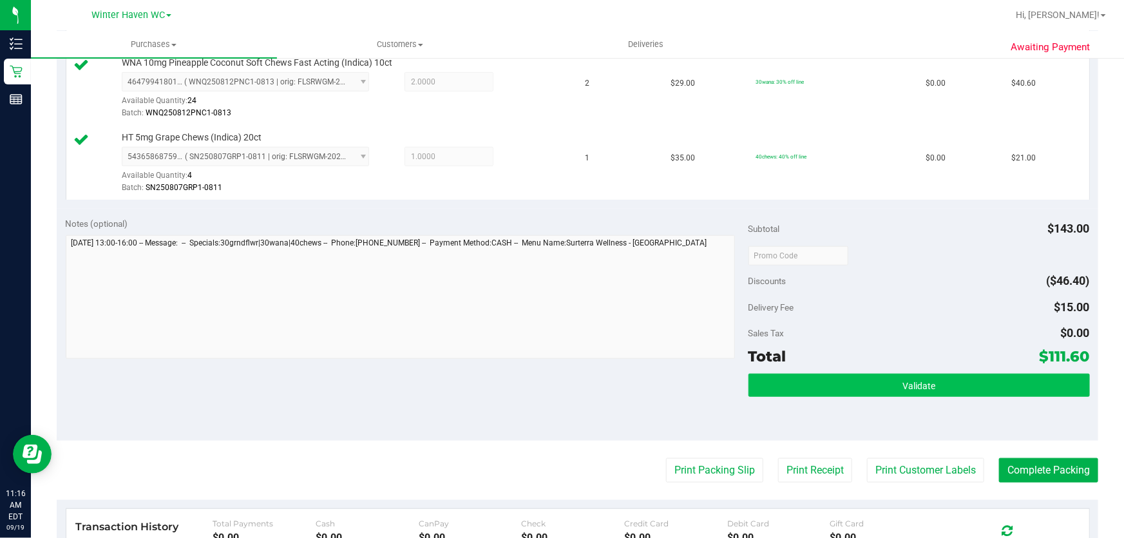
scroll to position [468, 0]
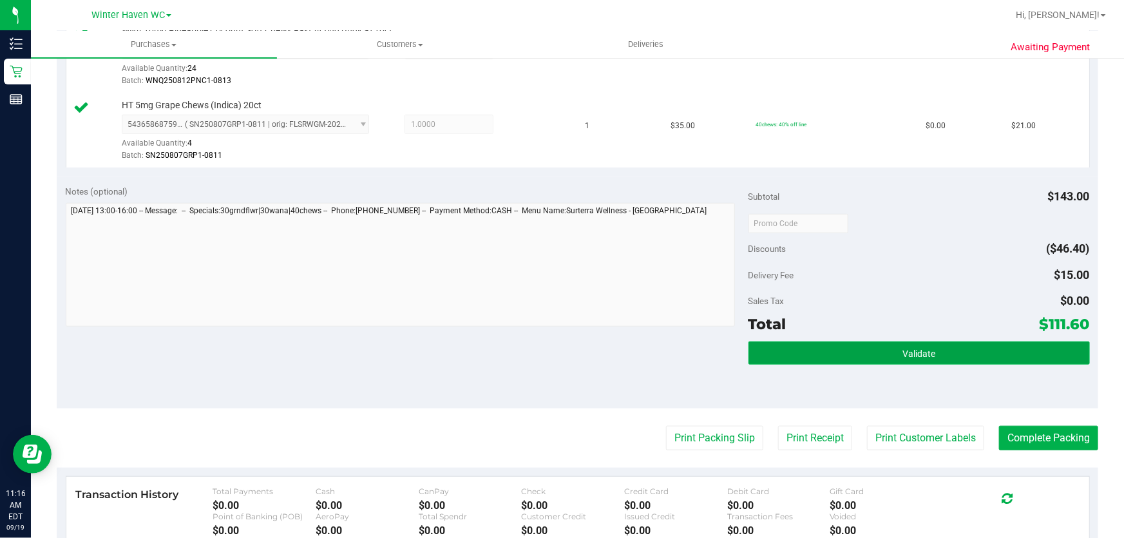
click at [806, 349] on button "Validate" at bounding box center [918, 352] width 341 height 23
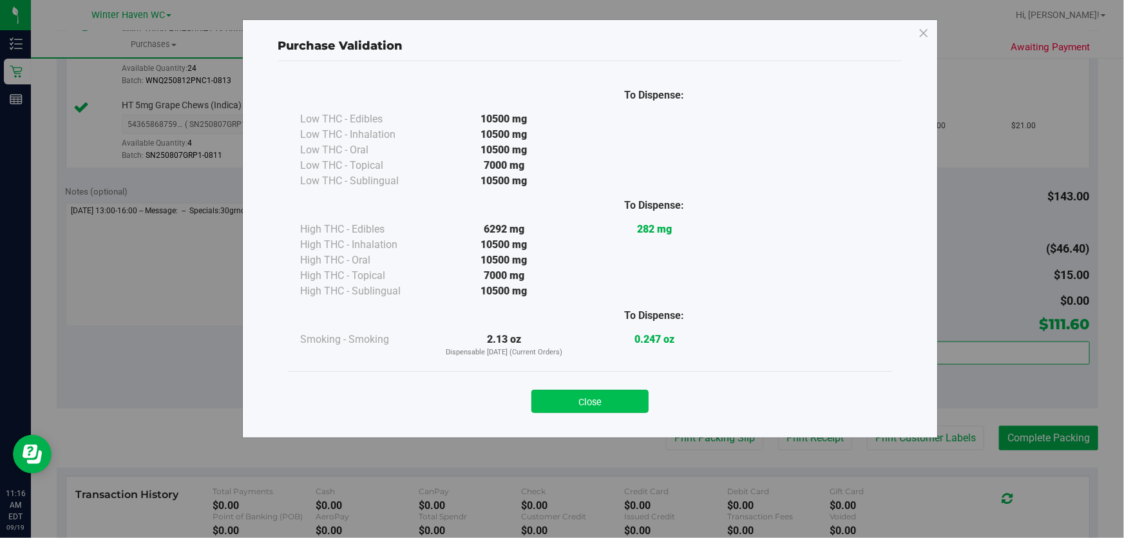
click at [605, 393] on button "Close" at bounding box center [589, 401] width 117 height 23
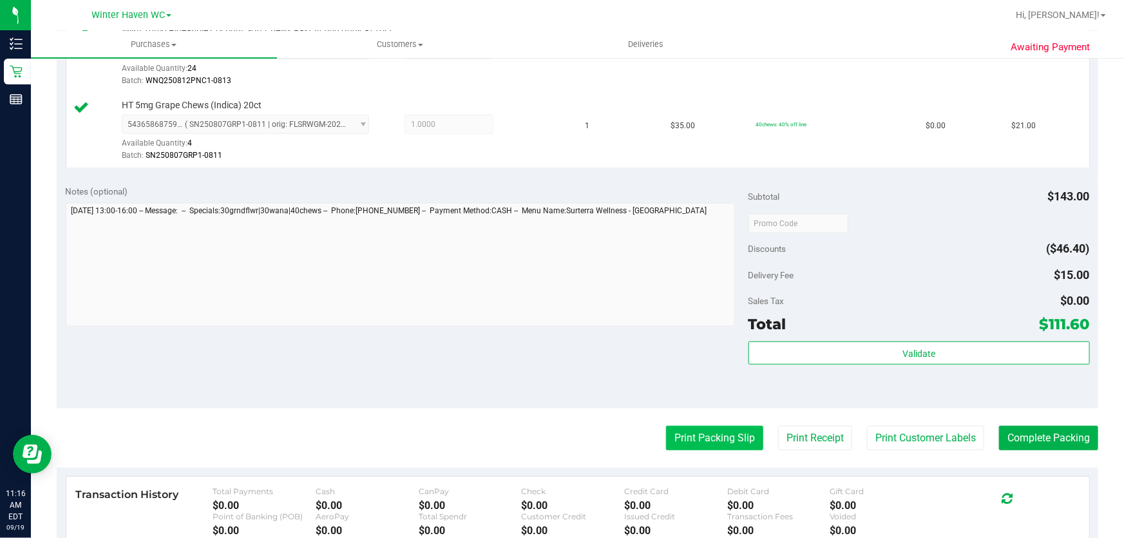
click at [678, 435] on button "Print Packing Slip" at bounding box center [714, 438] width 97 height 24
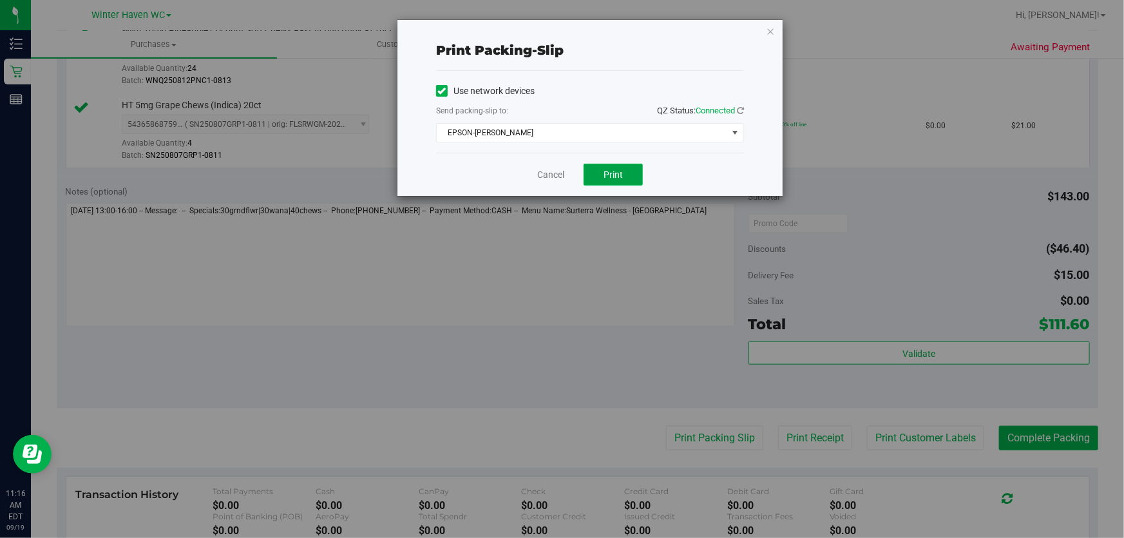
click at [617, 173] on span "Print" at bounding box center [613, 174] width 19 height 10
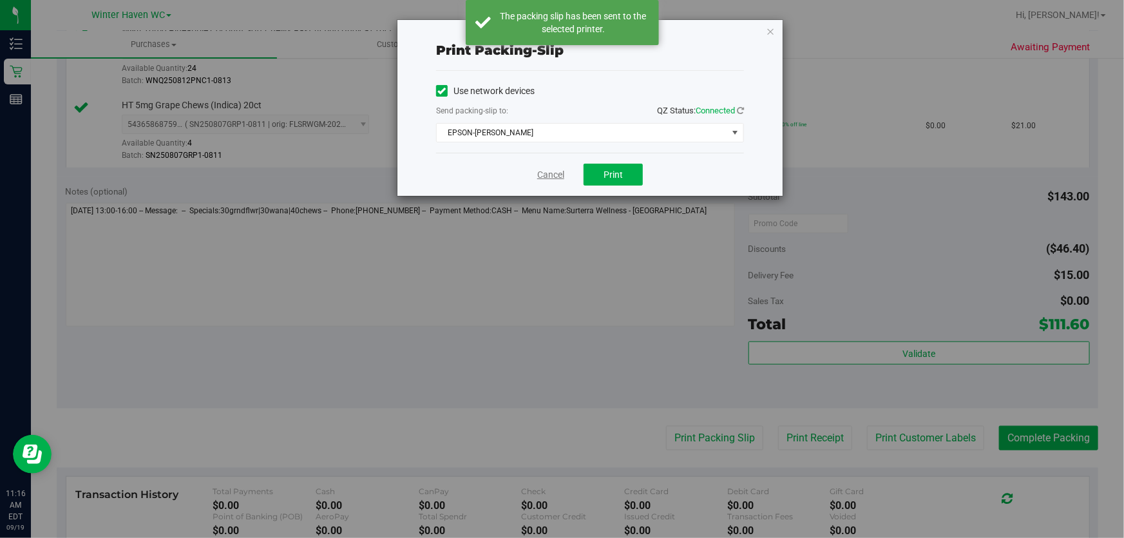
click at [550, 177] on link "Cancel" at bounding box center [550, 175] width 27 height 14
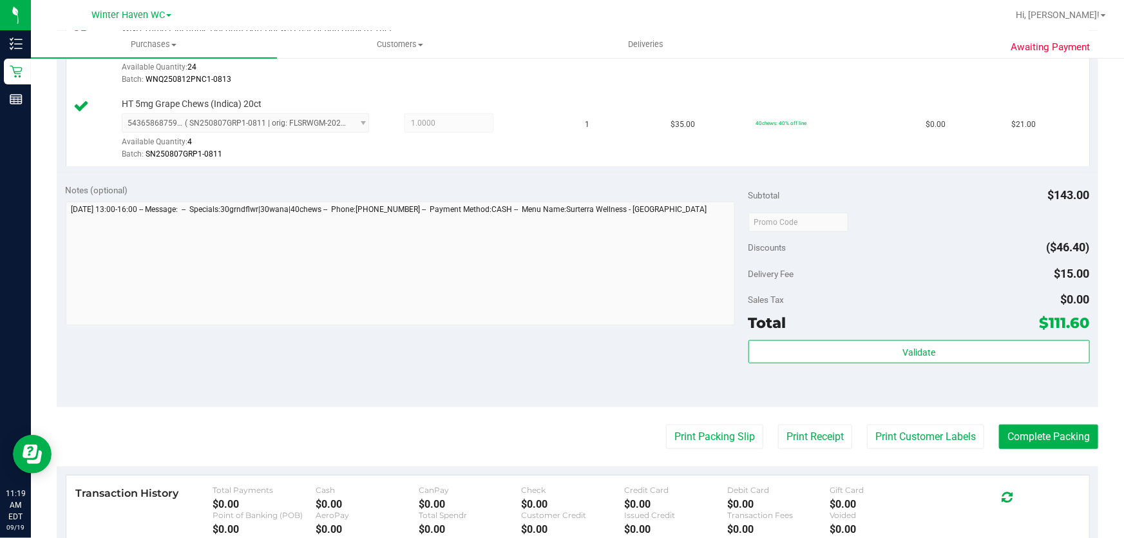
scroll to position [477, 0]
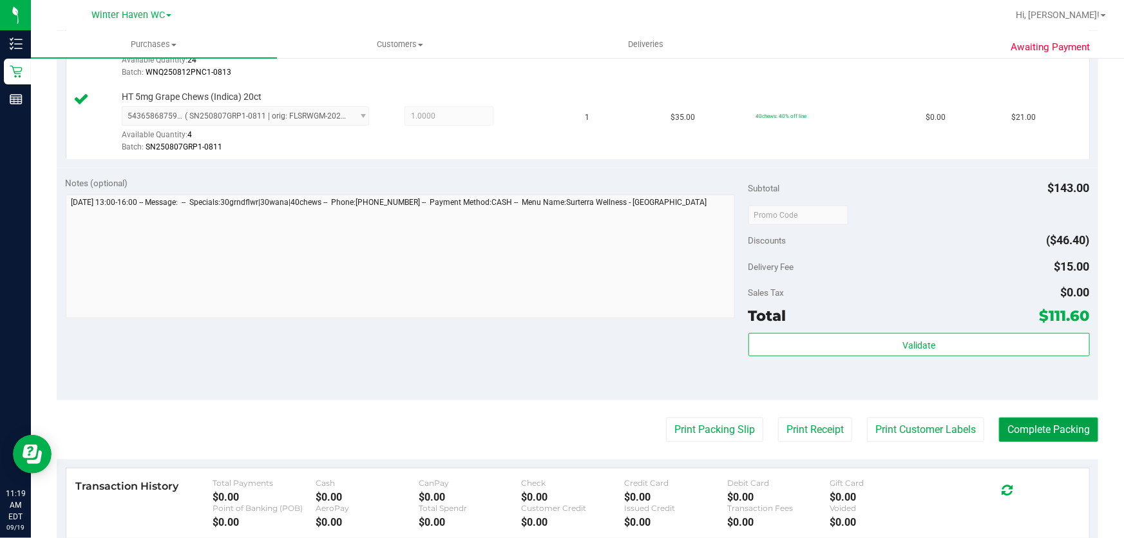
click at [1043, 437] on button "Complete Packing" at bounding box center [1048, 429] width 99 height 24
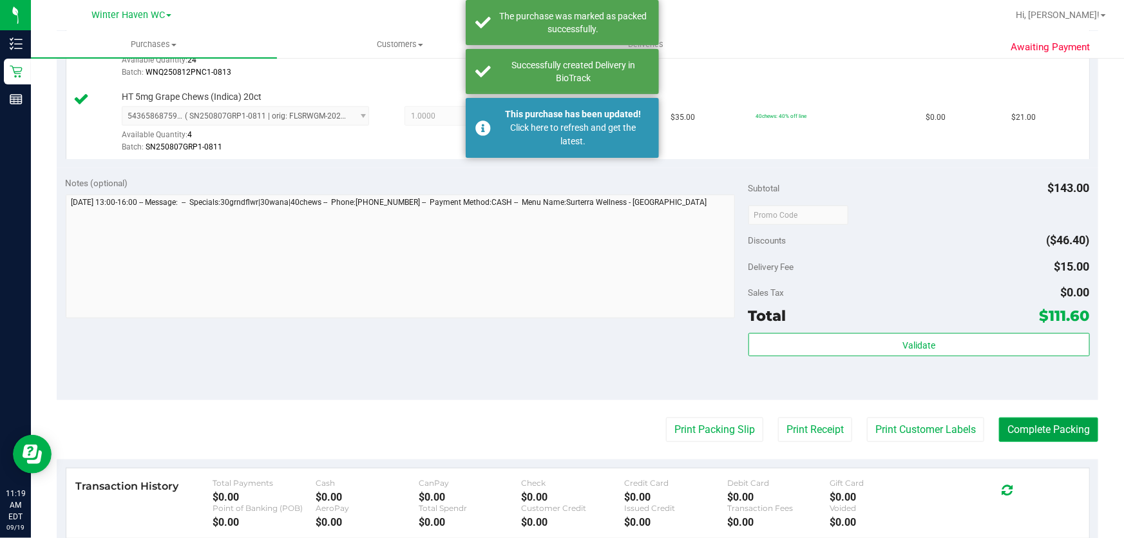
click at [1041, 428] on button "Complete Packing" at bounding box center [1048, 429] width 99 height 24
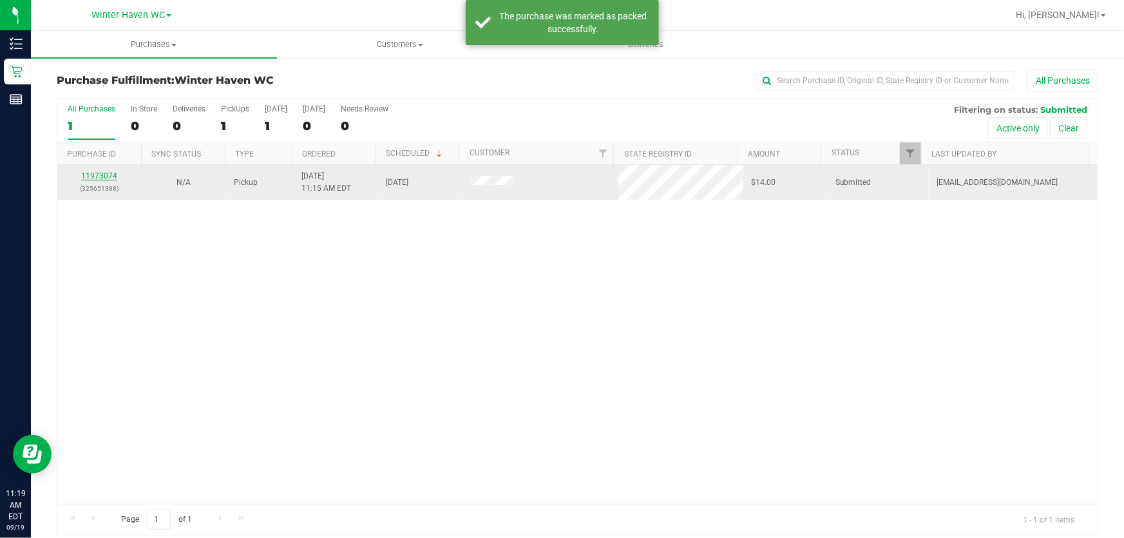
click at [100, 175] on link "11973074" at bounding box center [99, 175] width 36 height 9
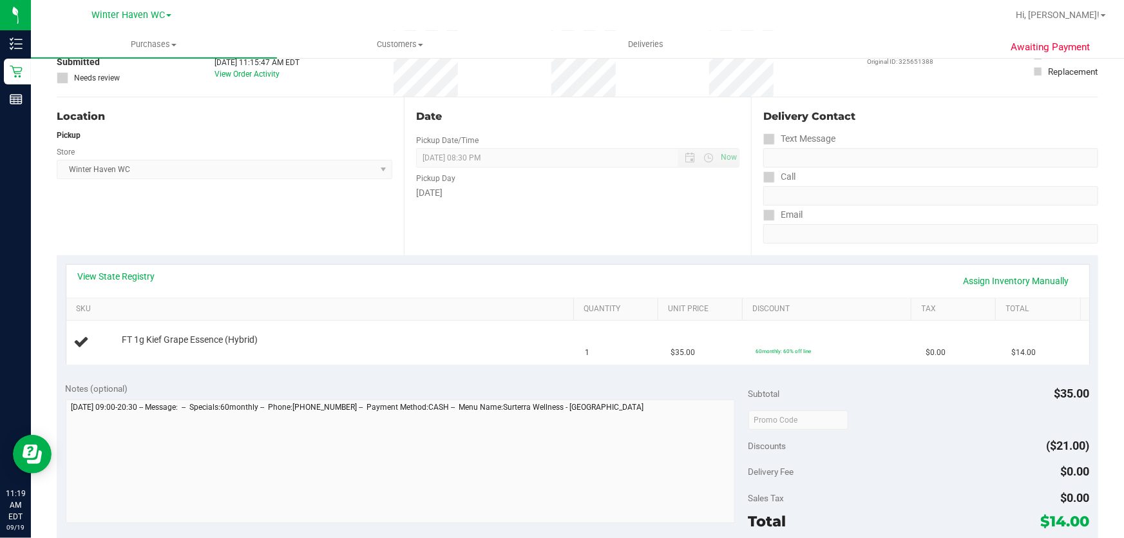
scroll to position [93, 0]
click at [129, 276] on link "View State Registry" at bounding box center [116, 275] width 77 height 13
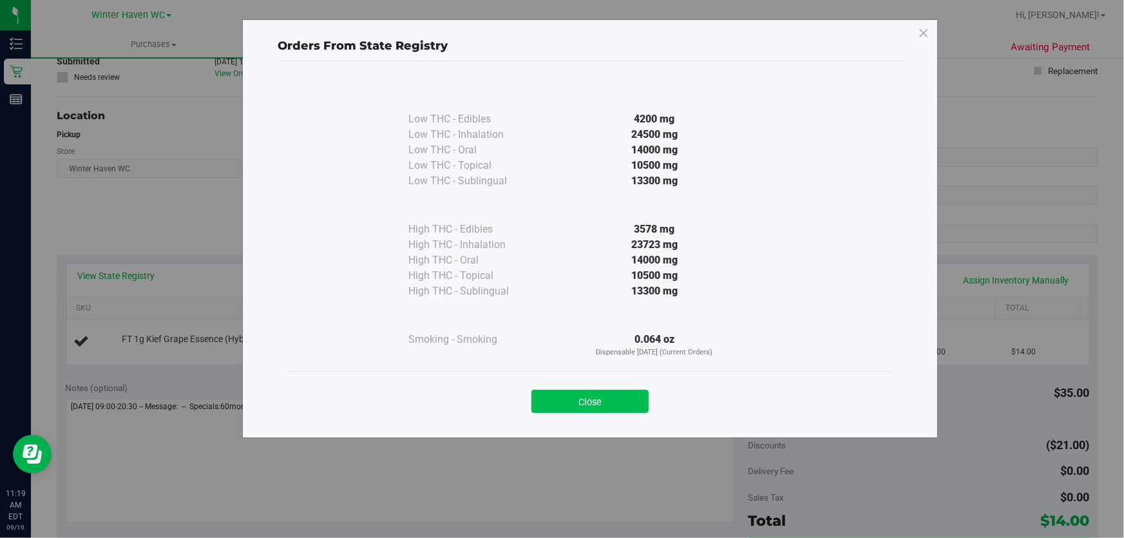
click at [603, 406] on button "Close" at bounding box center [589, 401] width 117 height 23
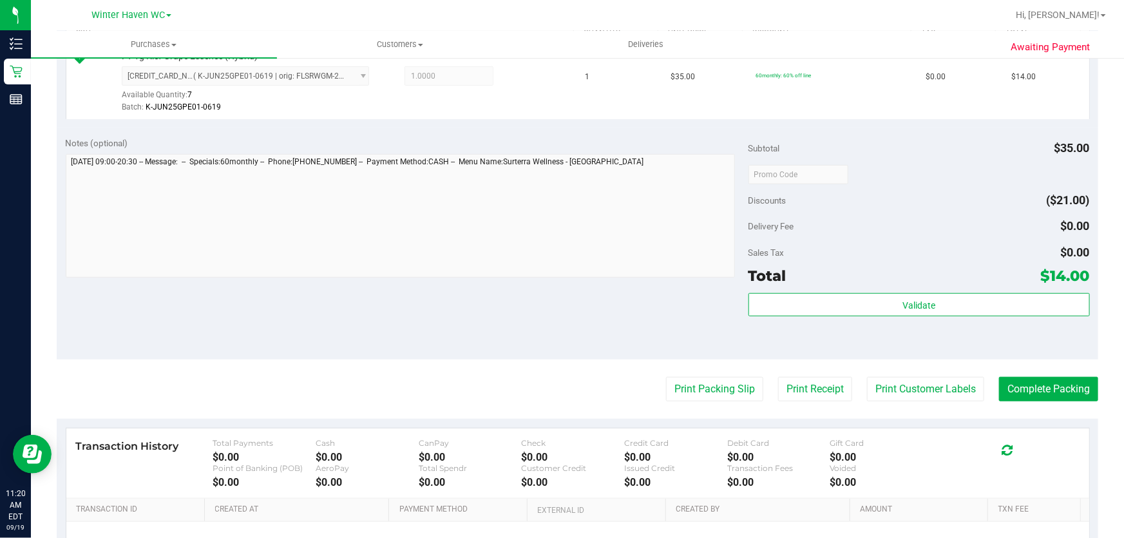
scroll to position [367, 0]
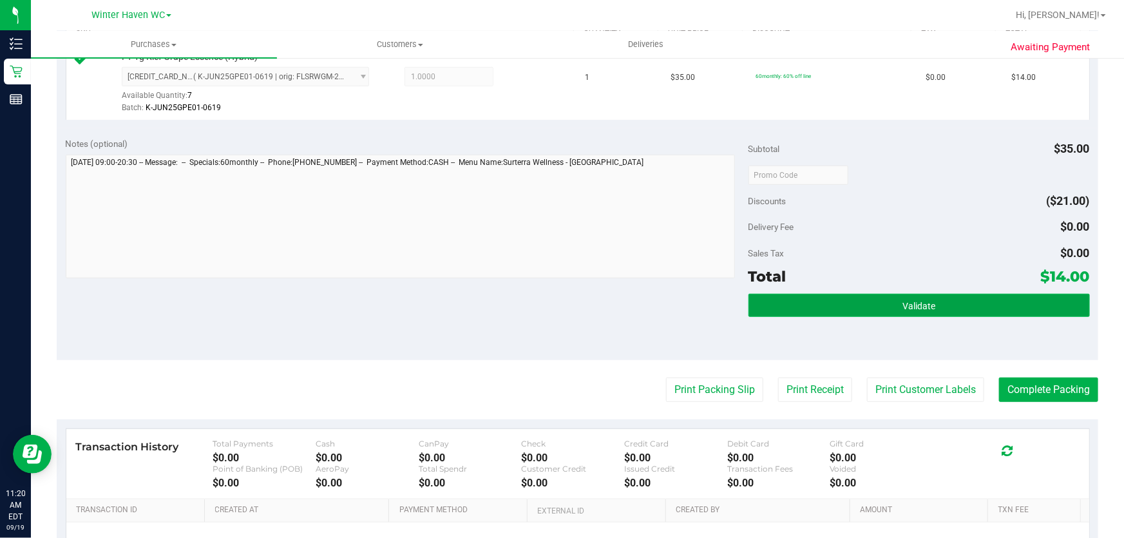
click at [973, 303] on button "Validate" at bounding box center [918, 305] width 341 height 23
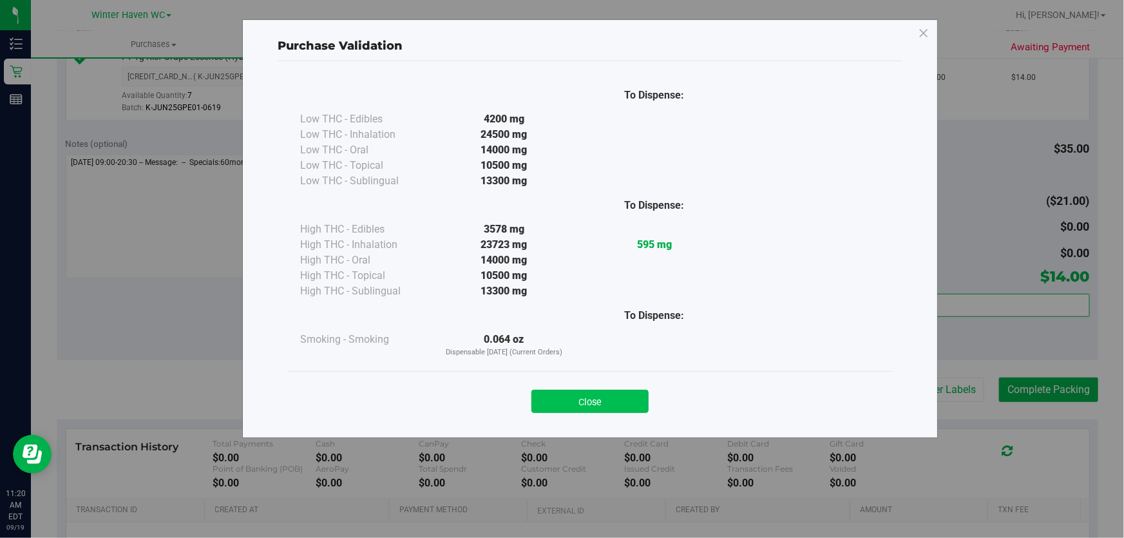
click at [596, 394] on button "Close" at bounding box center [589, 401] width 117 height 23
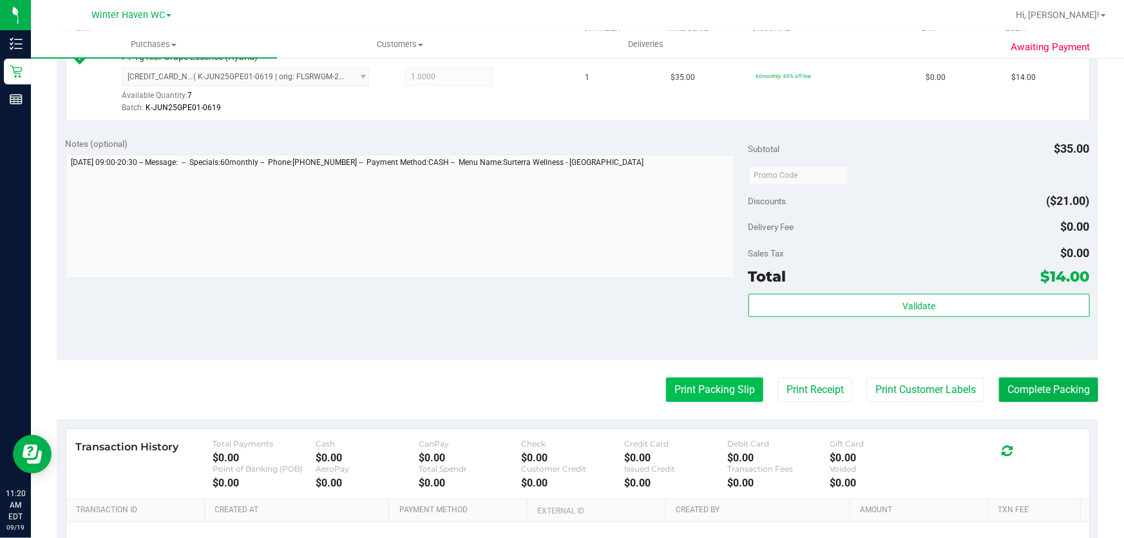
click at [709, 394] on button "Print Packing Slip" at bounding box center [714, 389] width 97 height 24
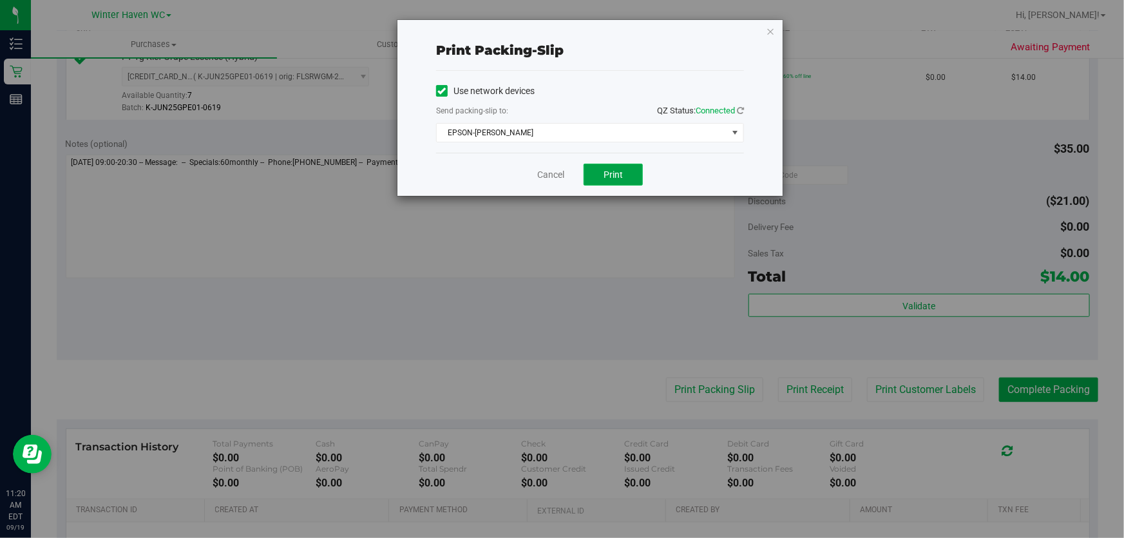
click at [617, 175] on span "Print" at bounding box center [613, 174] width 19 height 10
click at [554, 178] on link "Cancel" at bounding box center [550, 175] width 27 height 14
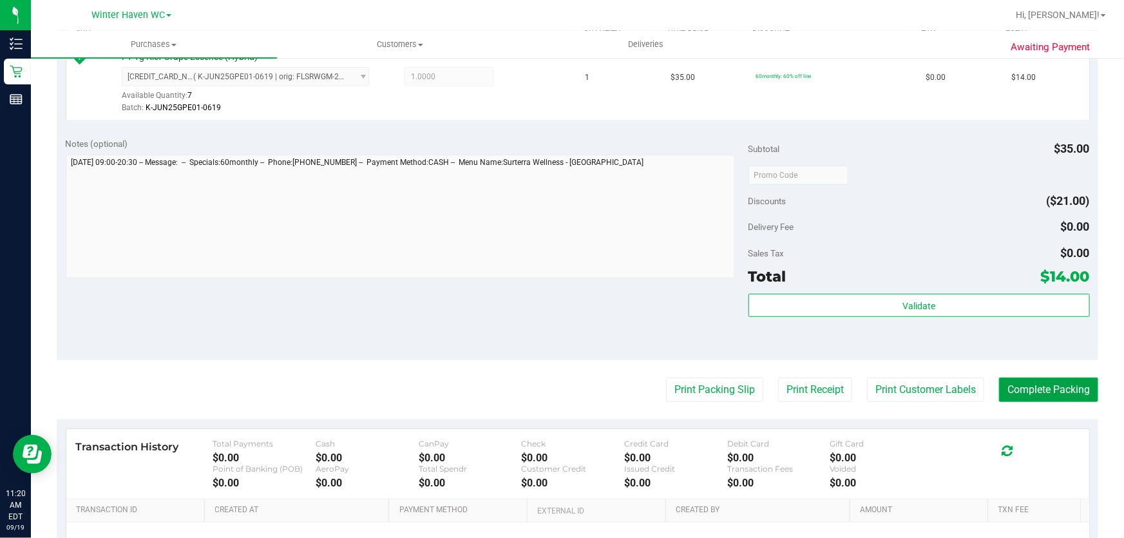
click at [1042, 387] on button "Complete Packing" at bounding box center [1048, 389] width 99 height 24
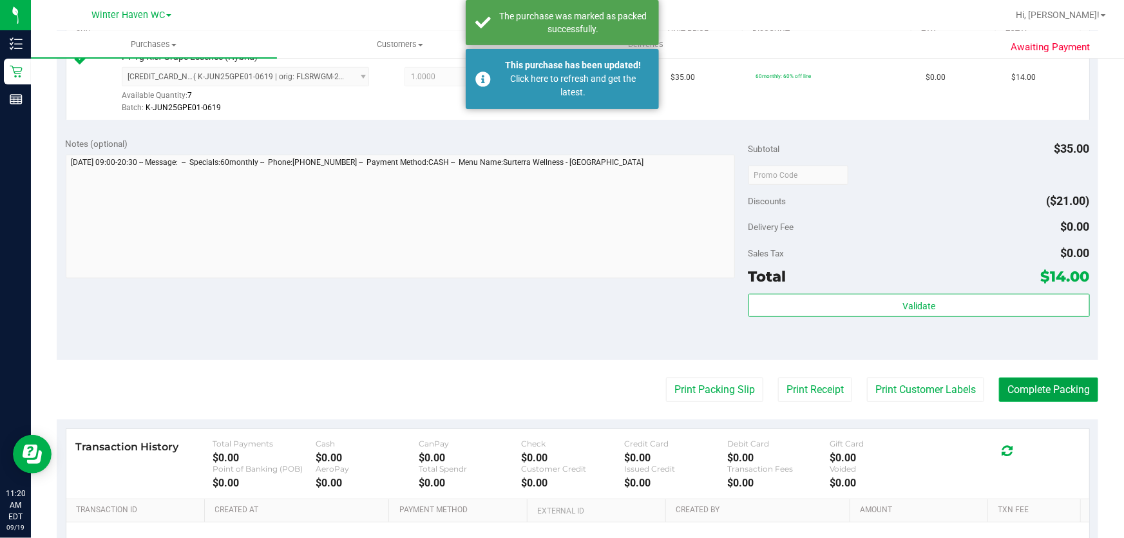
click at [1062, 392] on button "Complete Packing" at bounding box center [1048, 389] width 99 height 24
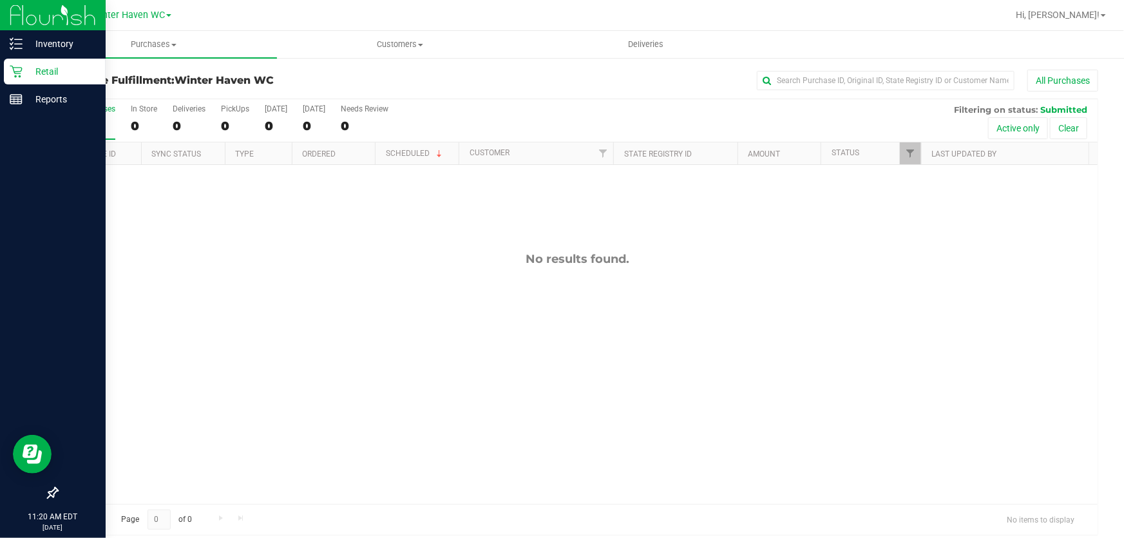
click at [44, 73] on p "Retail" at bounding box center [61, 71] width 77 height 15
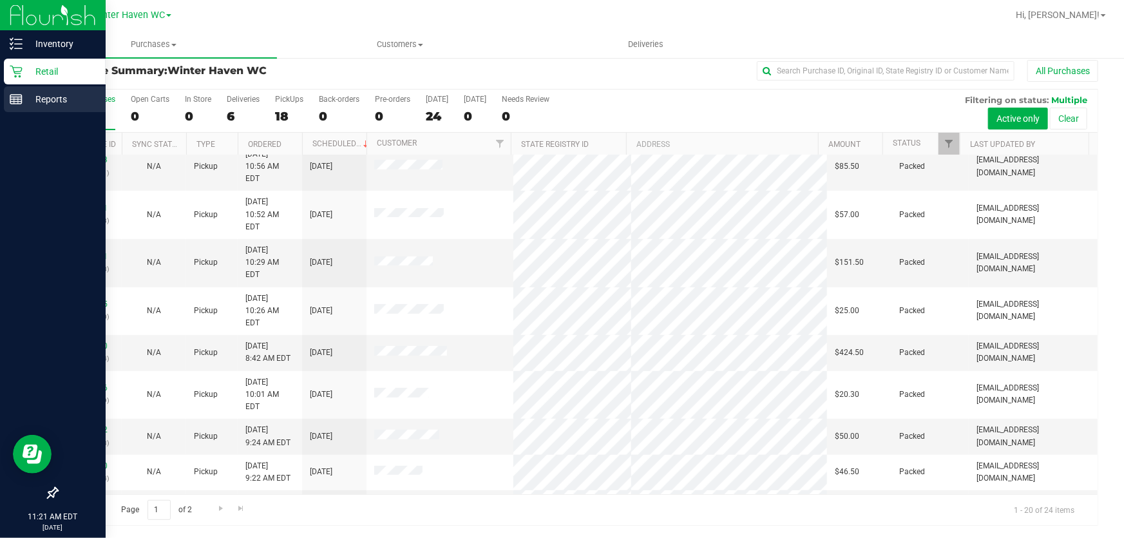
scroll to position [373, 0]
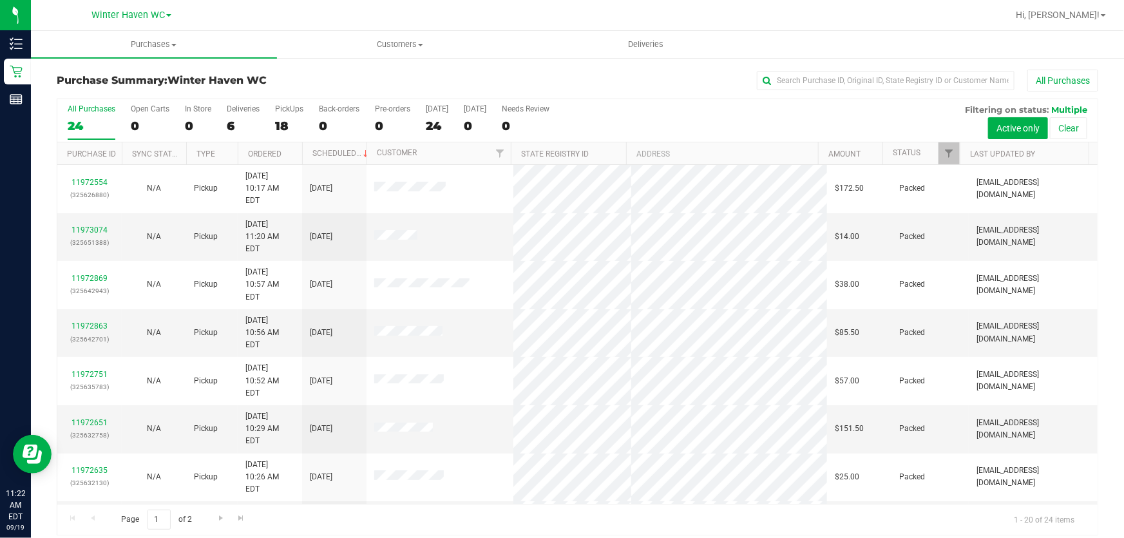
click at [729, 124] on div "All Purchases 24 Open Carts 0 In Store 0 Deliveries 6 PickUps 18 Back-orders 0 …" at bounding box center [577, 120] width 1040 height 43
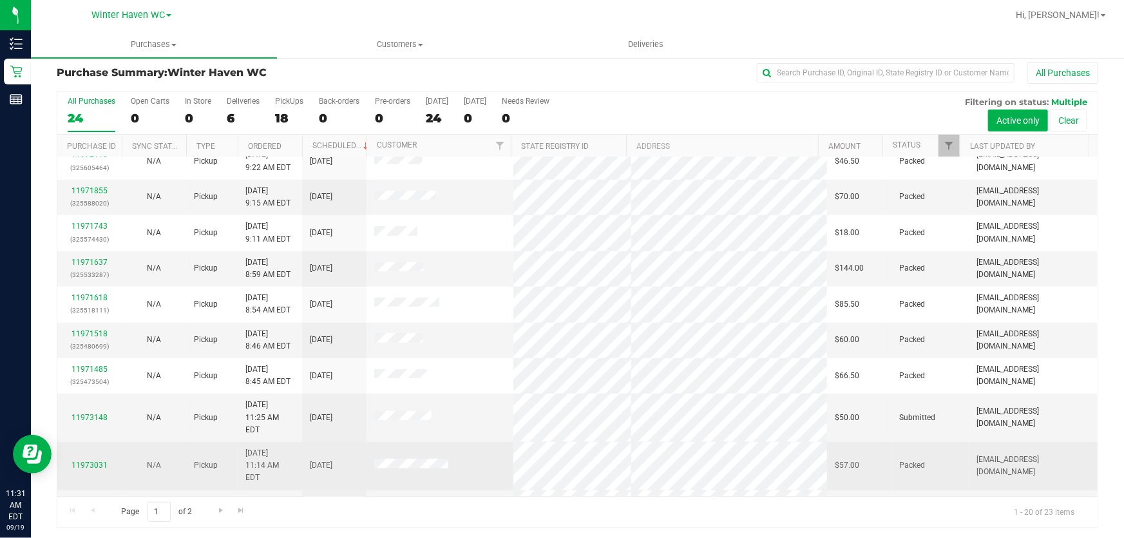
scroll to position [10, 0]
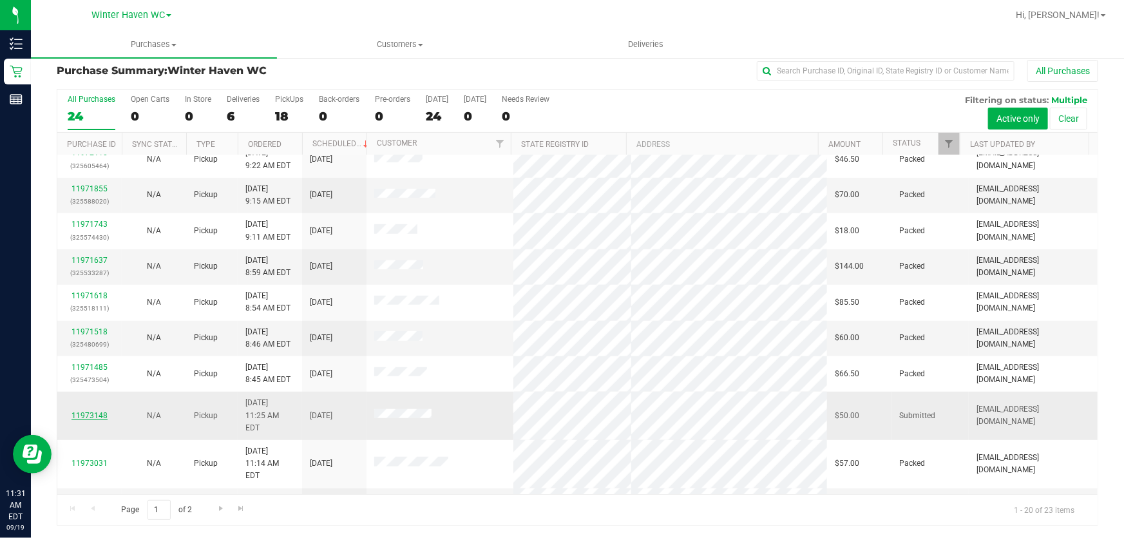
click at [101, 411] on link "11973148" at bounding box center [89, 415] width 36 height 9
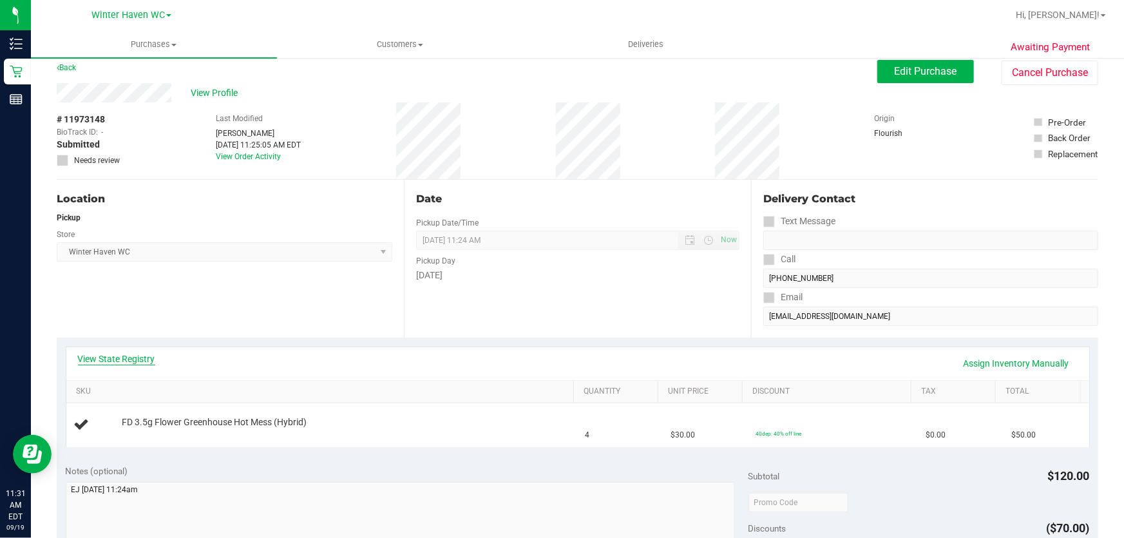
click at [113, 361] on link "View State Registry" at bounding box center [116, 358] width 77 height 13
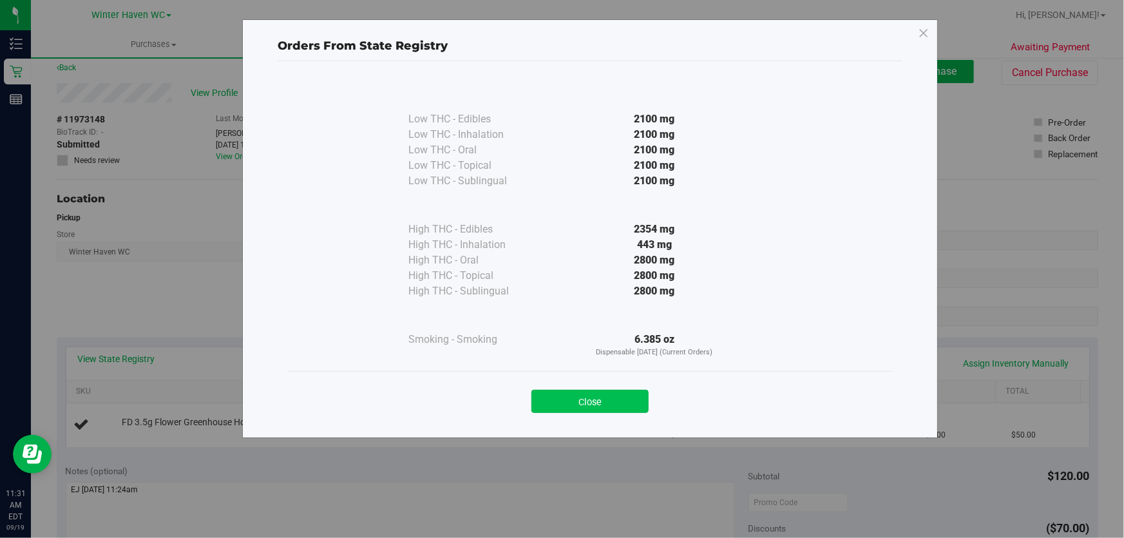
click at [629, 401] on button "Close" at bounding box center [589, 401] width 117 height 23
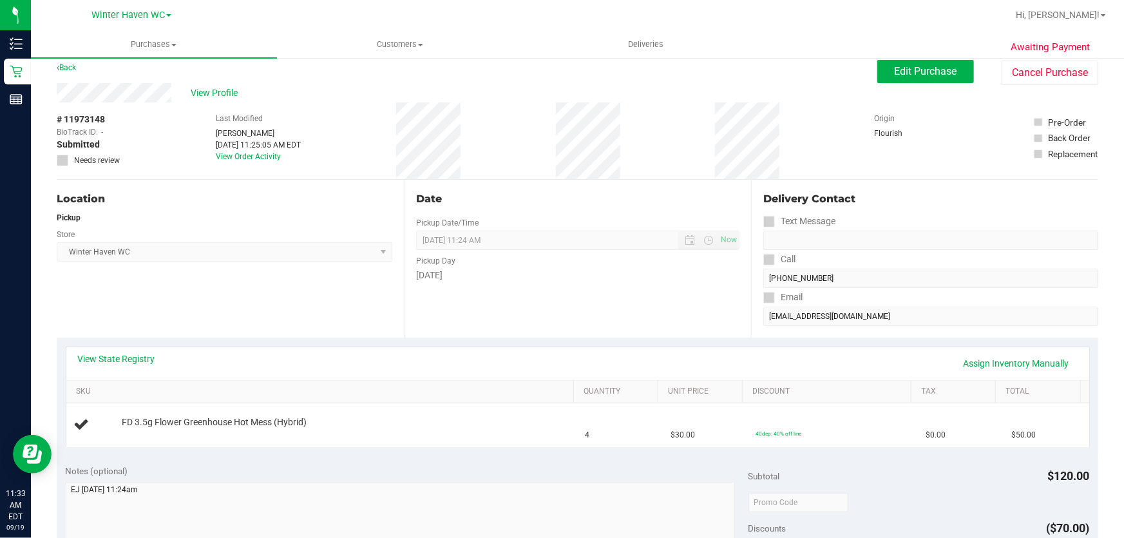
click at [538, 156] on div "# 11973148 BioTrack ID: - Submitted Needs review Last Modified Ejarinne Cardona…" at bounding box center [578, 140] width 1042 height 77
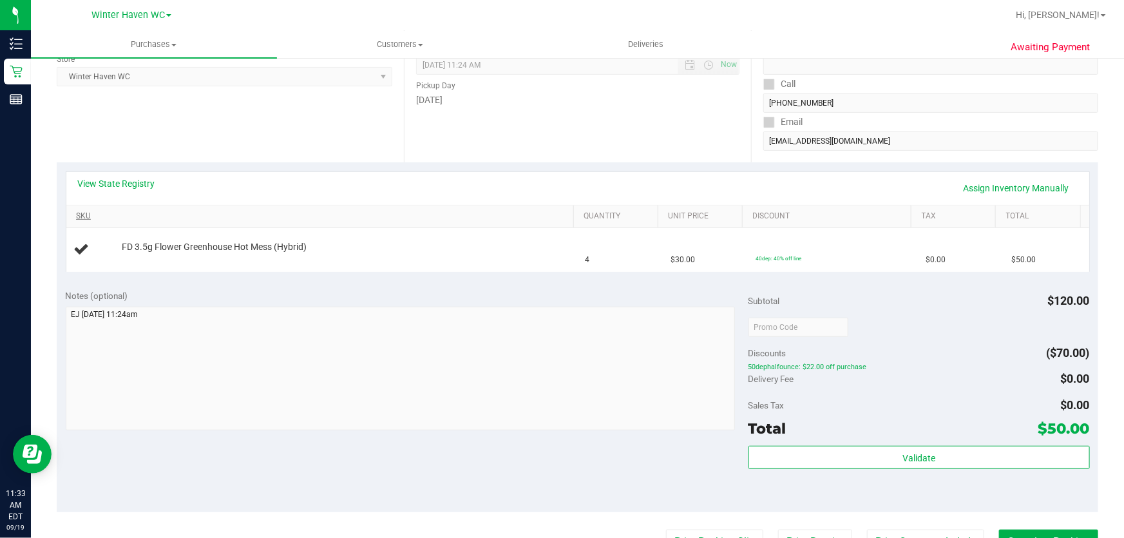
scroll to position [186, 0]
click at [108, 184] on link "View State Registry" at bounding box center [116, 182] width 77 height 13
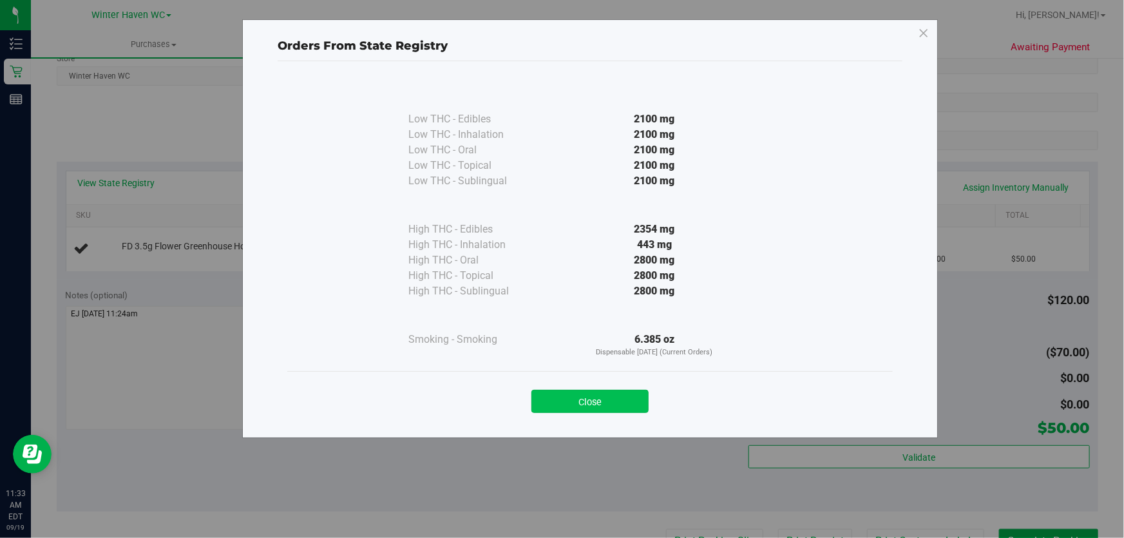
click at [586, 393] on button "Close" at bounding box center [589, 401] width 117 height 23
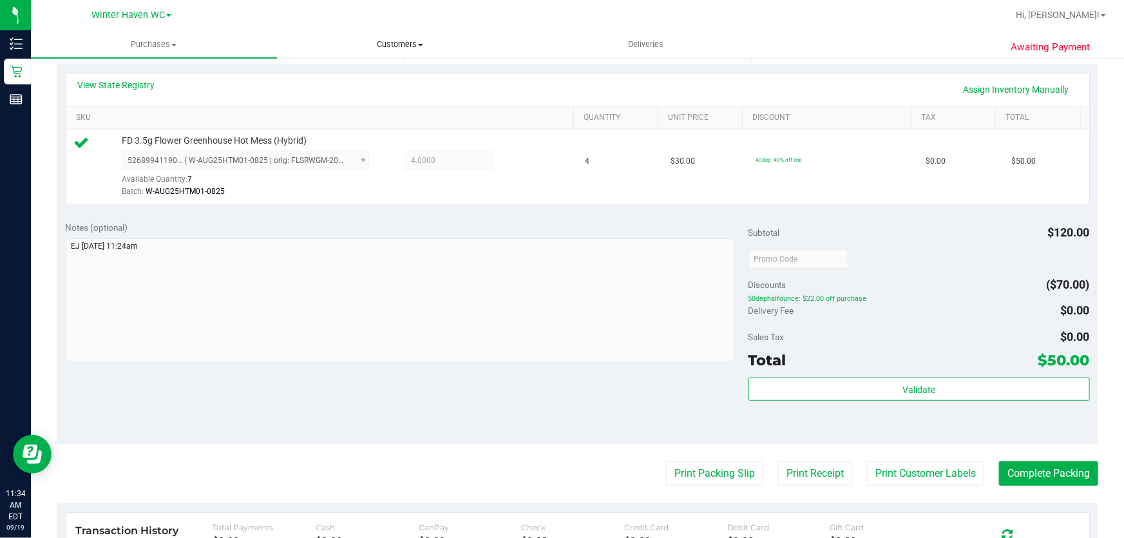
scroll to position [292, 0]
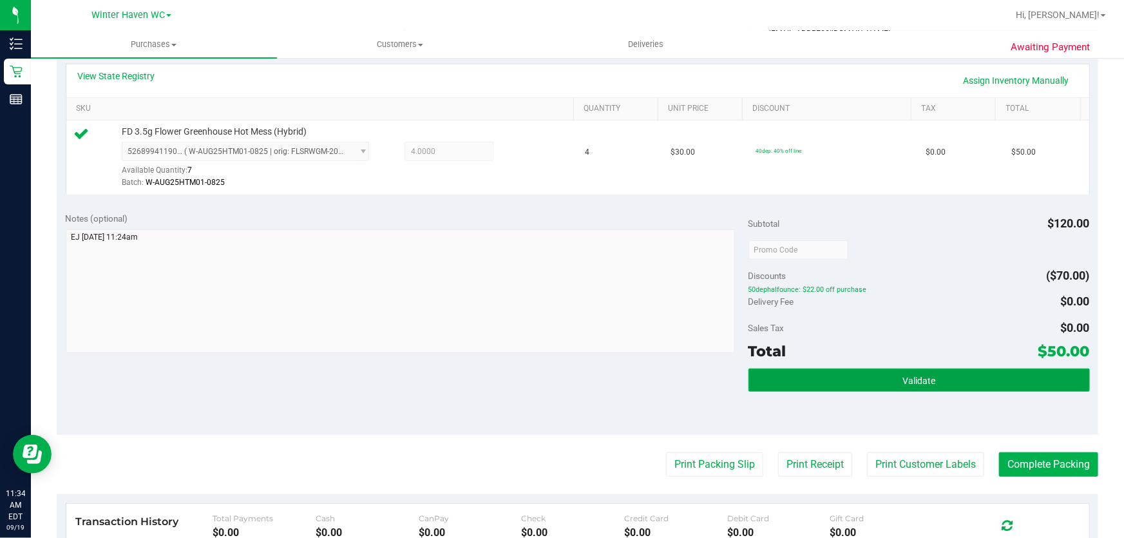
click at [981, 386] on button "Validate" at bounding box center [918, 379] width 341 height 23
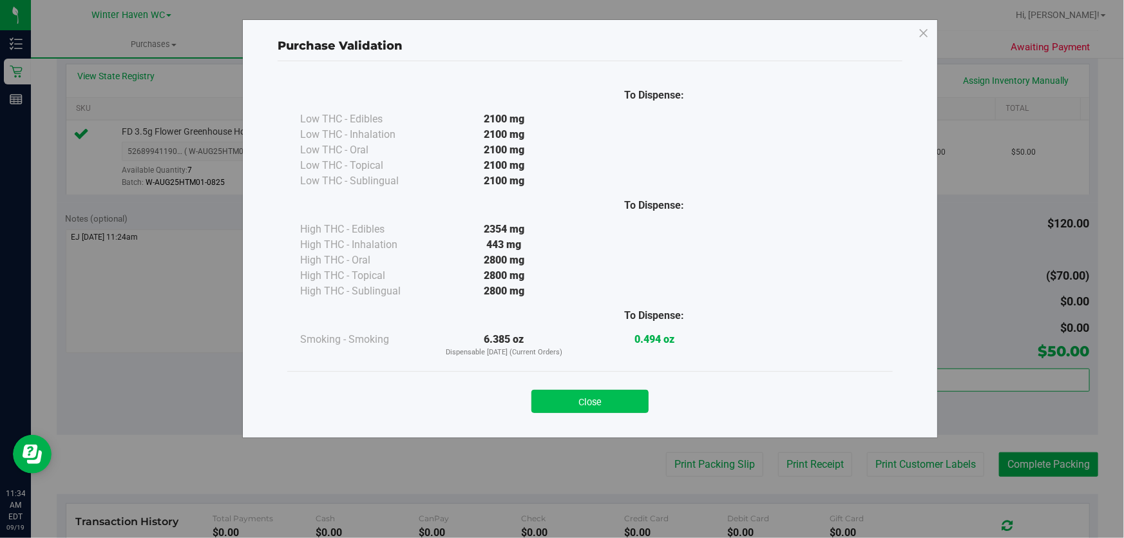
click at [590, 393] on button "Close" at bounding box center [589, 401] width 117 height 23
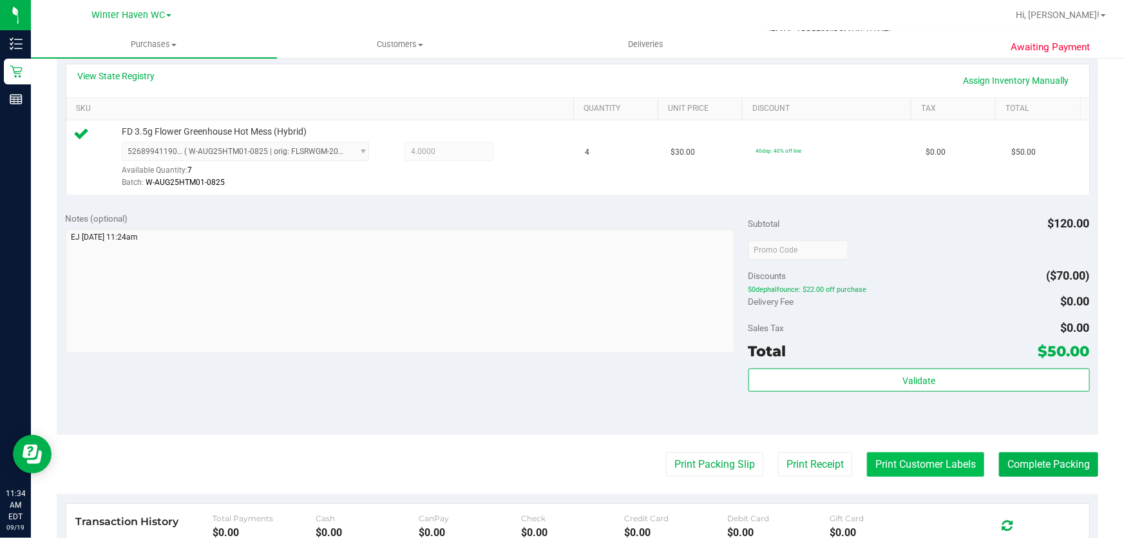
click at [933, 459] on button "Print Customer Labels" at bounding box center [925, 464] width 117 height 24
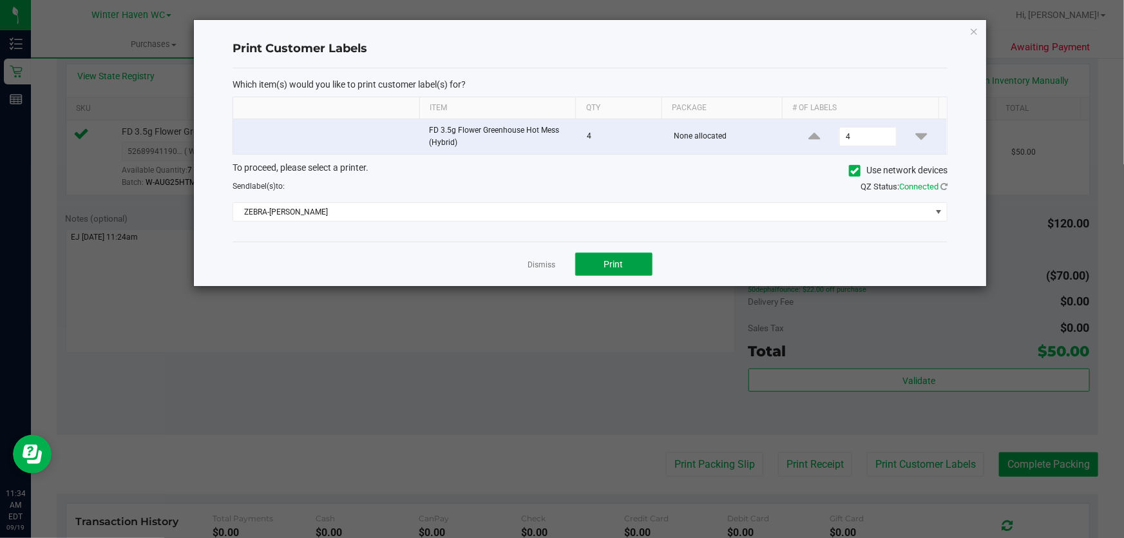
click at [610, 267] on span "Print" at bounding box center [613, 264] width 19 height 10
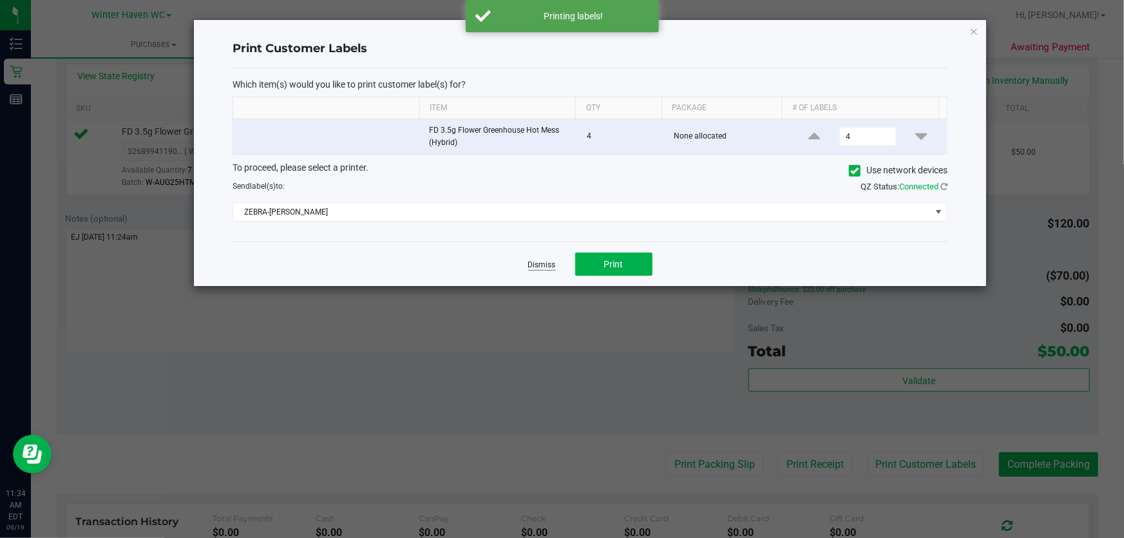
click at [535, 263] on link "Dismiss" at bounding box center [542, 265] width 28 height 11
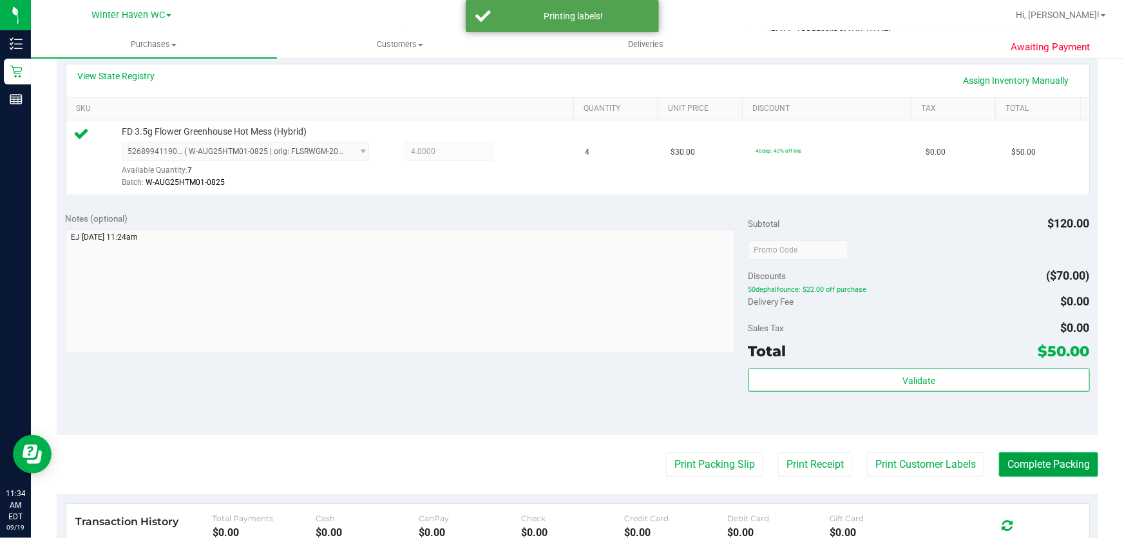
click at [1072, 464] on button "Complete Packing" at bounding box center [1048, 464] width 99 height 24
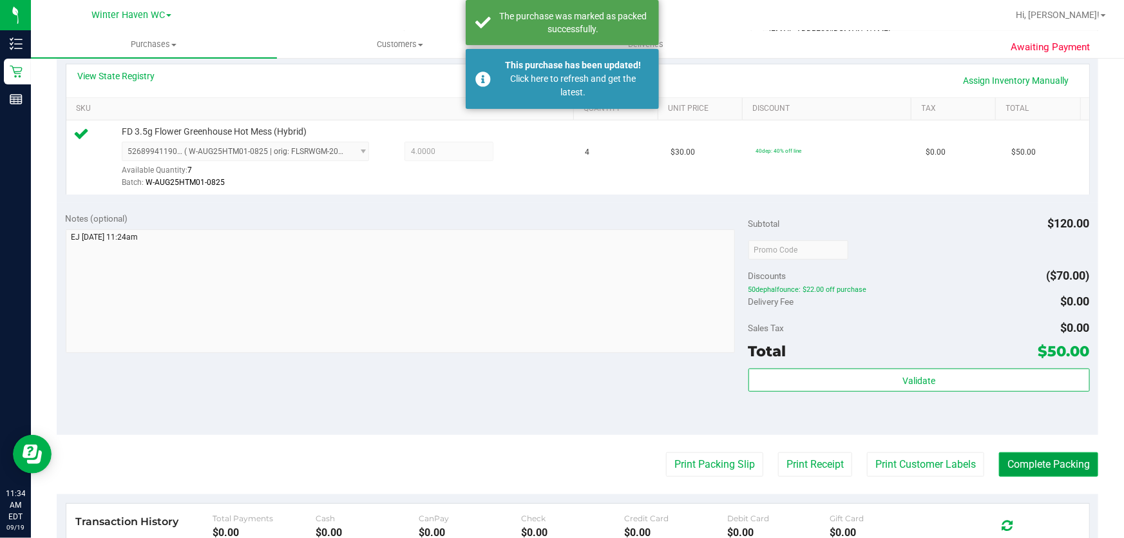
click at [1057, 473] on button "Complete Packing" at bounding box center [1048, 464] width 99 height 24
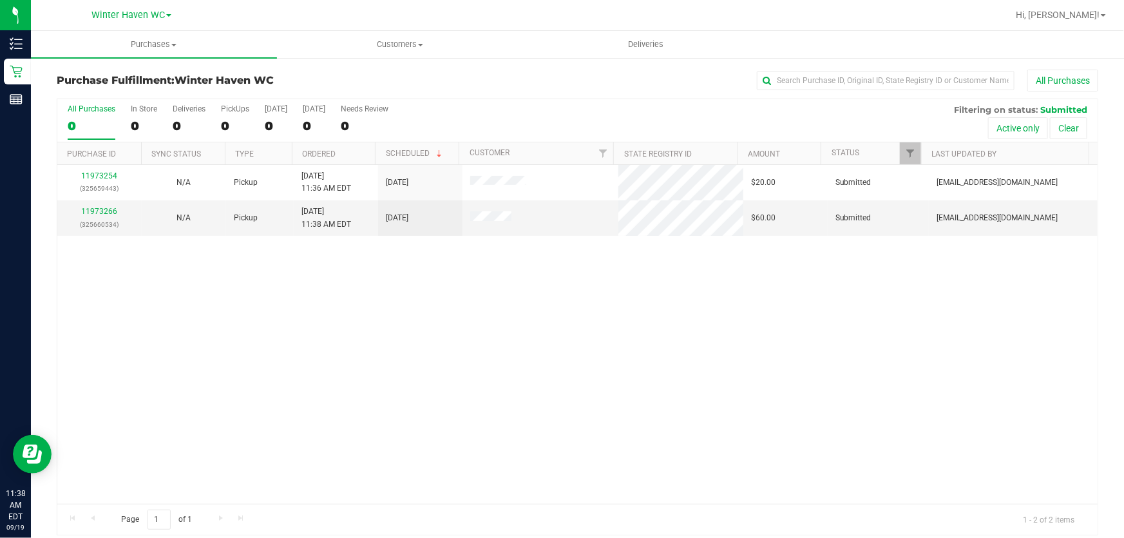
drag, startPoint x: 418, startPoint y: 304, endPoint x: 374, endPoint y: 280, distance: 50.7
click at [418, 303] on div "11973254 (325659443) N/A Pickup 9/19/2025 11:36 AM EDT 9/19/2025 $20.00 Submitt…" at bounding box center [577, 334] width 1040 height 339
click at [106, 214] on link "11973266" at bounding box center [99, 211] width 36 height 9
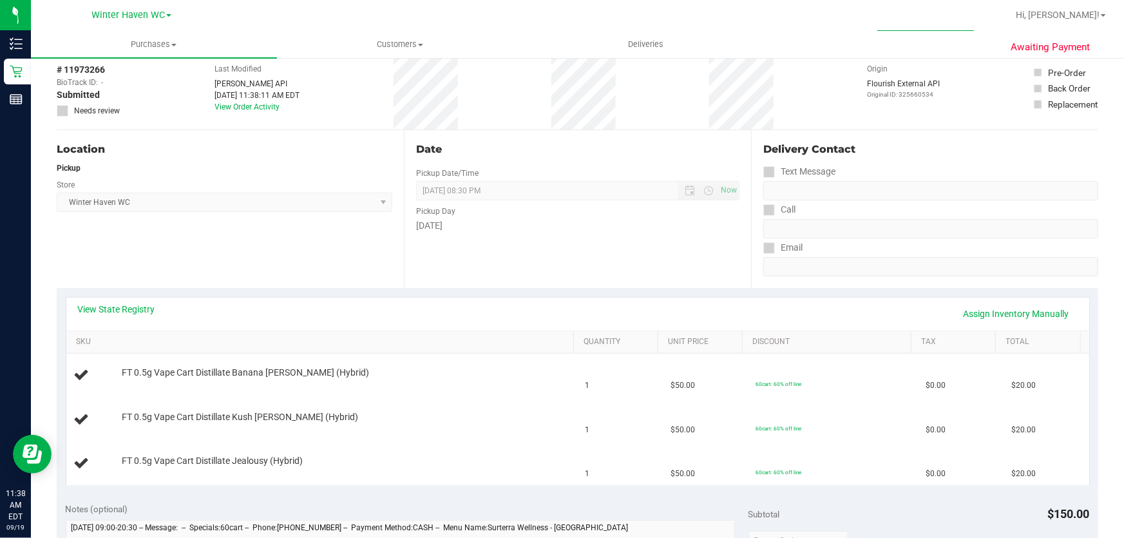
scroll to position [175, 0]
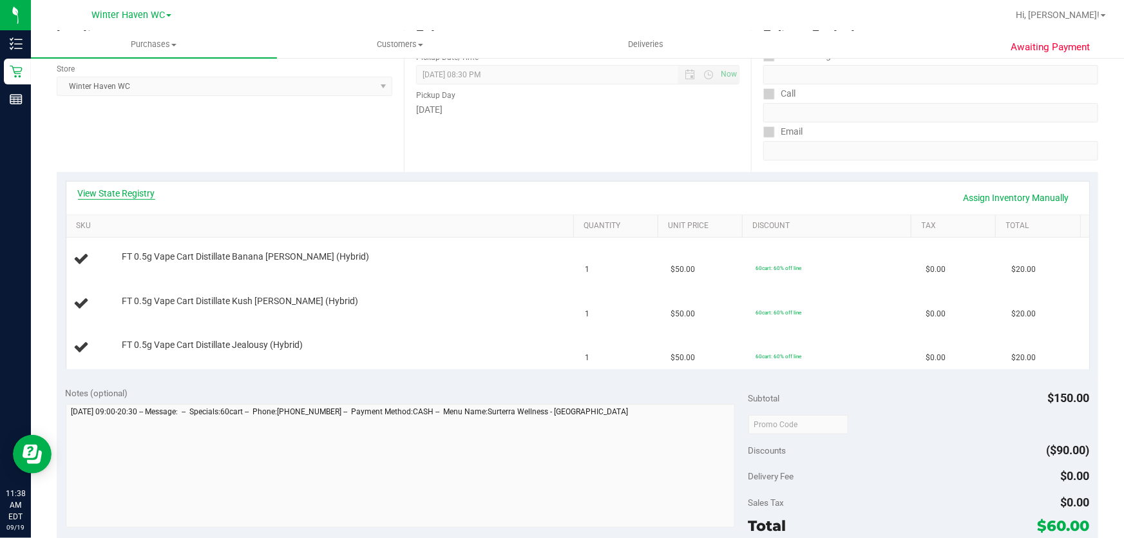
click at [120, 190] on link "View State Registry" at bounding box center [116, 193] width 77 height 13
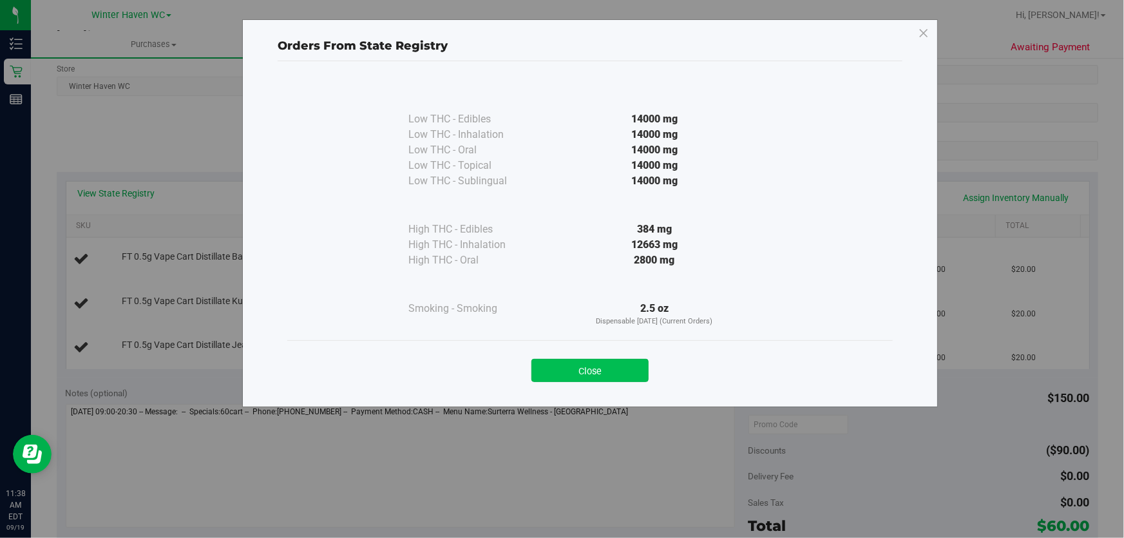
click at [598, 368] on button "Close" at bounding box center [589, 370] width 117 height 23
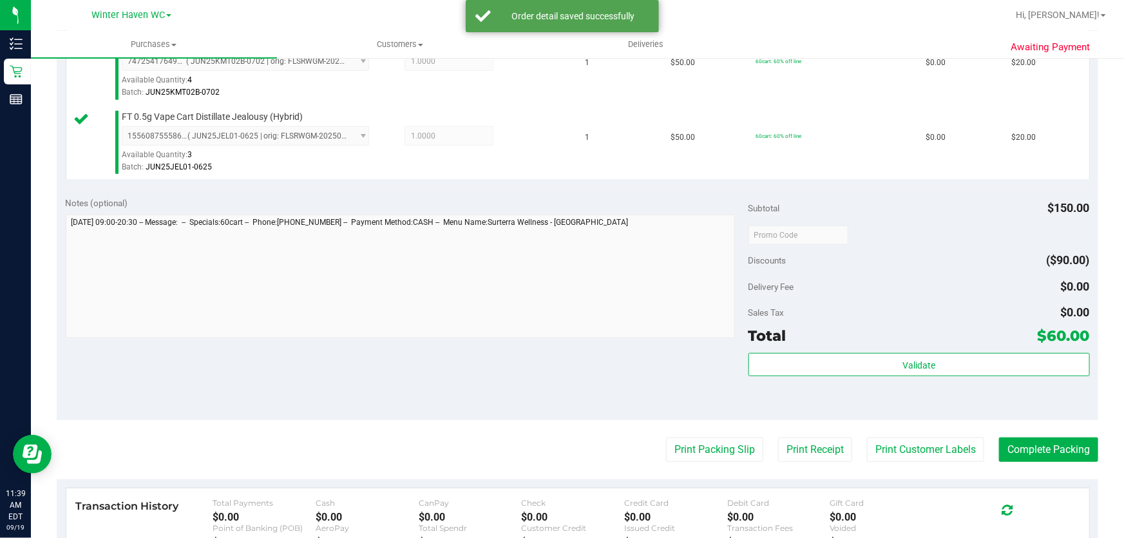
scroll to position [455, 0]
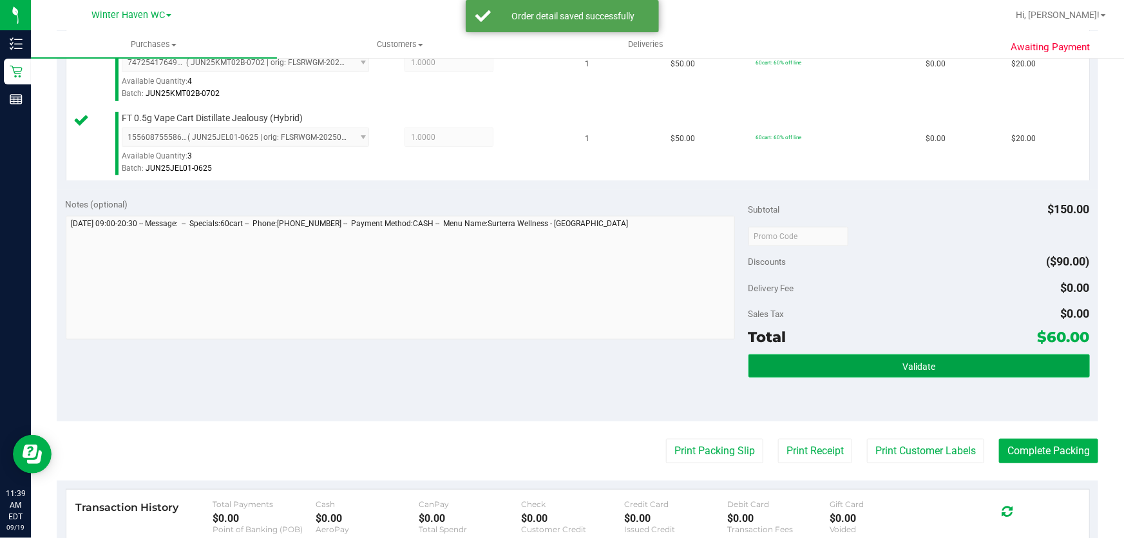
click at [949, 365] on button "Validate" at bounding box center [918, 365] width 341 height 23
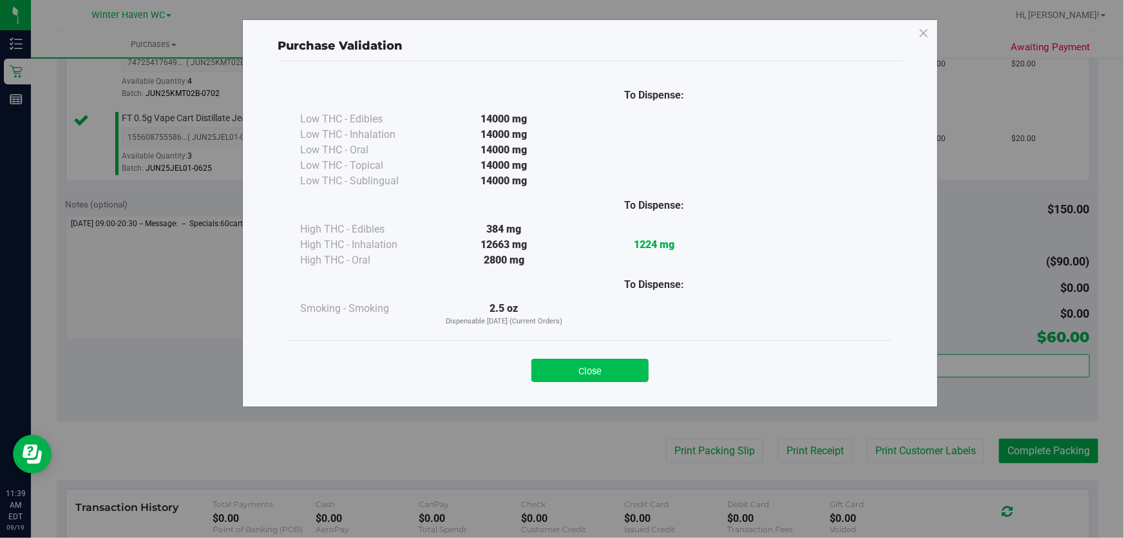
click at [597, 380] on button "Close" at bounding box center [589, 370] width 117 height 23
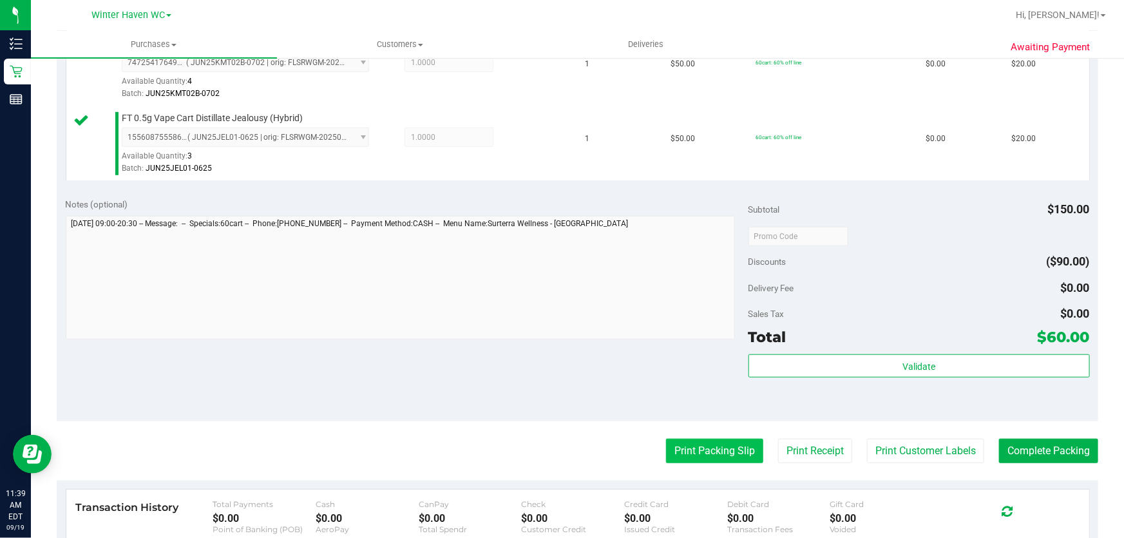
click at [689, 455] on button "Print Packing Slip" at bounding box center [714, 451] width 97 height 24
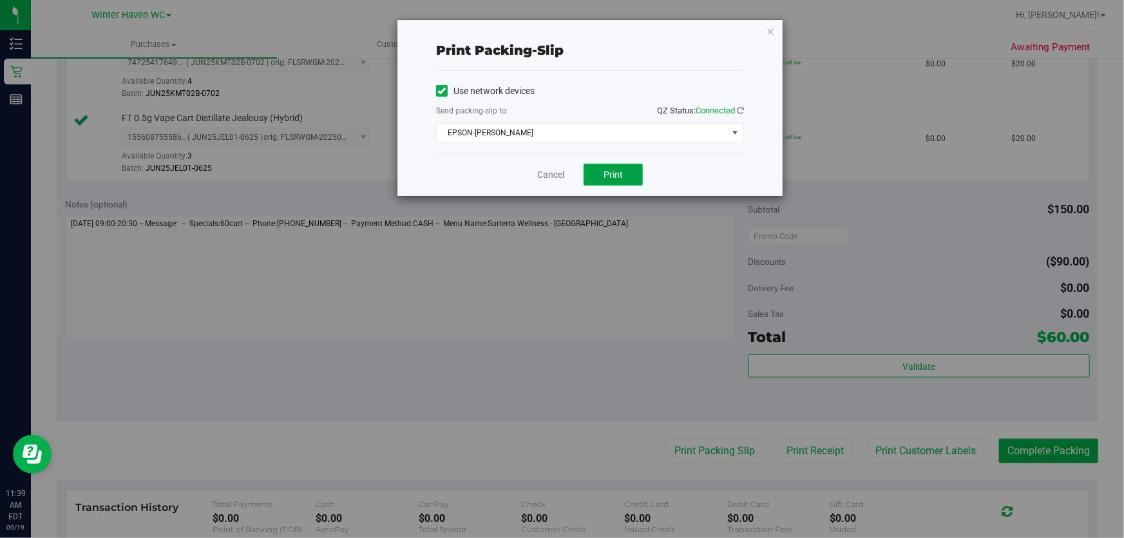
click at [602, 165] on button "Print" at bounding box center [613, 175] width 59 height 22
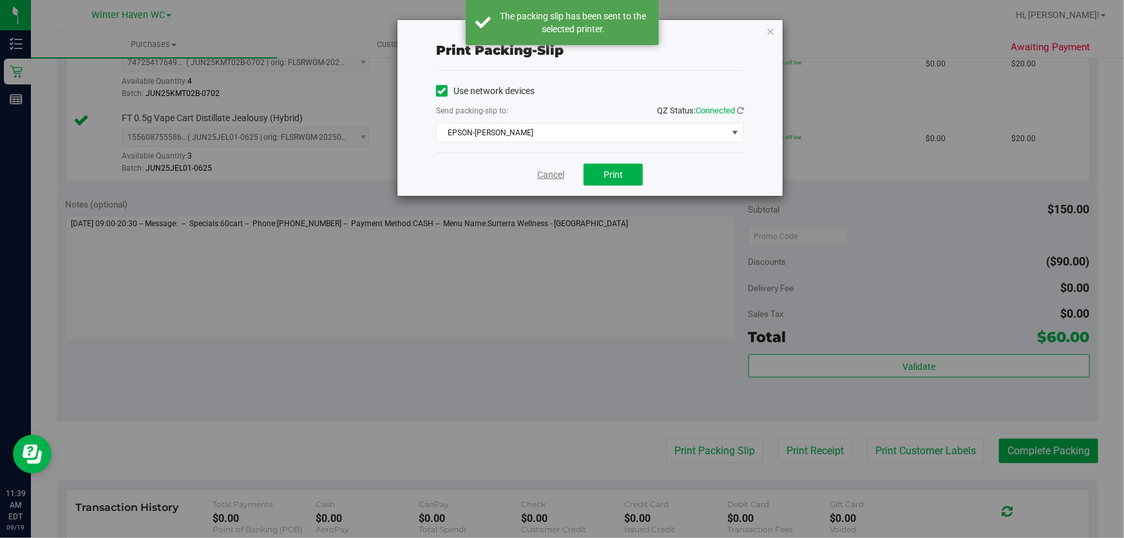
click at [552, 172] on link "Cancel" at bounding box center [550, 175] width 27 height 14
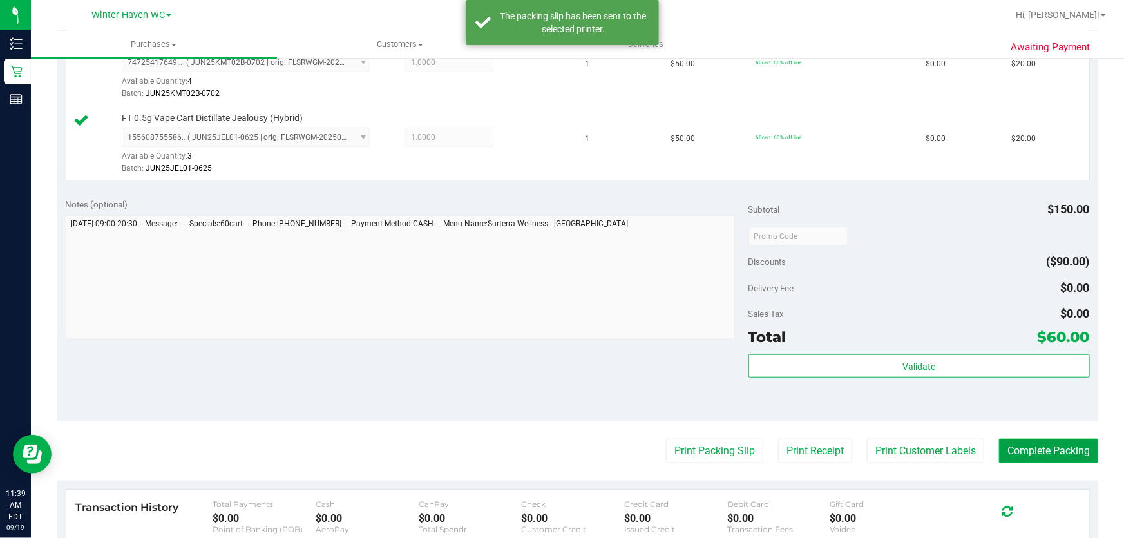
click at [1060, 445] on button "Complete Packing" at bounding box center [1048, 451] width 99 height 24
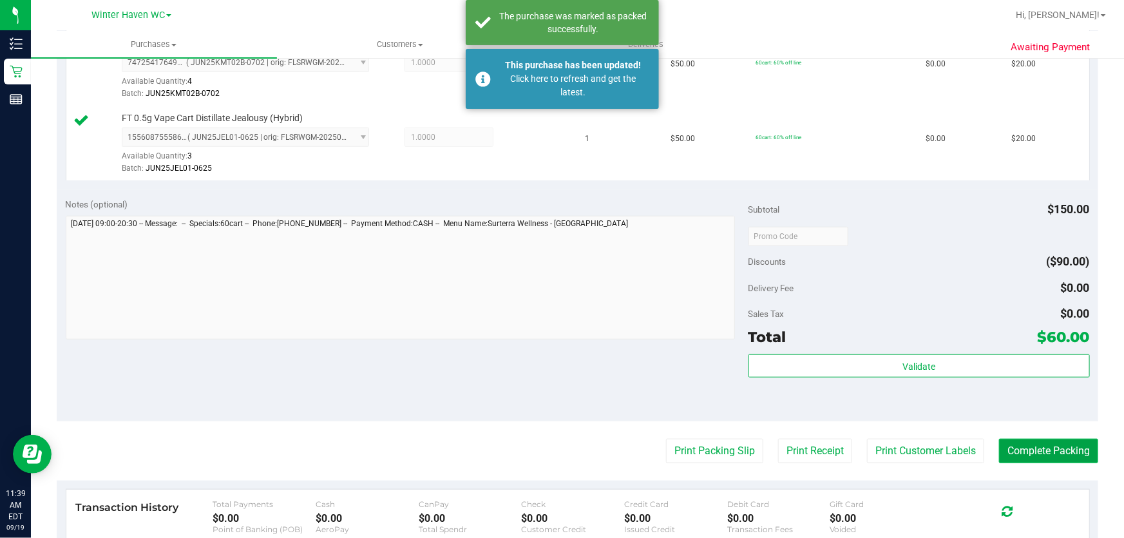
click at [1053, 453] on button "Complete Packing" at bounding box center [1048, 451] width 99 height 24
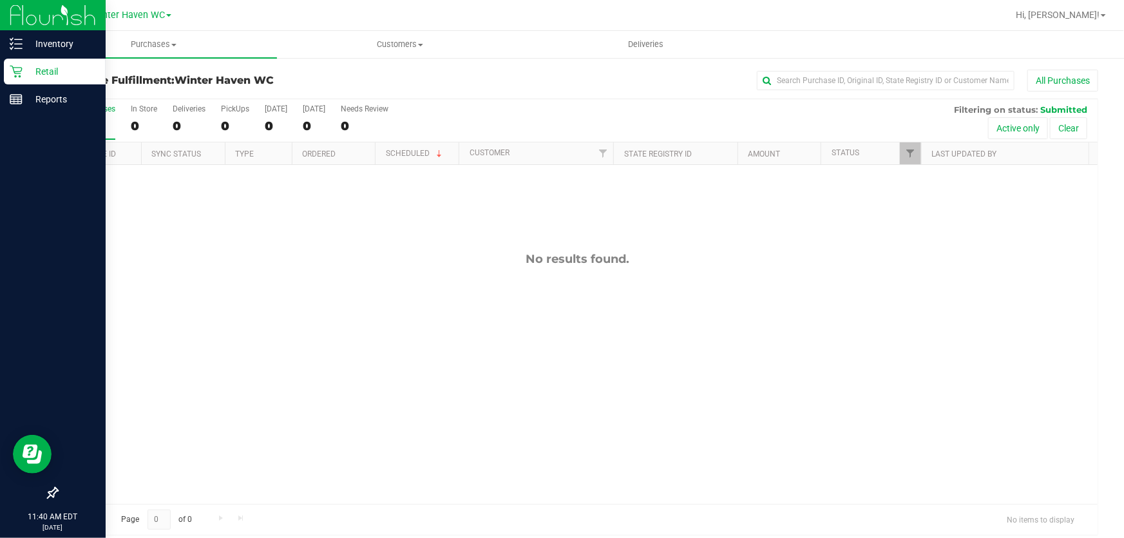
click at [52, 69] on p "Retail" at bounding box center [61, 71] width 77 height 15
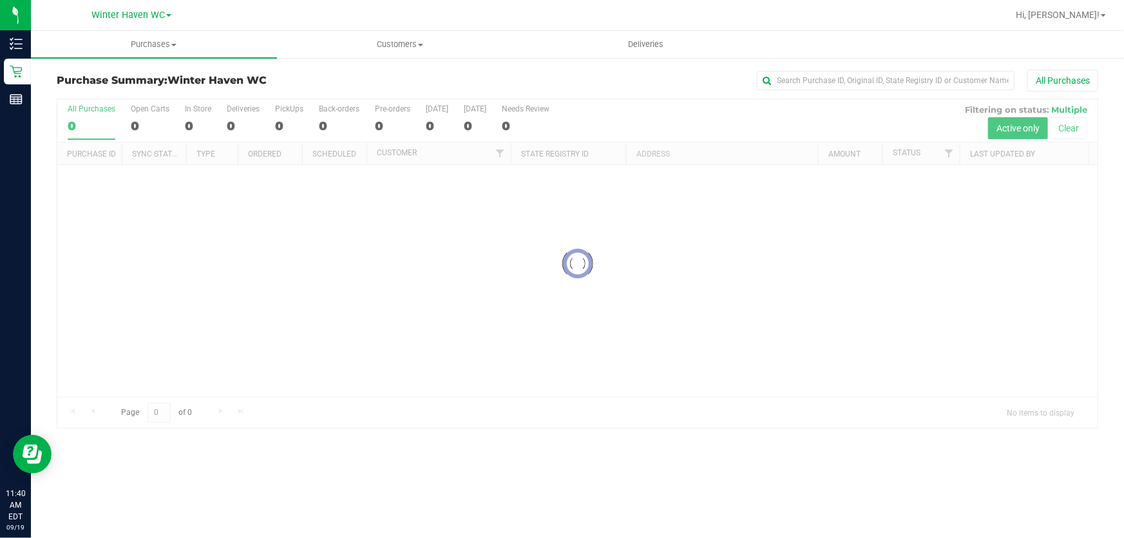
click at [722, 112] on div at bounding box center [577, 263] width 1040 height 329
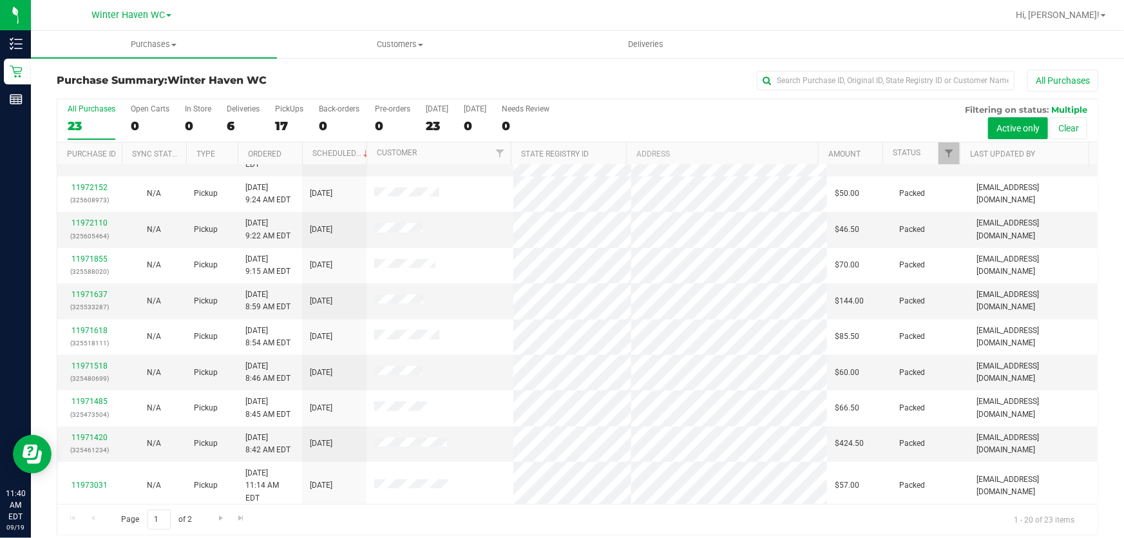
scroll to position [10, 0]
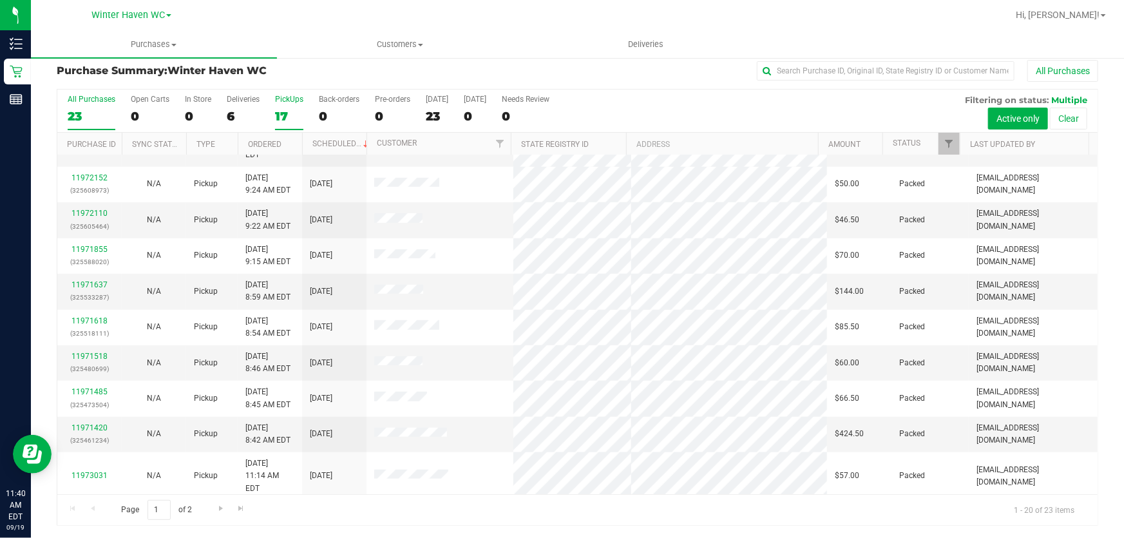
click at [285, 113] on div "17" at bounding box center [289, 116] width 28 height 15
click at [0, 0] on input "PickUps 17" at bounding box center [0, 0] width 0 height 0
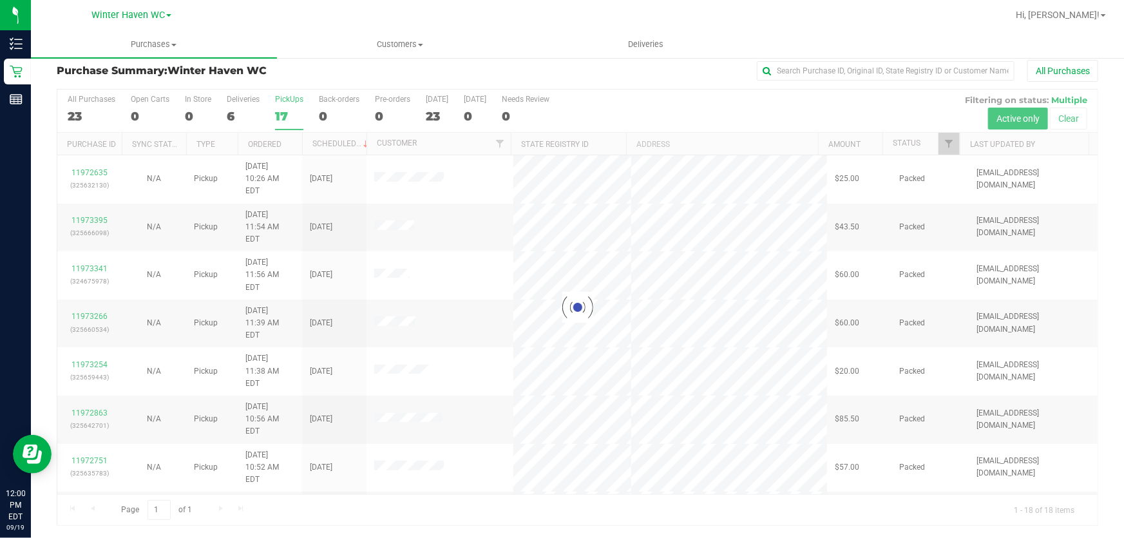
click at [638, 97] on div at bounding box center [577, 307] width 1040 height 435
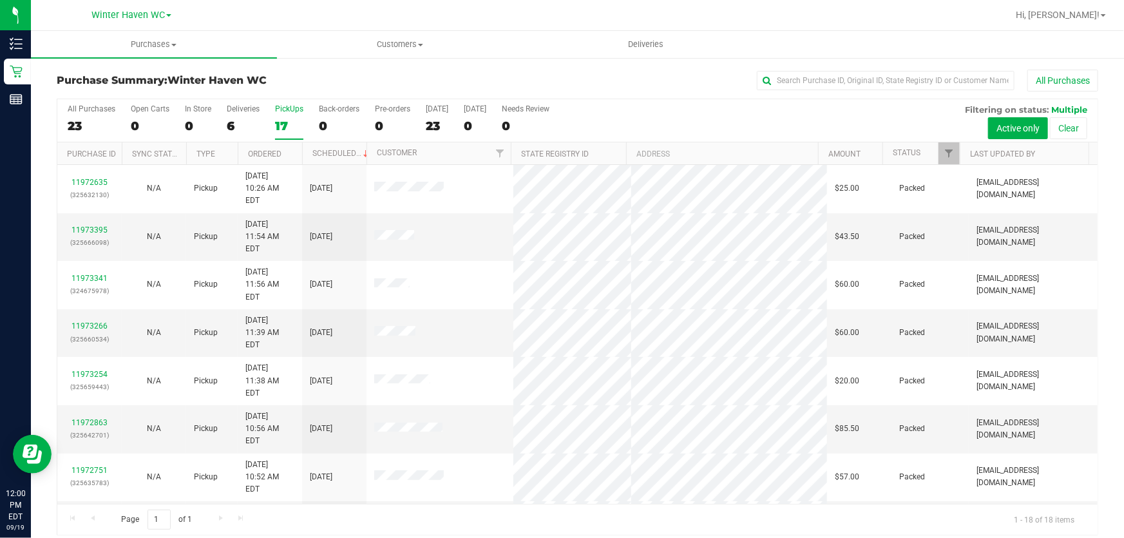
click at [649, 116] on div "All Purchases 23 Open Carts 0 In Store 0 Deliveries 6 PickUps 17 Back-orders 0 …" at bounding box center [577, 120] width 1040 height 43
click at [666, 110] on div "All Purchases 23 Open Carts 0 In Store 0 Deliveries 6 PickUps 17 Back-orders 0 …" at bounding box center [577, 120] width 1040 height 43
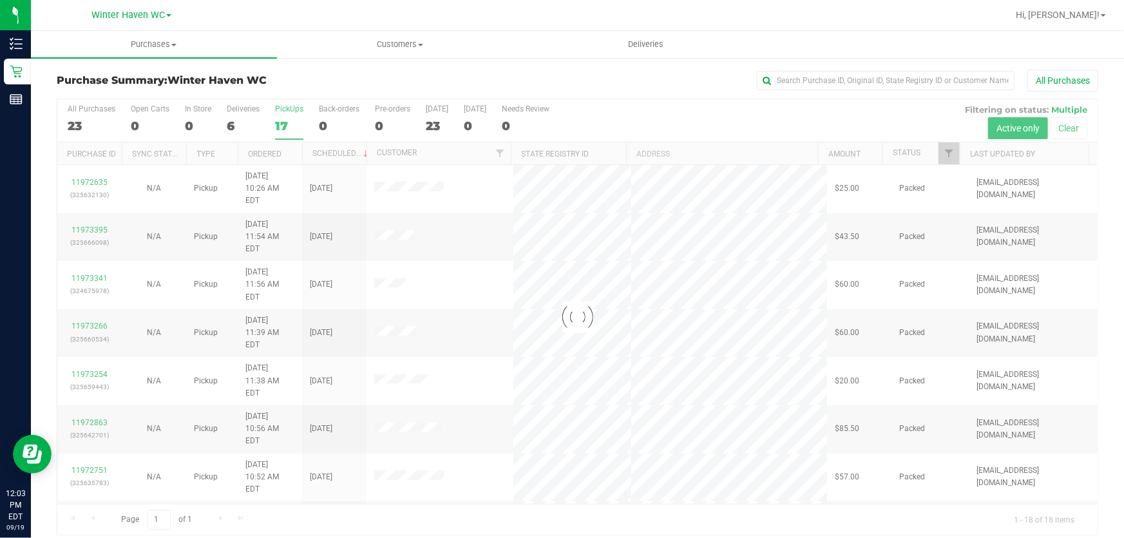
click at [602, 122] on div at bounding box center [577, 316] width 1040 height 435
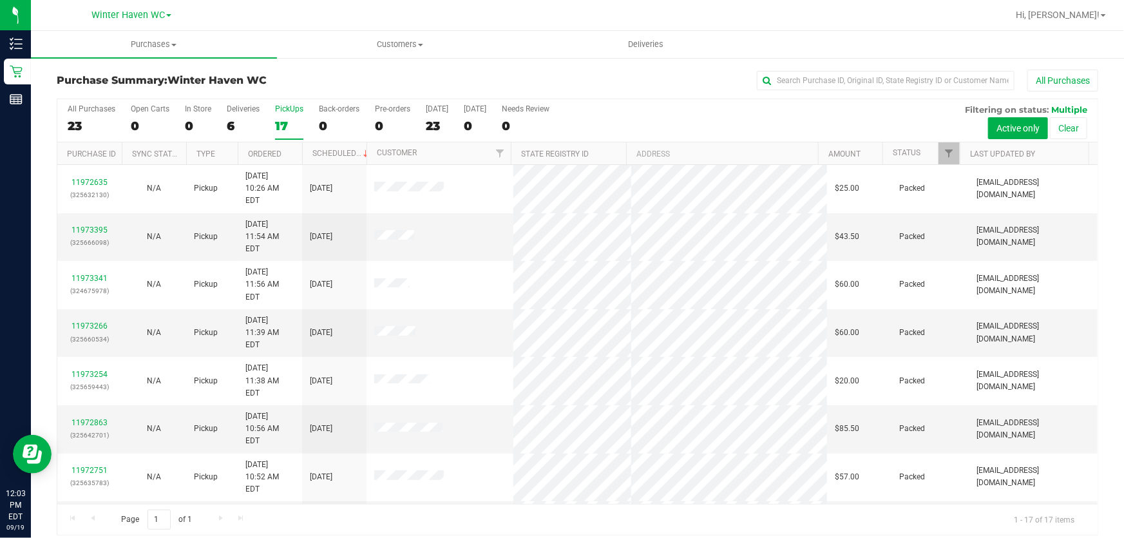
click at [649, 121] on div "All Purchases 23 Open Carts 0 In Store 0 Deliveries 6 PickUps 17 Back-orders 0 …" at bounding box center [577, 120] width 1040 height 43
click at [640, 115] on div "All Purchases 23 Open Carts 0 In Store 0 Deliveries 6 PickUps 17 Back-orders 0 …" at bounding box center [577, 120] width 1040 height 43
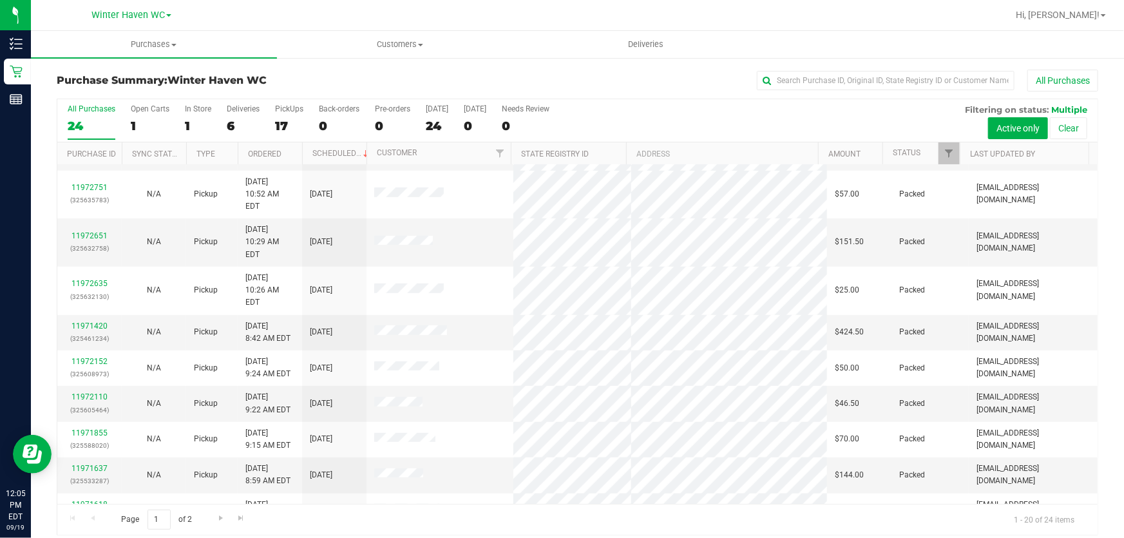
scroll to position [373, 0]
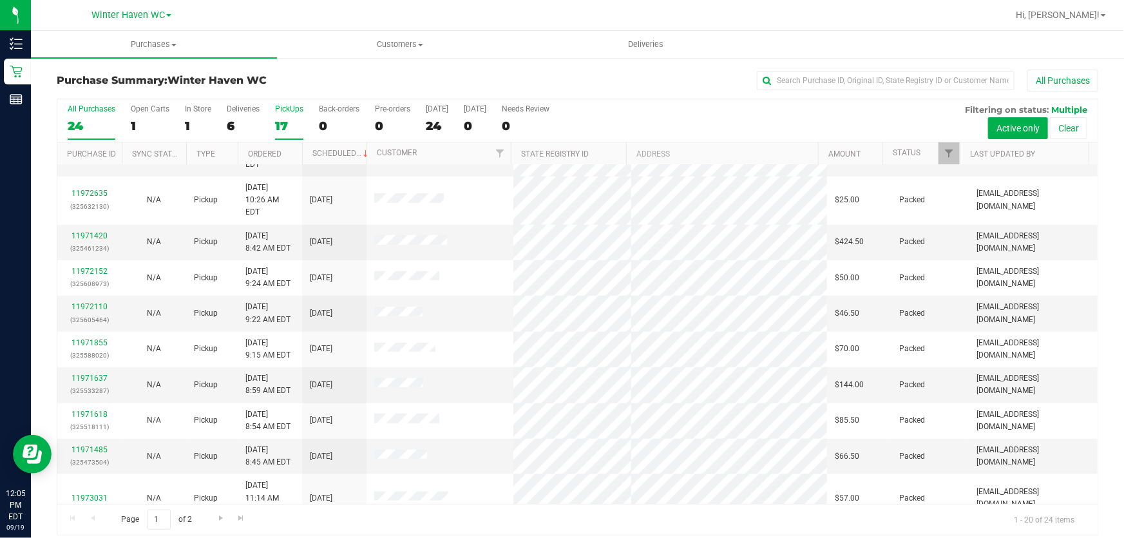
click at [280, 120] on div "17" at bounding box center [289, 126] width 28 height 15
click at [0, 0] on input "PickUps 17" at bounding box center [0, 0] width 0 height 0
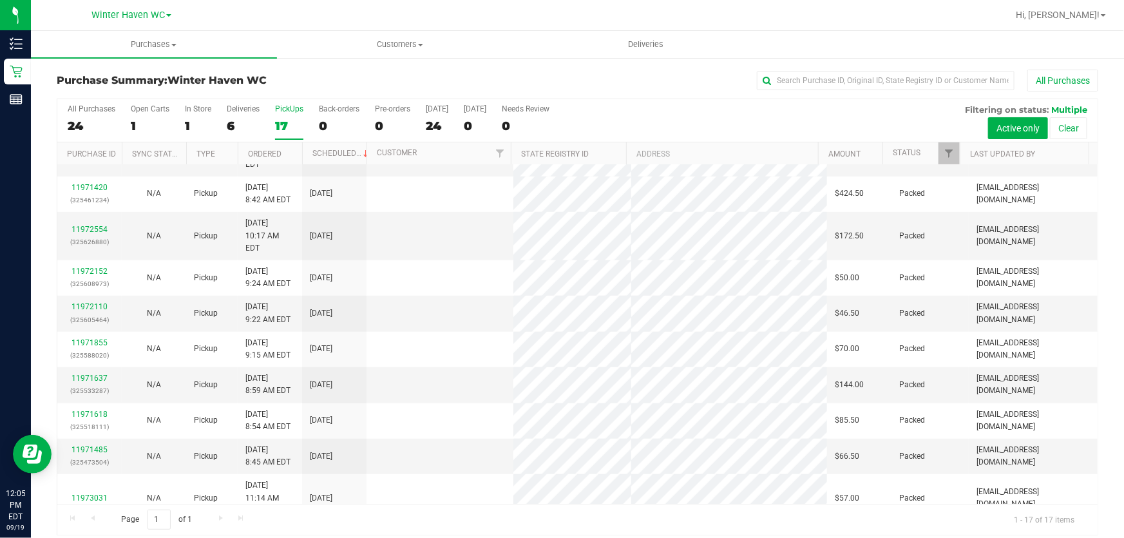
scroll to position [0, 0]
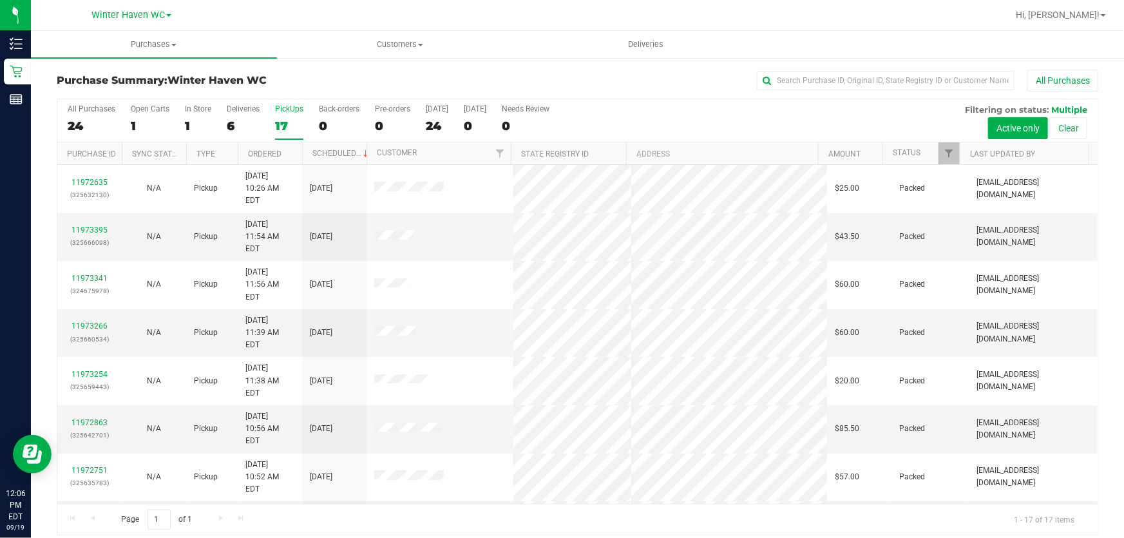
click at [703, 116] on div "All Purchases 24 Open Carts 1 In Store 1 Deliveries 6 PickUps 17 Back-orders 0 …" at bounding box center [577, 120] width 1040 height 43
click at [620, 108] on div "All Purchases 24 Open Carts 1 In Store 1 Deliveries 6 PickUps 17 Back-orders 0 …" at bounding box center [577, 104] width 1040 height 10
click at [638, 124] on div "All Purchases 24 Open Carts 1 In Store 1 Deliveries 6 PickUps 17 Back-orders 0 …" at bounding box center [577, 120] width 1040 height 43
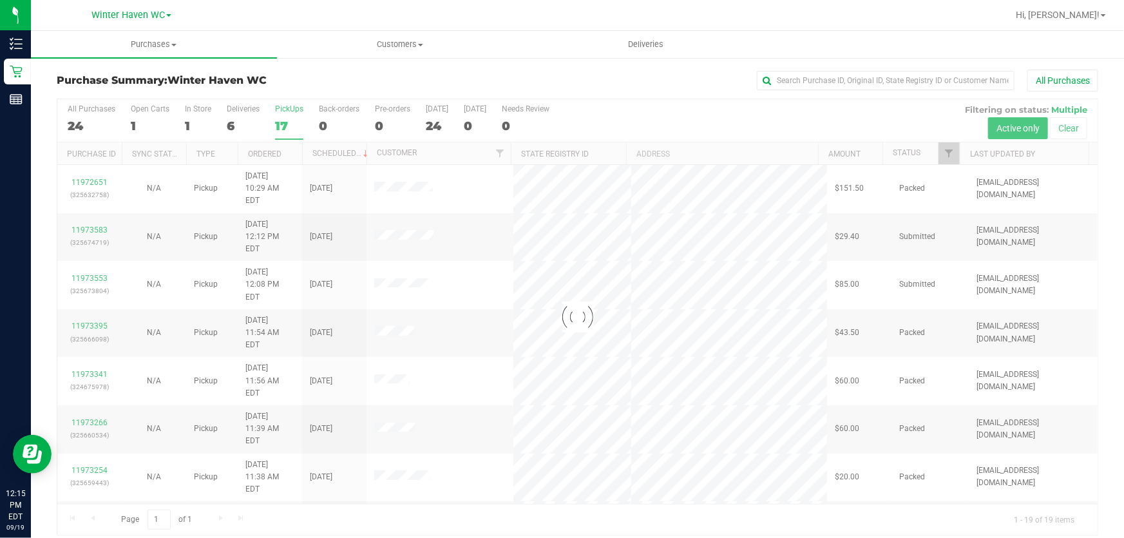
click at [700, 111] on div at bounding box center [577, 316] width 1040 height 435
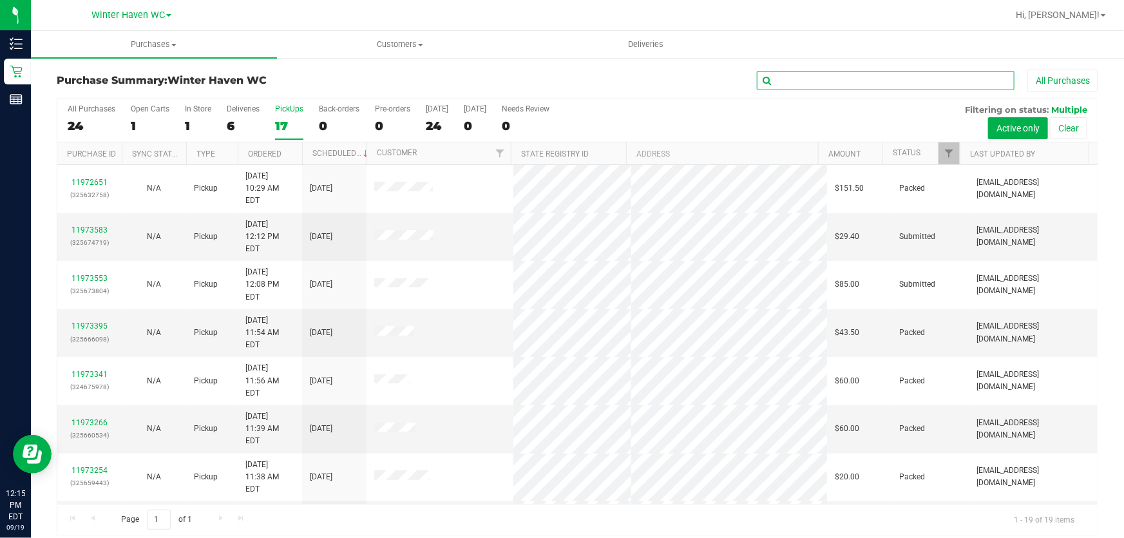
click at [902, 77] on input "text" at bounding box center [886, 80] width 258 height 19
click at [901, 77] on input "text" at bounding box center [886, 80] width 258 height 19
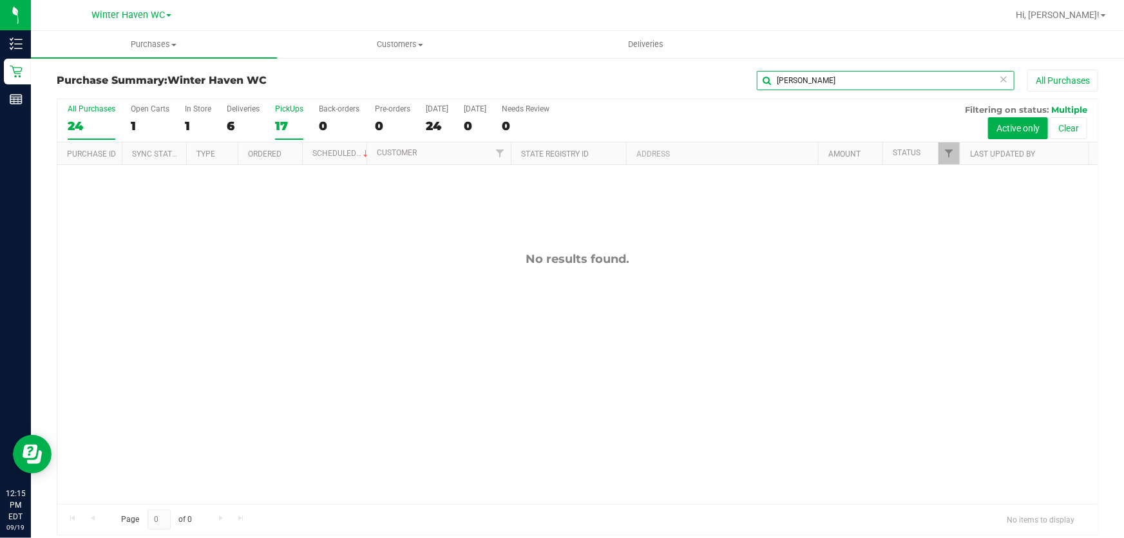
type input "thomas"
click at [84, 131] on div "24" at bounding box center [92, 126] width 48 height 15
click at [0, 0] on input "All Purchases 24" at bounding box center [0, 0] width 0 height 0
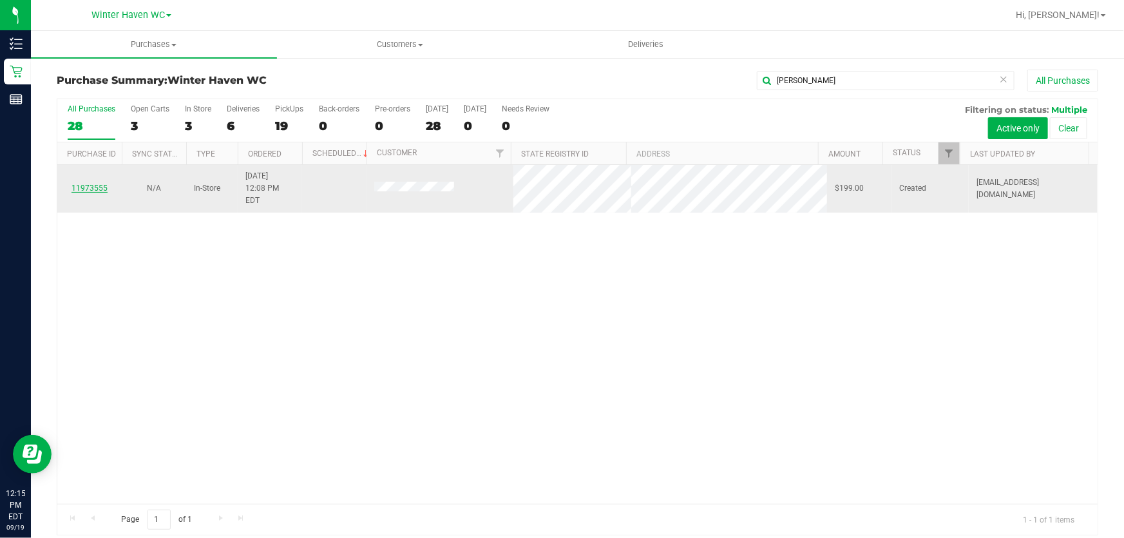
click at [90, 184] on link "11973555" at bounding box center [89, 188] width 36 height 9
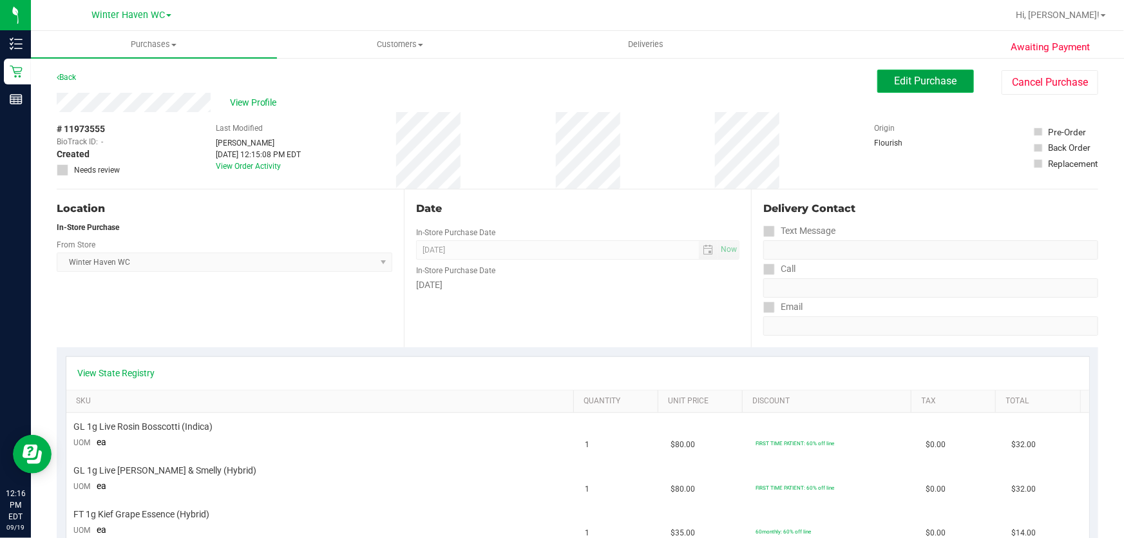
click at [906, 78] on span "Edit Purchase" at bounding box center [926, 81] width 62 height 12
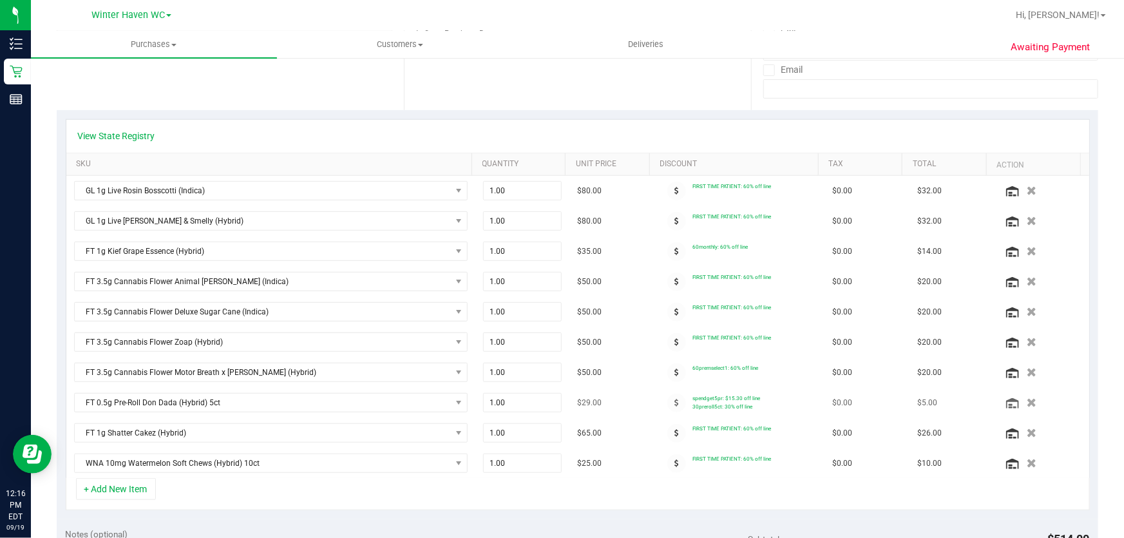
scroll to position [234, 0]
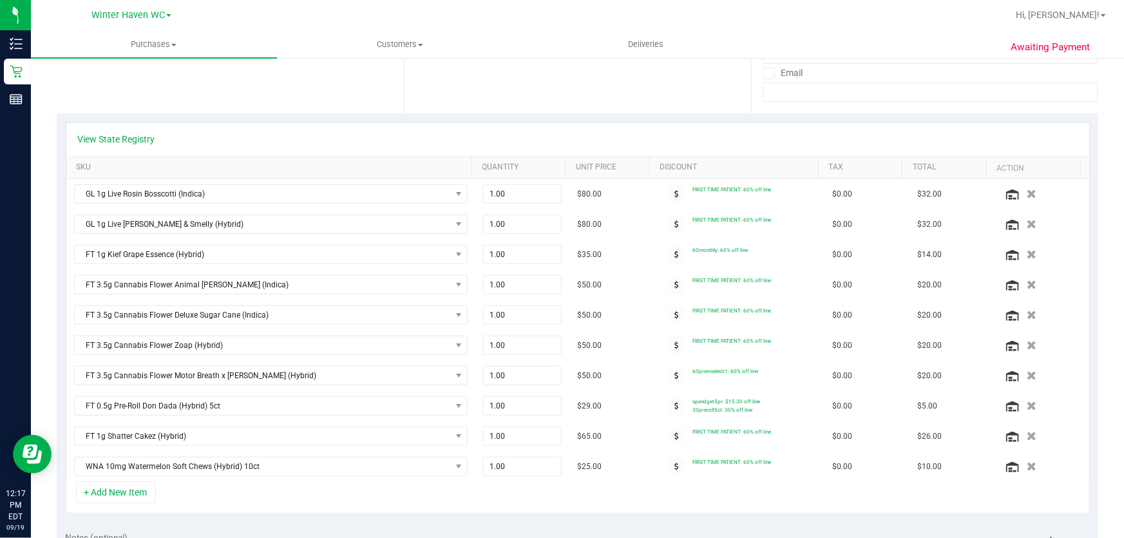
click at [712, 82] on div "Date In-Store Purchase Date Sep 19, 2025 Now In-Store Purchase Date Friday" at bounding box center [577, 35] width 347 height 158
click at [644, 127] on div "View State Registry" at bounding box center [577, 139] width 1023 height 33
click at [130, 133] on link "View State Registry" at bounding box center [116, 139] width 77 height 13
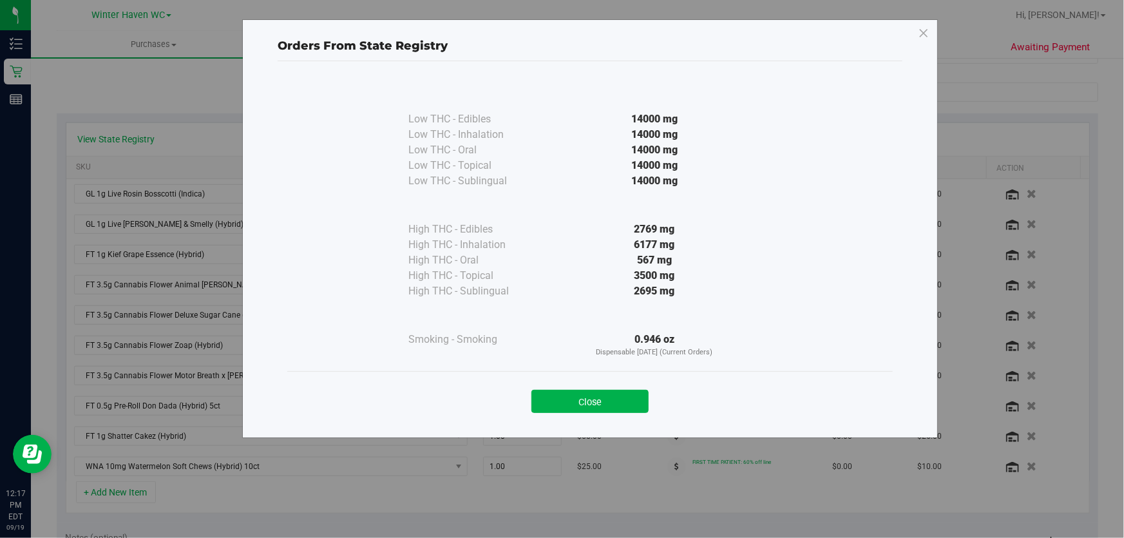
click at [560, 271] on div "3500 mg" at bounding box center [654, 275] width 234 height 15
click at [569, 399] on button "Close" at bounding box center [589, 401] width 117 height 23
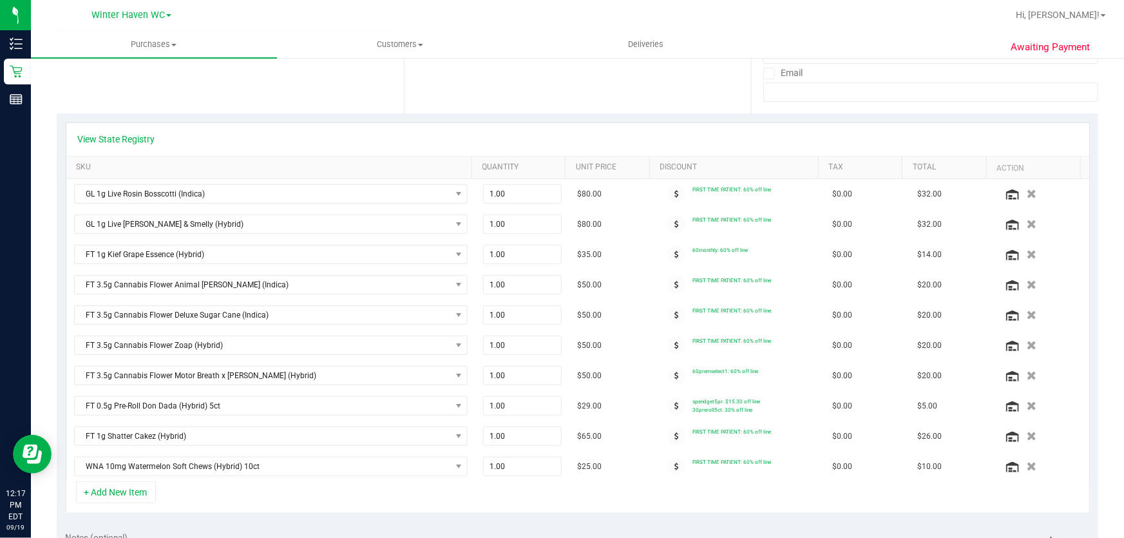
click at [607, 91] on div "Date In-Store Purchase Date Sep 19, 2025 Now In-Store Purchase Date Friday" at bounding box center [577, 35] width 347 height 158
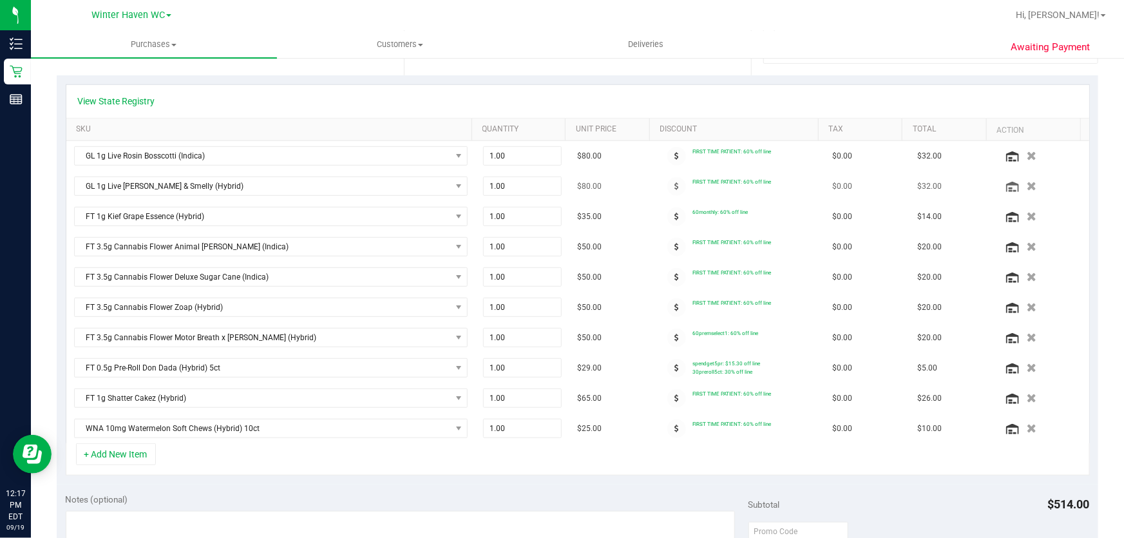
scroll to position [292, 0]
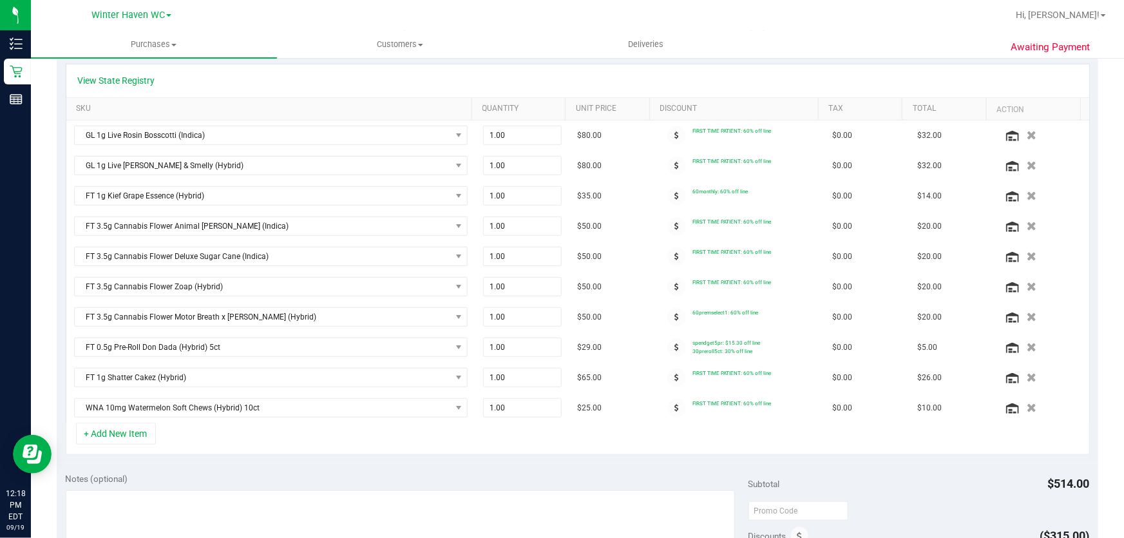
click at [600, 435] on div "+ Add New Item" at bounding box center [578, 439] width 1024 height 32
click at [674, 408] on icon at bounding box center [676, 408] width 5 height 8
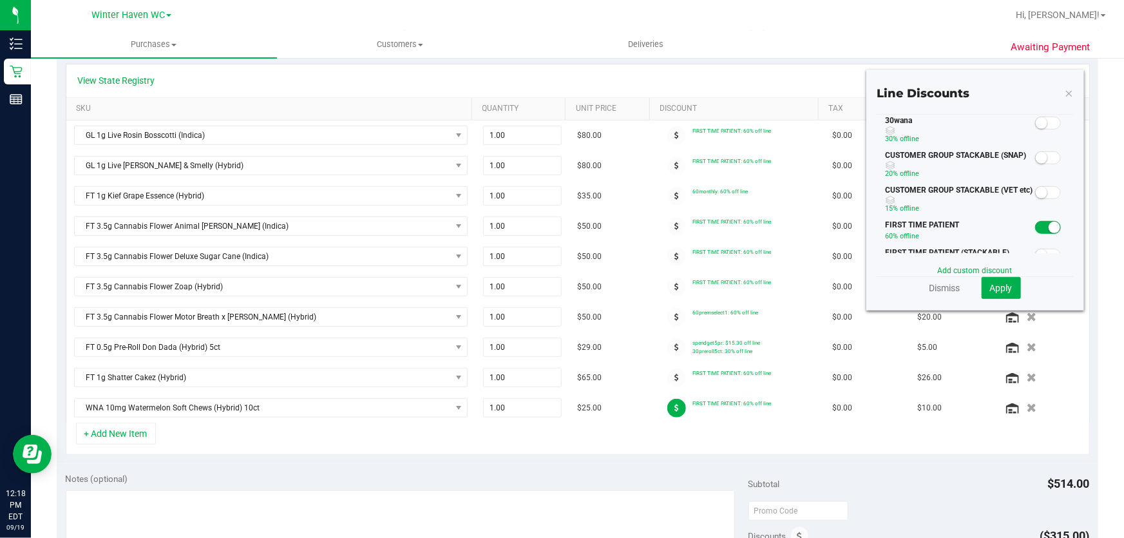
click at [1036, 119] on small at bounding box center [1042, 123] width 12 height 12
click at [992, 288] on span "Apply" at bounding box center [1001, 288] width 23 height 10
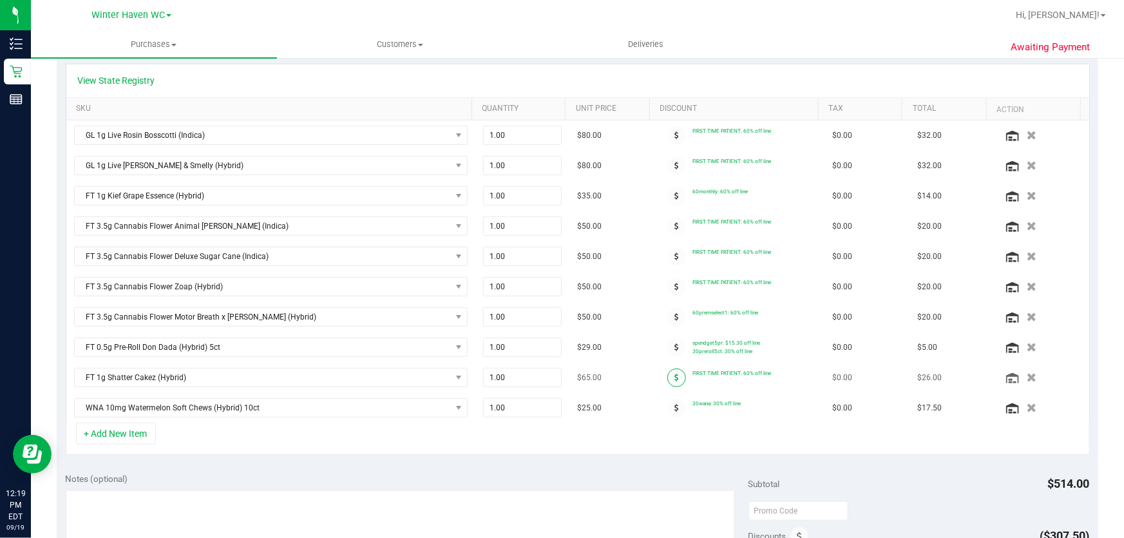
click at [670, 374] on span at bounding box center [676, 377] width 19 height 19
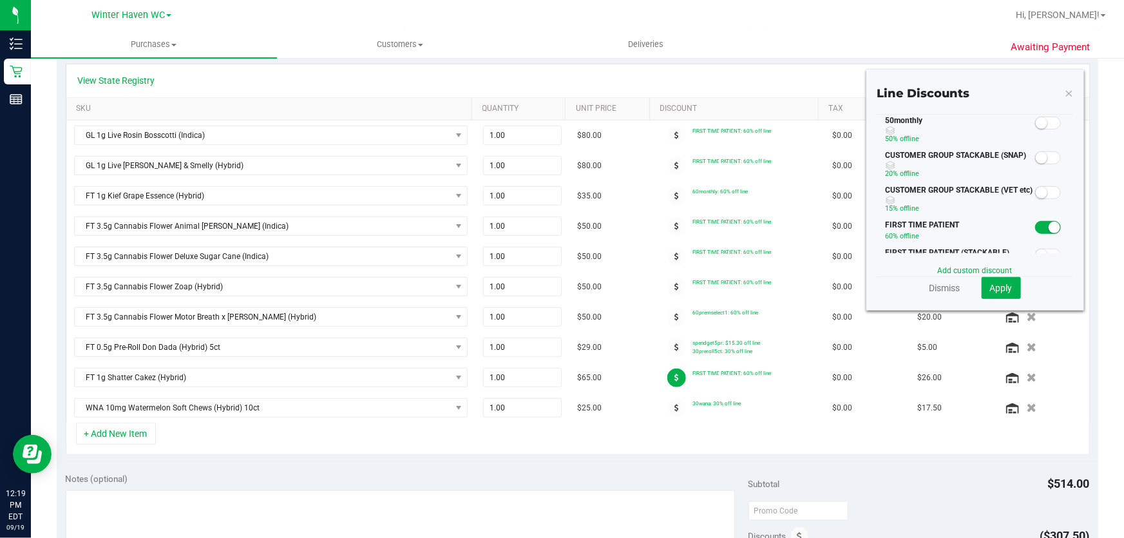
click at [1040, 119] on span at bounding box center [1048, 123] width 26 height 13
click at [998, 285] on span "Apply" at bounding box center [1001, 288] width 23 height 10
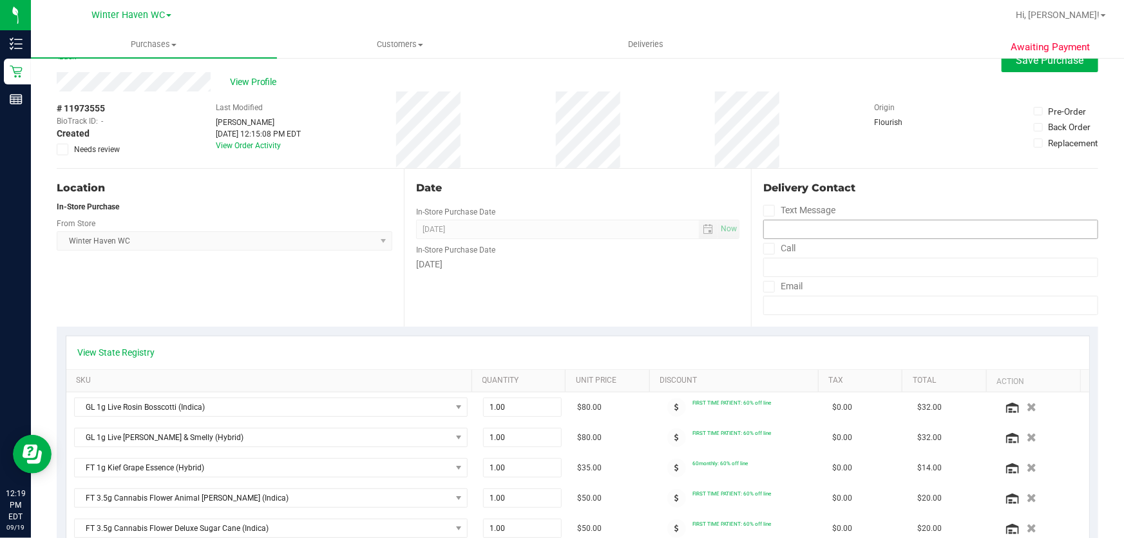
scroll to position [0, 0]
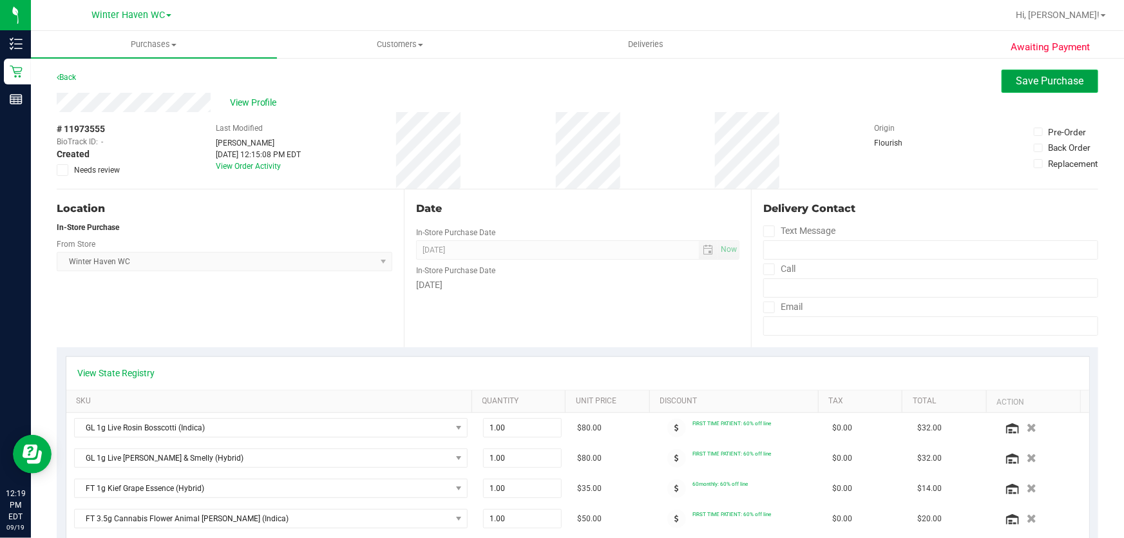
click at [1057, 77] on span "Save Purchase" at bounding box center [1050, 81] width 68 height 12
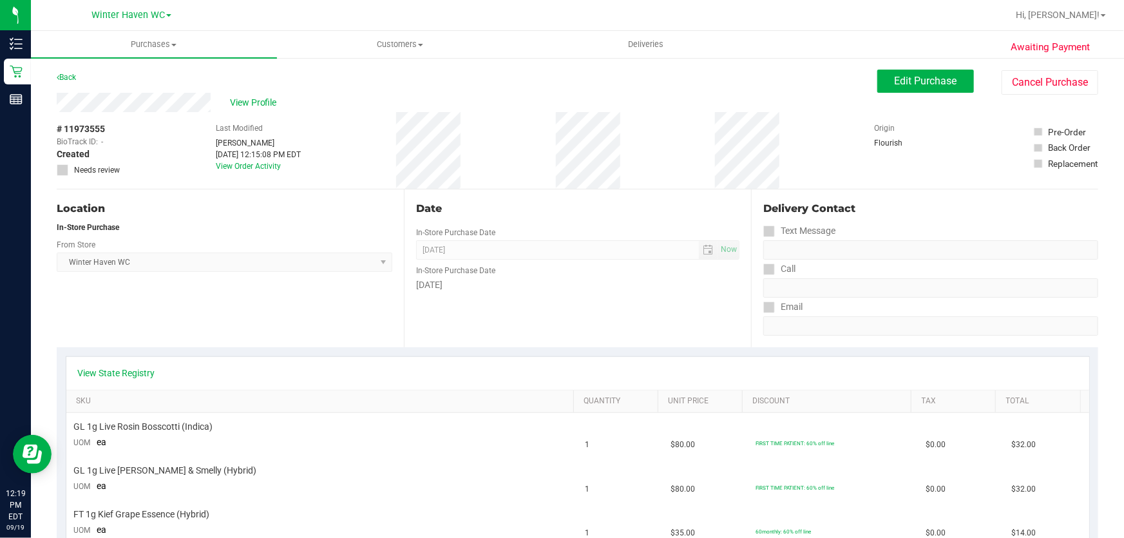
click at [890, 187] on div "Origin Flourish" at bounding box center [907, 150] width 64 height 77
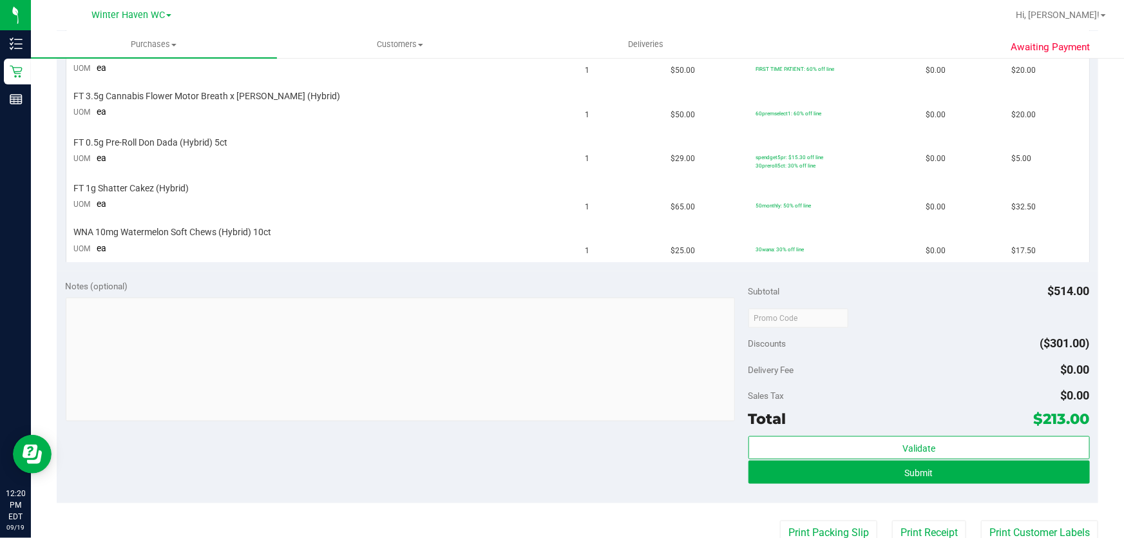
scroll to position [702, 0]
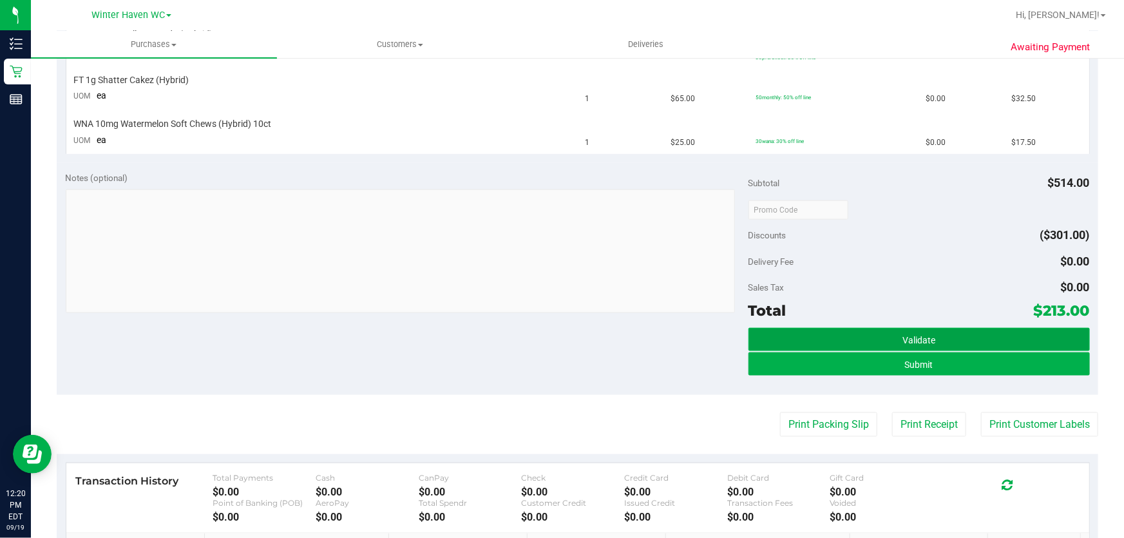
click at [954, 334] on button "Validate" at bounding box center [918, 339] width 341 height 23
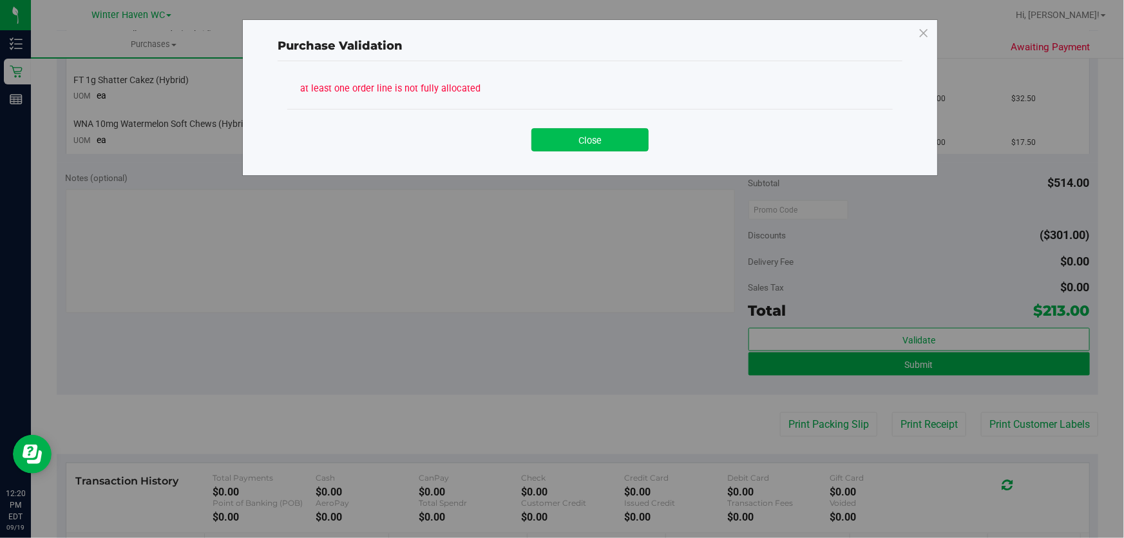
click at [629, 138] on button "Close" at bounding box center [589, 139] width 117 height 23
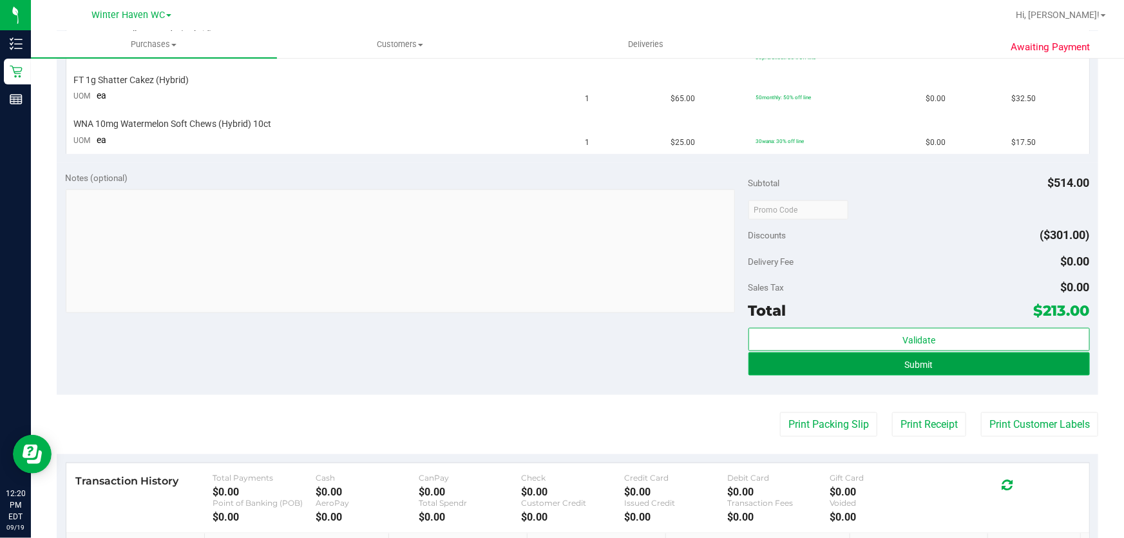
click at [944, 363] on button "Submit" at bounding box center [918, 363] width 341 height 23
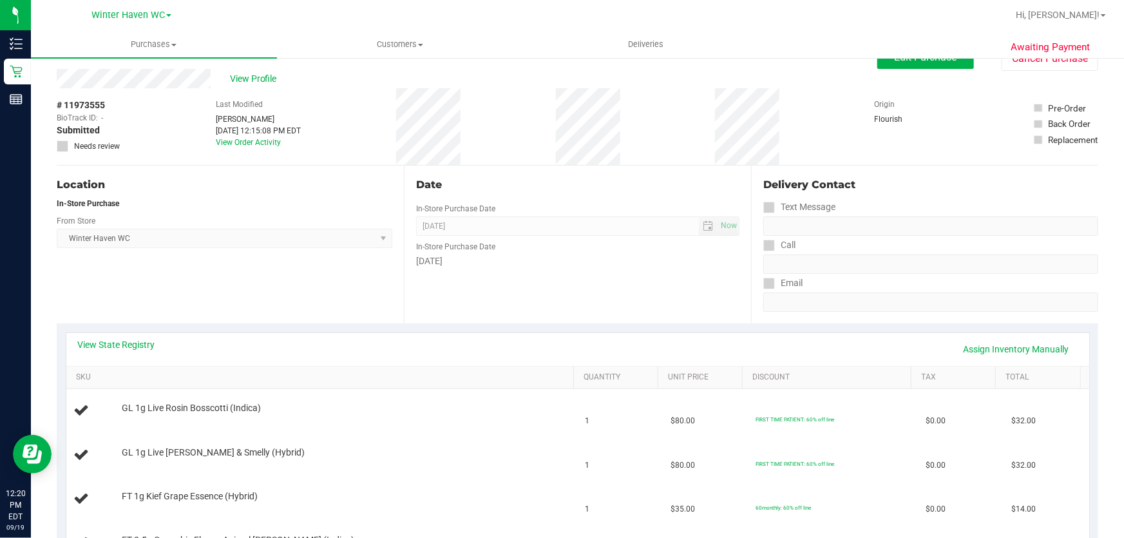
scroll to position [0, 0]
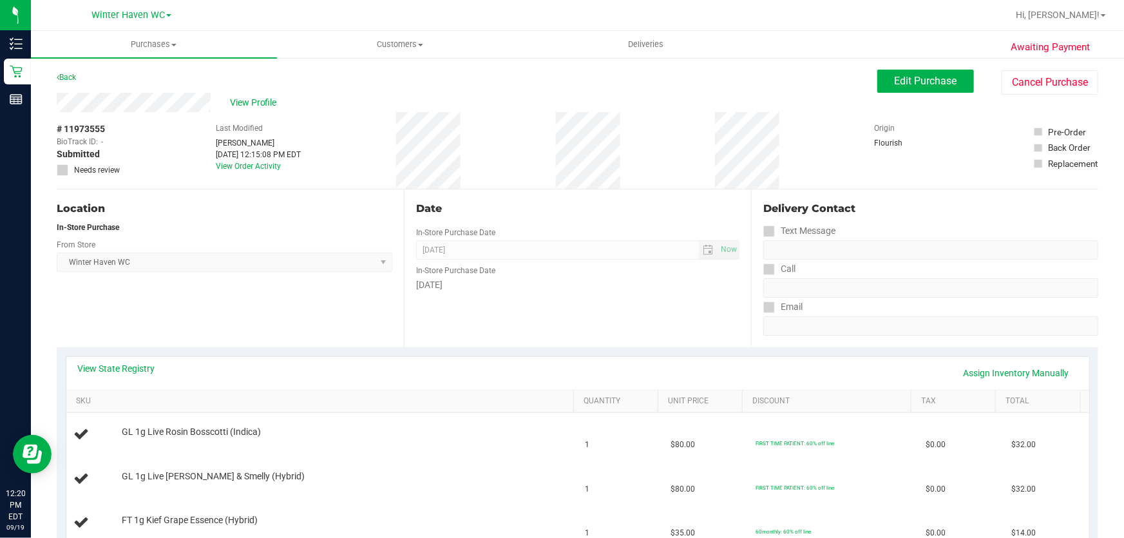
click at [652, 122] on div "# 11973555 BioTrack ID: - Submitted Needs review Last Modified Abigail Balfour …" at bounding box center [578, 150] width 1042 height 77
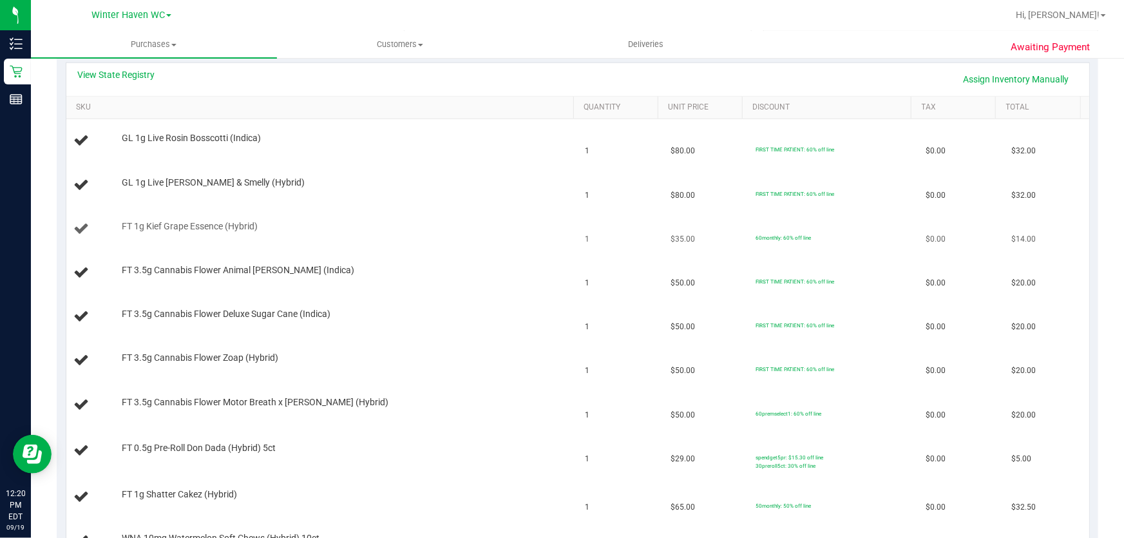
scroll to position [292, 0]
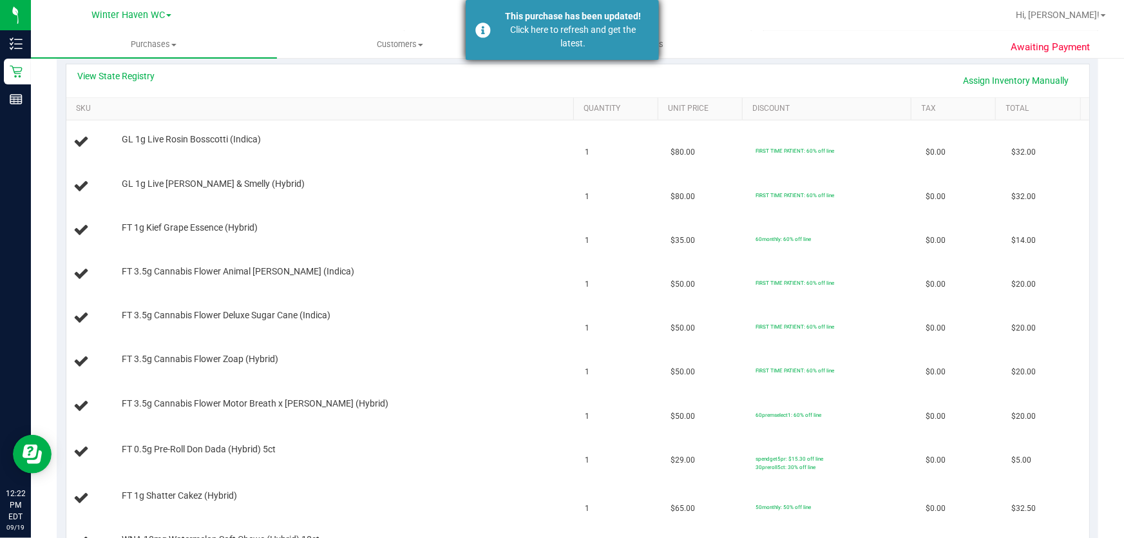
click at [538, 24] on div "Click here to refresh and get the latest." at bounding box center [573, 36] width 151 height 27
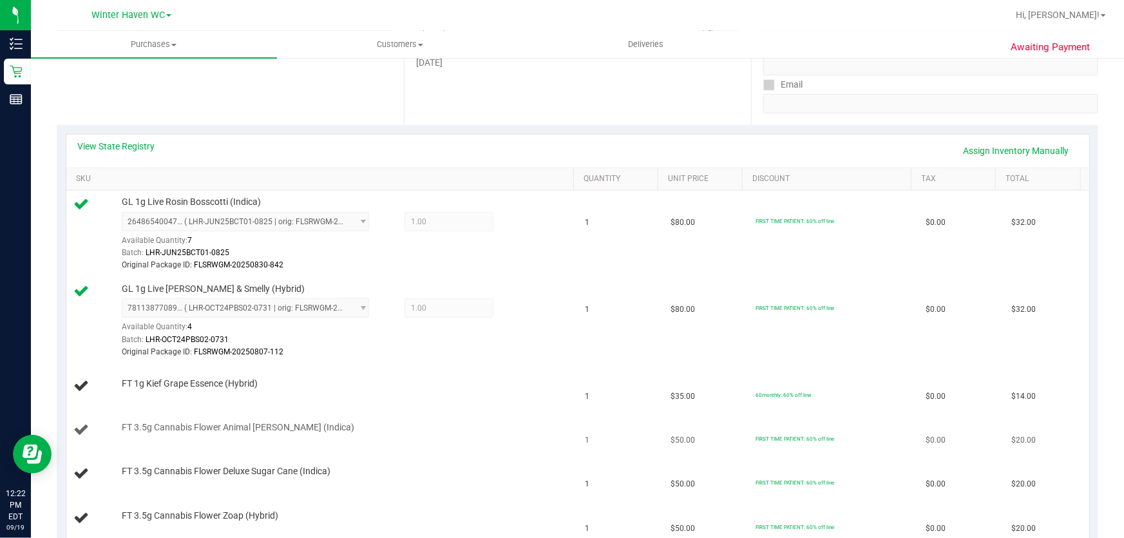
scroll to position [0, 0]
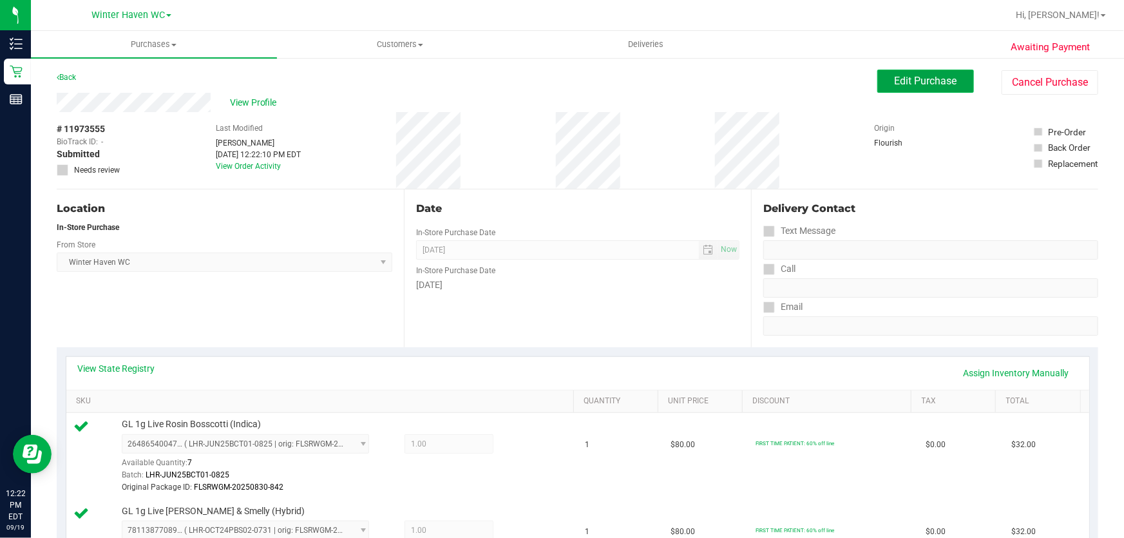
click at [914, 75] on span "Edit Purchase" at bounding box center [926, 81] width 62 height 12
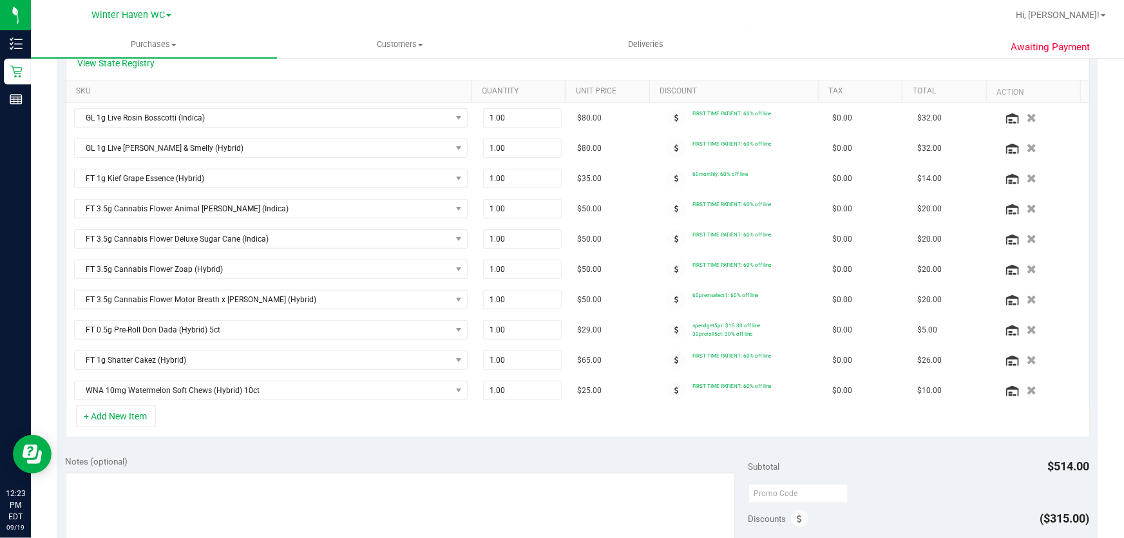
scroll to position [292, 0]
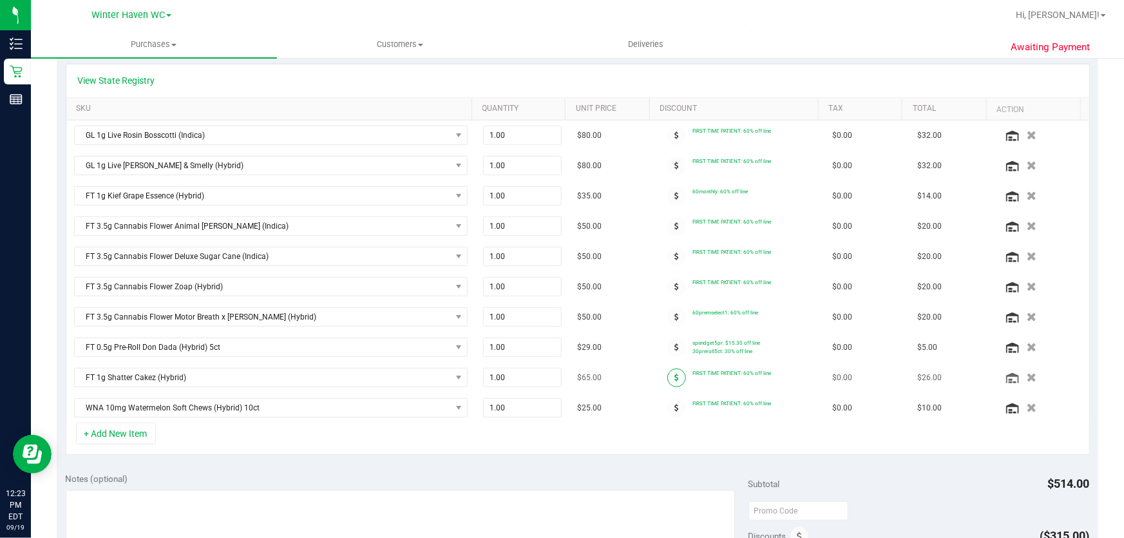
click at [674, 374] on icon at bounding box center [676, 378] width 5 height 8
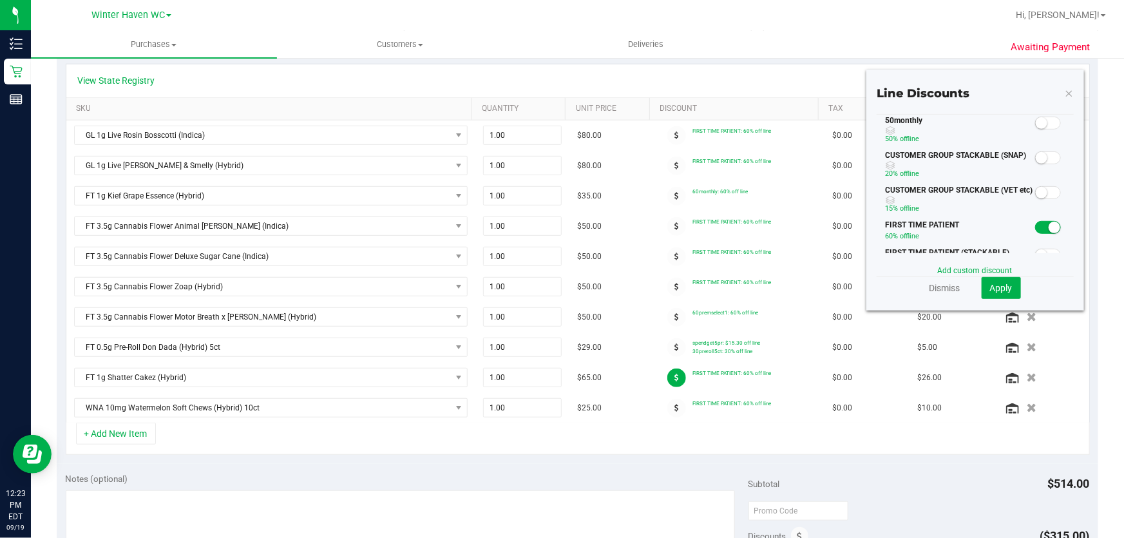
click at [1038, 227] on span at bounding box center [1048, 227] width 26 height 13
click at [1040, 124] on span at bounding box center [1048, 123] width 26 height 13
click at [990, 287] on span "Apply" at bounding box center [1001, 288] width 23 height 10
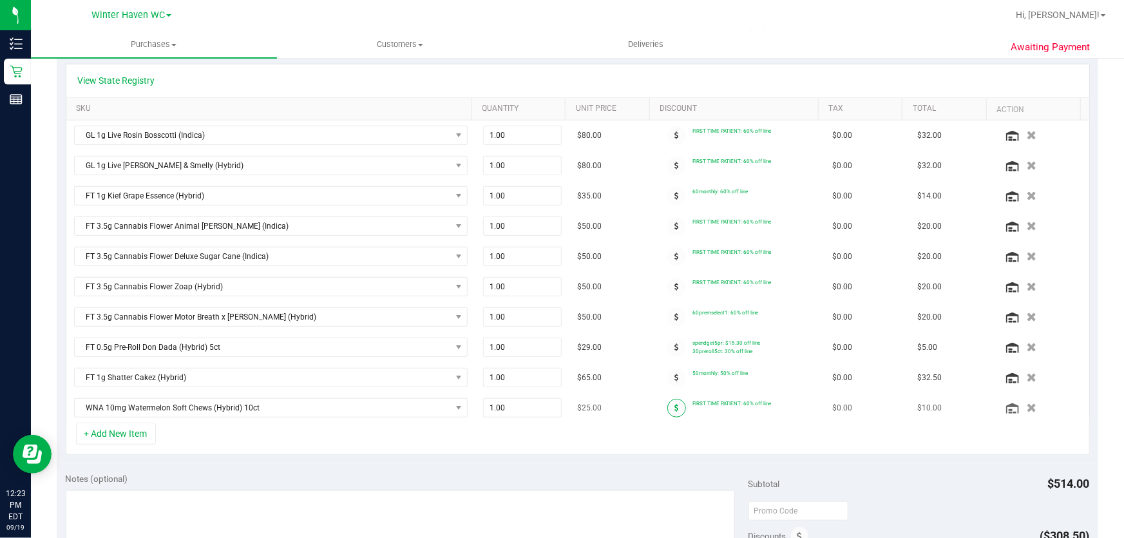
click at [671, 406] on span at bounding box center [676, 408] width 19 height 19
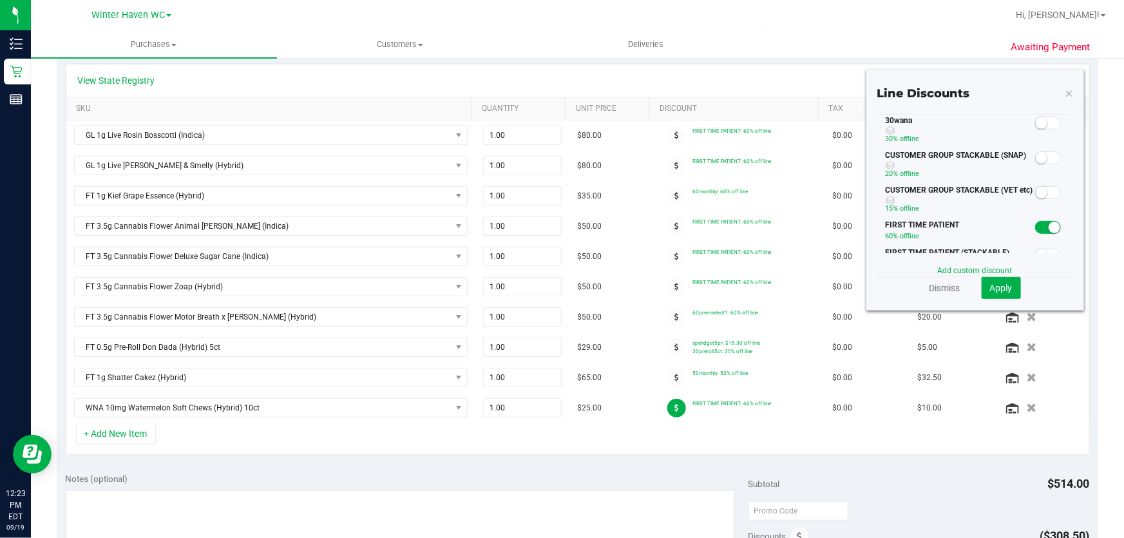
click at [1049, 229] on small at bounding box center [1055, 228] width 12 height 12
click at [1040, 118] on span at bounding box center [1048, 123] width 26 height 13
click at [990, 283] on span "Apply" at bounding box center [1001, 288] width 23 height 10
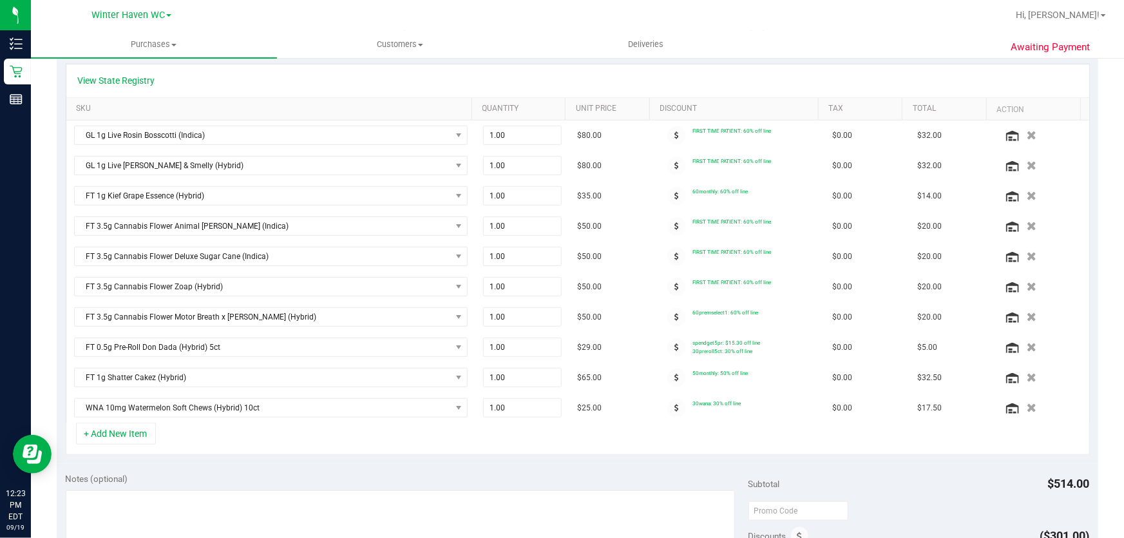
click at [761, 443] on div "+ Add New Item" at bounding box center [578, 439] width 1024 height 32
click at [674, 135] on icon at bounding box center [676, 135] width 5 height 8
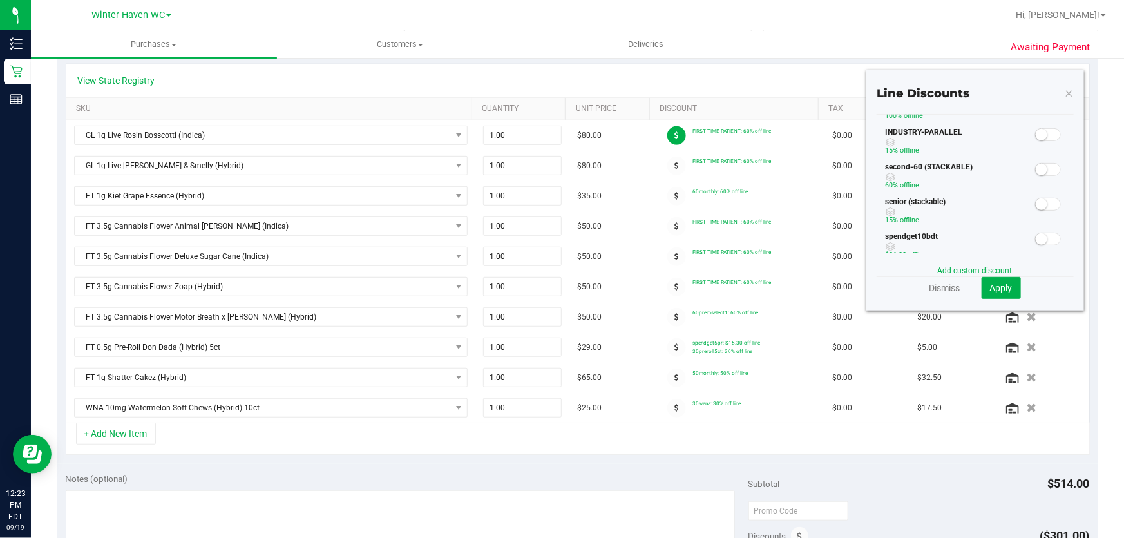
scroll to position [234, 0]
click at [933, 288] on link "Dismiss" at bounding box center [944, 287] width 31 height 13
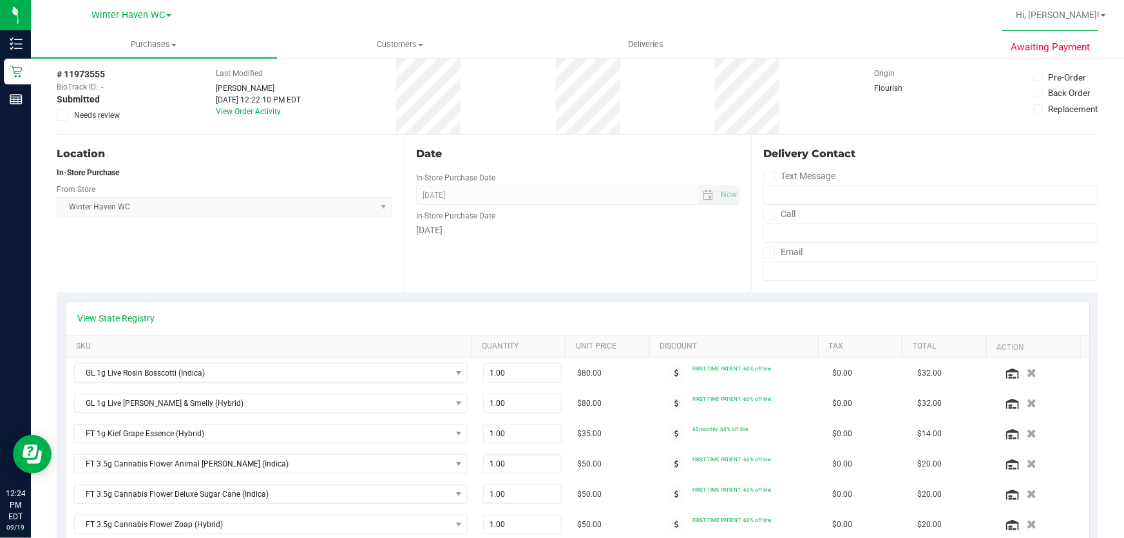
scroll to position [0, 0]
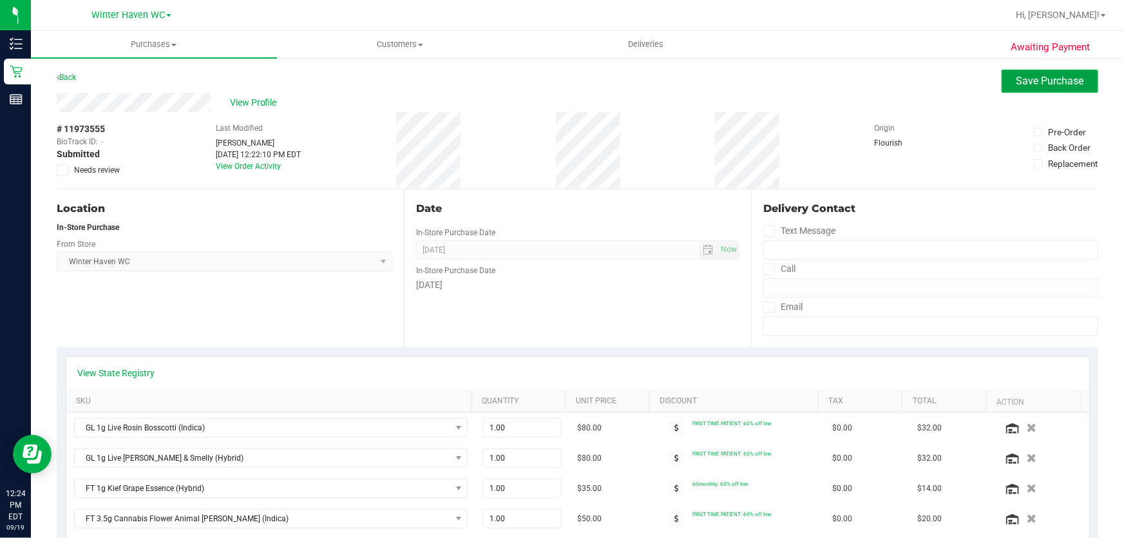
click at [1057, 82] on span "Save Purchase" at bounding box center [1050, 81] width 68 height 12
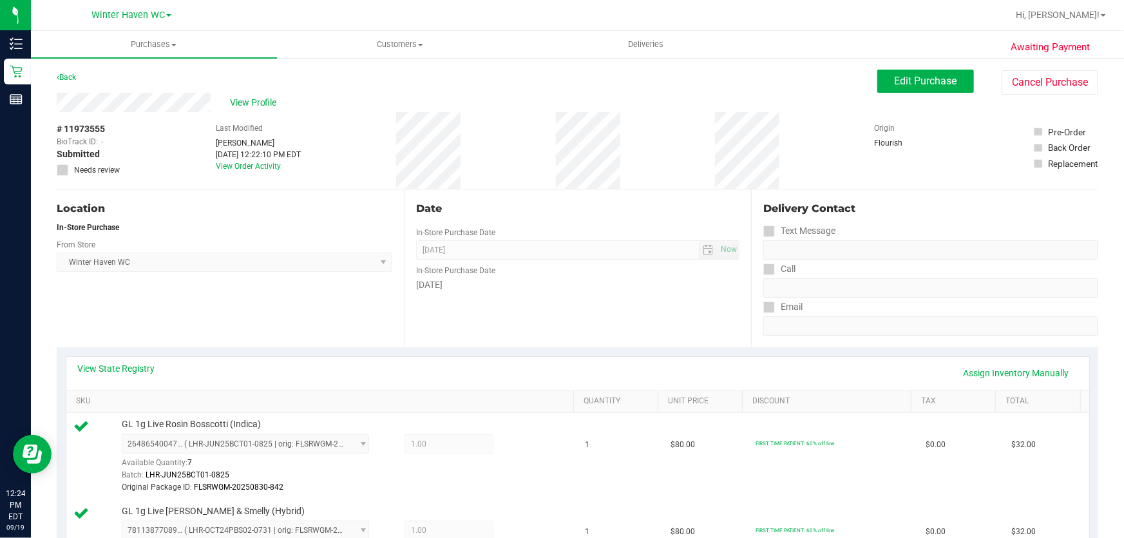
click at [928, 171] on div "Origin Flourish" at bounding box center [907, 150] width 64 height 77
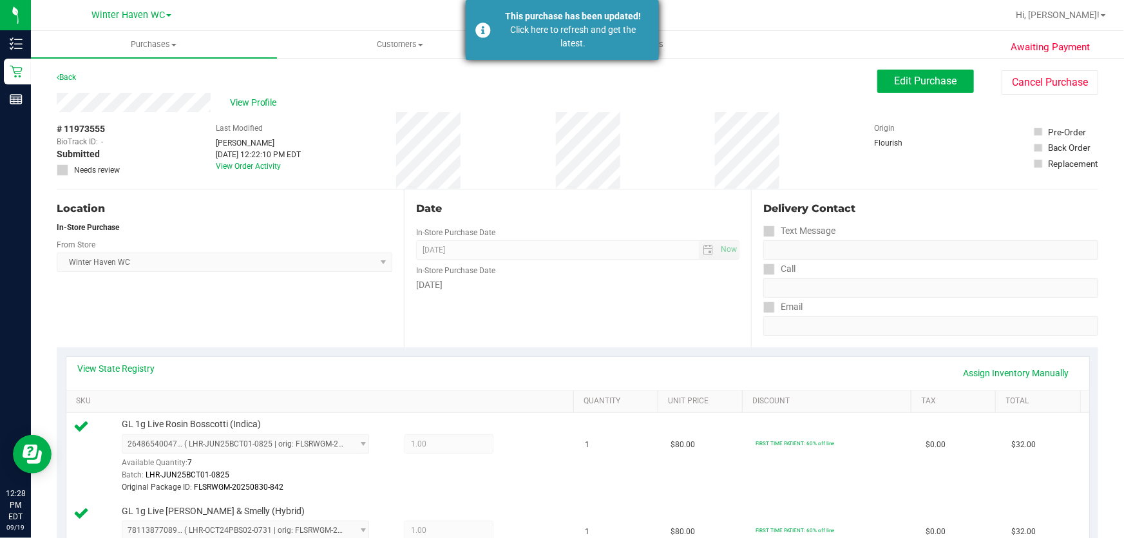
click at [584, 26] on div "Click here to refresh and get the latest." at bounding box center [573, 36] width 151 height 27
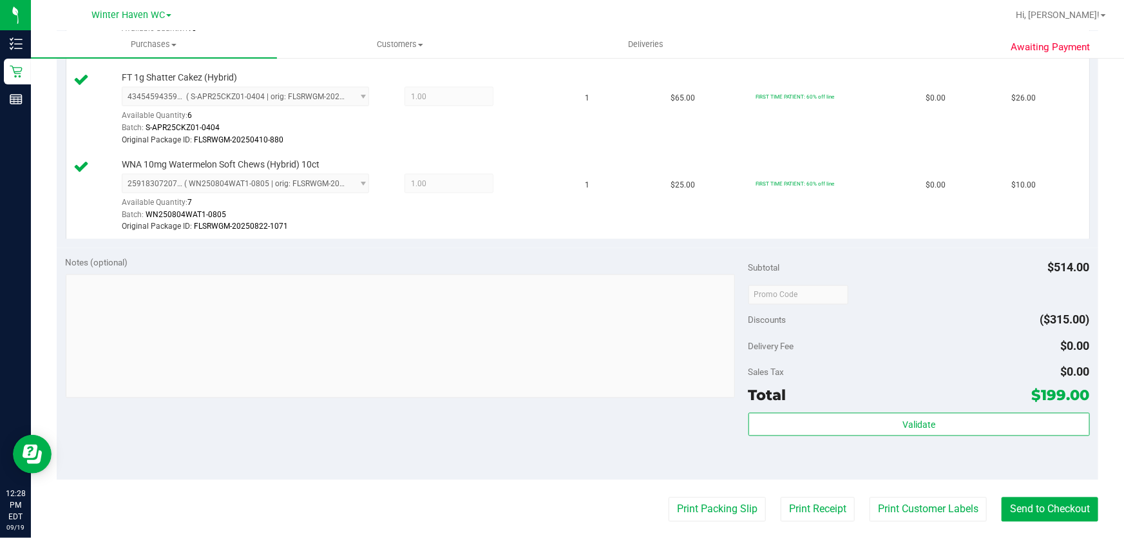
scroll to position [1054, 0]
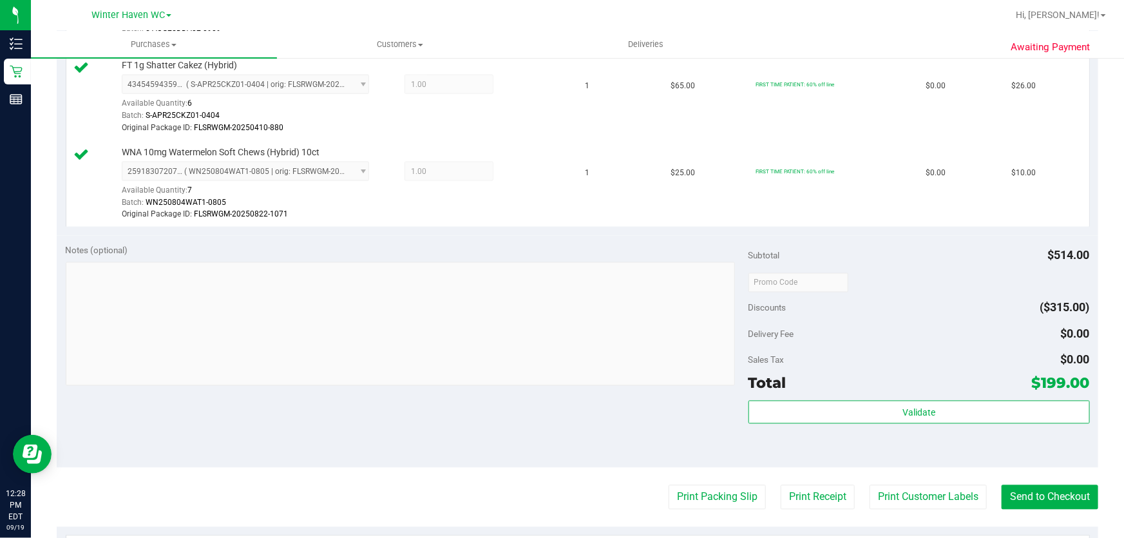
click at [667, 403] on div "Notes (optional) Subtotal $514.00 Discounts ($315.00) Delivery Fee $0.00 Sales …" at bounding box center [578, 352] width 1042 height 232
click at [589, 244] on div "Notes (optional)" at bounding box center [407, 250] width 683 height 13
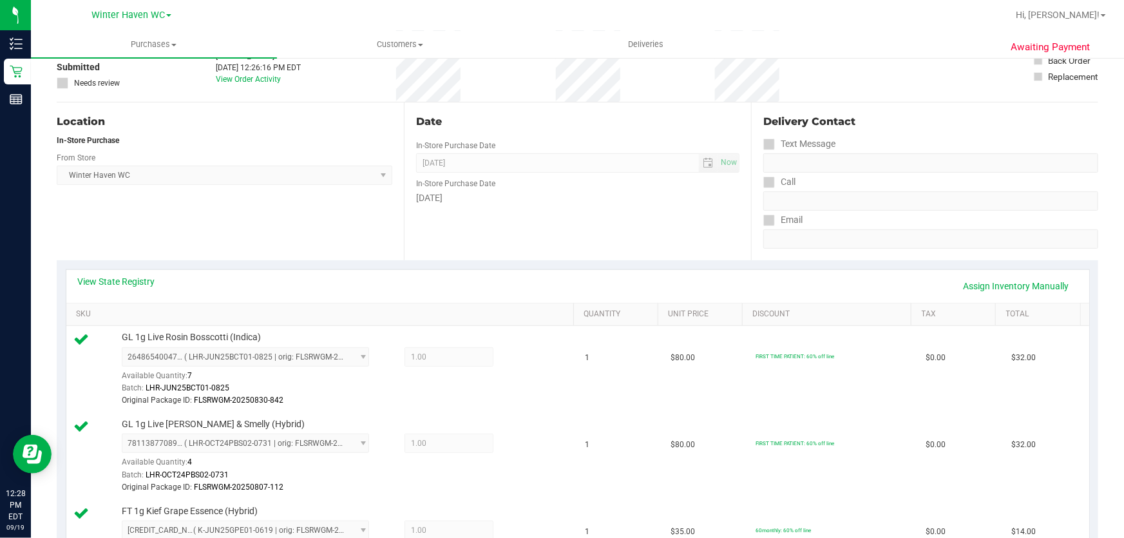
scroll to position [58, 0]
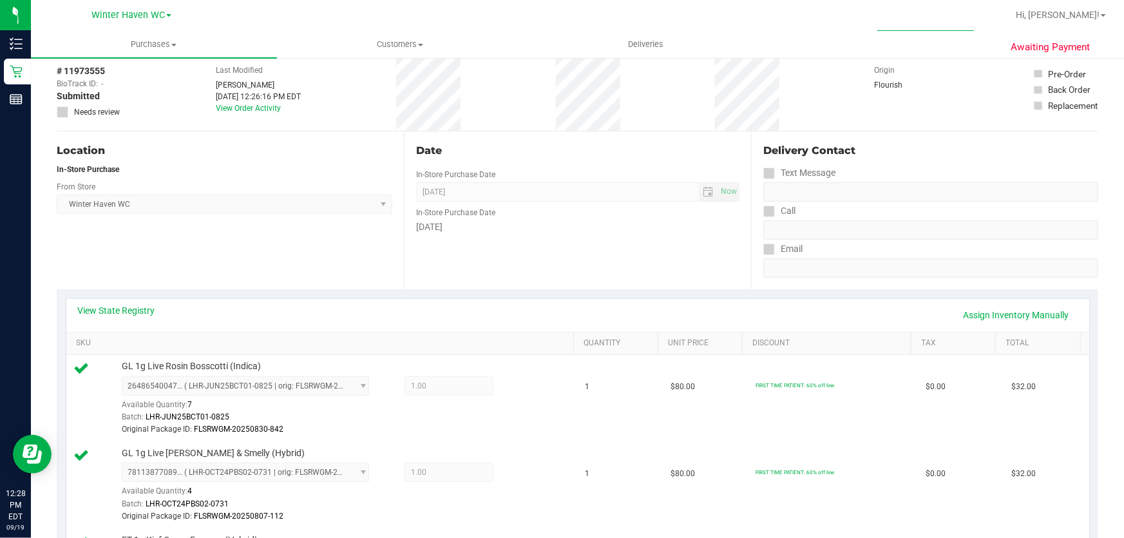
click at [597, 245] on div "Date In-Store Purchase Date Sep 19, 2025 Now In-Store Purchase Date Friday" at bounding box center [577, 210] width 347 height 158
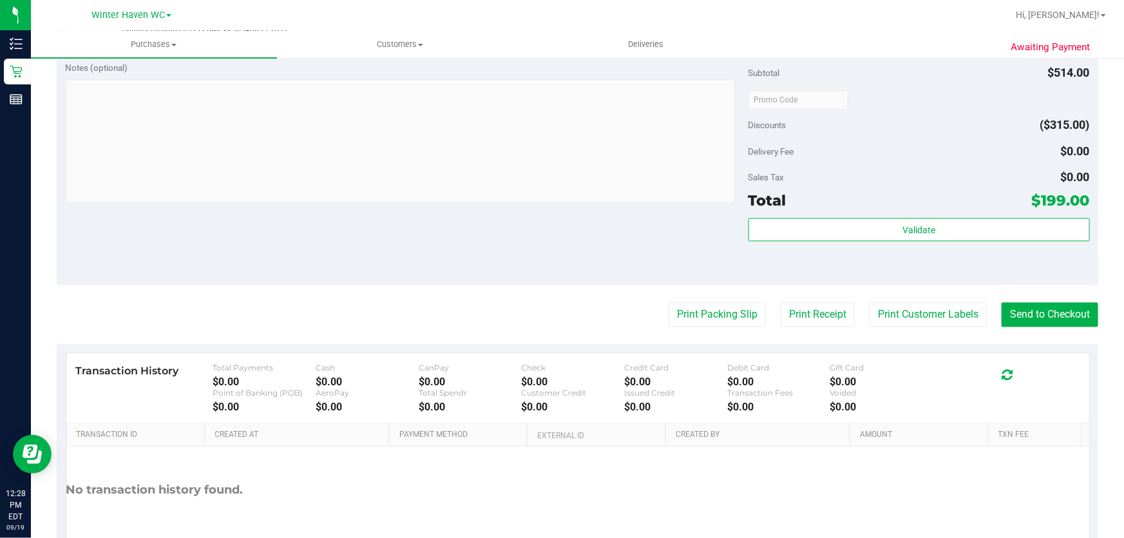
scroll to position [1306, 0]
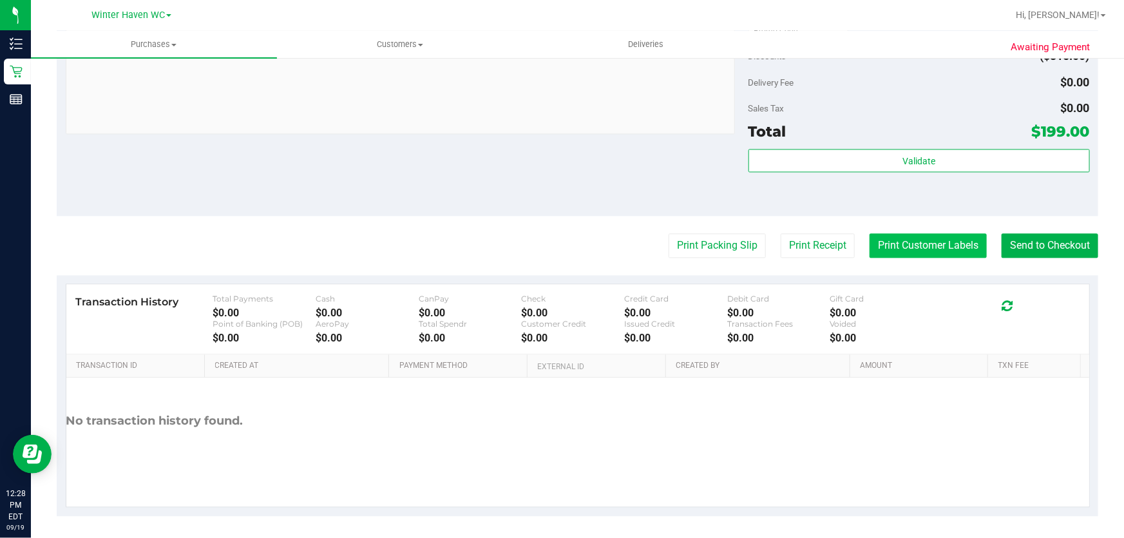
click at [939, 245] on button "Print Customer Labels" at bounding box center [928, 245] width 117 height 24
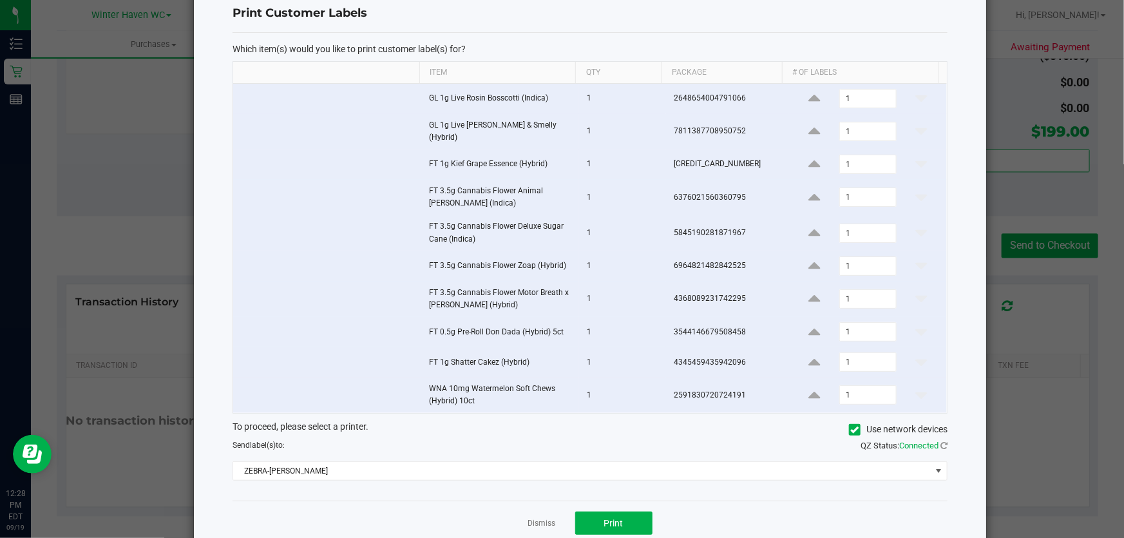
scroll to position [55, 0]
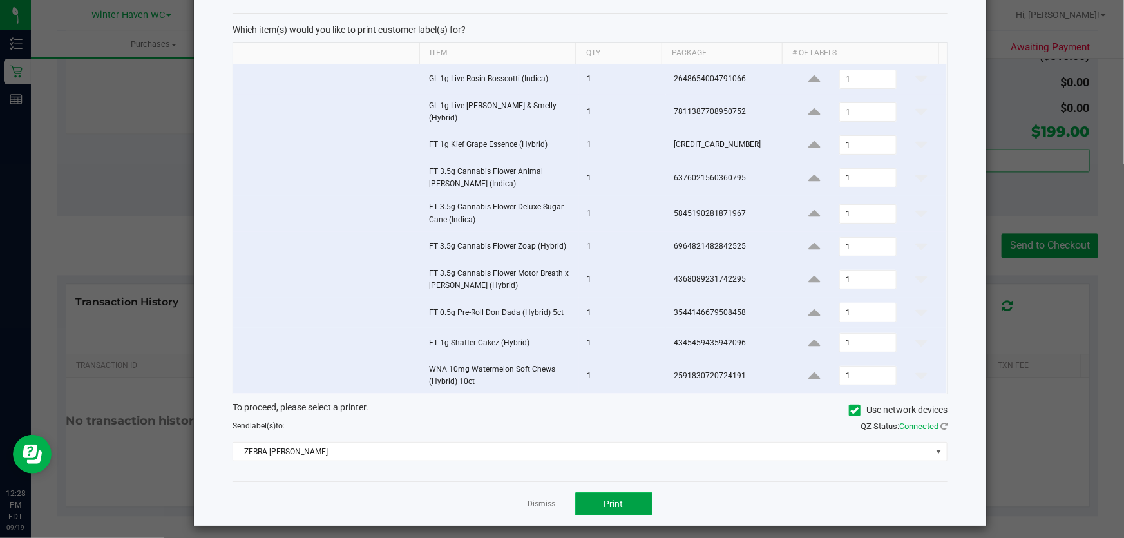
click at [616, 499] on span "Print" at bounding box center [613, 504] width 19 height 10
click at [536, 500] on link "Dismiss" at bounding box center [542, 504] width 28 height 11
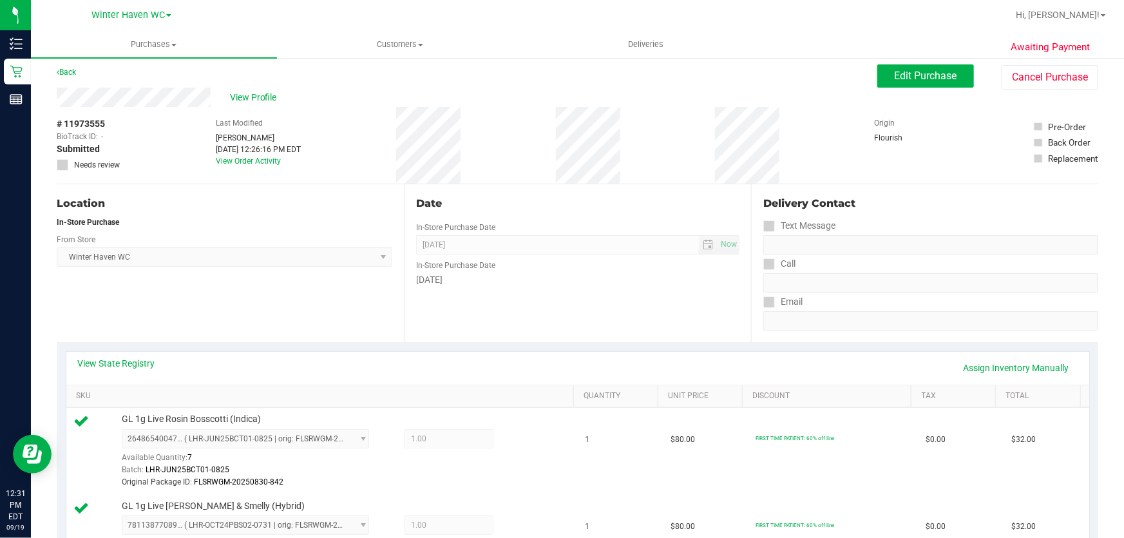
scroll to position [0, 0]
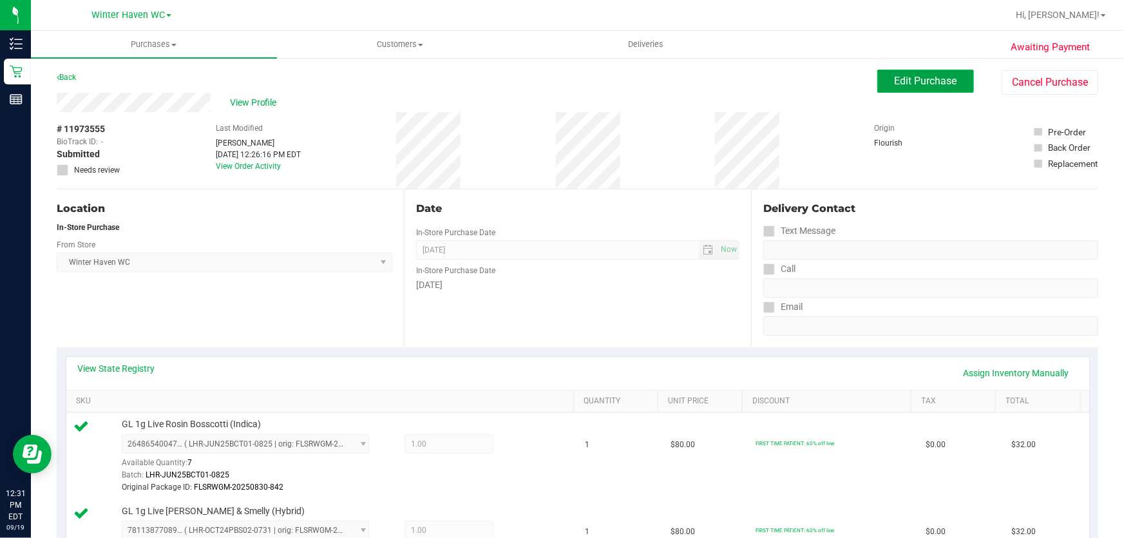
click at [899, 84] on span "Edit Purchase" at bounding box center [926, 81] width 62 height 12
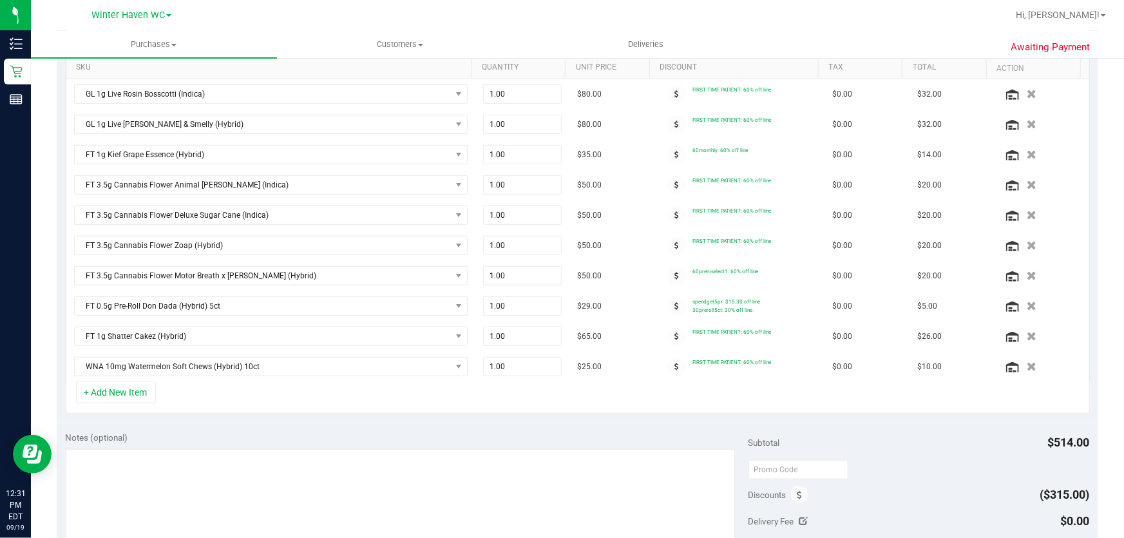
scroll to position [336, 0]
click at [674, 361] on icon at bounding box center [676, 364] width 5 height 8
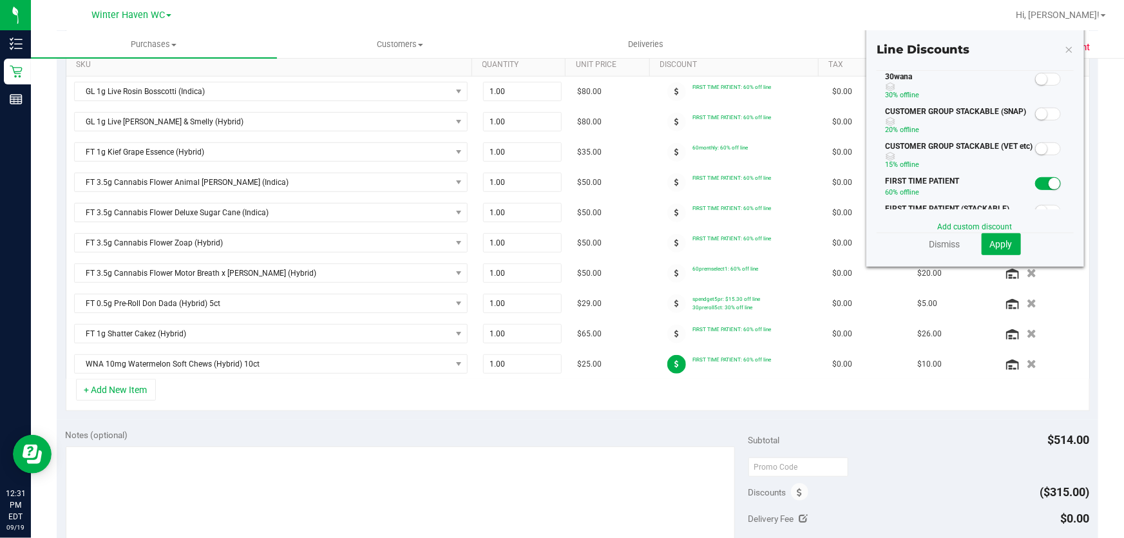
click at [1039, 77] on span at bounding box center [1048, 79] width 26 height 13
click at [989, 249] on button "Apply" at bounding box center [1001, 244] width 39 height 22
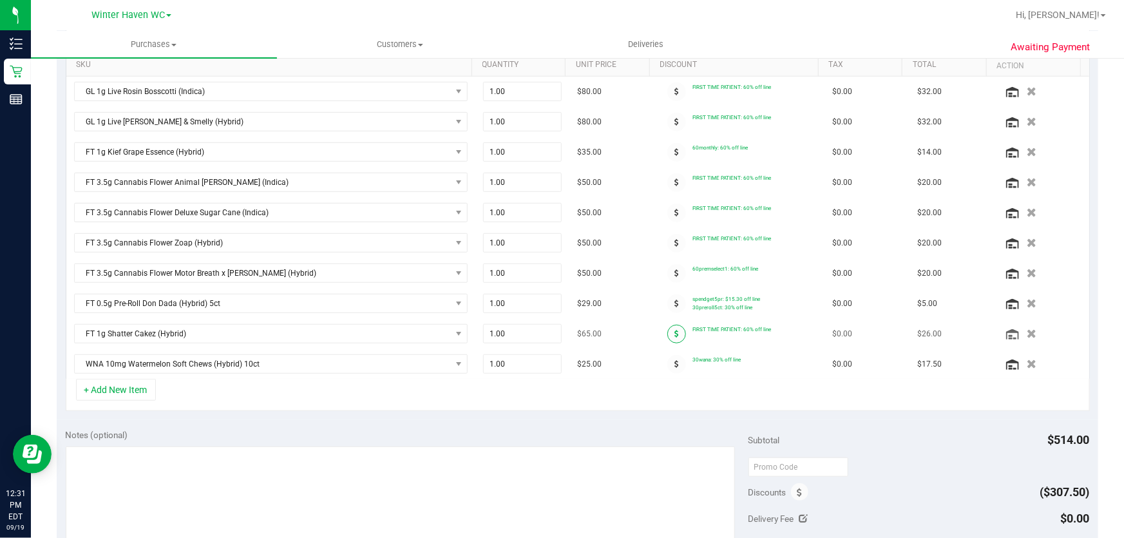
click at [674, 330] on icon at bounding box center [676, 334] width 5 height 8
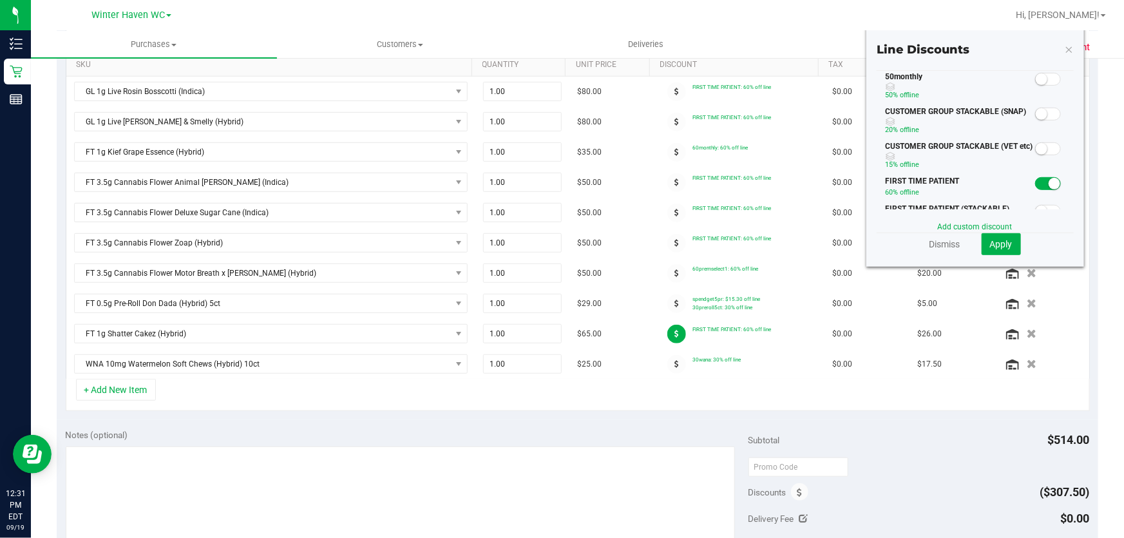
click at [1036, 81] on small at bounding box center [1042, 79] width 12 height 12
click at [997, 251] on button "Apply" at bounding box center [1001, 244] width 39 height 22
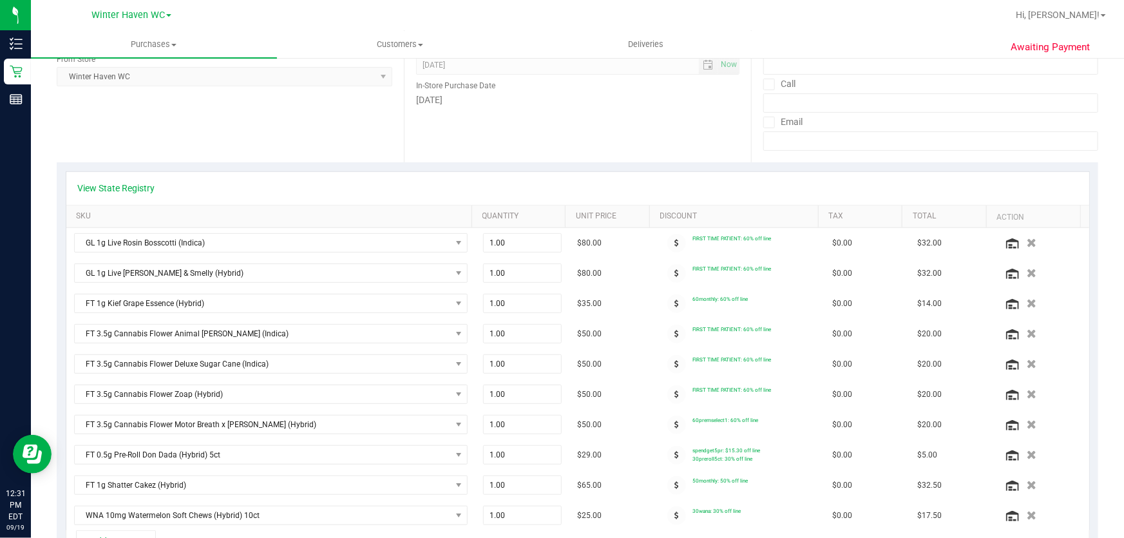
scroll to position [0, 0]
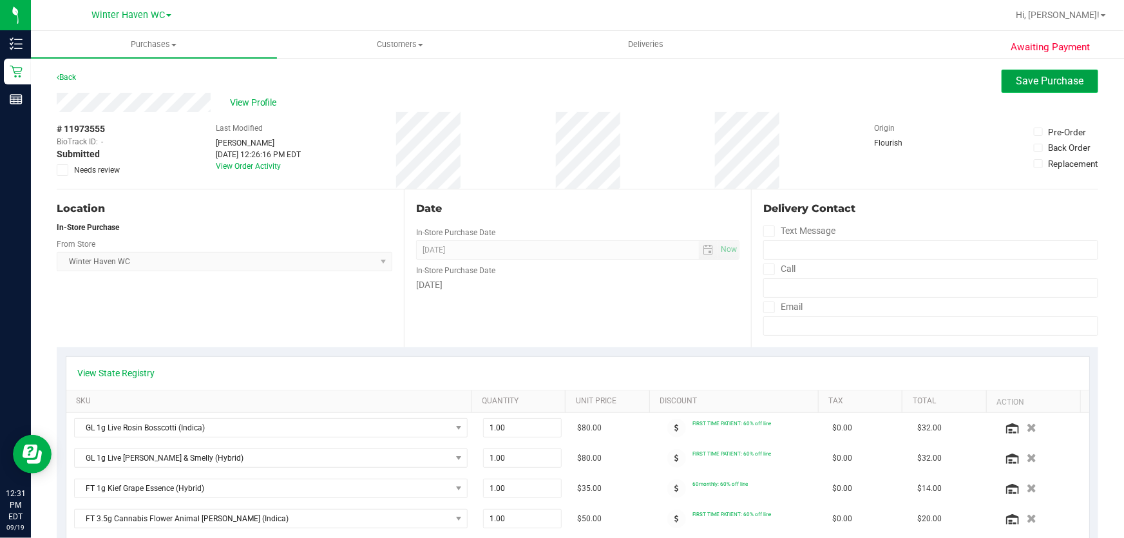
click at [1025, 82] on span "Save Purchase" at bounding box center [1050, 81] width 68 height 12
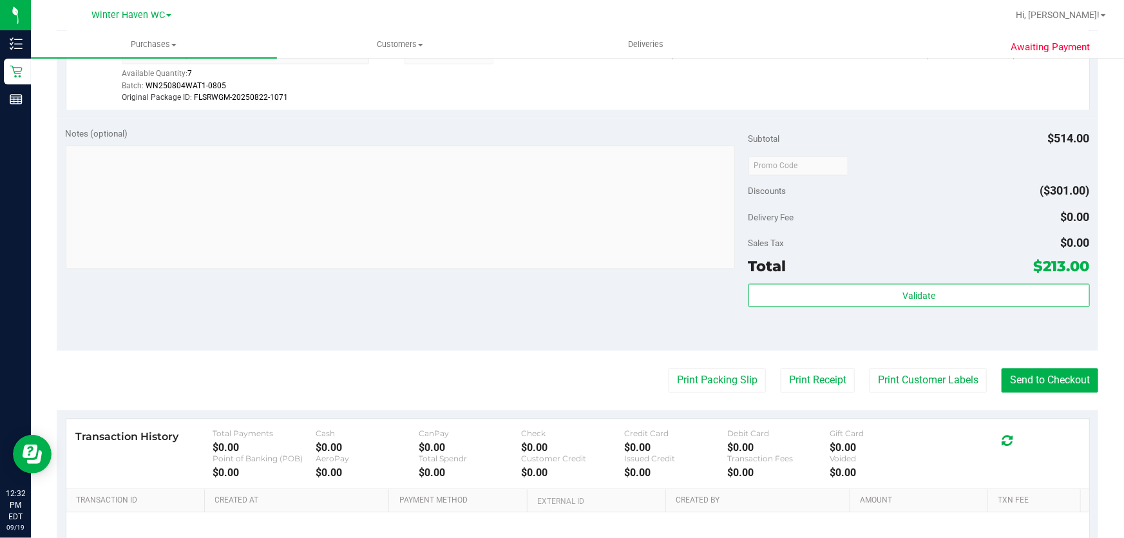
scroll to position [1171, 0]
click at [1063, 380] on button "Send to Checkout" at bounding box center [1050, 380] width 97 height 24
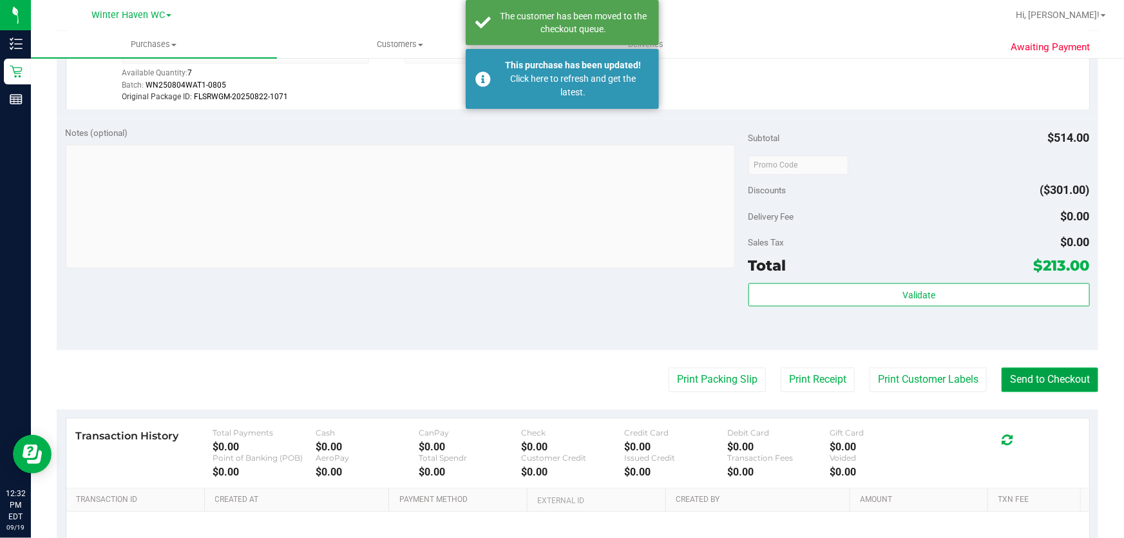
click at [1047, 378] on button "Send to Checkout" at bounding box center [1050, 380] width 97 height 24
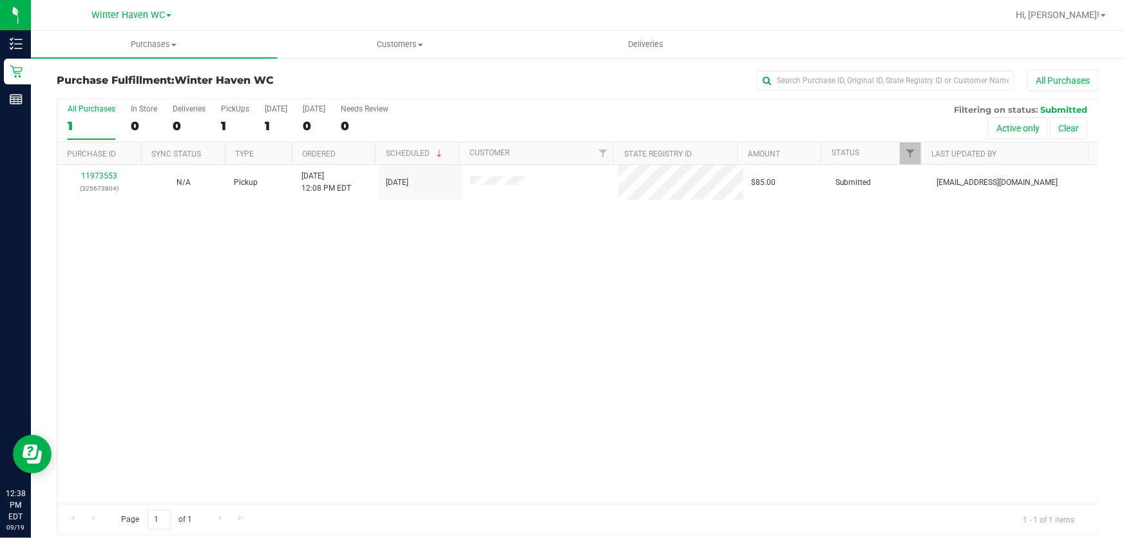
drag, startPoint x: 433, startPoint y: 336, endPoint x: 312, endPoint y: 270, distance: 137.8
click at [423, 322] on div "11973553 (325673804) N/A Pickup 9/19/2025 12:08 PM EDT 9/19/2025 $85.00 Submitt…" at bounding box center [577, 334] width 1040 height 339
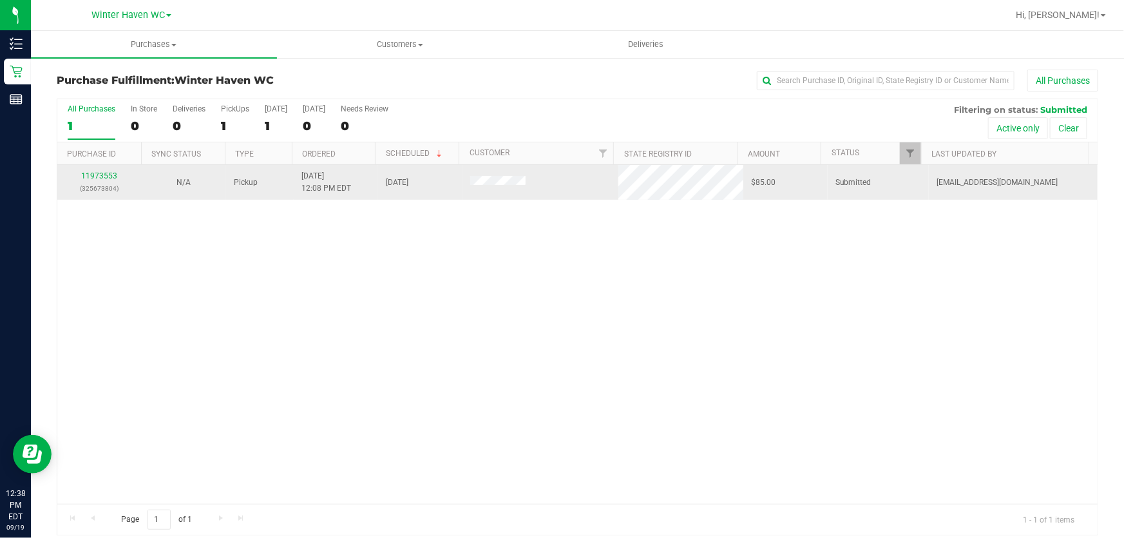
click at [104, 170] on div "11973553 (325673804)" at bounding box center [99, 182] width 69 height 24
click at [104, 179] on link "11973553" at bounding box center [99, 175] width 36 height 9
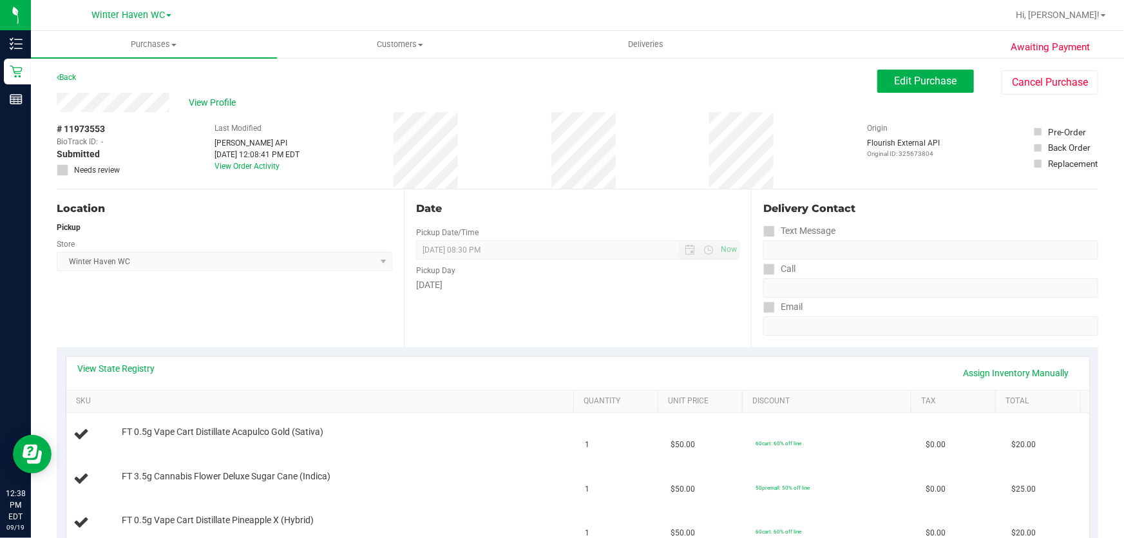
drag, startPoint x: 631, startPoint y: 284, endPoint x: 640, endPoint y: 271, distance: 16.3
click at [634, 281] on div "Friday" at bounding box center [577, 285] width 323 height 14
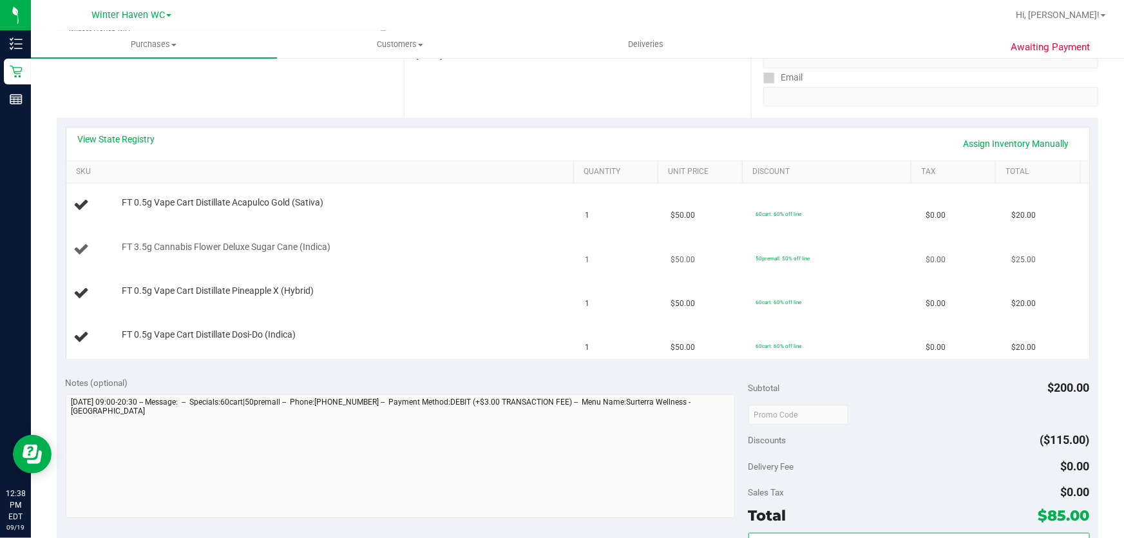
scroll to position [234, 0]
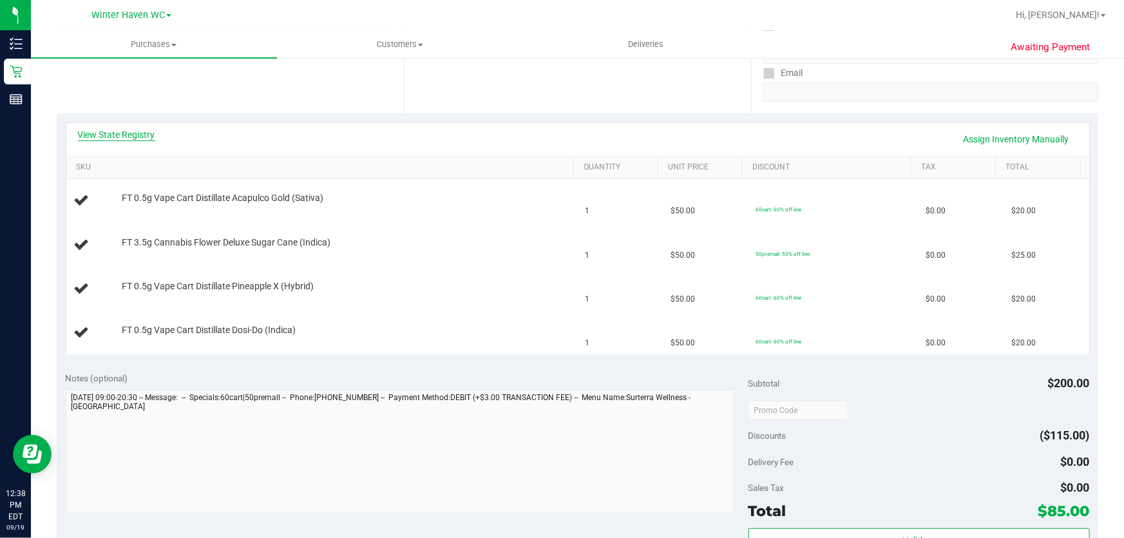
click at [127, 135] on link "View State Registry" at bounding box center [116, 134] width 77 height 13
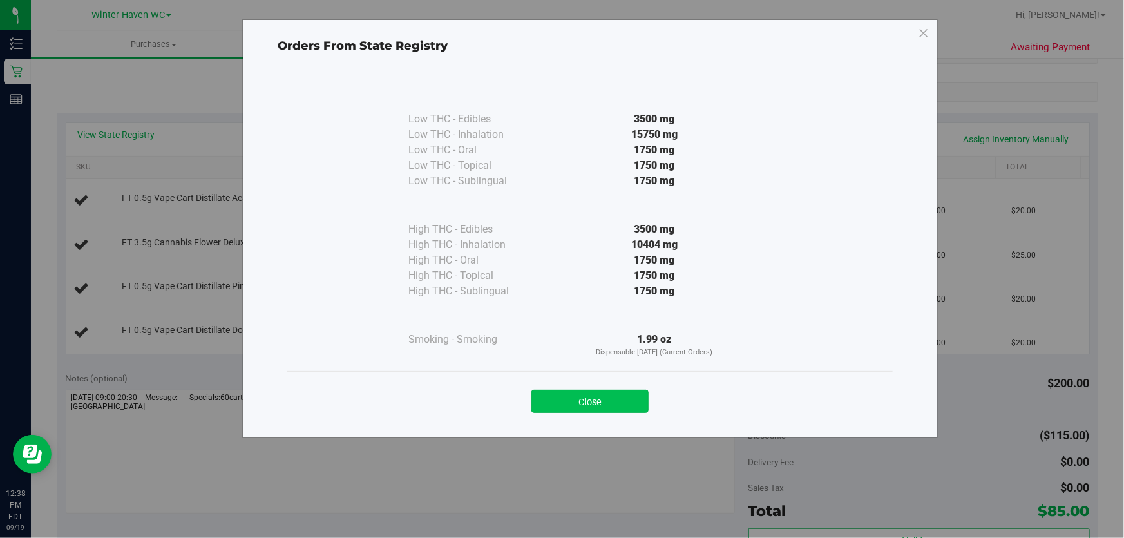
click at [605, 398] on button "Close" at bounding box center [589, 401] width 117 height 23
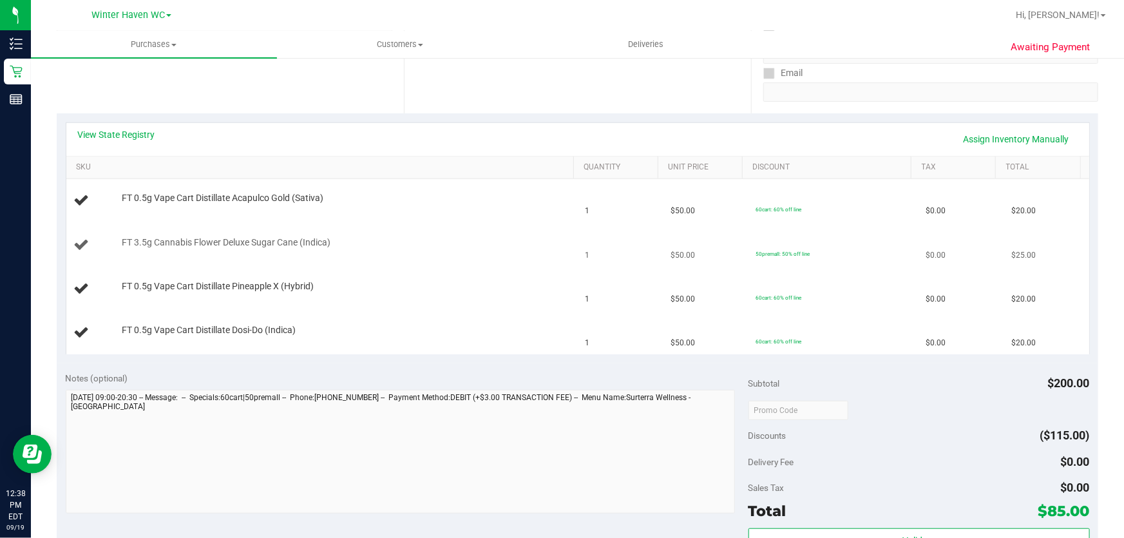
drag, startPoint x: 499, startPoint y: 297, endPoint x: 566, endPoint y: 262, distance: 75.2
click at [501, 296] on td "FT 0.5g Vape Cart Distillate Pineapple X (Hybrid)" at bounding box center [321, 289] width 511 height 44
click at [113, 130] on link "View State Registry" at bounding box center [116, 134] width 77 height 13
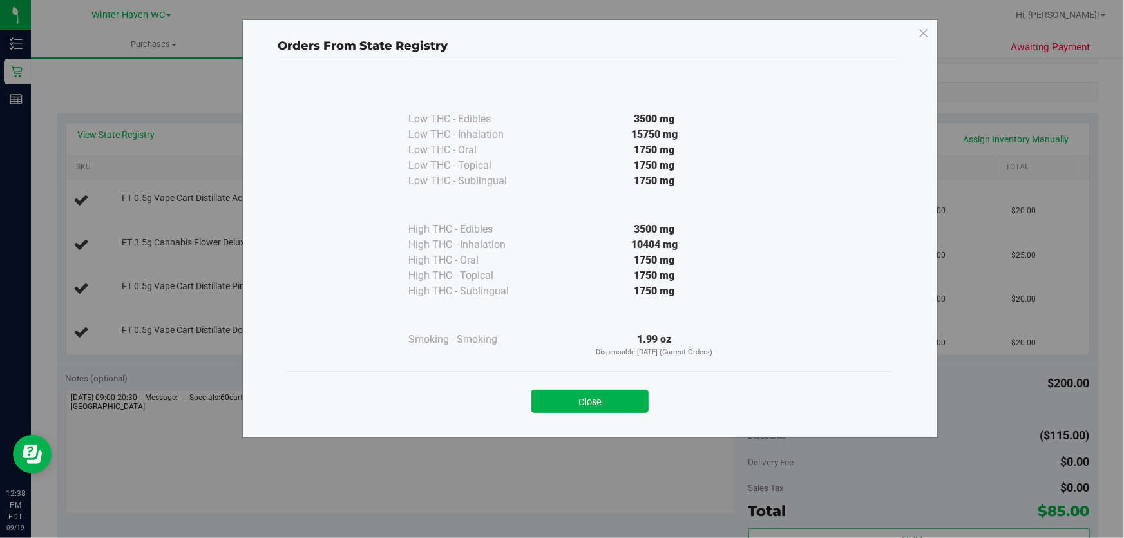
click at [783, 292] on div "Low THC - Edibles 3500 mg Low THC - Inhalation" at bounding box center [589, 225] width 605 height 292
click at [608, 396] on button "Close" at bounding box center [589, 401] width 117 height 23
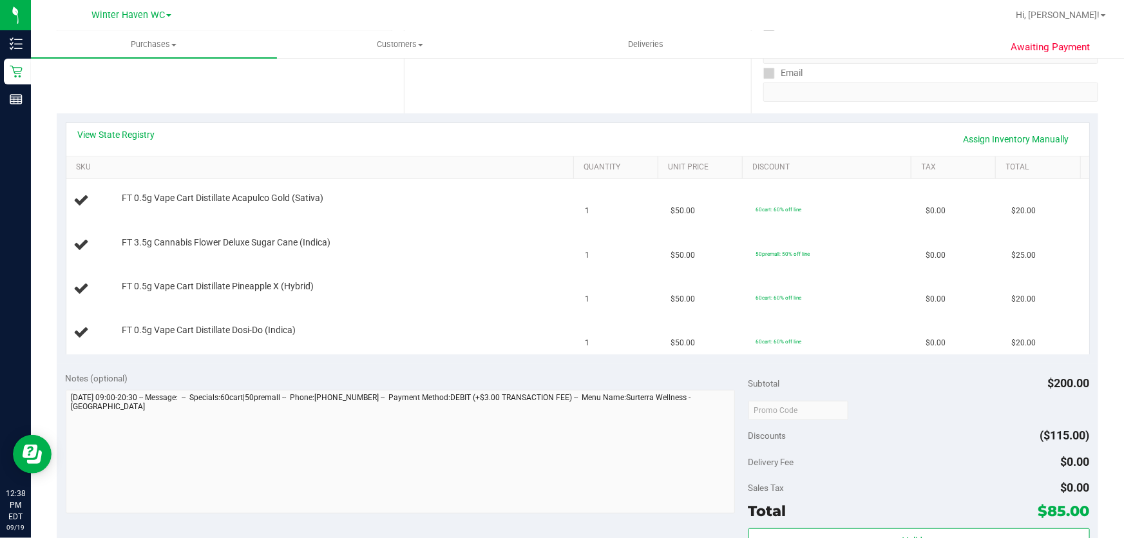
click at [520, 356] on div "View State Registry Assign Inventory Manually SKU Quantity Unit Price Discount …" at bounding box center [578, 238] width 1042 height 250
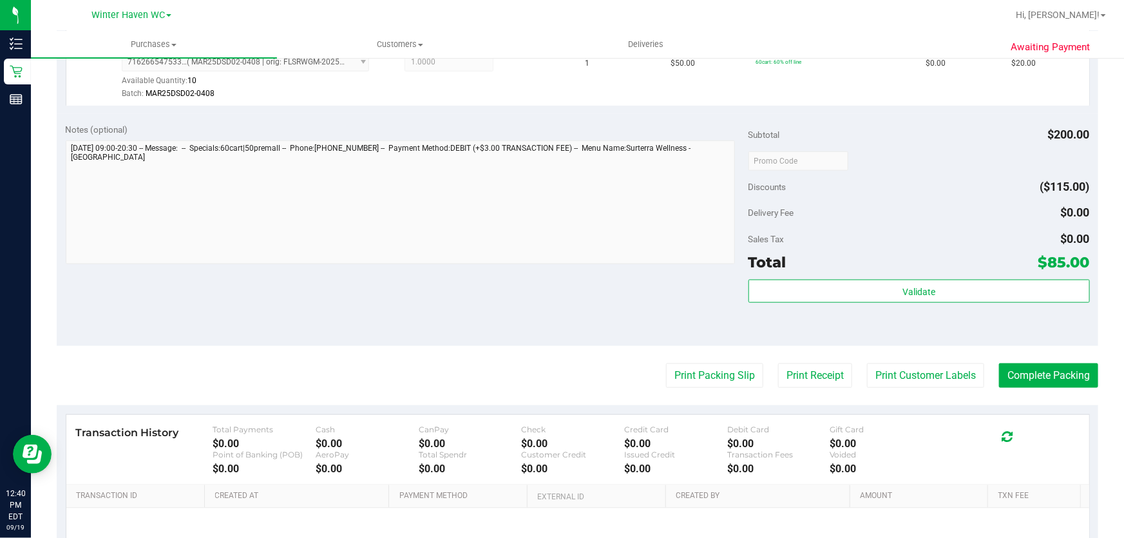
scroll to position [602, 0]
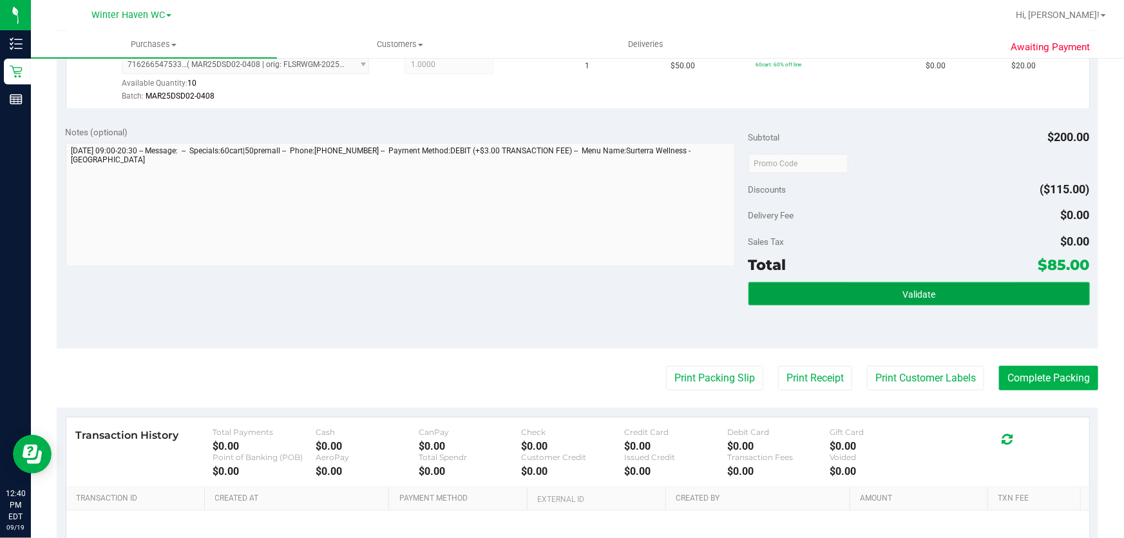
click at [964, 282] on button "Validate" at bounding box center [918, 293] width 341 height 23
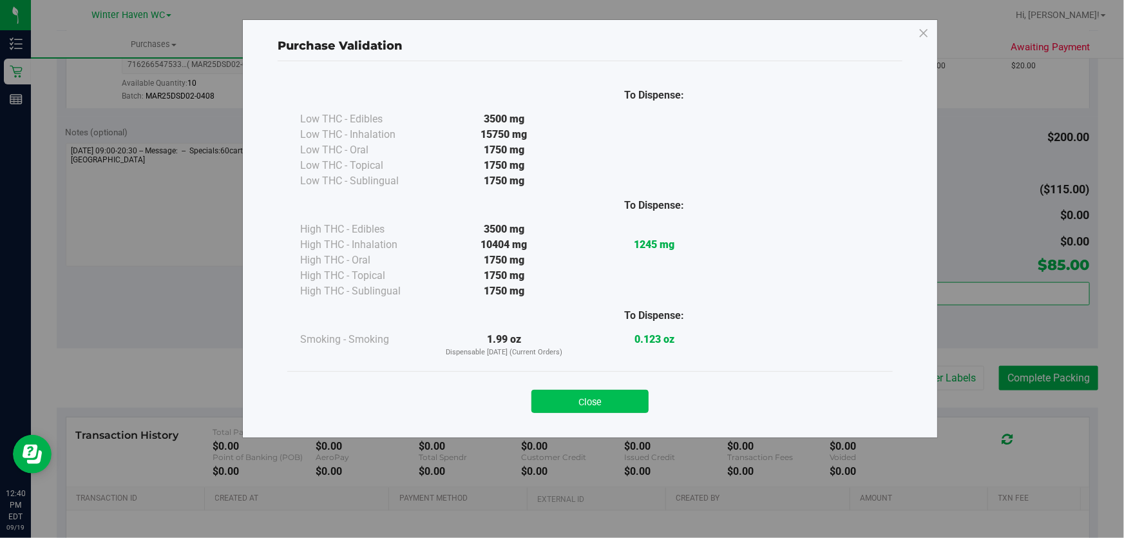
click at [584, 404] on button "Close" at bounding box center [589, 401] width 117 height 23
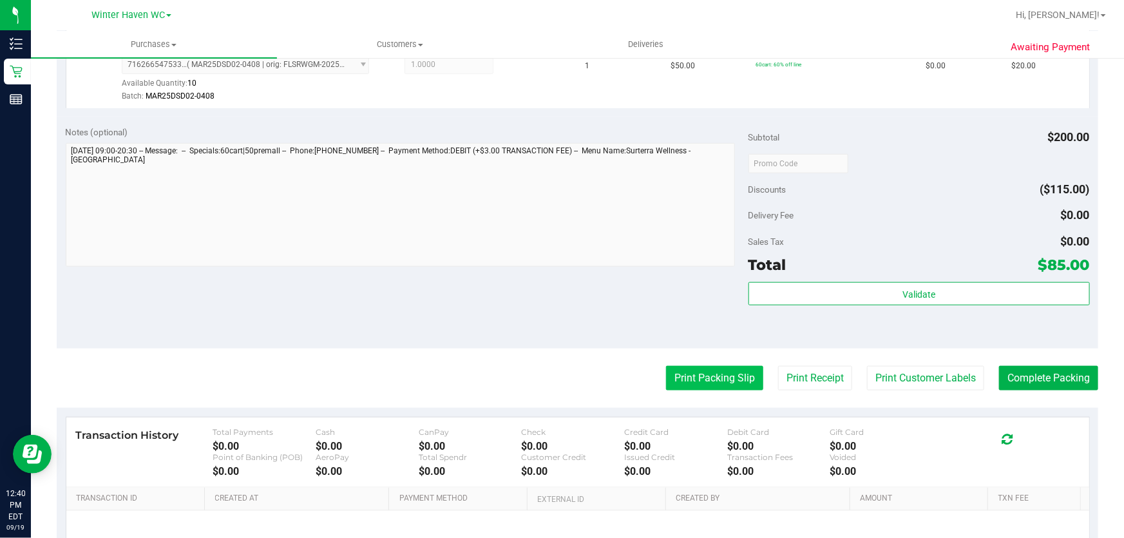
click at [712, 385] on button "Print Packing Slip" at bounding box center [714, 378] width 97 height 24
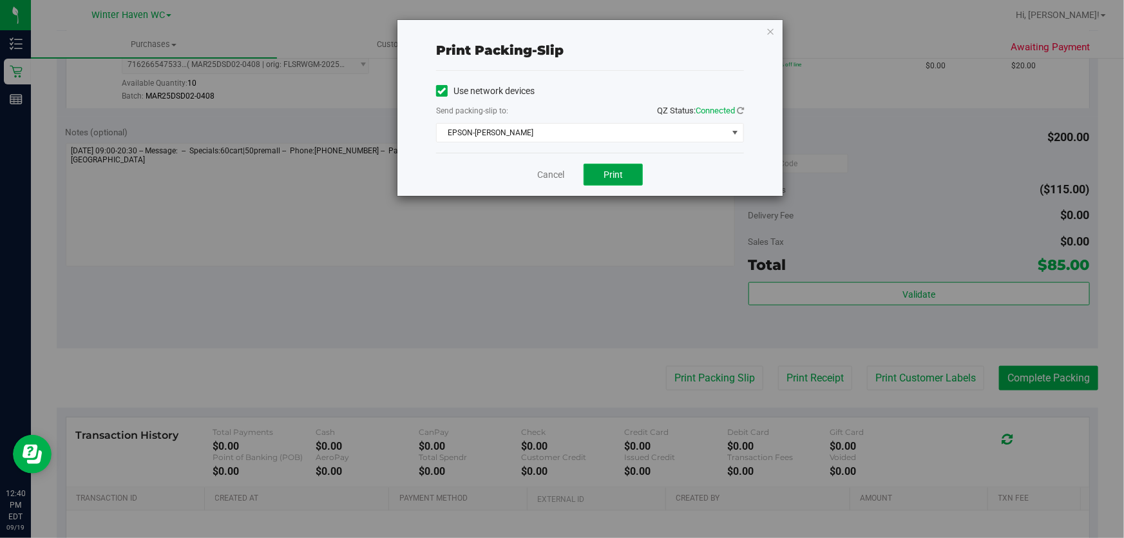
click at [610, 177] on span "Print" at bounding box center [613, 174] width 19 height 10
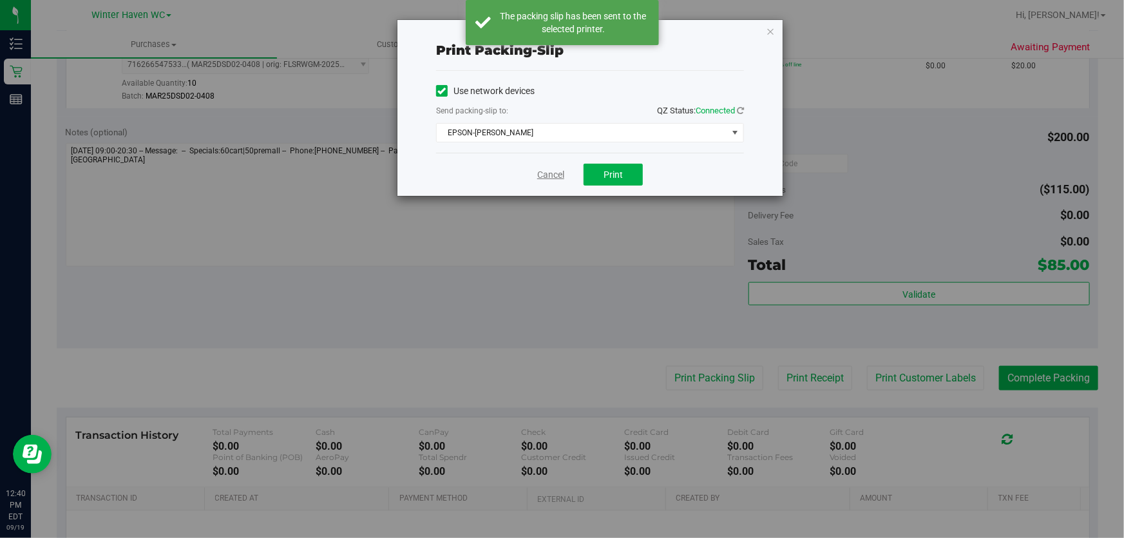
click at [556, 174] on link "Cancel" at bounding box center [550, 175] width 27 height 14
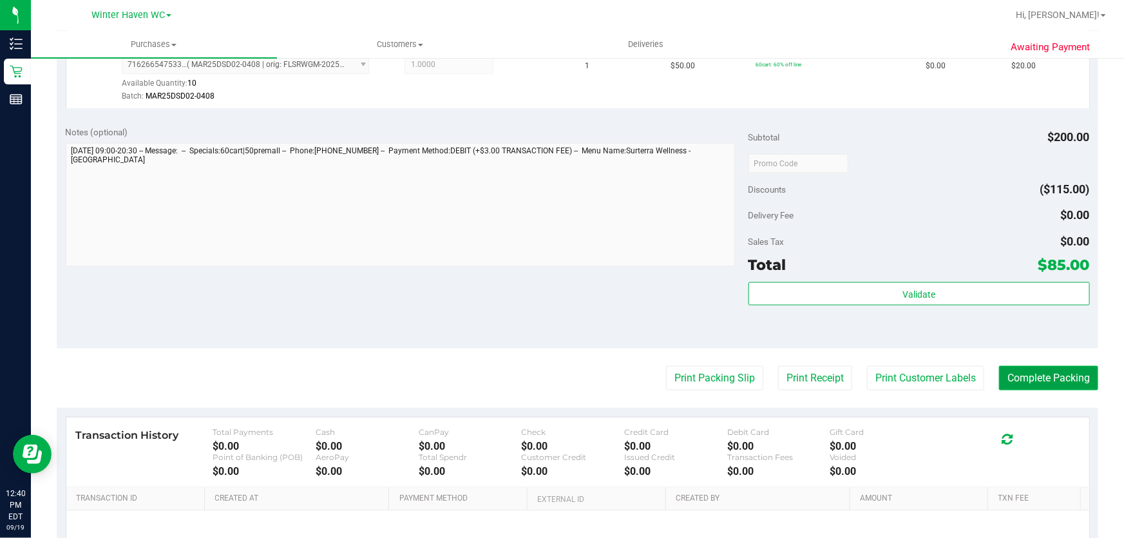
click at [1068, 366] on button "Complete Packing" at bounding box center [1048, 378] width 99 height 24
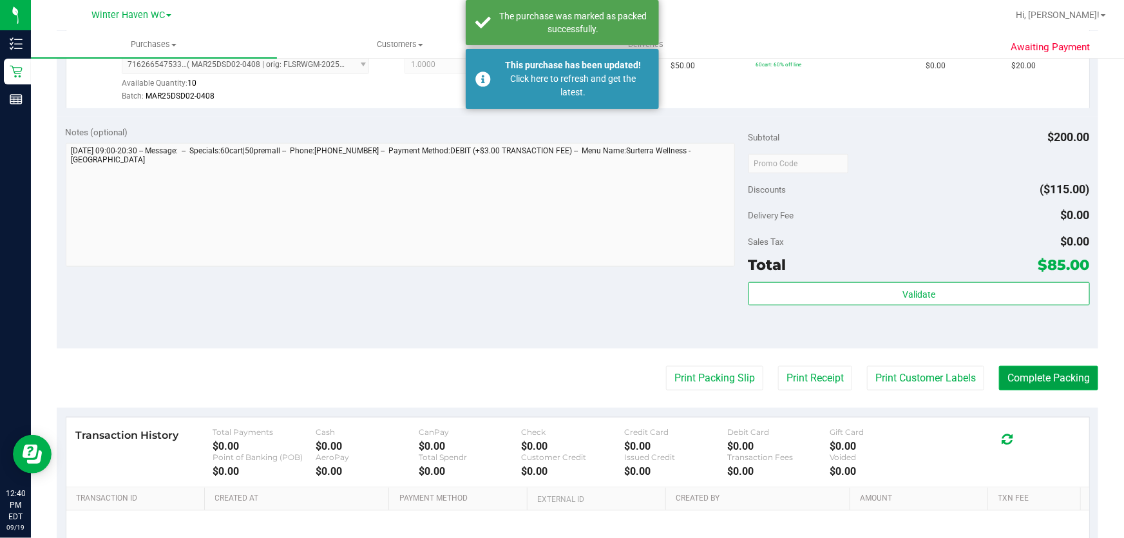
click at [1043, 378] on button "Complete Packing" at bounding box center [1048, 378] width 99 height 24
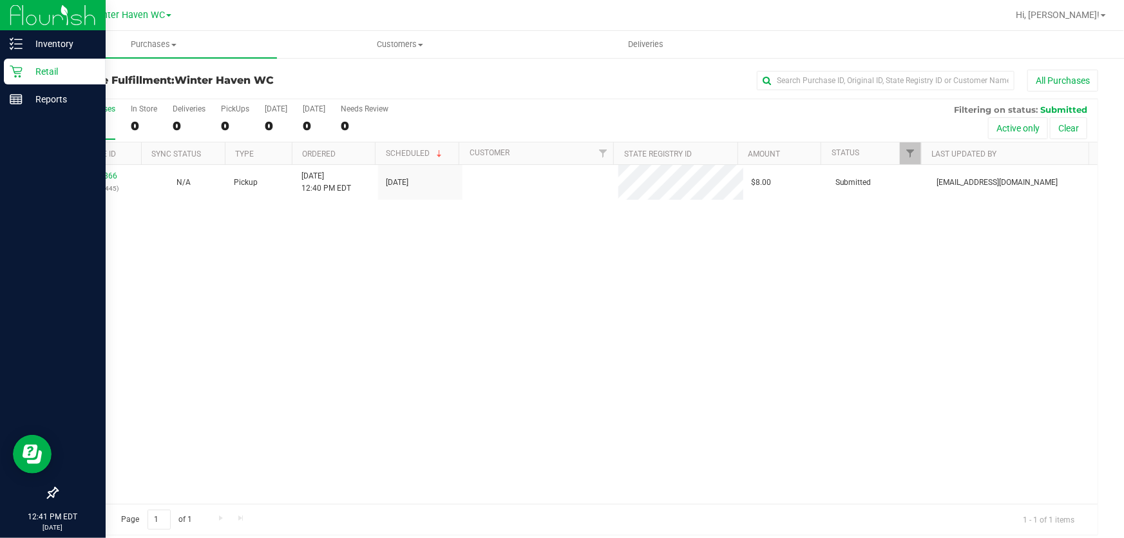
click at [32, 70] on p "Retail" at bounding box center [61, 71] width 77 height 15
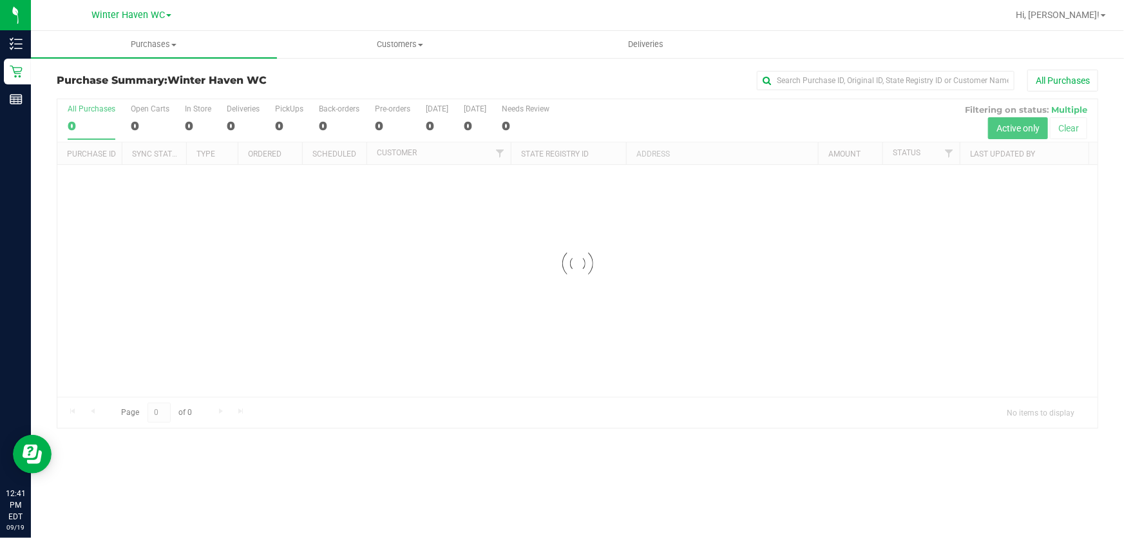
click at [605, 107] on div at bounding box center [577, 263] width 1040 height 329
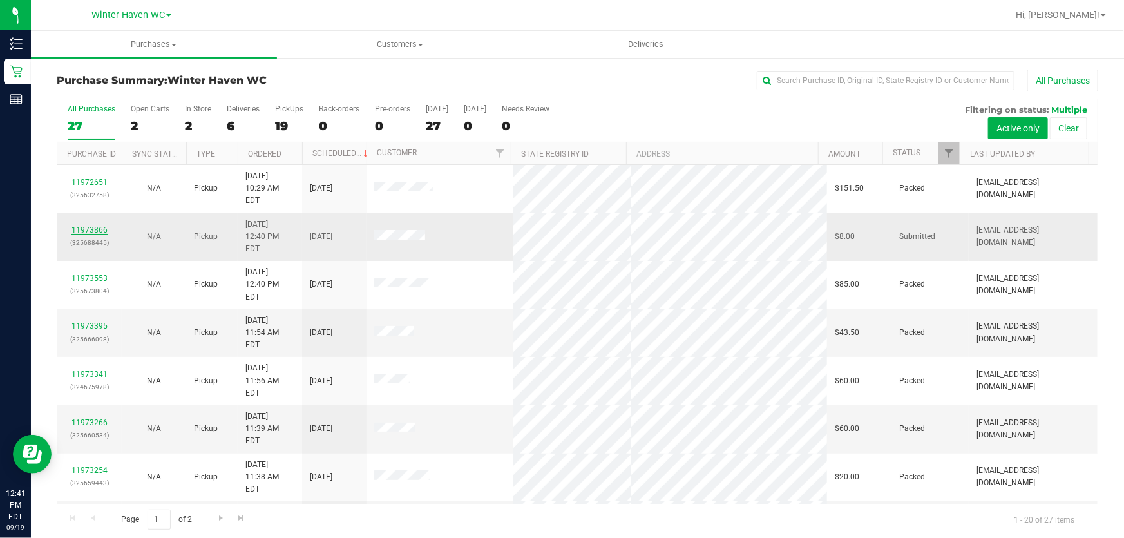
click at [95, 225] on link "11973866" at bounding box center [89, 229] width 36 height 9
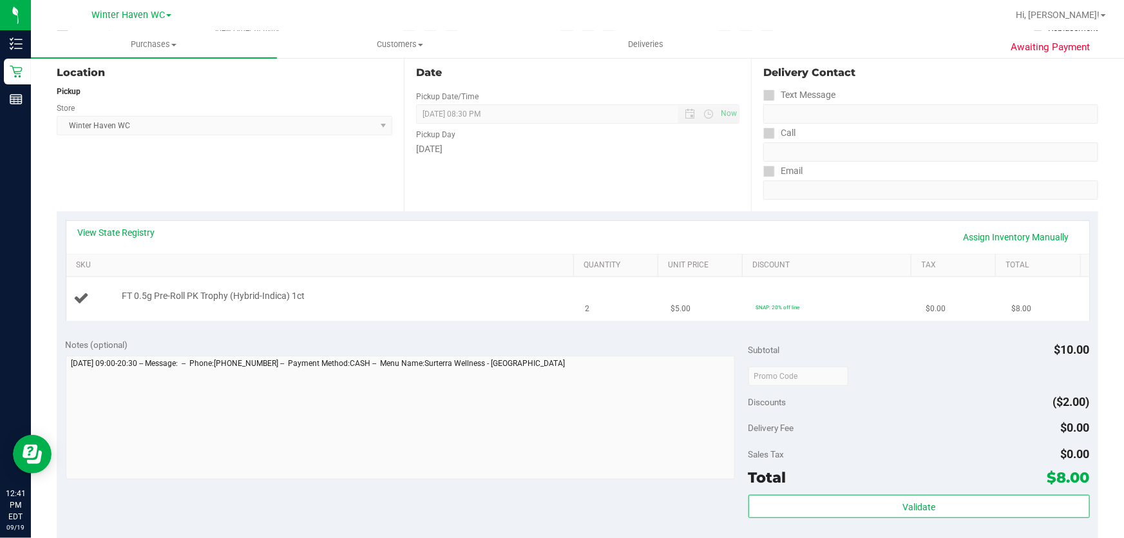
scroll to position [234, 0]
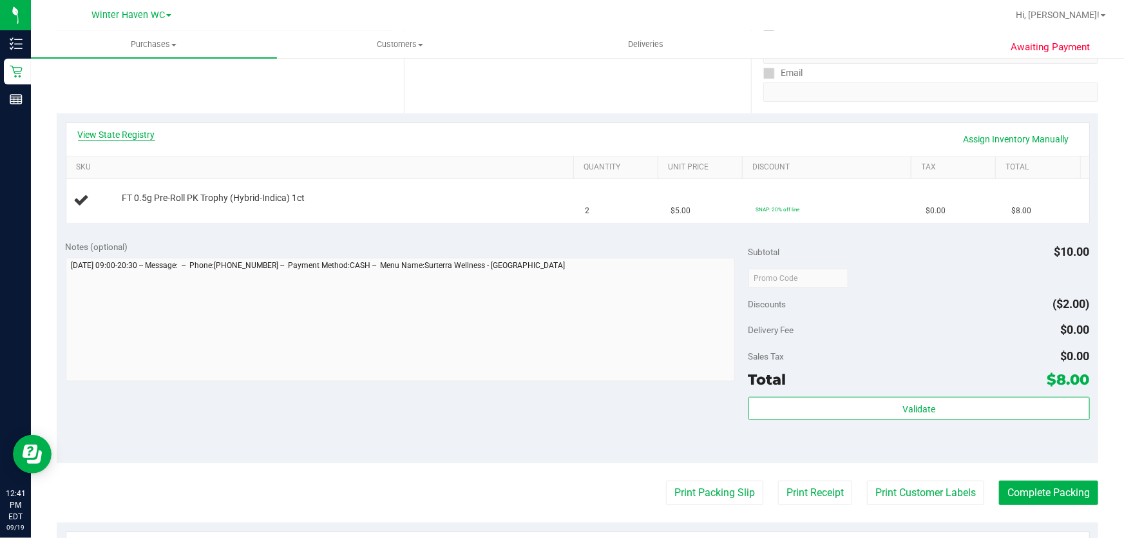
click at [113, 131] on link "View State Registry" at bounding box center [116, 134] width 77 height 13
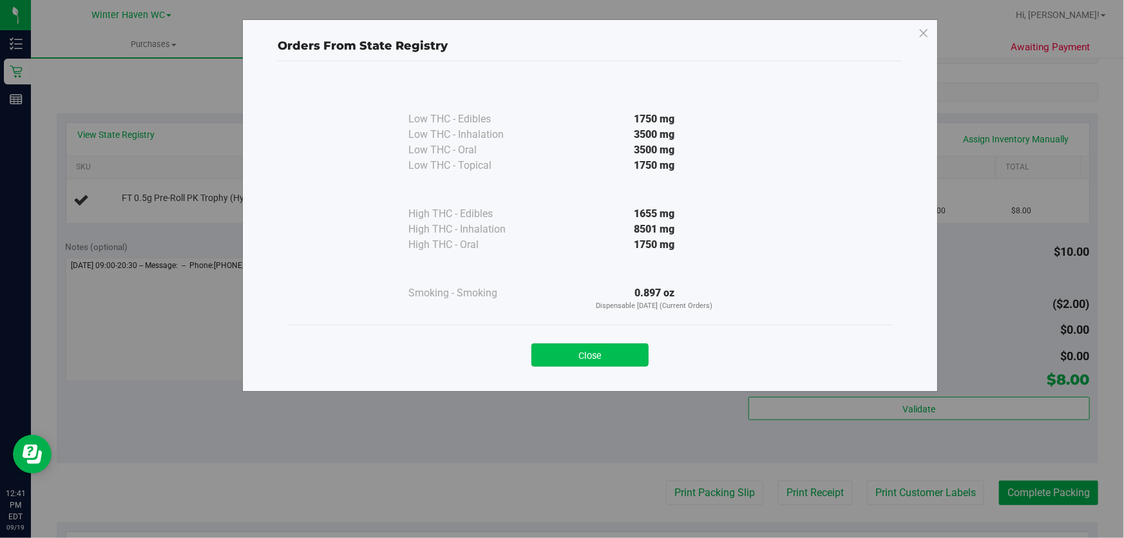
click at [607, 354] on button "Close" at bounding box center [589, 354] width 117 height 23
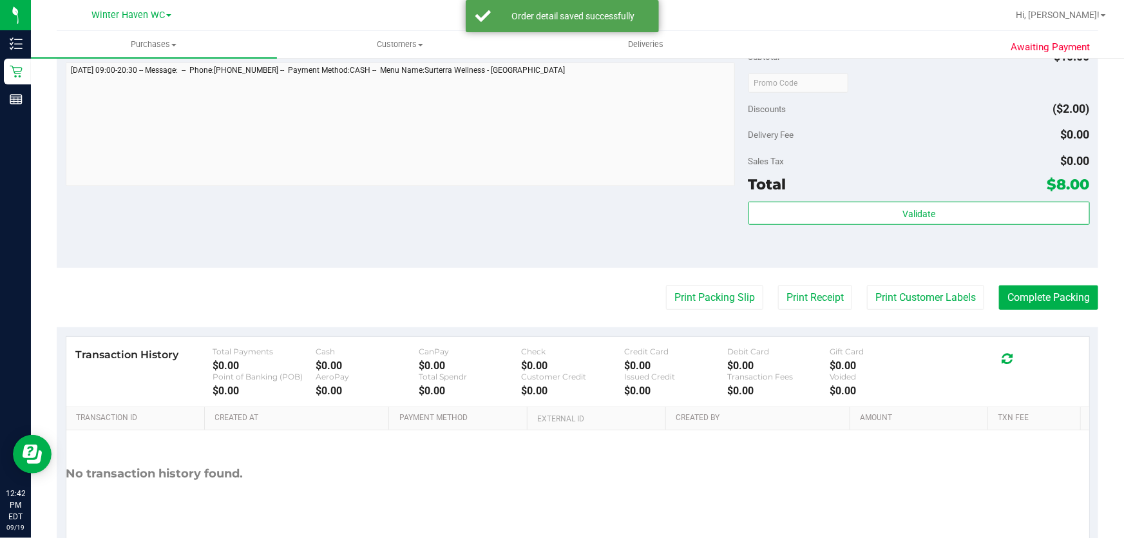
scroll to position [468, 0]
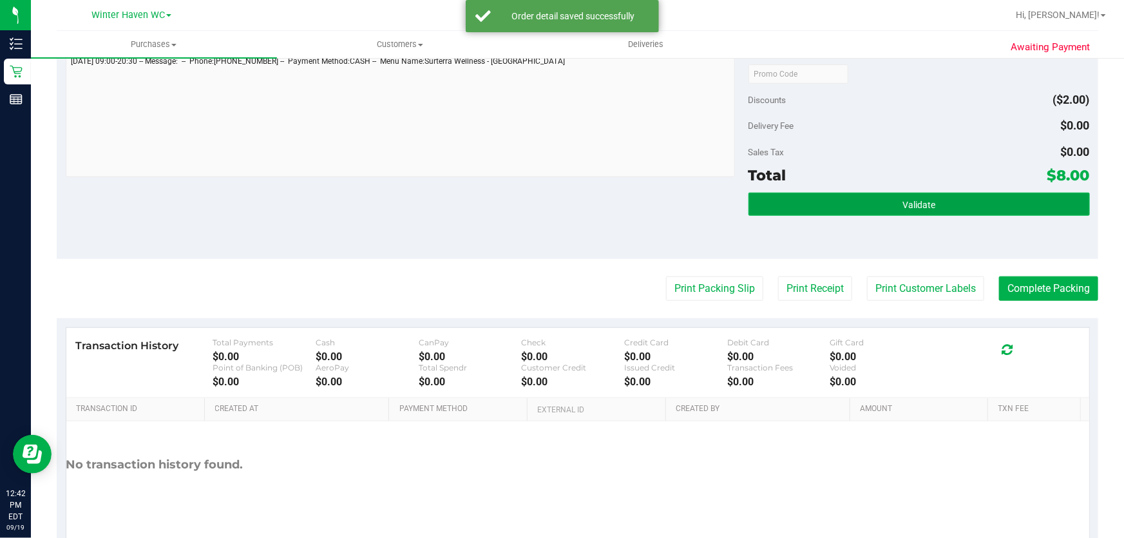
click at [995, 207] on button "Validate" at bounding box center [918, 204] width 341 height 23
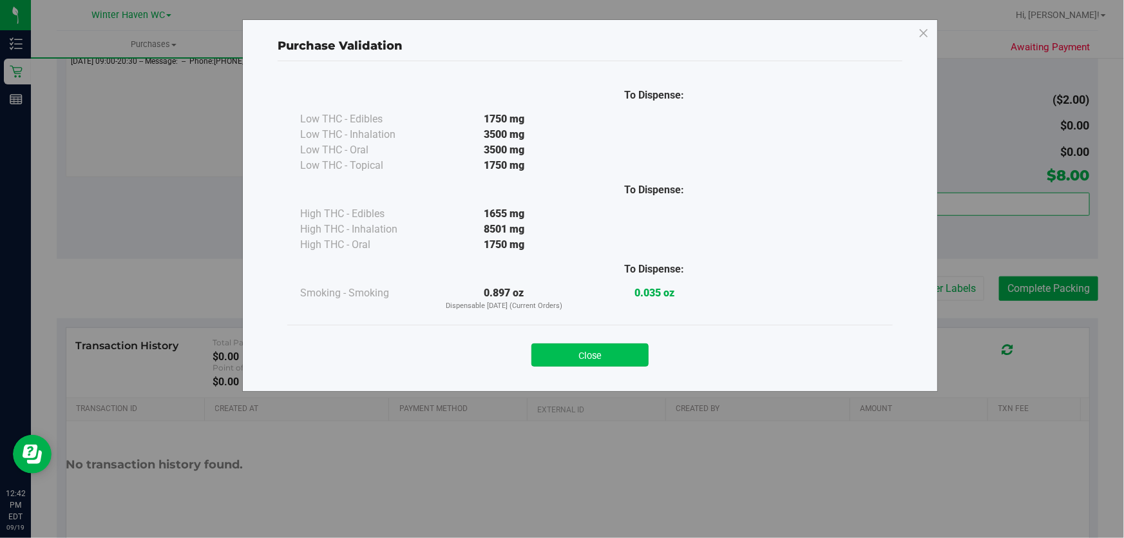
click at [619, 352] on button "Close" at bounding box center [589, 354] width 117 height 23
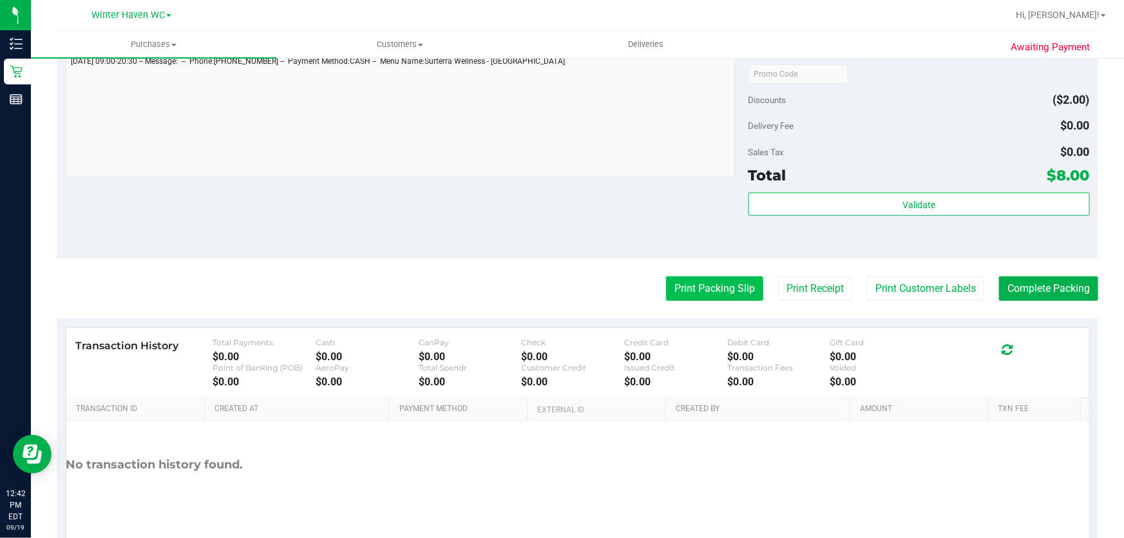
click at [707, 289] on button "Print Packing Slip" at bounding box center [714, 288] width 97 height 24
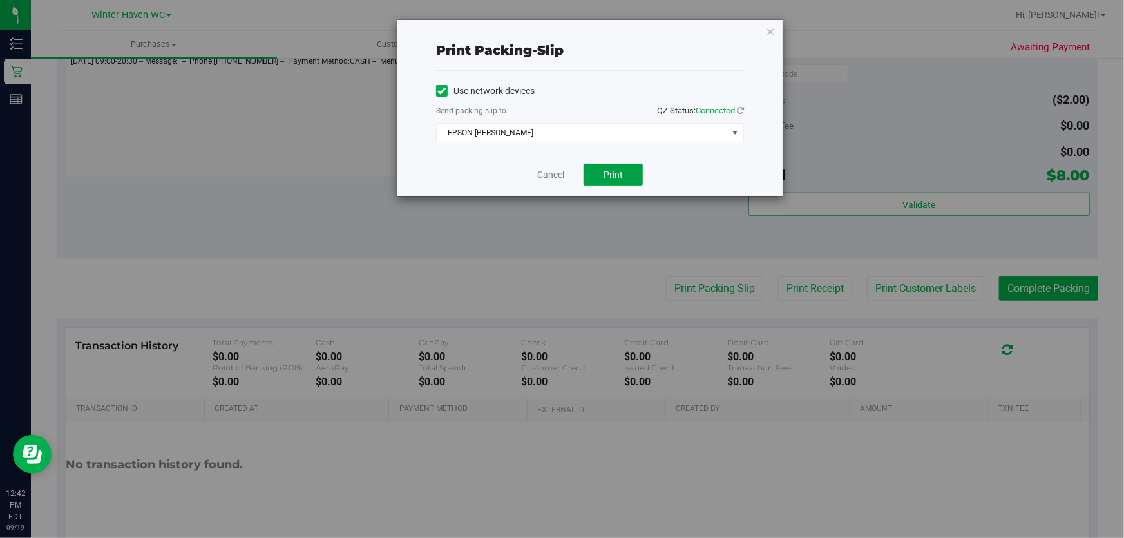
drag, startPoint x: 631, startPoint y: 173, endPoint x: 475, endPoint y: 289, distance: 194.7
click at [629, 172] on button "Print" at bounding box center [613, 175] width 59 height 22
click at [548, 169] on link "Cancel" at bounding box center [550, 175] width 27 height 14
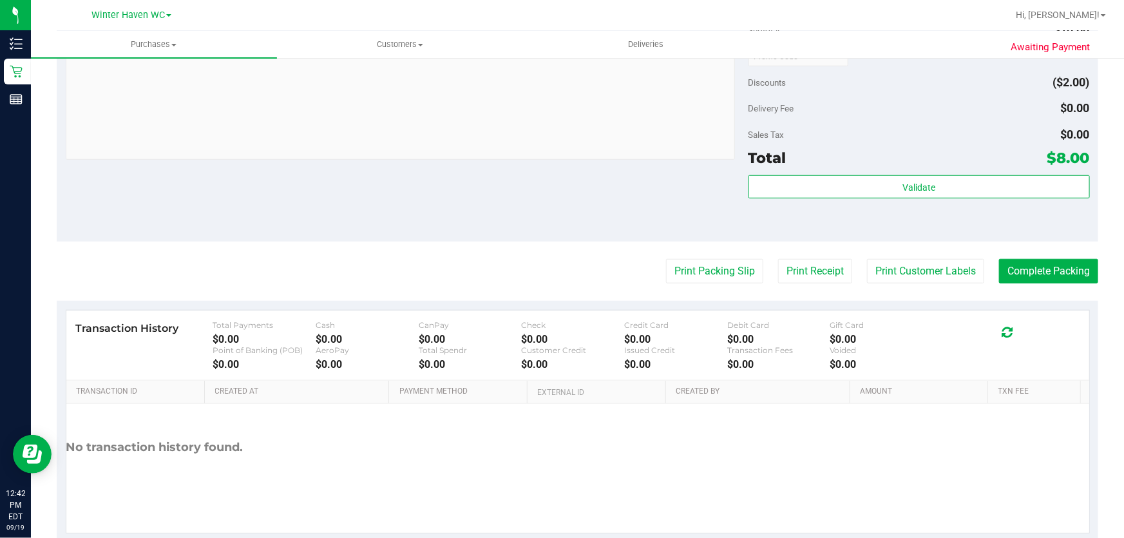
scroll to position [513, 0]
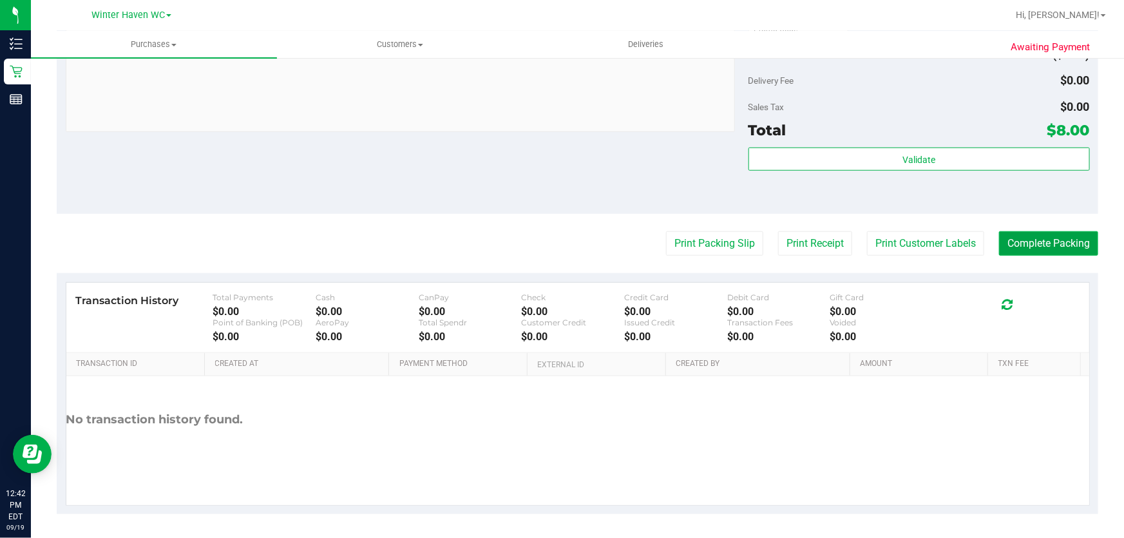
click at [1078, 241] on button "Complete Packing" at bounding box center [1048, 243] width 99 height 24
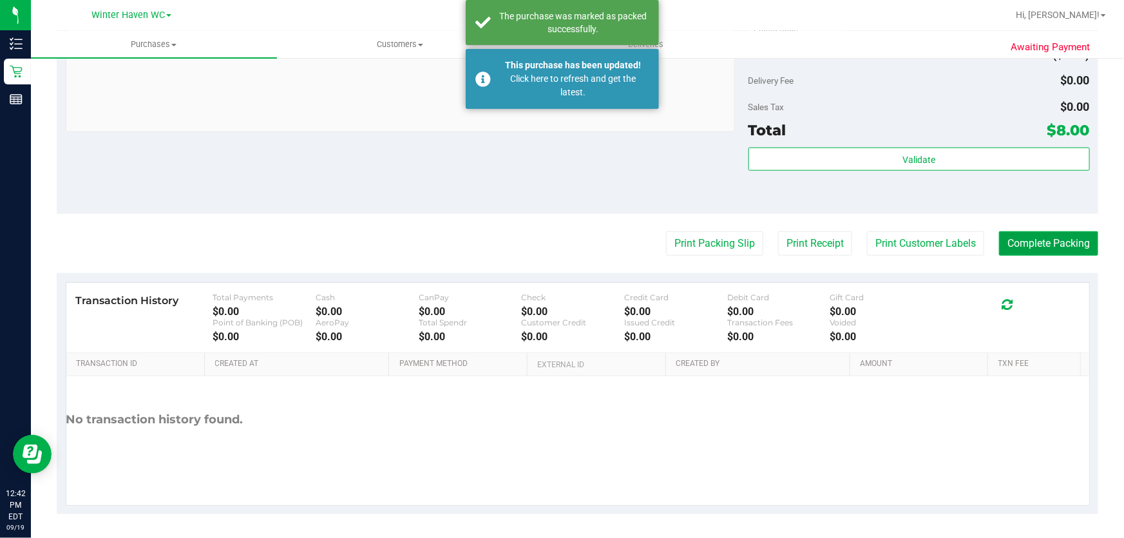
click at [1077, 242] on button "Complete Packing" at bounding box center [1048, 243] width 99 height 24
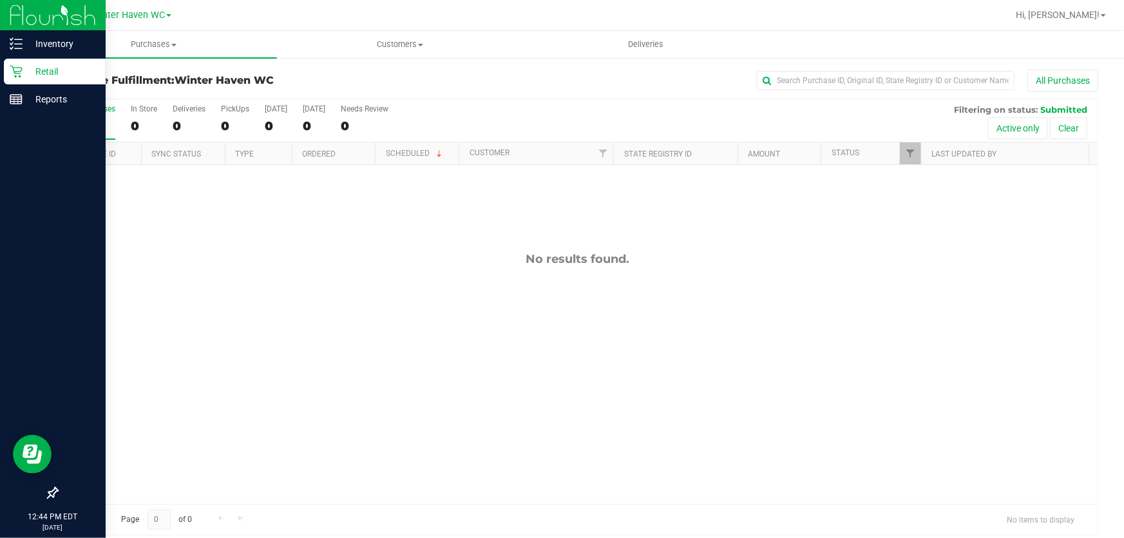
click at [43, 68] on p "Retail" at bounding box center [61, 71] width 77 height 15
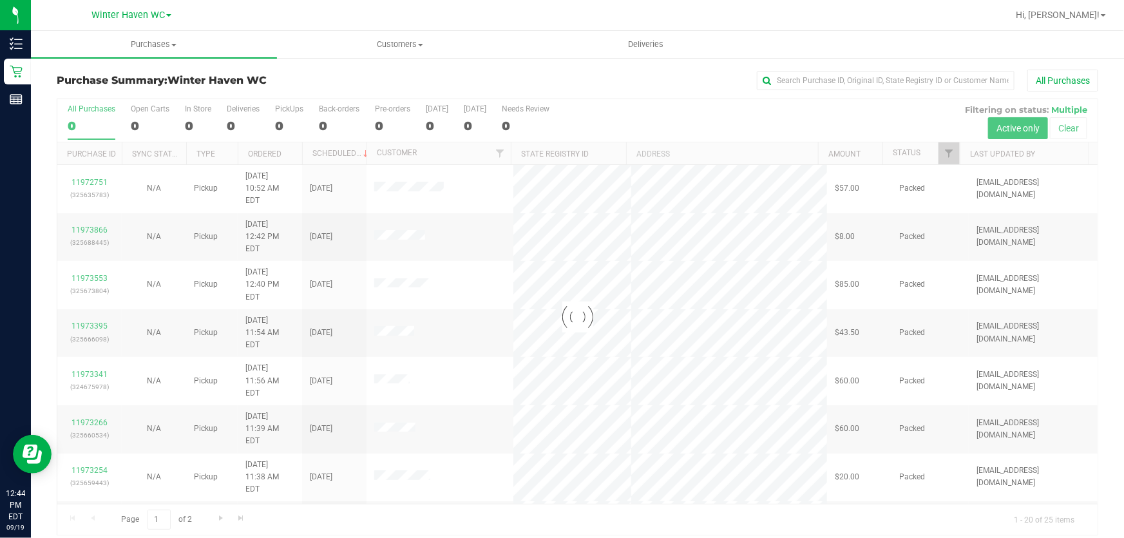
click at [741, 104] on div at bounding box center [577, 316] width 1040 height 435
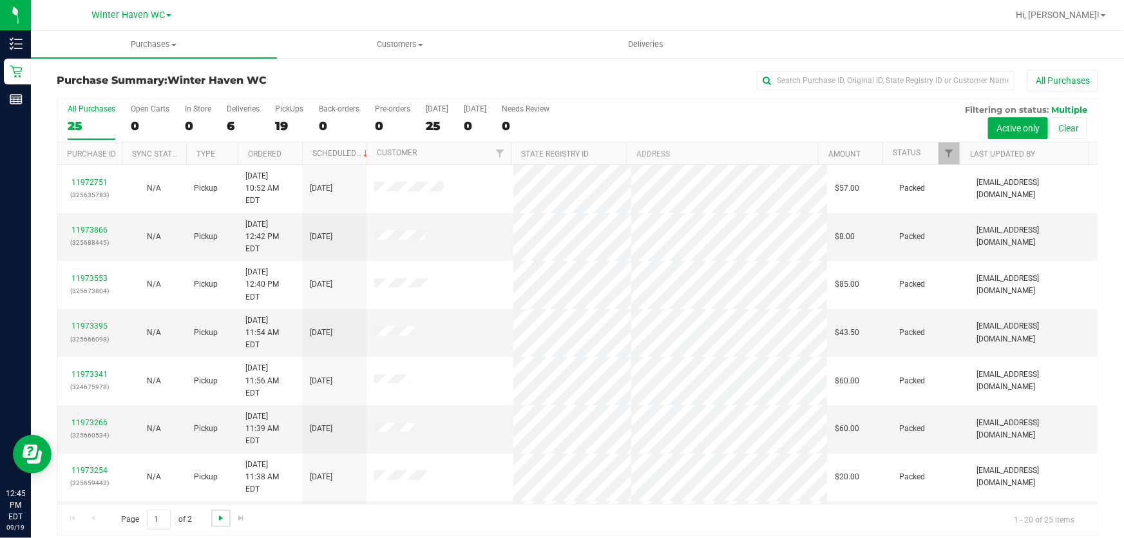
click at [220, 519] on span "Go to the next page" at bounding box center [221, 518] width 10 height 10
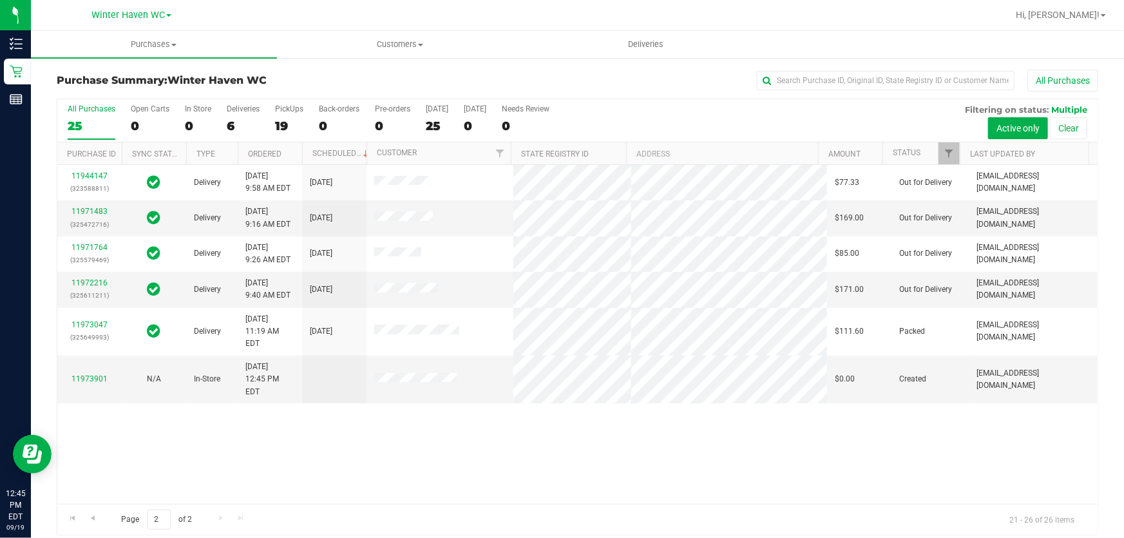
click at [716, 464] on div "11944147 (323588811) Delivery 9/19/2025 9:58 AM EDT 9/19/2025 $77.33 Out for De…" at bounding box center [577, 334] width 1040 height 339
click at [286, 113] on div "PickUps" at bounding box center [289, 108] width 28 height 9
click at [0, 0] on input "PickUps 19" at bounding box center [0, 0] width 0 height 0
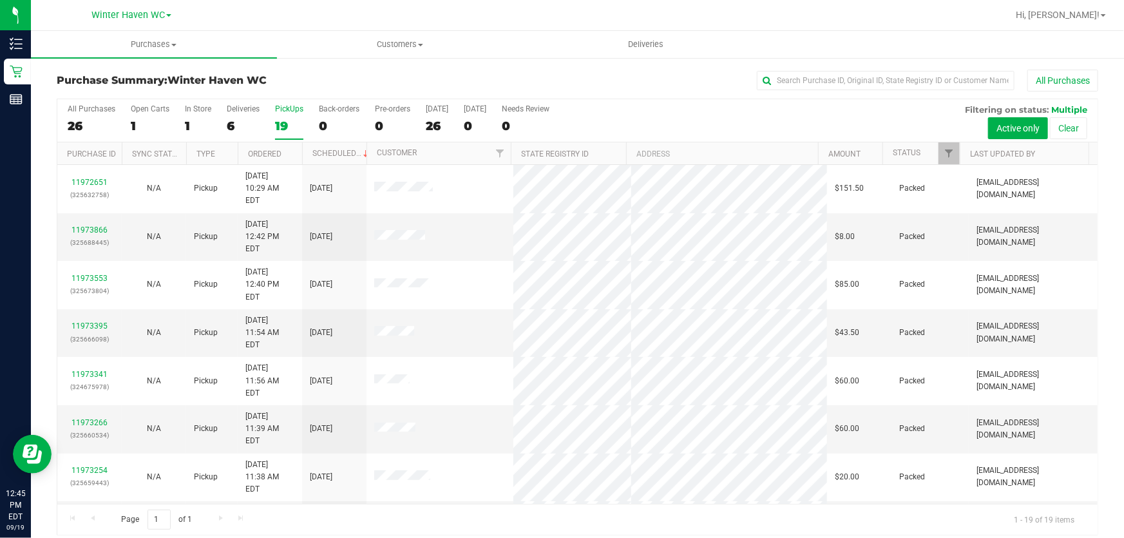
click at [645, 114] on div "All Purchases 26 Open Carts 1 In Store 1 Deliveries 6 PickUps 19 Back-orders 0 …" at bounding box center [577, 120] width 1040 height 43
click at [580, 108] on div "All Purchases 26 Open Carts 1 In Store 1 Deliveries 6 PickUps 19 Back-orders 0 …" at bounding box center [577, 104] width 1040 height 10
click at [624, 61] on div "Purchase Summary: Winter Haven WC All Purchases All Purchases 26 Open Carts 1 I…" at bounding box center [577, 302] width 1093 height 491
click at [625, 115] on div "All Purchases 26 Open Carts 1 In Store 1 Deliveries 6 PickUps 19 Back-orders 0 …" at bounding box center [577, 120] width 1040 height 43
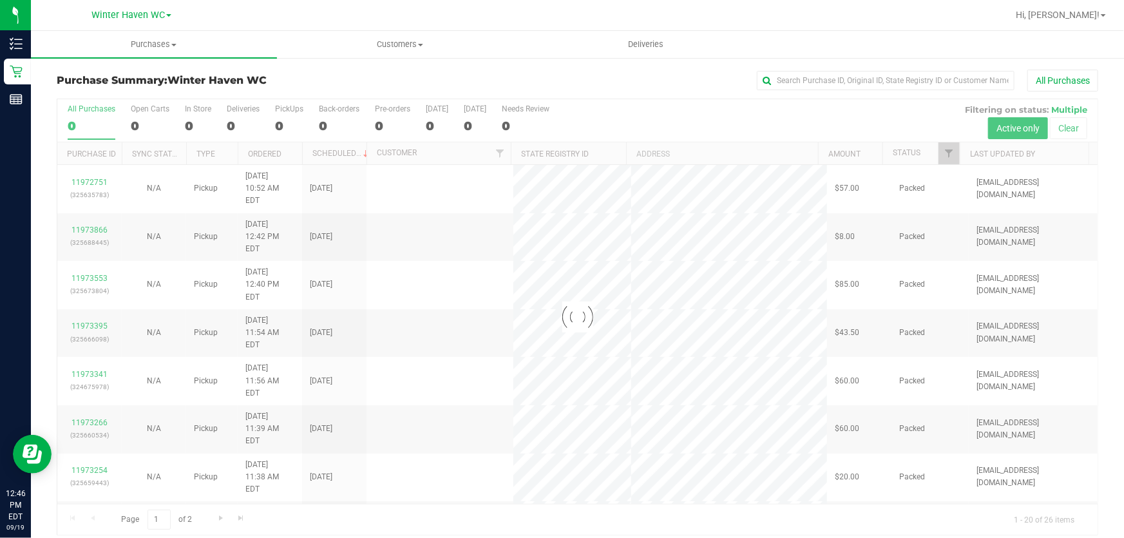
click at [712, 112] on div at bounding box center [577, 316] width 1040 height 435
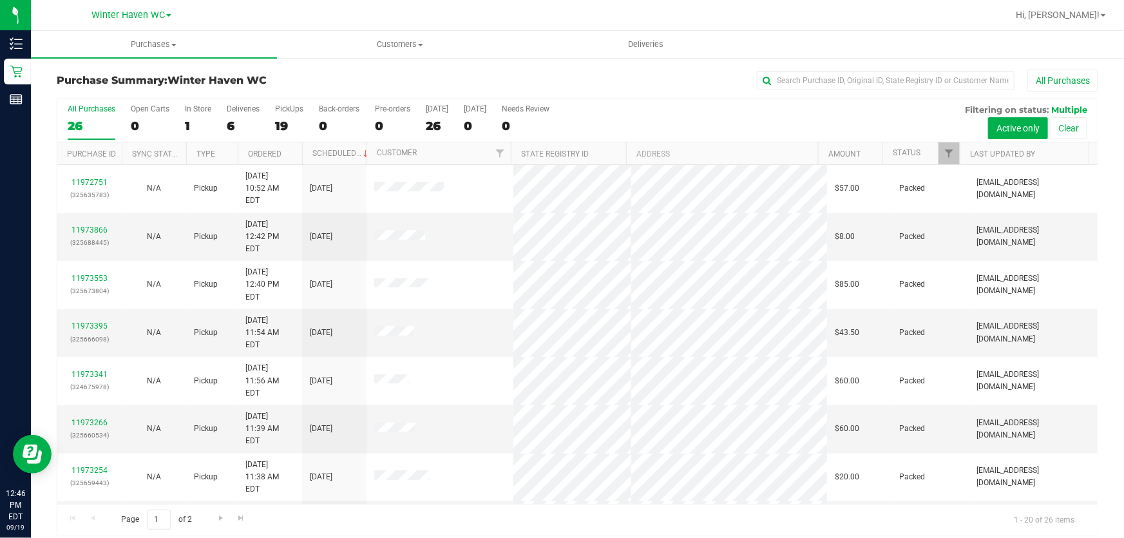
click at [729, 115] on div "All Purchases 26 Open Carts 0 In Store 1 Deliveries 6 PickUps 19 Back-orders 0 …" at bounding box center [577, 120] width 1040 height 43
click at [701, 117] on div "All Purchases 26 Open Carts 0 In Store 1 Deliveries 6 PickUps 19 Back-orders 0 …" at bounding box center [577, 120] width 1040 height 43
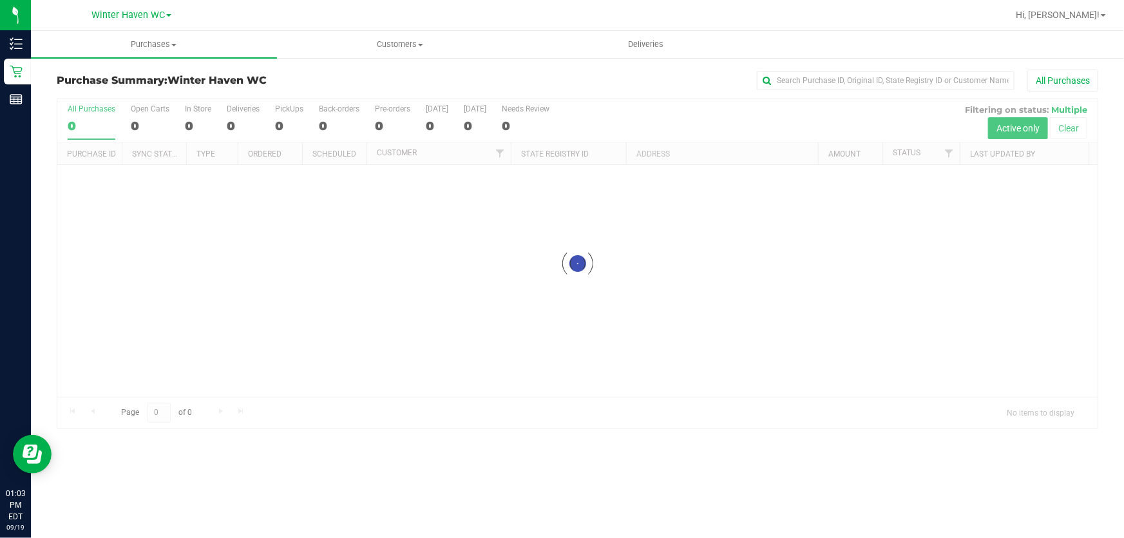
click at [683, 112] on div at bounding box center [577, 263] width 1040 height 329
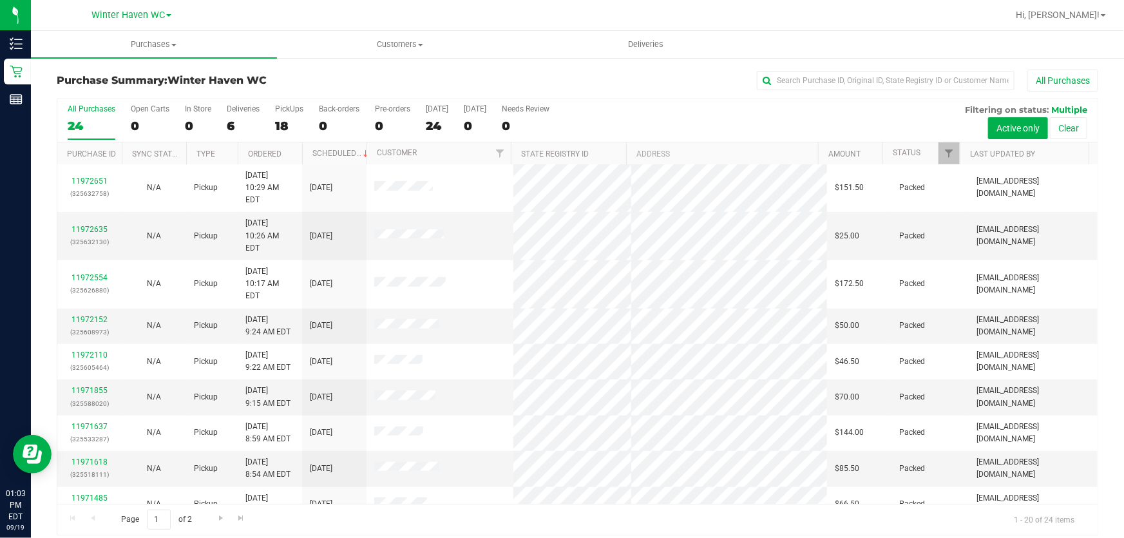
scroll to position [10, 0]
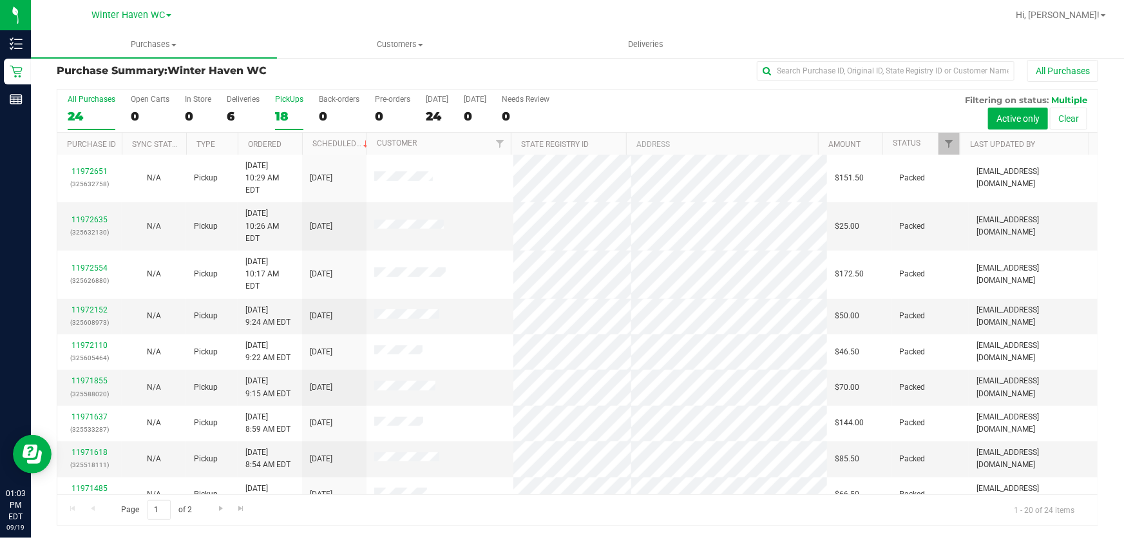
click at [287, 110] on div "18" at bounding box center [289, 116] width 28 height 15
click at [0, 0] on input "PickUps 18" at bounding box center [0, 0] width 0 height 0
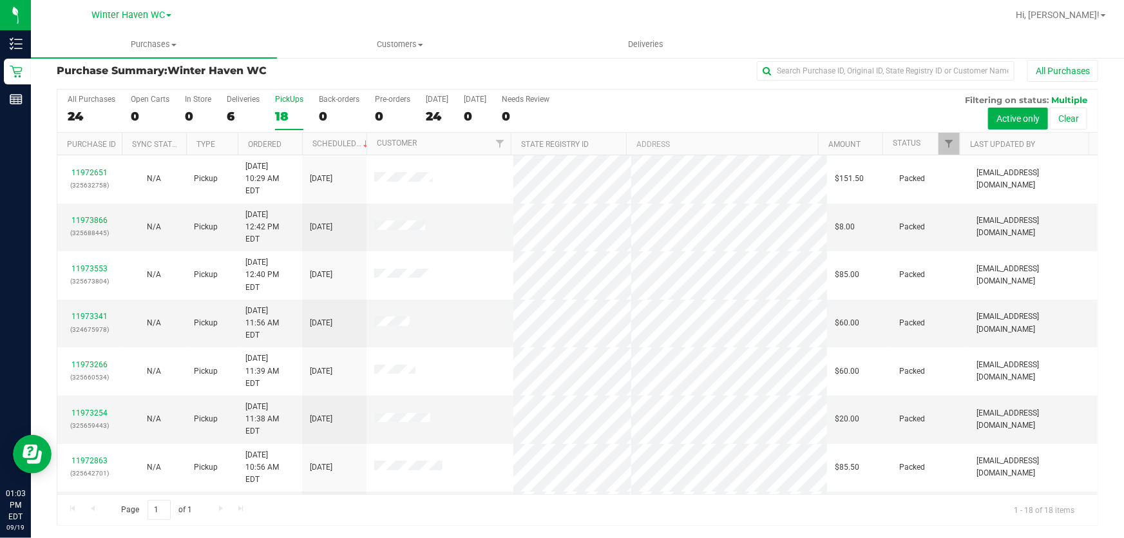
click at [667, 110] on div "All Purchases 24 Open Carts 0 In Store 0 Deliveries 6 PickUps 18 Back-orders 0 …" at bounding box center [577, 111] width 1040 height 43
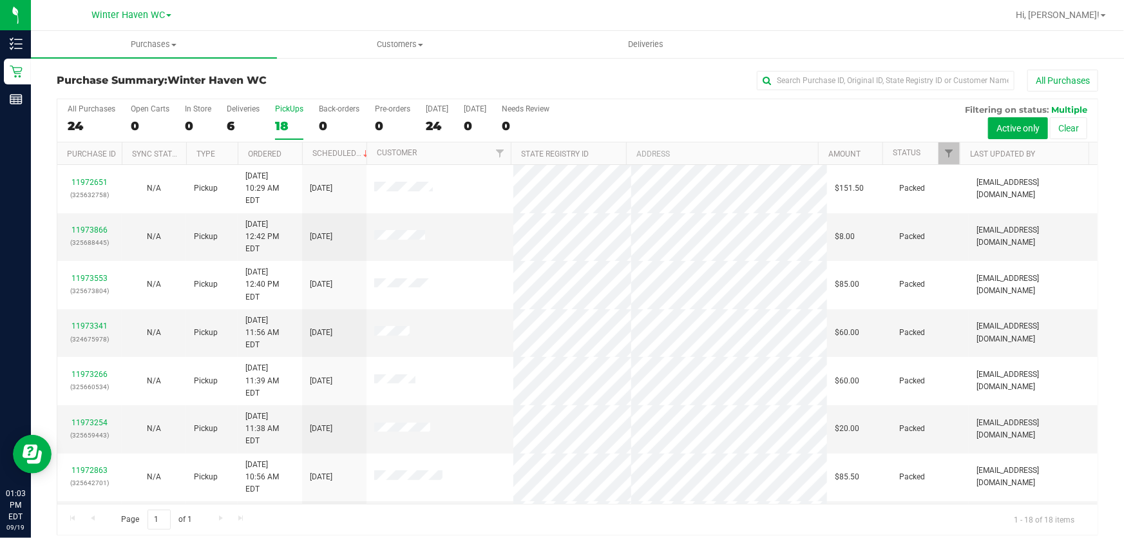
click at [646, 122] on div "All Purchases 24 Open Carts 0 In Store 0 Deliveries 6 PickUps 18 Back-orders 0 …" at bounding box center [577, 120] width 1040 height 43
click at [672, 116] on div "All Purchases 24 Open Carts 0 In Store 0 Deliveries 6 PickUps 18 Back-orders 0 …" at bounding box center [577, 120] width 1040 height 43
click at [546, 71] on div "All Purchases" at bounding box center [751, 81] width 694 height 22
click at [658, 123] on div "All Purchases 24 Open Carts 0 In Store 0 Deliveries 6 PickUps 18 Back-orders 0 …" at bounding box center [577, 120] width 1040 height 43
click at [629, 79] on div "All Purchases" at bounding box center [751, 81] width 694 height 22
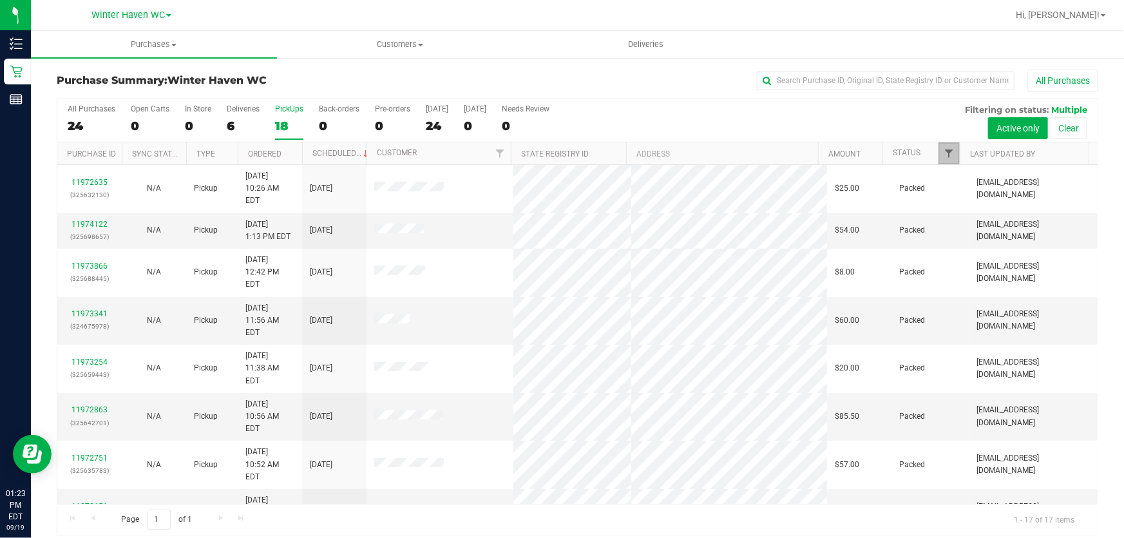
click at [944, 154] on span "Filter" at bounding box center [949, 153] width 10 height 10
click at [1096, 15] on span "Hi, [PERSON_NAME]!" at bounding box center [1058, 15] width 84 height 10
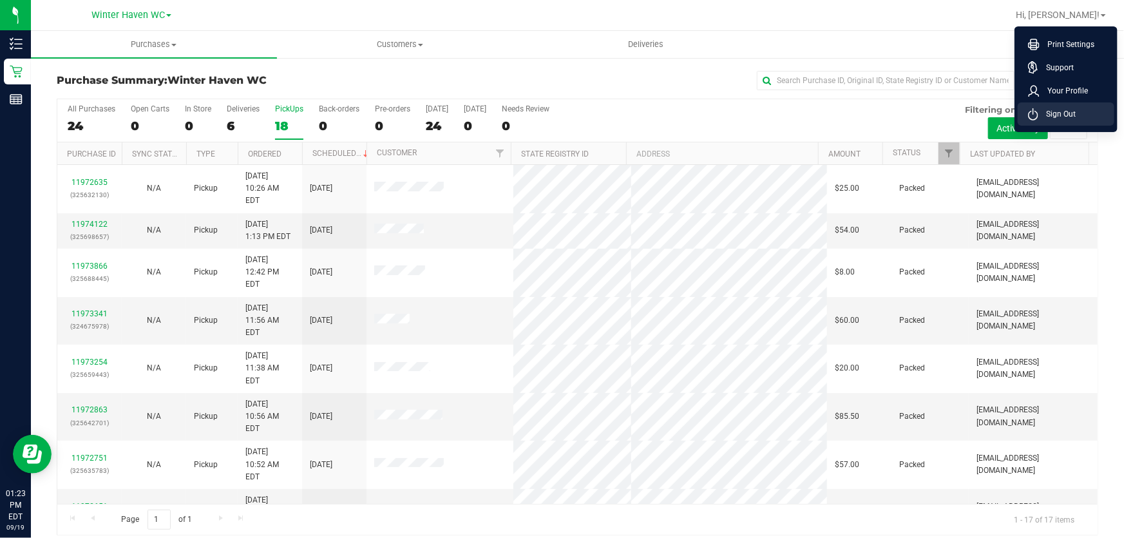
click at [1058, 117] on span "Sign Out" at bounding box center [1056, 114] width 37 height 13
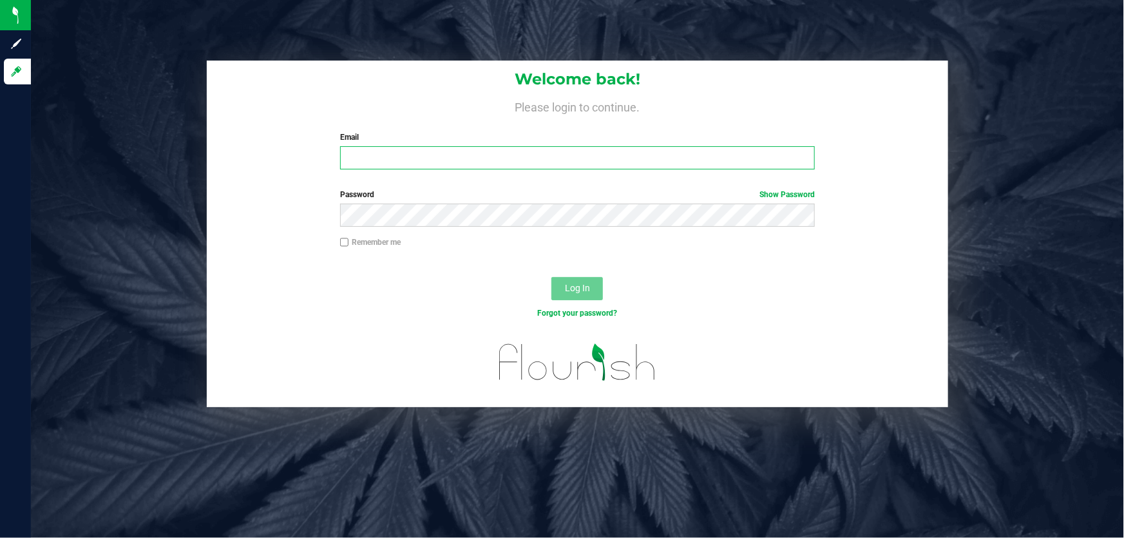
click at [520, 159] on input "Email" at bounding box center [577, 157] width 475 height 23
type input "[EMAIL_ADDRESS][DOMAIN_NAME]"
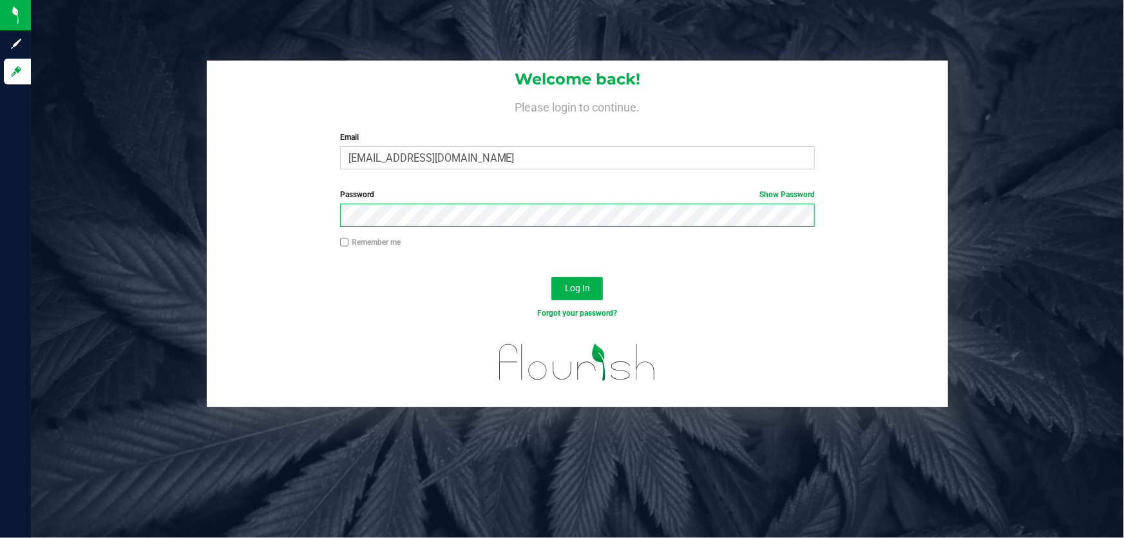
click at [551, 277] on button "Log In" at bounding box center [577, 288] width 52 height 23
